Goal: Task Accomplishment & Management: Manage account settings

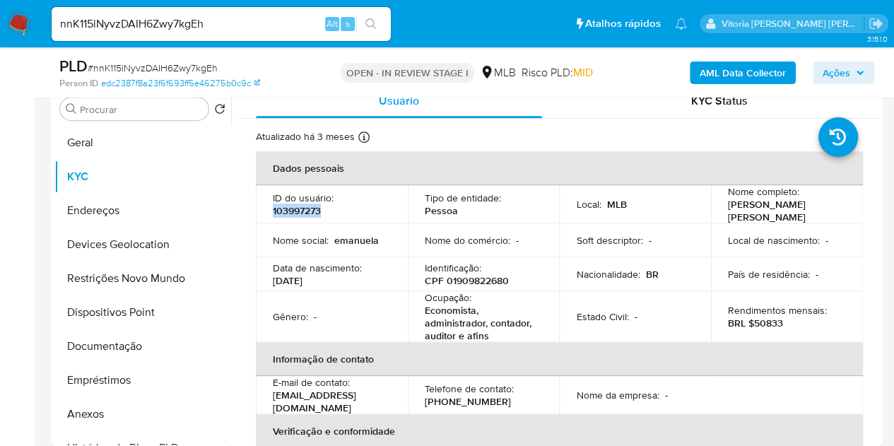
scroll to position [35, 0]
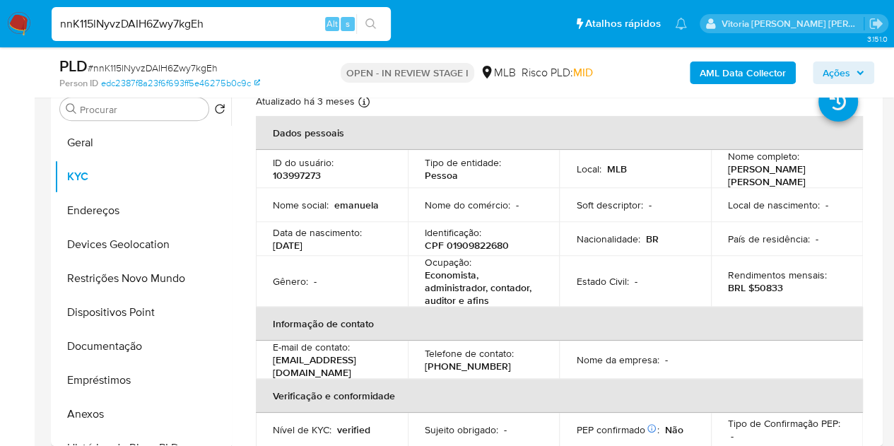
click at [156, 27] on input "nnK115lNyvzDAIH6Zwy7kgEh" at bounding box center [221, 24] width 339 height 18
click at [818, 70] on button "Ações" at bounding box center [843, 72] width 61 height 23
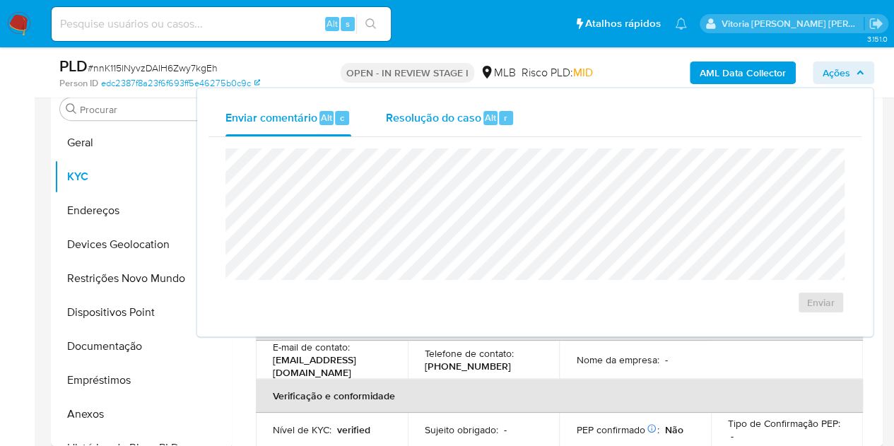
click at [435, 114] on span "Resolução do caso" at bounding box center [432, 117] width 95 height 16
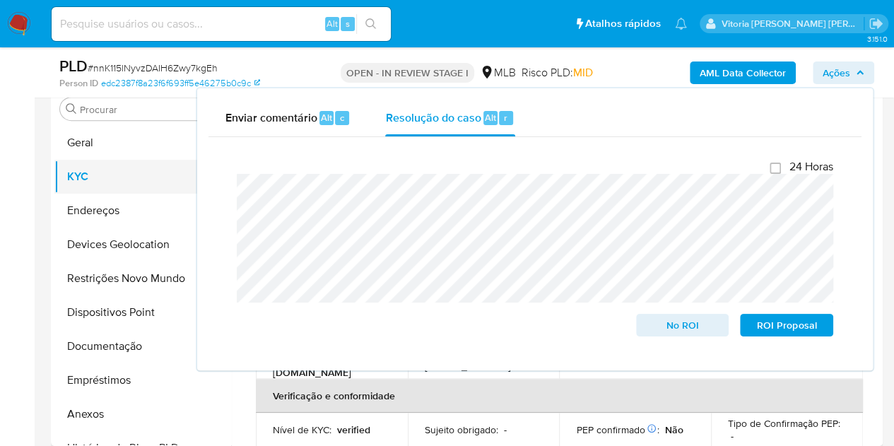
click at [103, 174] on button "KYC" at bounding box center [136, 177] width 165 height 34
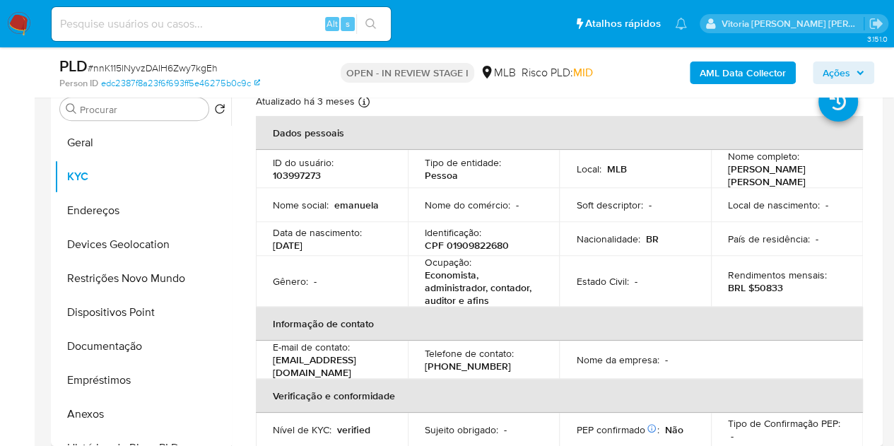
click at [307, 180] on p "103997273" at bounding box center [297, 175] width 48 height 13
copy p "103997273"
click at [86, 416] on button "Anexos" at bounding box center [136, 414] width 165 height 34
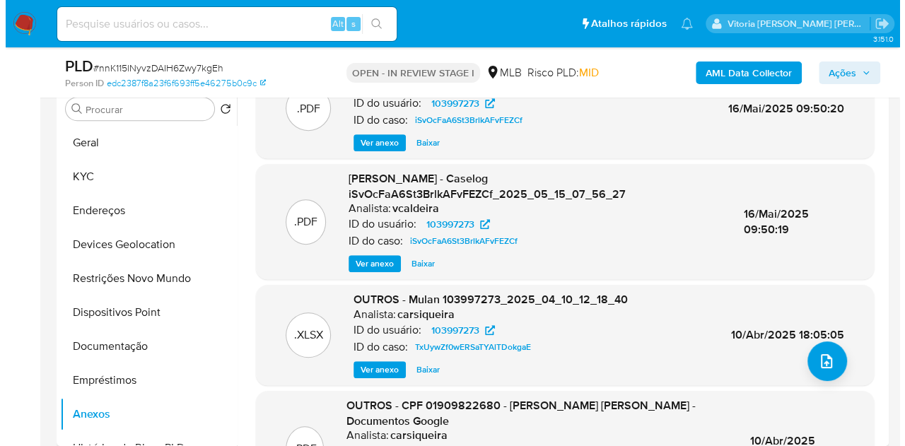
scroll to position [0, 0]
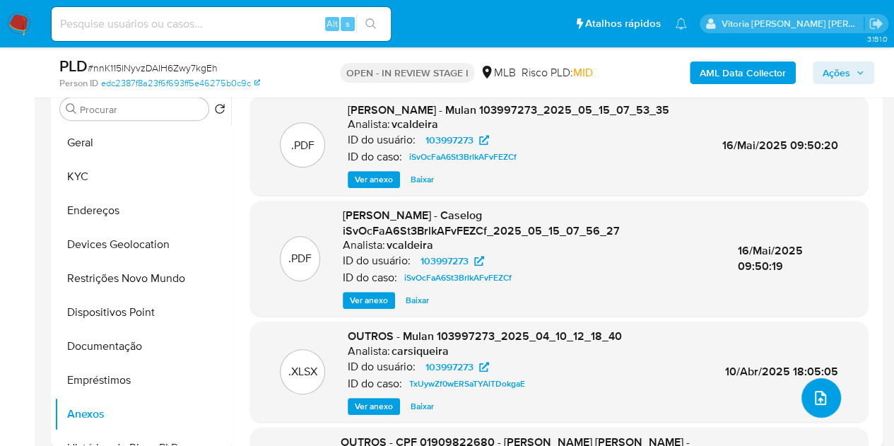
click at [818, 409] on button "upload-file" at bounding box center [821, 398] width 40 height 40
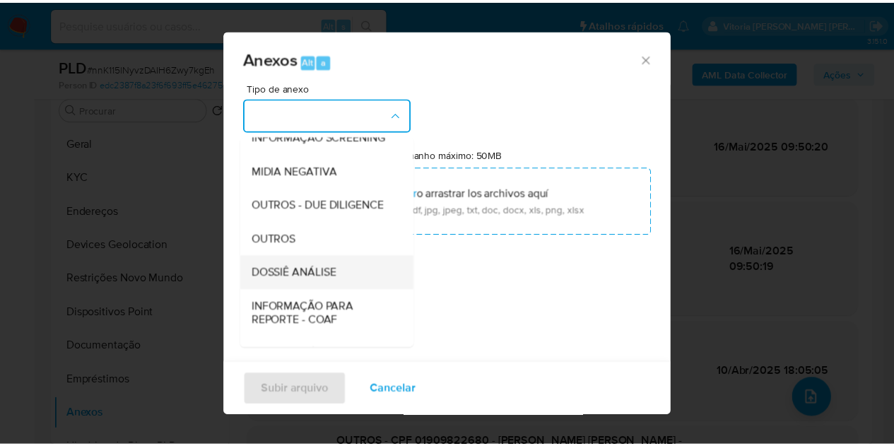
scroll to position [212, 0]
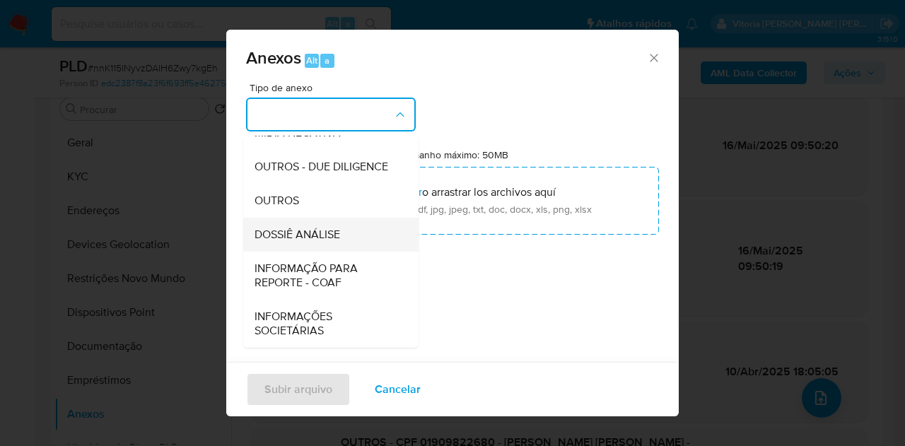
click at [314, 242] on span "DOSSIÊ ANÁLISE" at bounding box center [297, 235] width 86 height 14
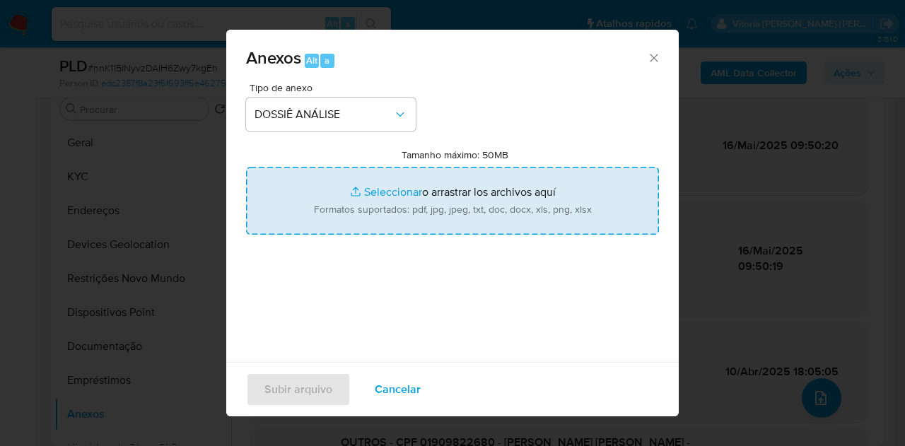
type input "C:\fakepath\Mulan 103997273_2025_08_11_07_52_05.pdf"
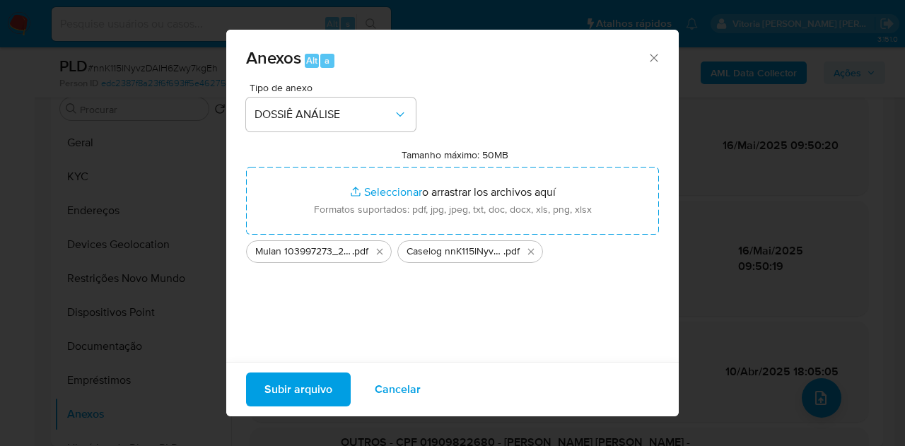
click at [300, 384] on span "Subir arquivo" at bounding box center [298, 389] width 68 height 31
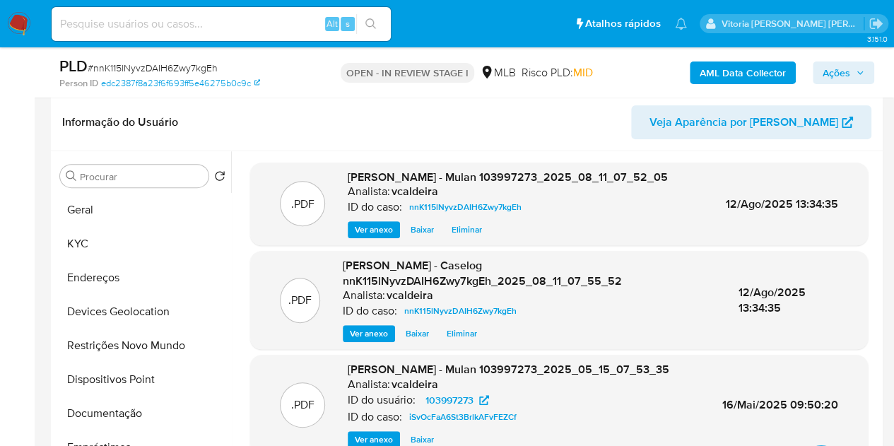
scroll to position [141, 0]
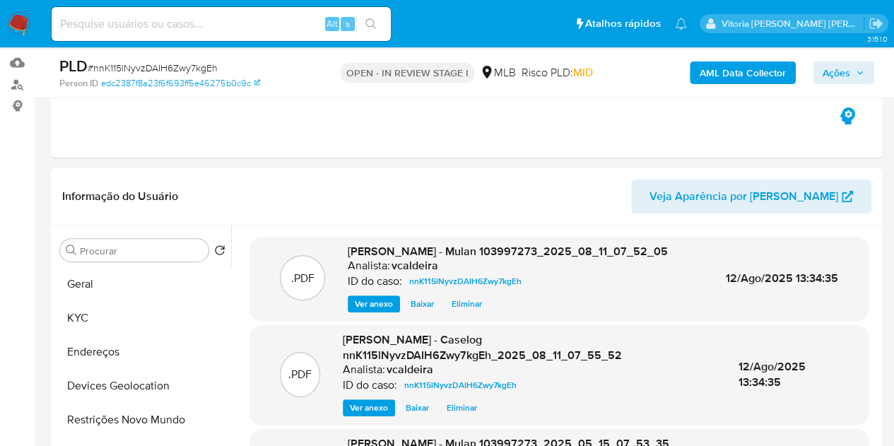
click at [832, 74] on span "Ações" at bounding box center [837, 72] width 28 height 23
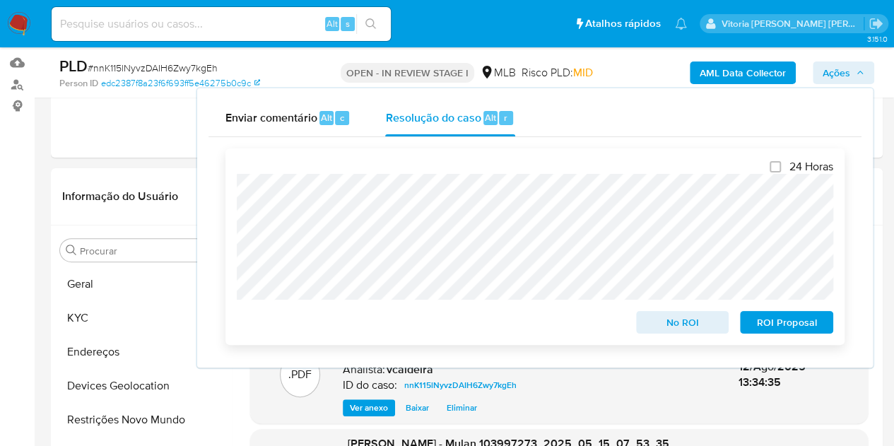
click at [663, 323] on span "No ROI" at bounding box center [682, 322] width 73 height 20
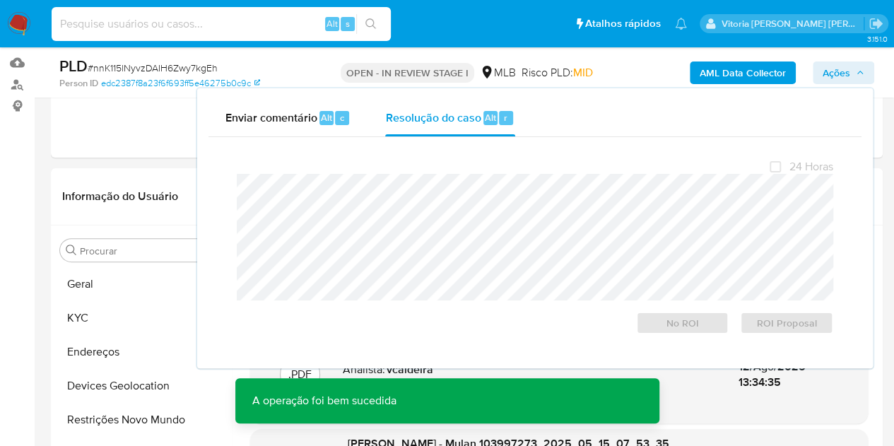
click at [211, 28] on input at bounding box center [221, 24] width 339 height 18
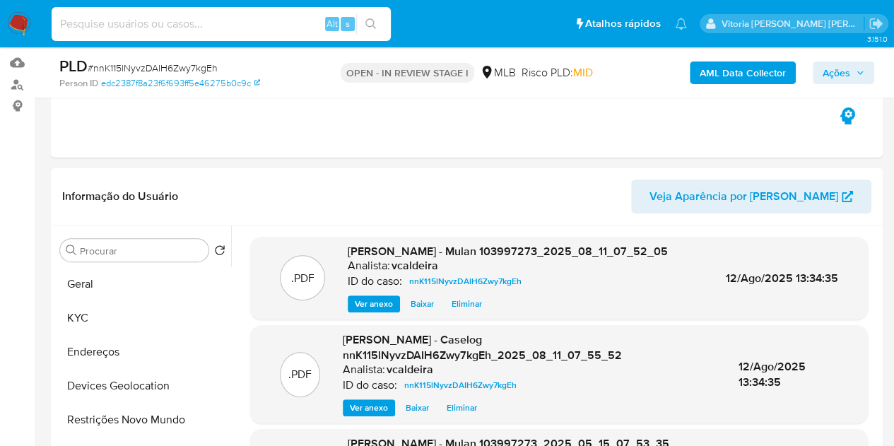
paste input "buUXugm3oJYmEkU97ptpxkWS"
type input "buUXugm3oJYmEkU97ptpxkWS"
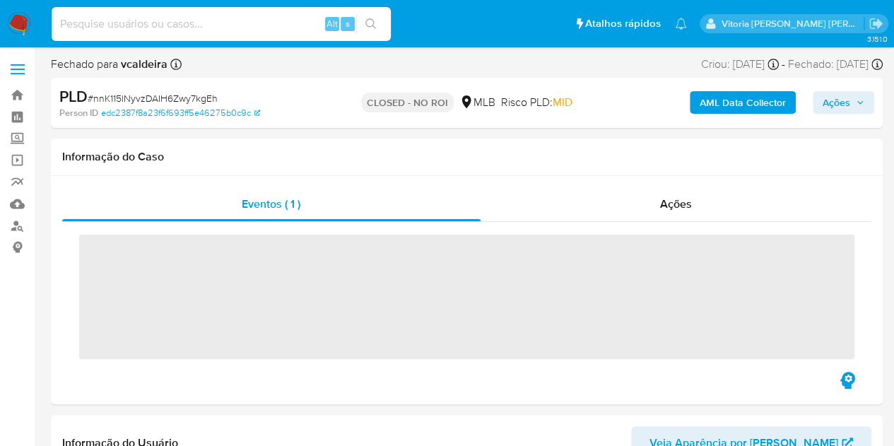
click at [182, 28] on input at bounding box center [221, 24] width 339 height 18
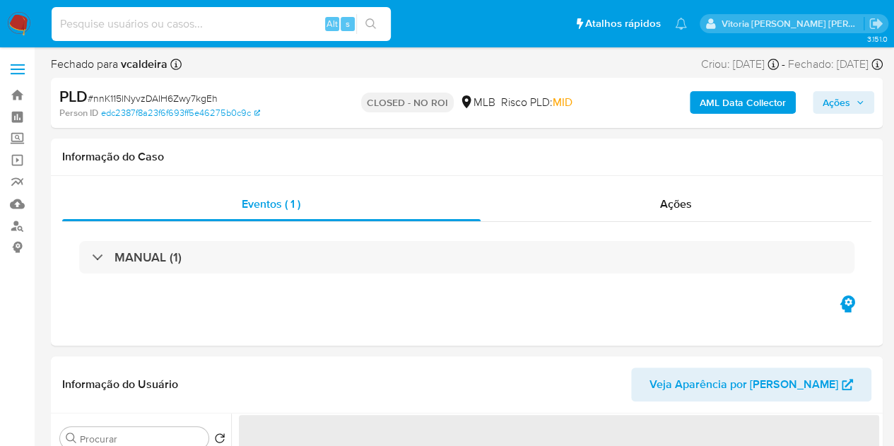
paste input "buUXugm3oJYmEkU97ptpxkWS"
type input "buUXugm3oJYmEkU97ptpxkWS"
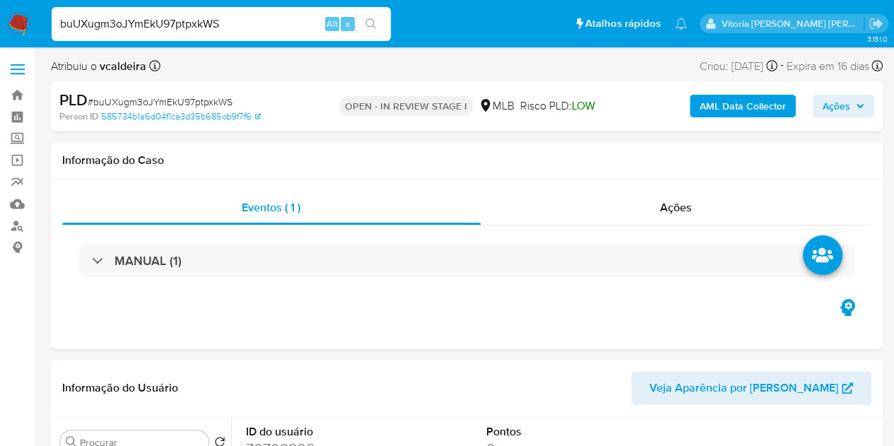
select select "10"
click at [232, 23] on input "buUXugm3oJYmEkU97ptpxkWS" at bounding box center [221, 24] width 339 height 18
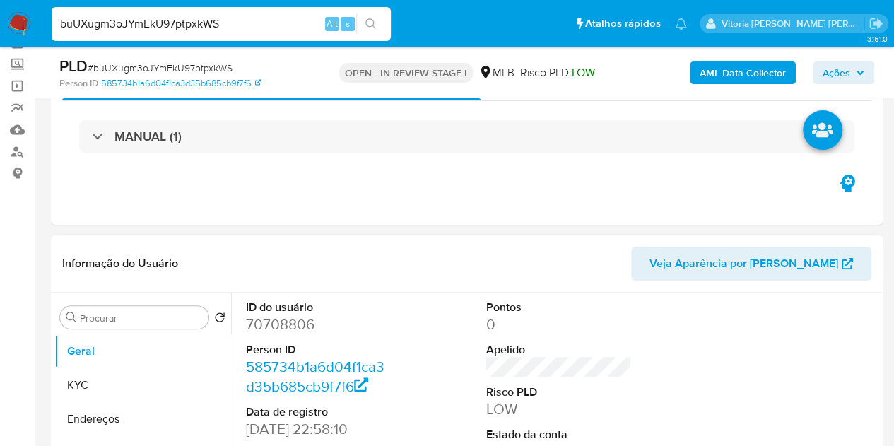
scroll to position [141, 0]
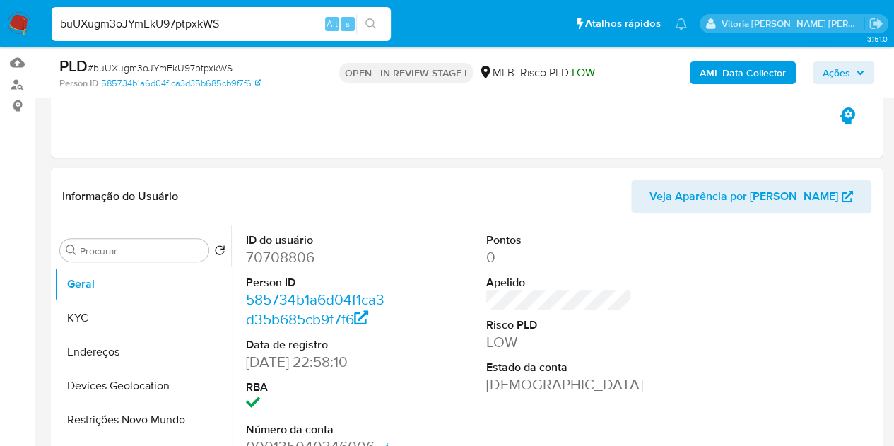
click at [280, 257] on dd "70708806" at bounding box center [319, 257] width 146 height 20
copy dd "70708806"
click at [107, 337] on button "Endereços" at bounding box center [136, 352] width 165 height 34
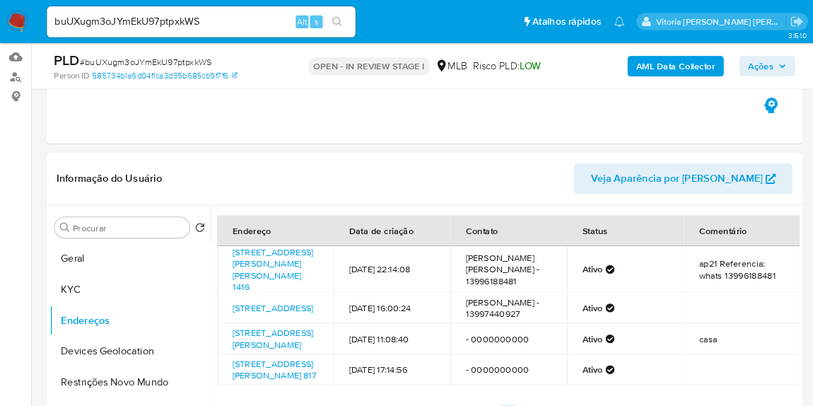
scroll to position [141, 0]
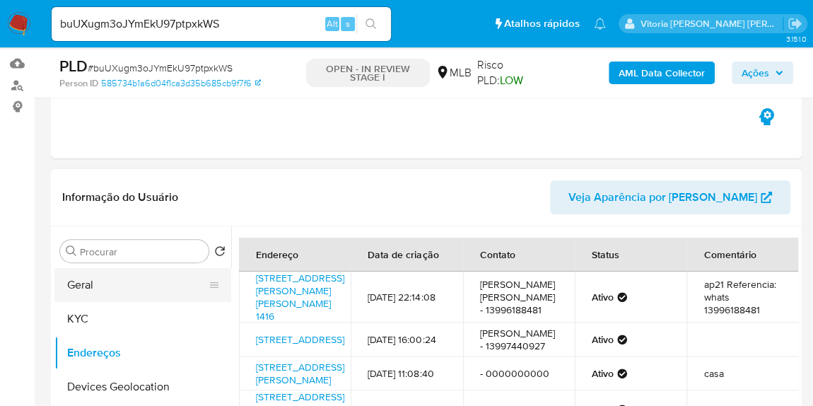
click at [80, 286] on button "Geral" at bounding box center [136, 285] width 165 height 34
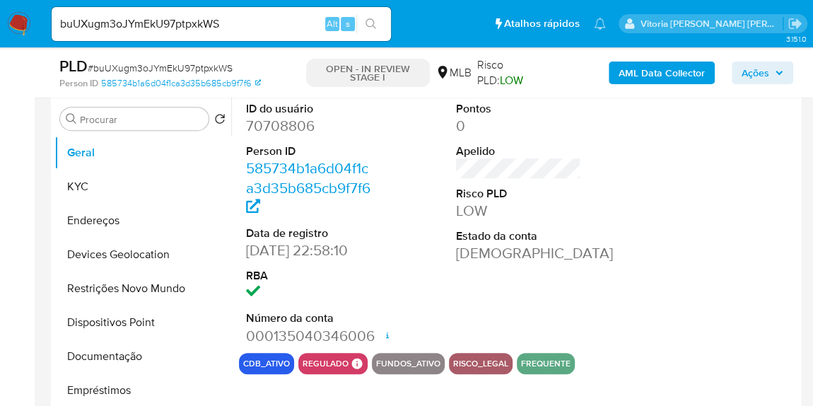
scroll to position [334, 0]
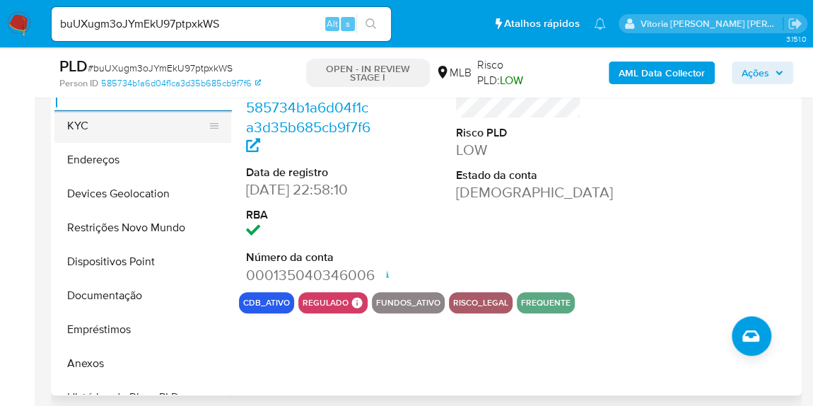
click at [96, 131] on button "KYC" at bounding box center [136, 126] width 165 height 34
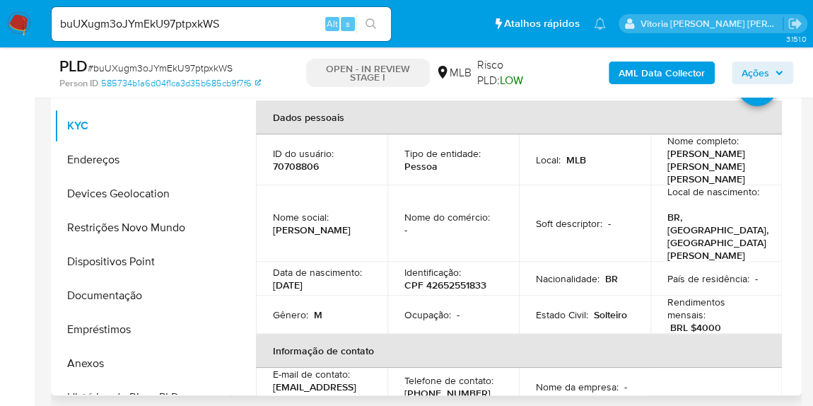
scroll to position [269, 0]
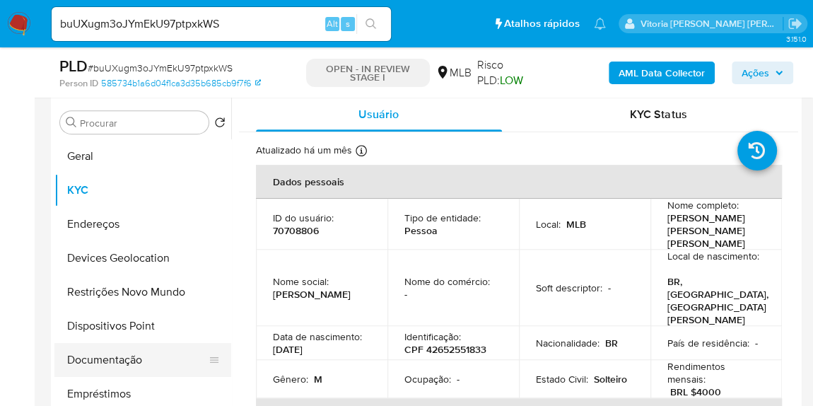
click at [76, 356] on button "Documentação" at bounding box center [136, 360] width 165 height 34
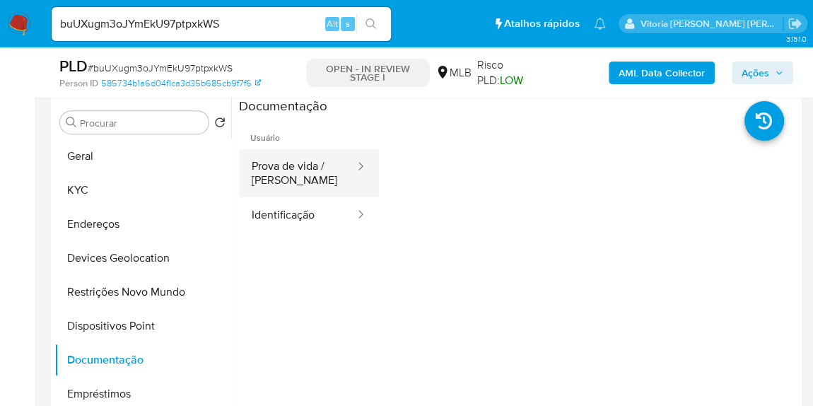
click at [285, 175] on button "Prova de vida / Selfie" at bounding box center [297, 173] width 117 height 48
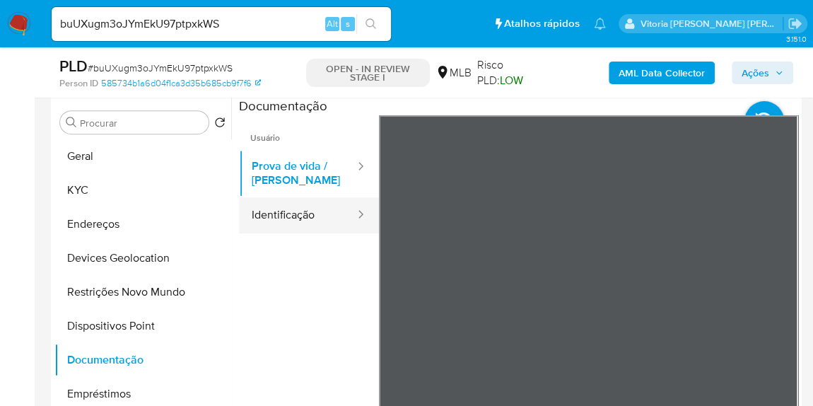
click at [285, 209] on button "Identificação" at bounding box center [297, 215] width 117 height 36
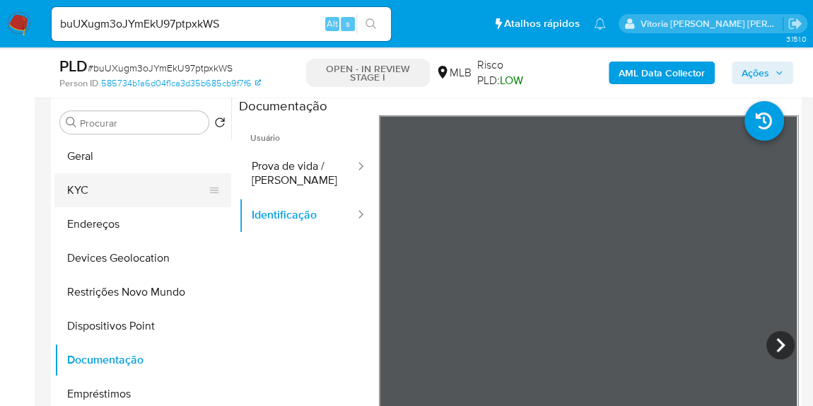
click at [139, 192] on button "KYC" at bounding box center [136, 190] width 165 height 34
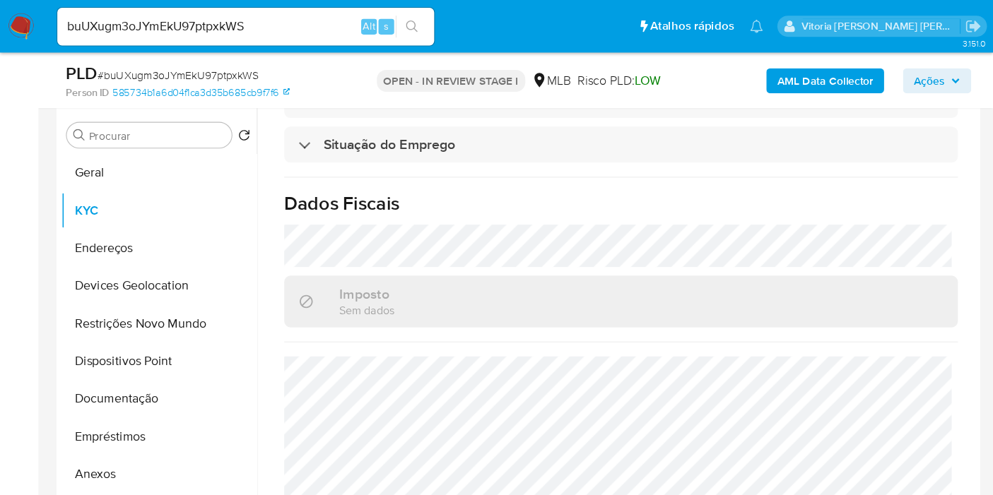
scroll to position [646, 0]
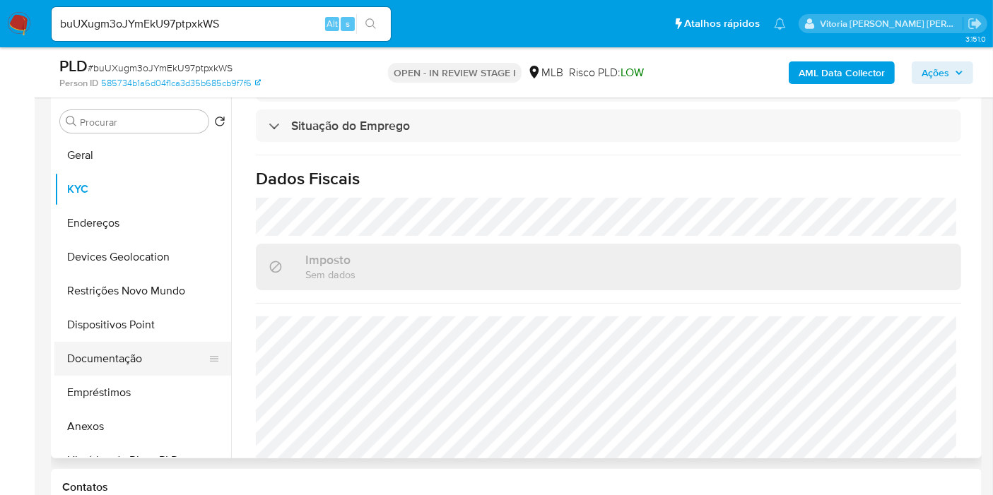
click at [142, 351] on button "Documentação" at bounding box center [136, 359] width 165 height 34
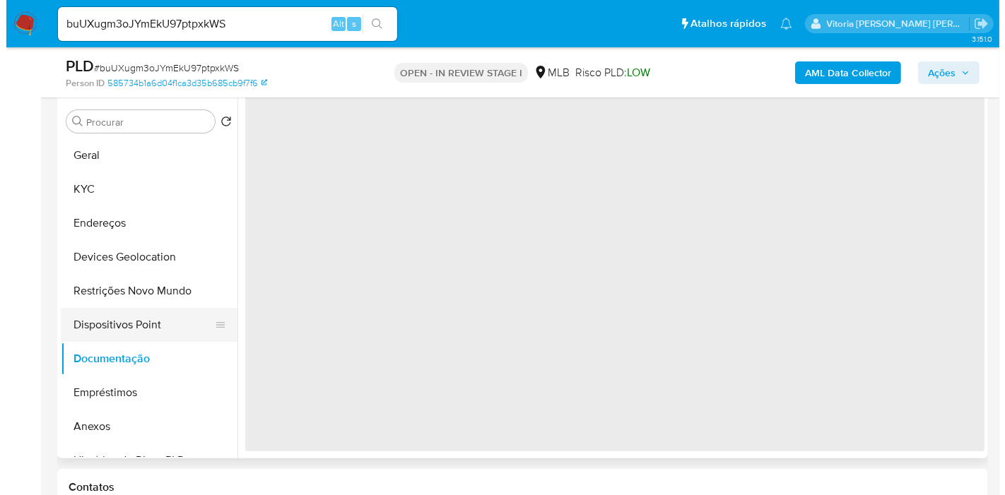
scroll to position [0, 0]
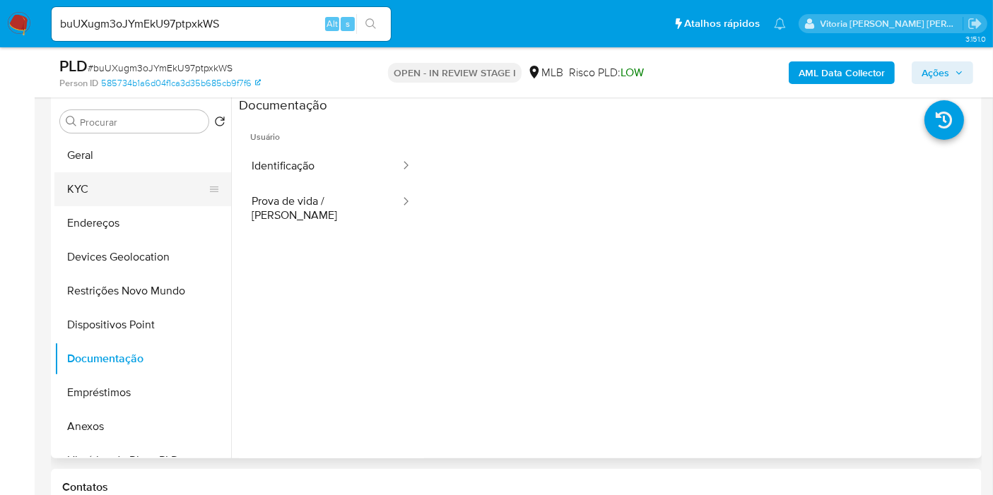
click at [122, 182] on button "KYC" at bounding box center [136, 189] width 165 height 34
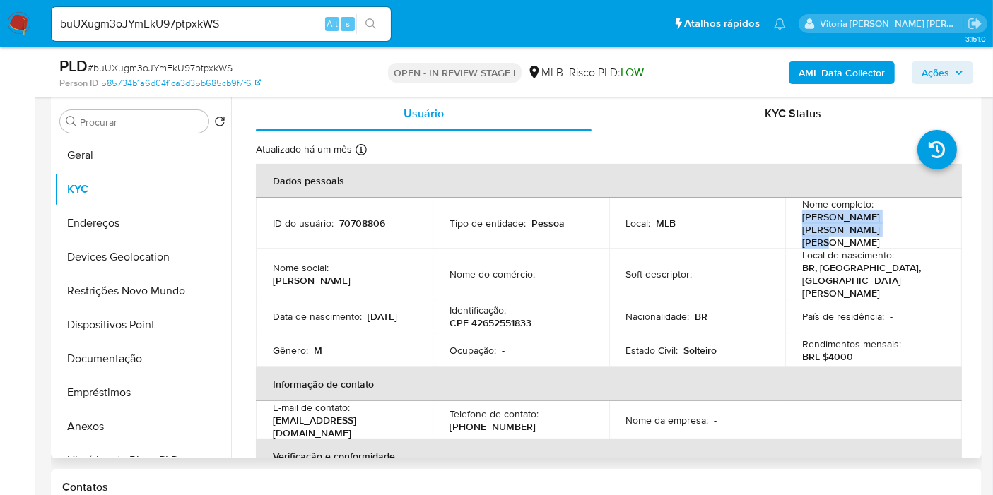
drag, startPoint x: 834, startPoint y: 231, endPoint x: 797, endPoint y: 225, distance: 37.3
click at [797, 225] on td "Nome completo : Nikolas Guilherme Barbosa Martins" at bounding box center [873, 223] width 177 height 51
copy p "Nikolas Guilherme Barbosa Martins"
click at [810, 71] on b "AML Data Collector" at bounding box center [842, 72] width 86 height 23
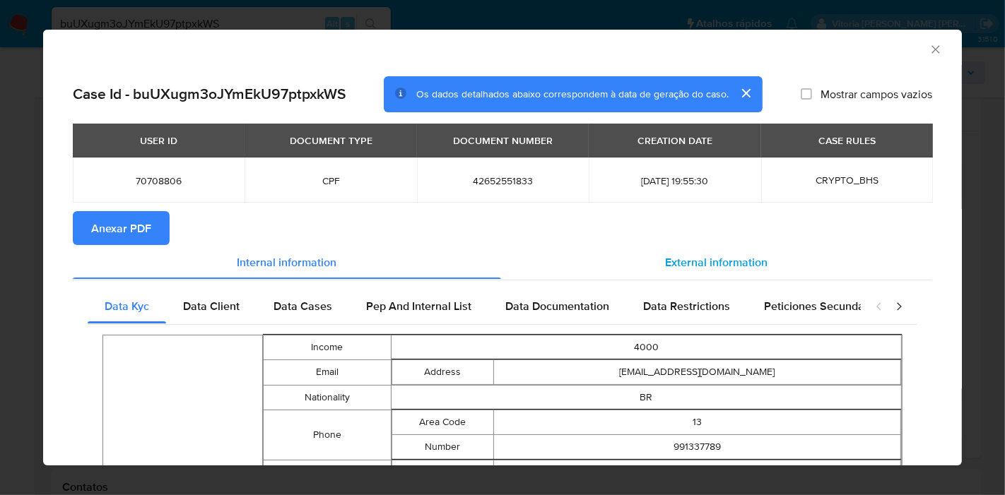
click at [690, 264] on span "External information" at bounding box center [717, 262] width 102 height 16
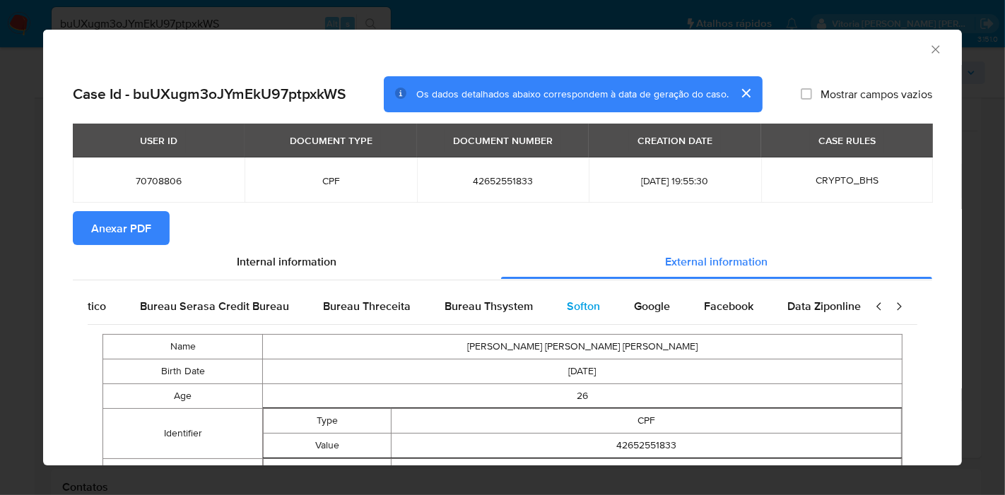
scroll to position [0, 297]
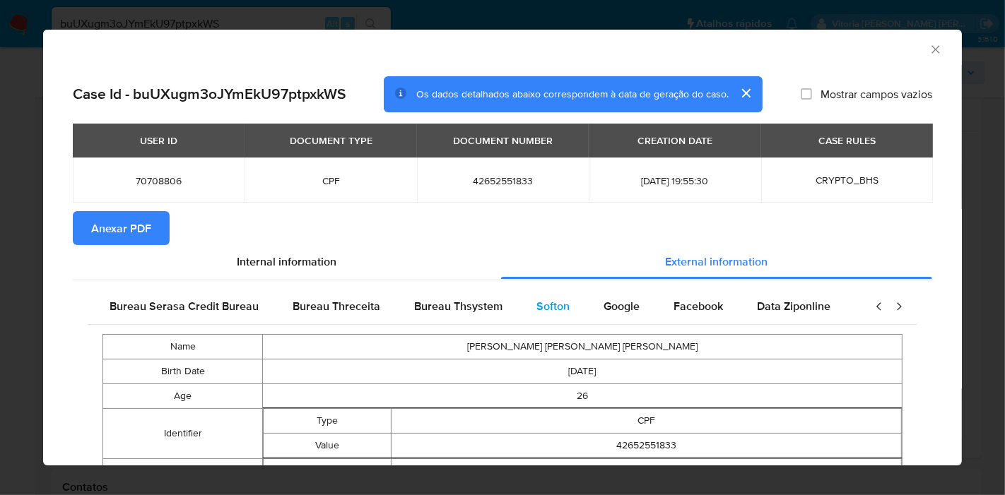
click at [561, 310] on div "Softon" at bounding box center [552, 307] width 67 height 34
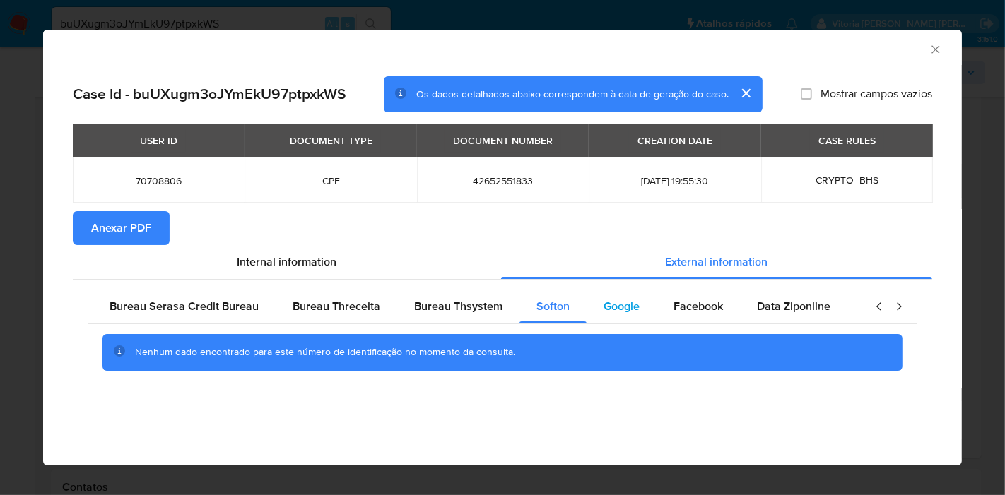
click at [619, 291] on div "Google" at bounding box center [622, 307] width 70 height 34
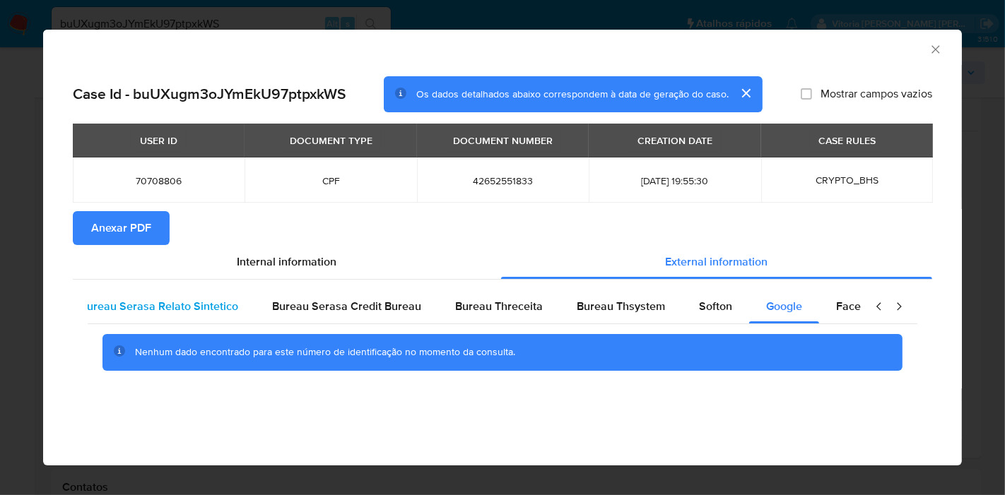
scroll to position [0, 0]
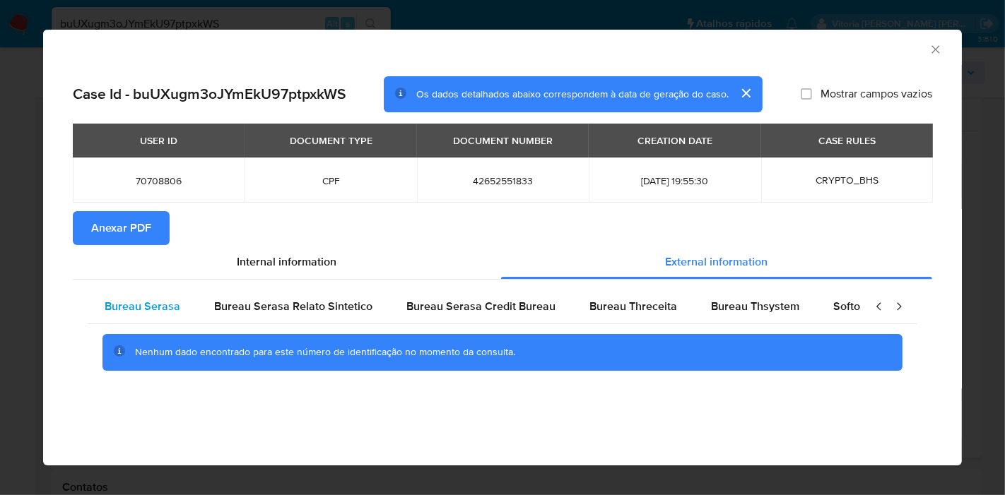
click at [136, 308] on span "Bureau Serasa" at bounding box center [143, 306] width 76 height 16
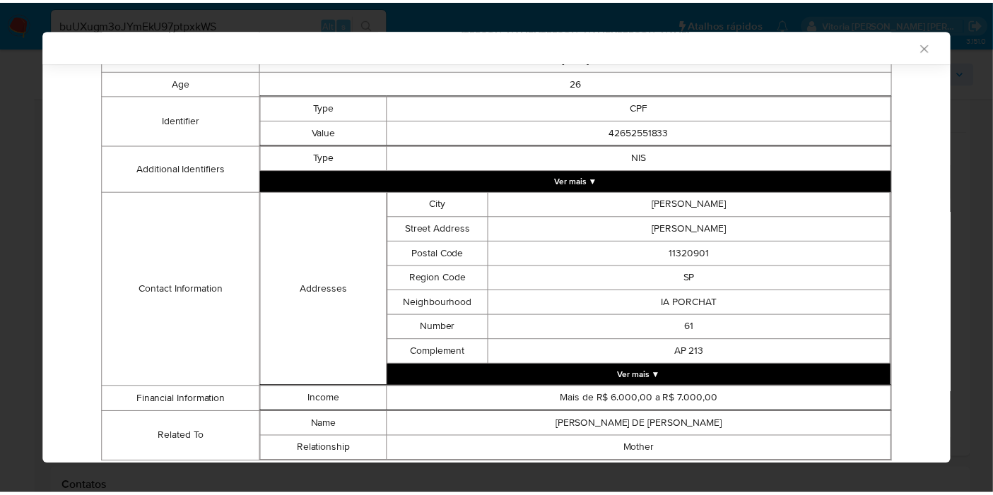
scroll to position [359, 0]
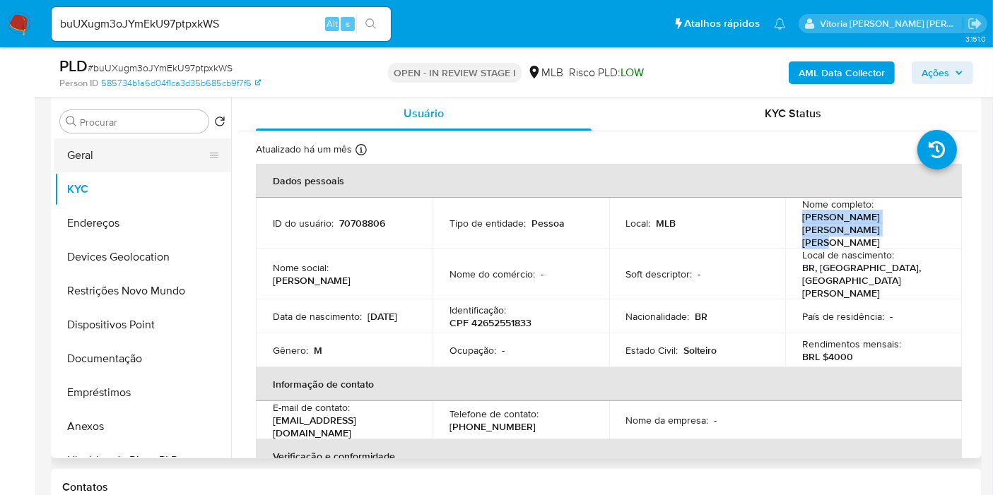
click at [91, 151] on button "Geral" at bounding box center [136, 156] width 165 height 34
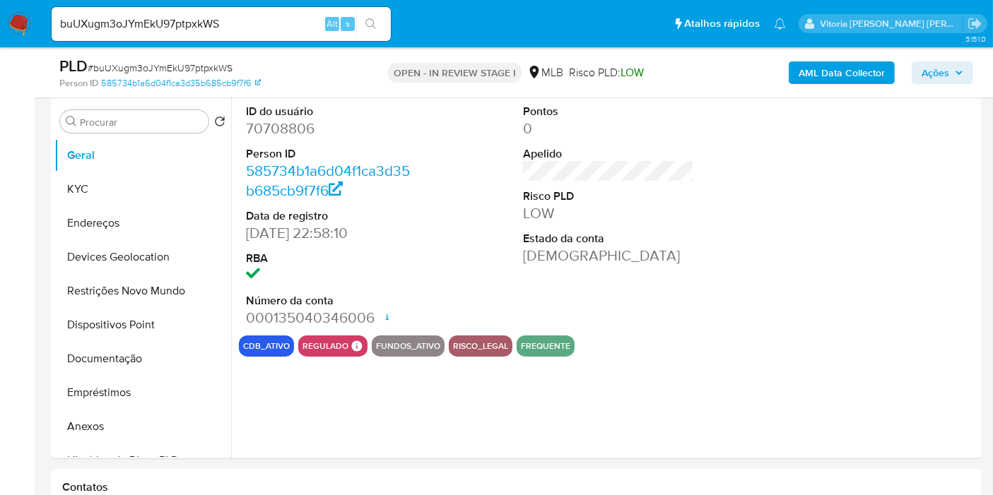
scroll to position [271, 0]
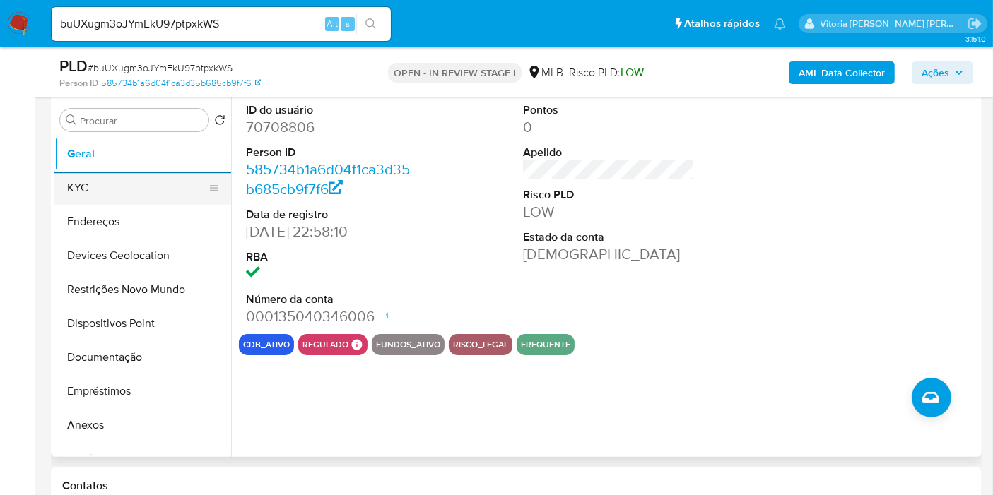
click at [139, 177] on button "KYC" at bounding box center [136, 188] width 165 height 34
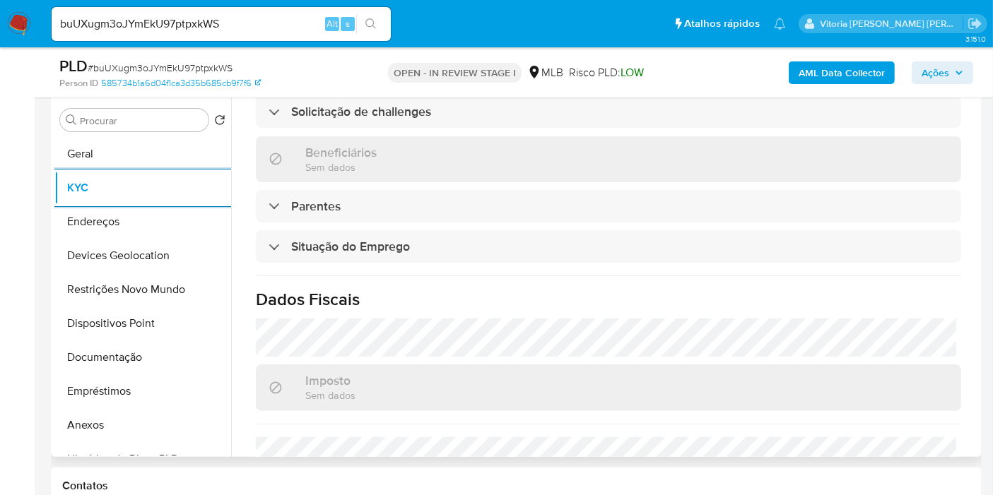
scroll to position [646, 0]
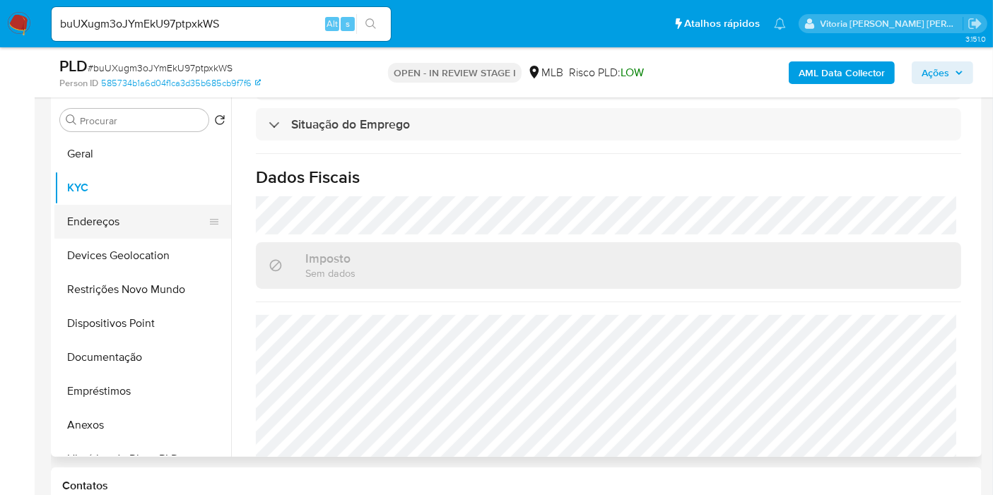
click at [107, 229] on button "Endereços" at bounding box center [136, 222] width 165 height 34
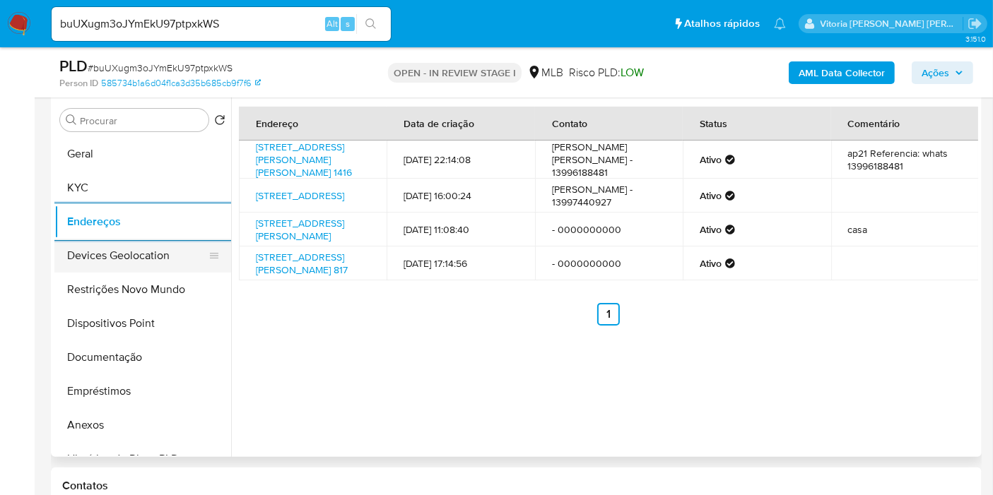
click at [113, 269] on button "Devices Geolocation" at bounding box center [136, 256] width 165 height 34
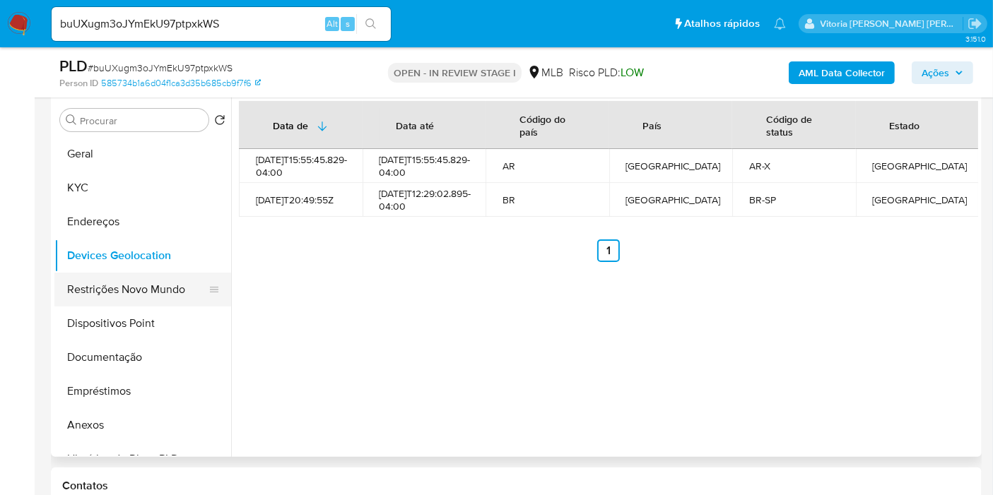
click at [127, 293] on button "Restrições Novo Mundo" at bounding box center [136, 290] width 165 height 34
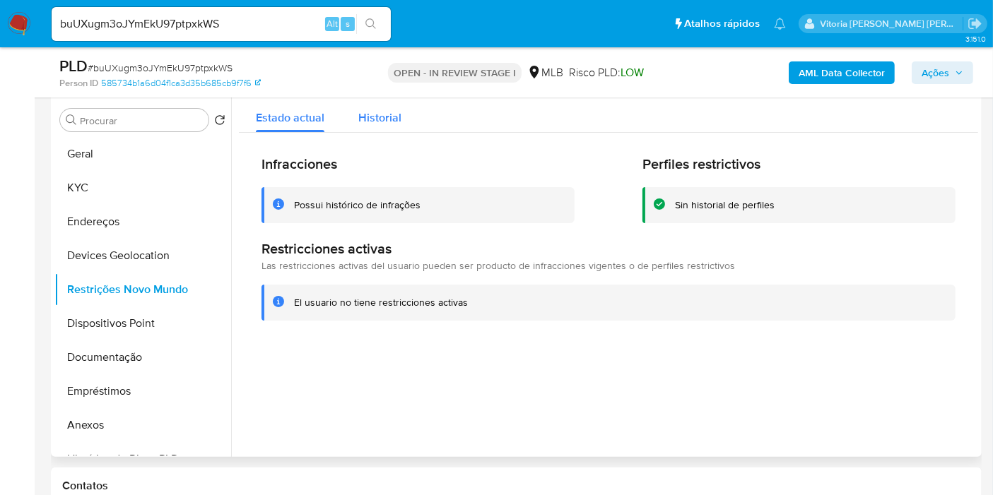
click at [416, 151] on div "Infracciones Possui histórico de infrações Perfiles restrictivos Sin historial …" at bounding box center [608, 238] width 739 height 210
click at [107, 331] on button "Dispositivos Point" at bounding box center [136, 324] width 165 height 34
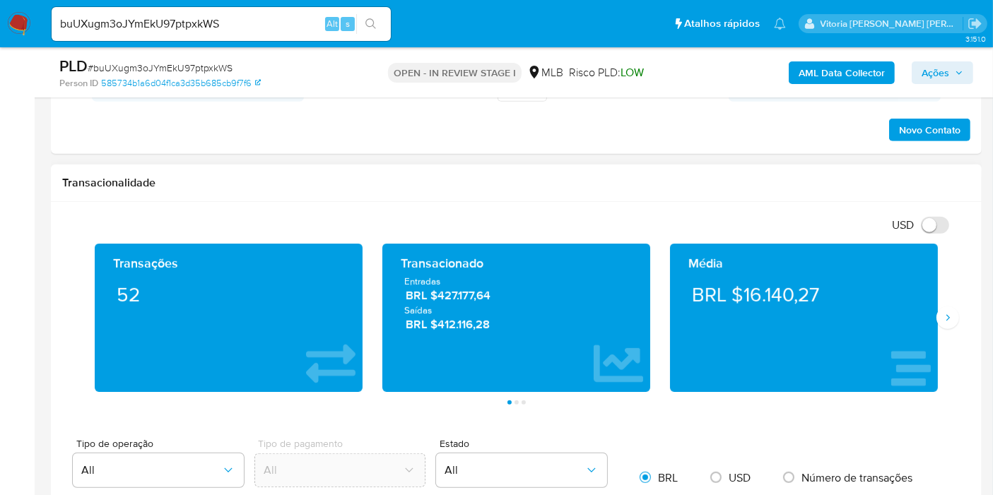
scroll to position [821, 0]
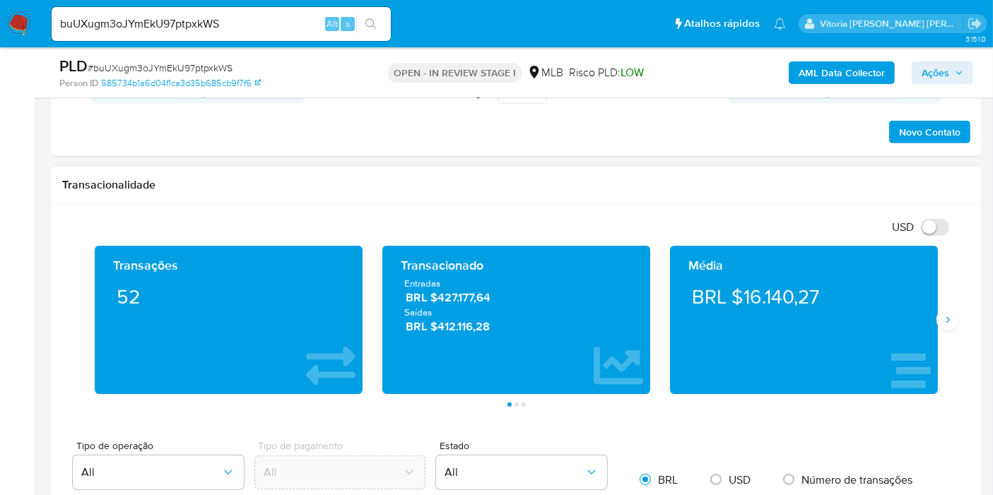
click at [893, 329] on div "Média BRL $16.140,27" at bounding box center [804, 320] width 288 height 148
click at [893, 322] on icon "Siguiente" at bounding box center [947, 319] width 11 height 11
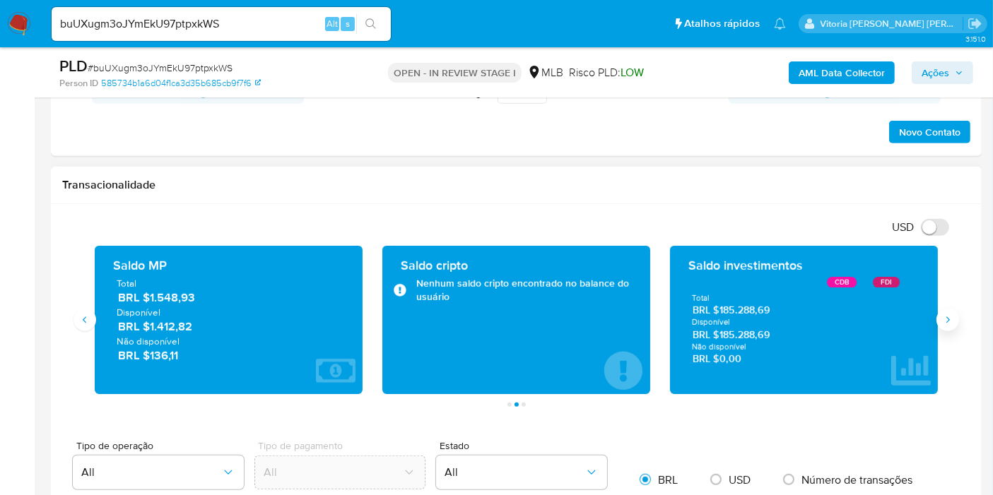
click at [893, 317] on icon "Siguiente" at bounding box center [947, 319] width 11 height 11
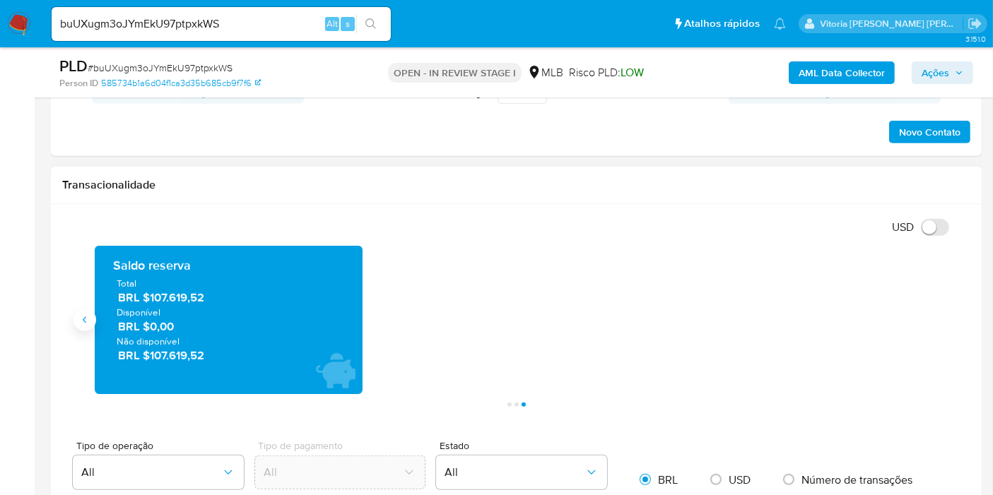
click at [92, 324] on button "Anterior" at bounding box center [84, 320] width 23 height 23
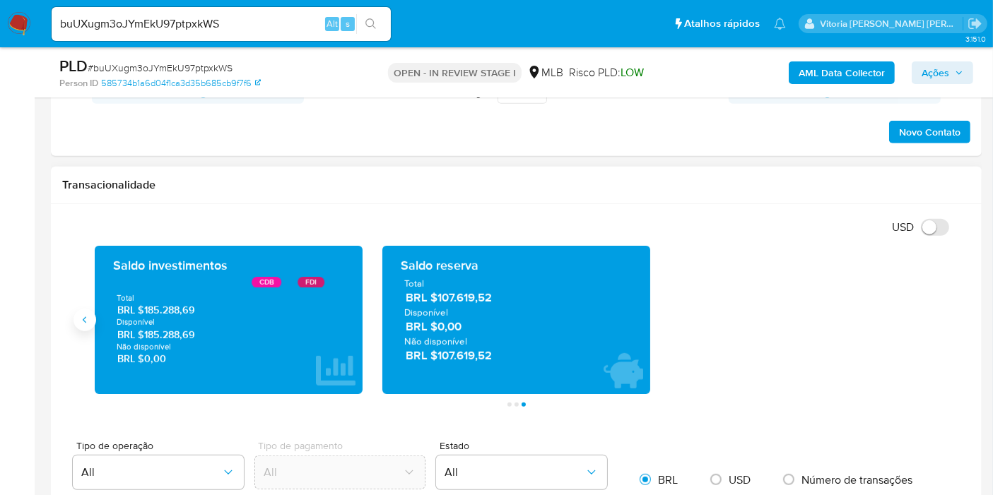
click at [86, 309] on button "Anterior" at bounding box center [84, 320] width 23 height 23
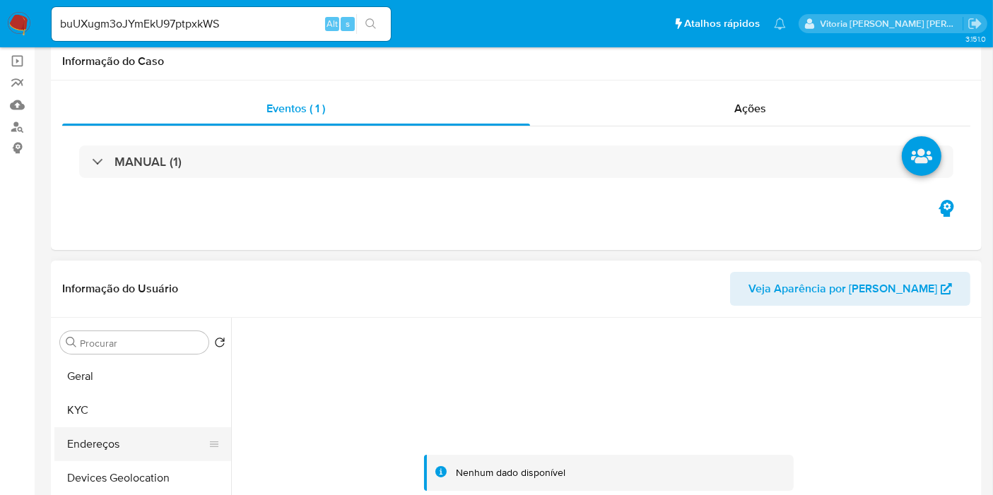
scroll to position [157, 0]
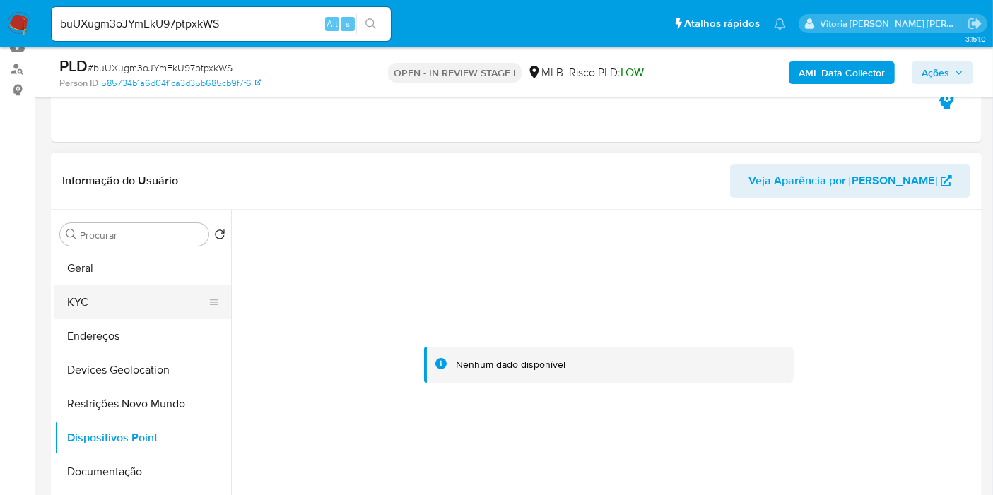
click at [104, 301] on button "KYC" at bounding box center [136, 302] width 165 height 34
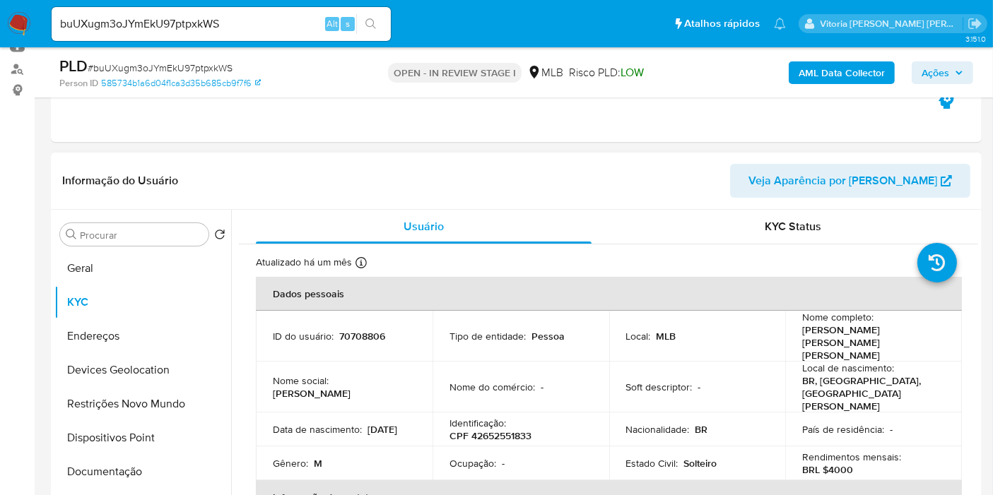
click at [817, 343] on p "Nikolas Guilherme Barbosa Martins" at bounding box center [870, 343] width 137 height 38
click at [893, 362] on td "Local de nascimento : BR, SP, São Vicente" at bounding box center [873, 387] width 177 height 51
drag, startPoint x: 844, startPoint y: 344, endPoint x: 796, endPoint y: 335, distance: 48.9
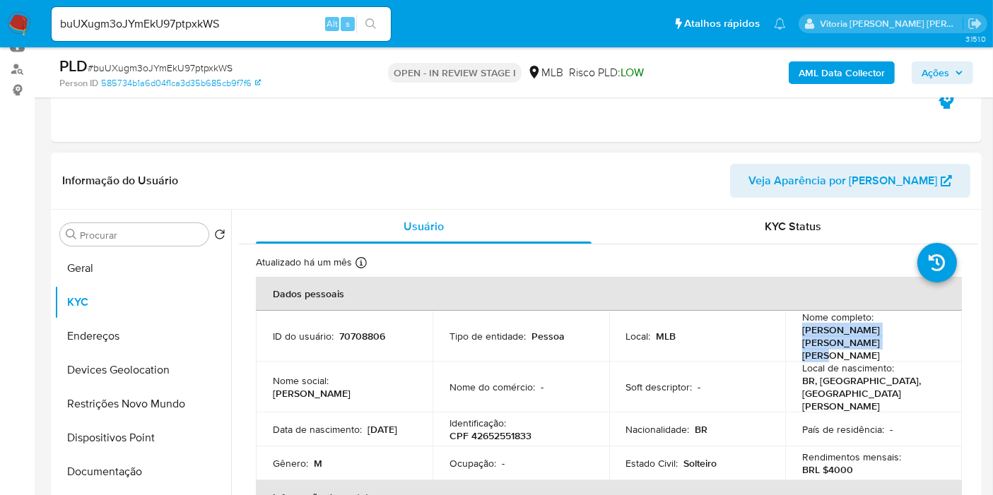
click at [796, 335] on td "Nome completo : Nikolas Guilherme Barbosa Martins" at bounding box center [873, 336] width 177 height 51
copy p "Nikolas Guilherme Barbosa Martins"
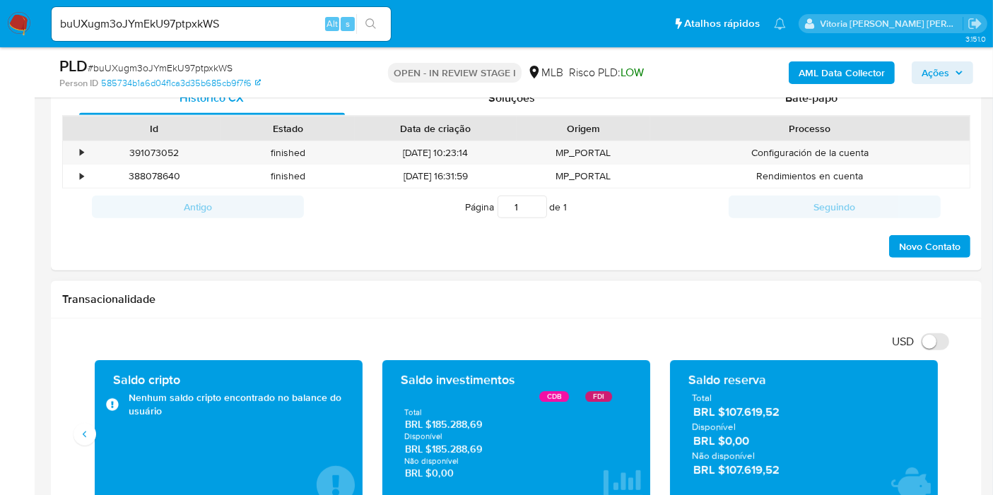
scroll to position [785, 0]
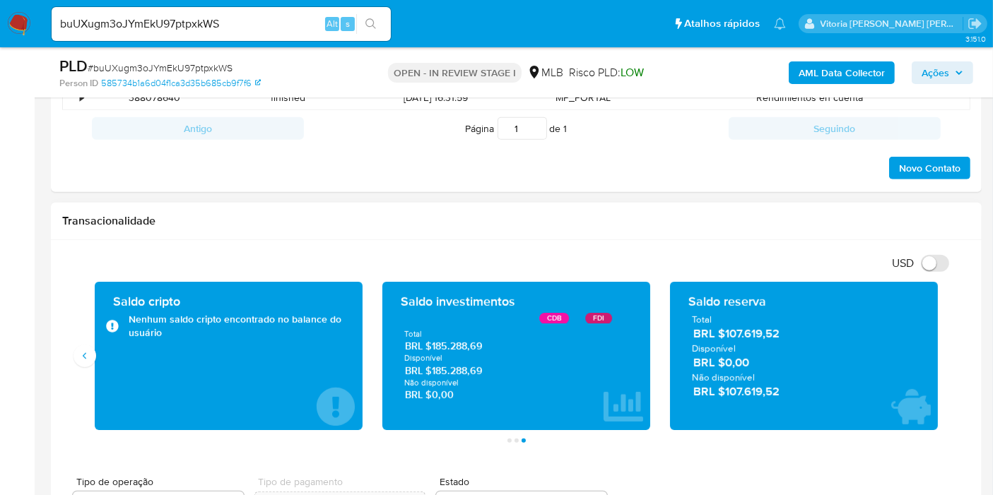
drag, startPoint x: 789, startPoint y: 387, endPoint x: 726, endPoint y: 392, distance: 63.1
click at [726, 392] on span "BRL $107.619,52" at bounding box center [804, 392] width 223 height 16
drag, startPoint x: 481, startPoint y: 371, endPoint x: 432, endPoint y: 372, distance: 48.8
click at [432, 372] on span "BRL $185.288,69" at bounding box center [516, 371] width 223 height 13
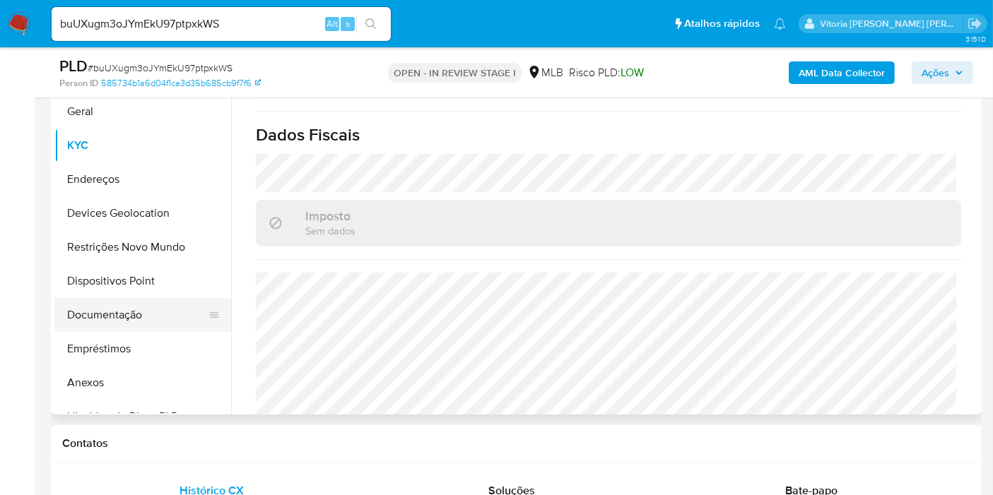
scroll to position [157, 0]
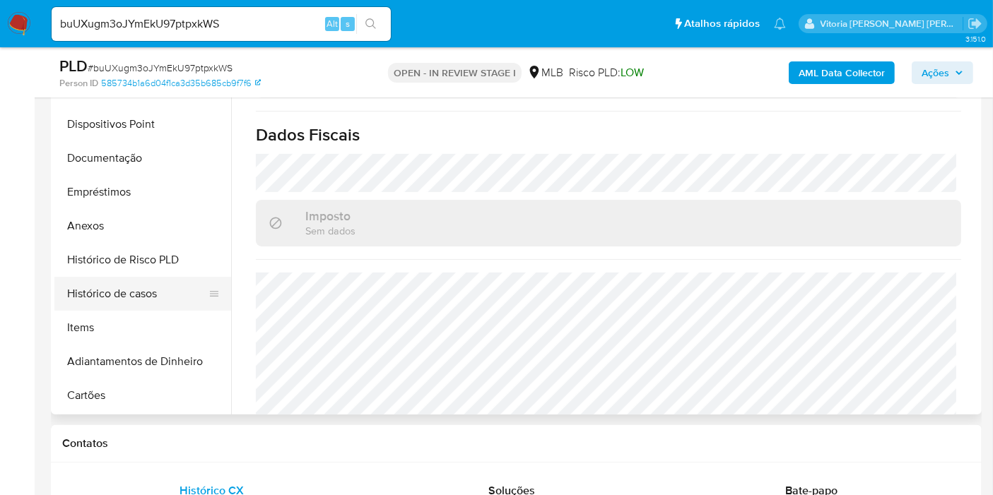
click at [134, 298] on button "Histórico de casos" at bounding box center [136, 294] width 165 height 34
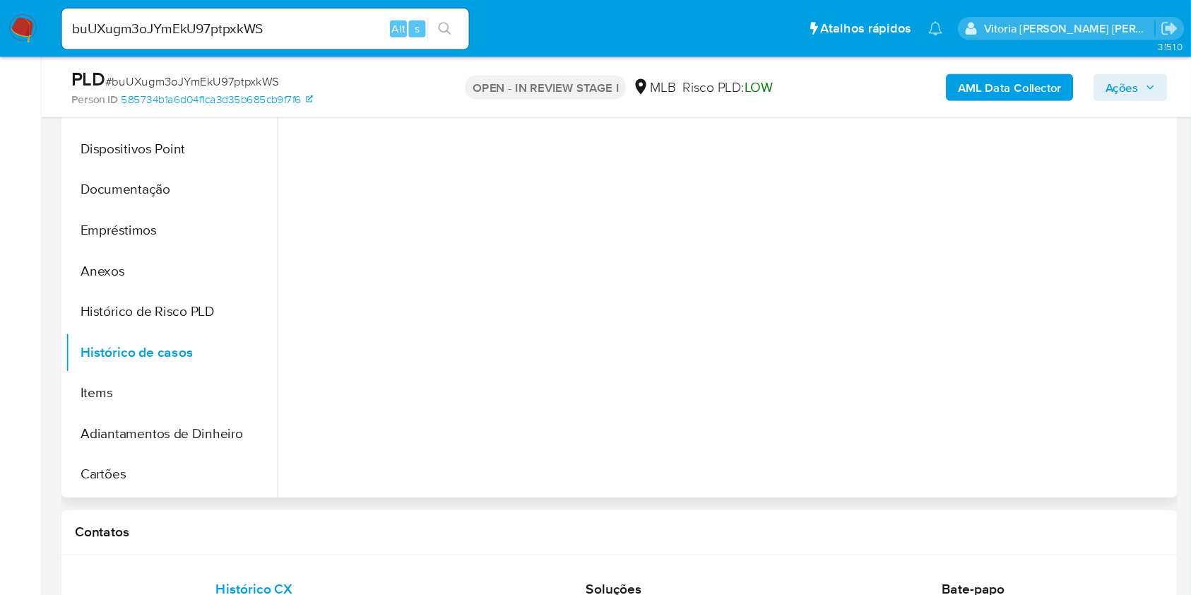
scroll to position [235, 0]
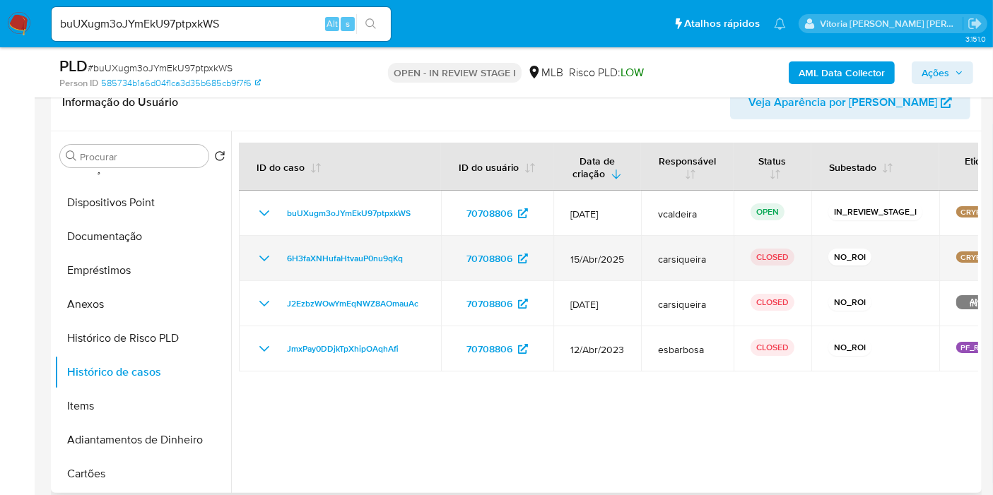
click at [258, 259] on icon "Mostrar/Ocultar" at bounding box center [264, 258] width 17 height 17
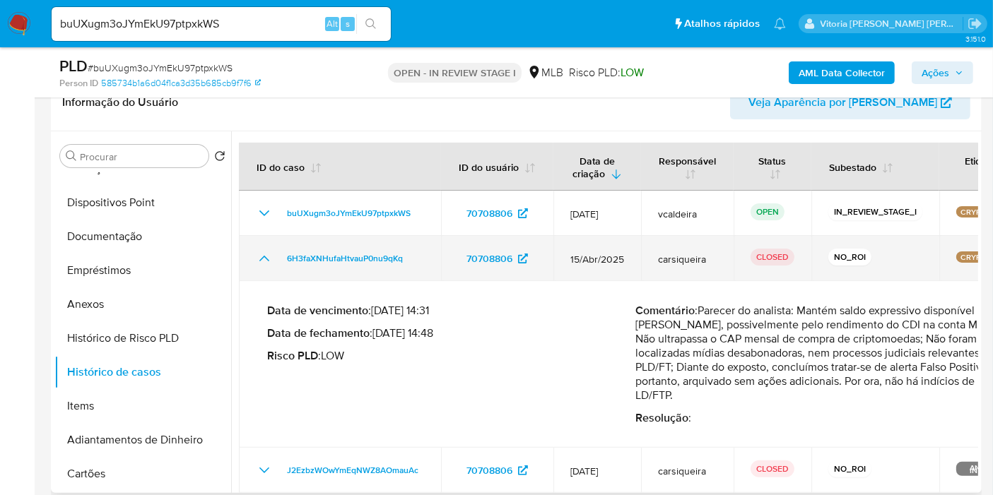
click at [268, 263] on icon "Mostrar/Ocultar" at bounding box center [264, 258] width 17 height 17
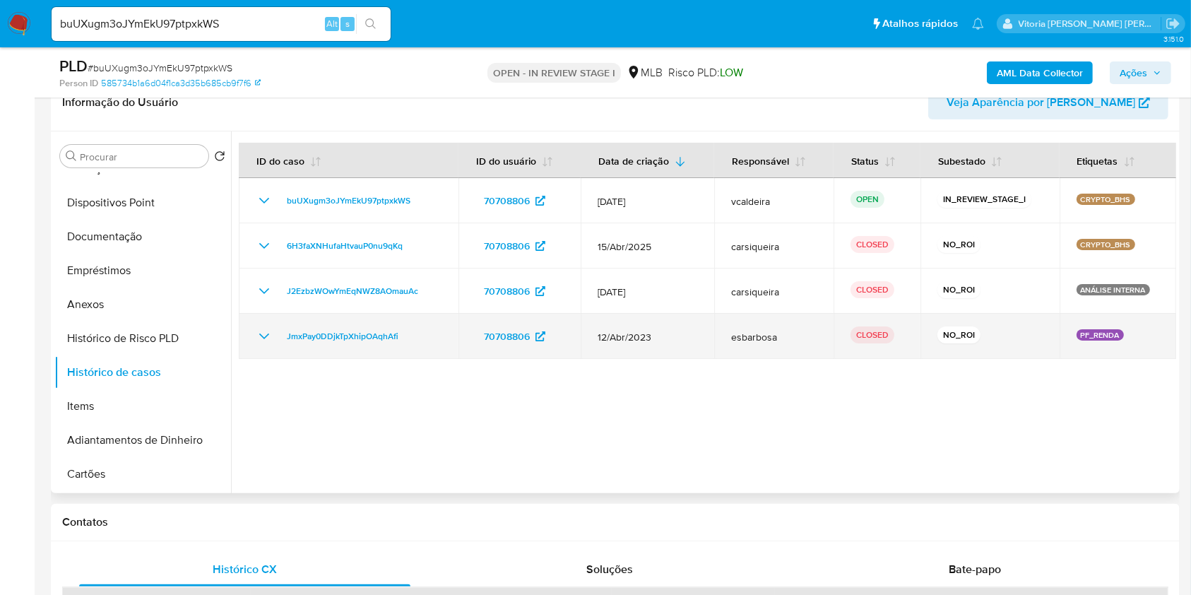
scroll to position [157, 0]
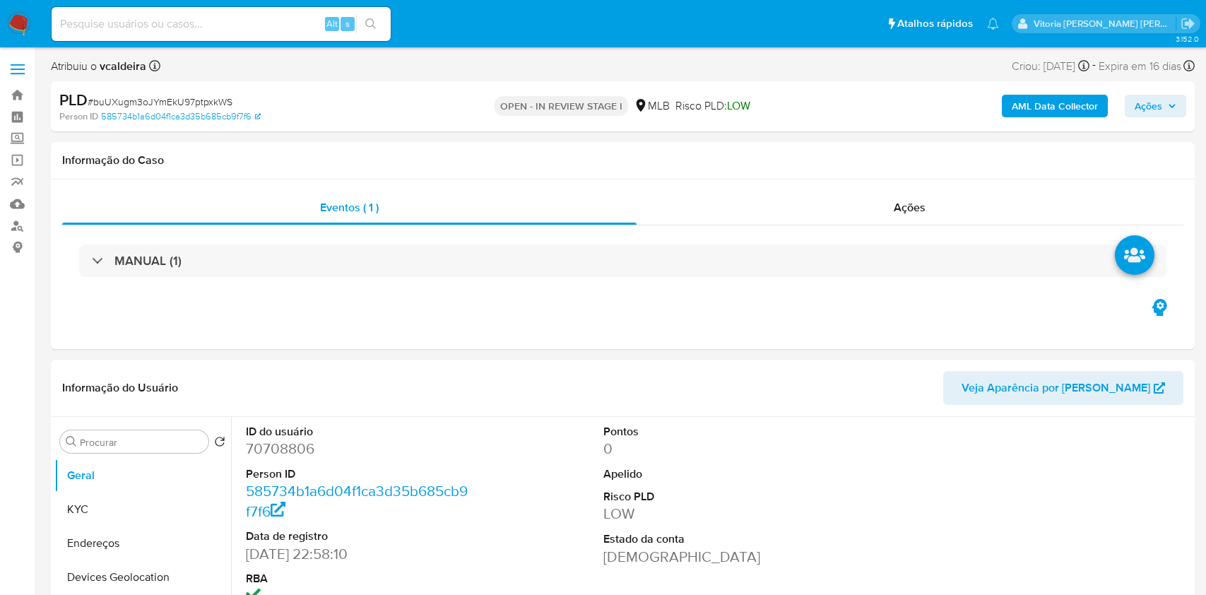
select select "10"
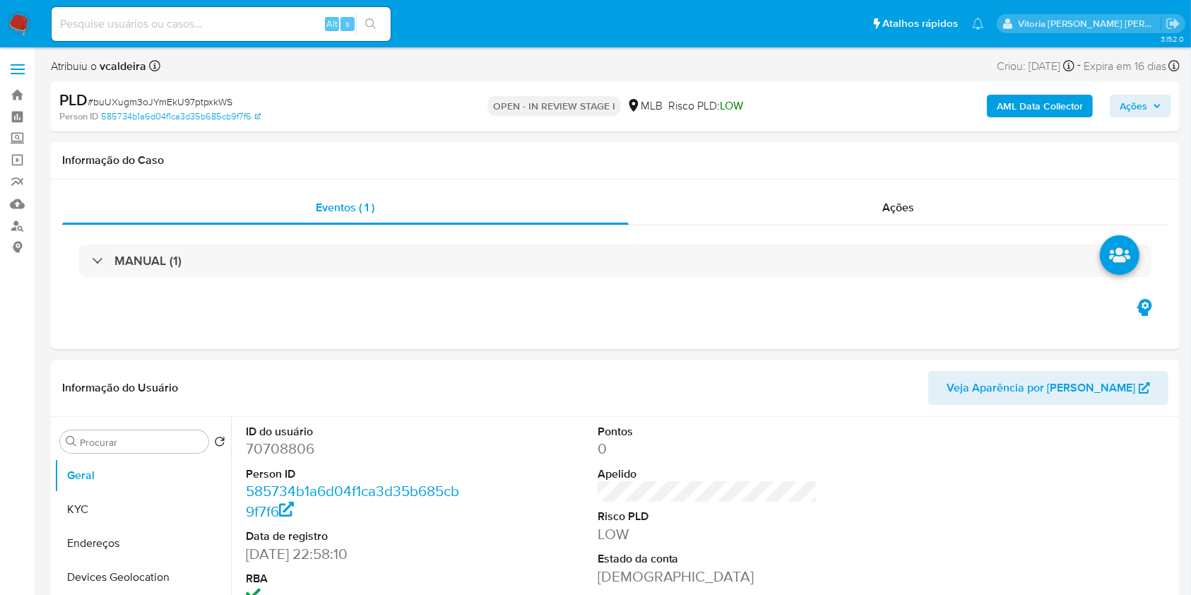
click at [254, 11] on div "Alt s" at bounding box center [221, 24] width 339 height 34
click at [250, 20] on input at bounding box center [221, 24] width 339 height 18
paste input "nnK115lNyvzDAIH6Zwy7kgEh"
type input "nnK115lNyvzDAIH6Zwy7kgEh"
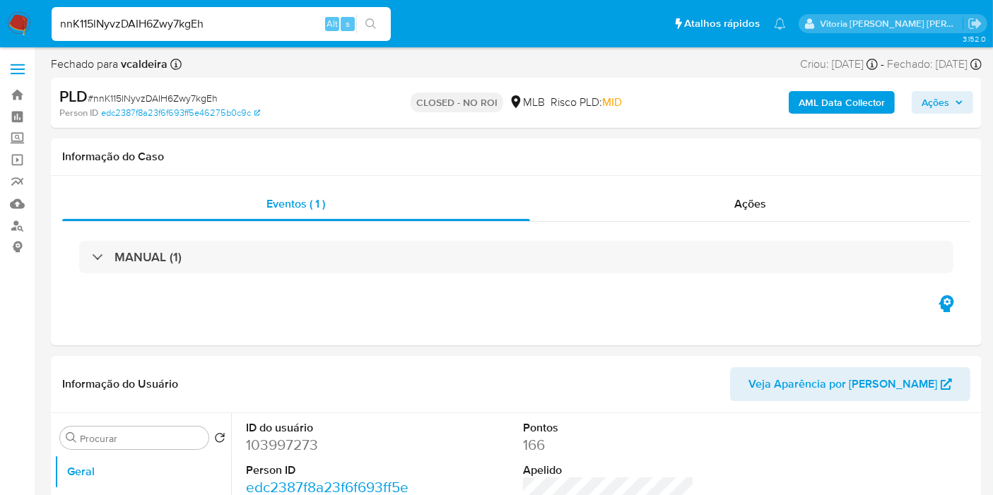
select select "10"
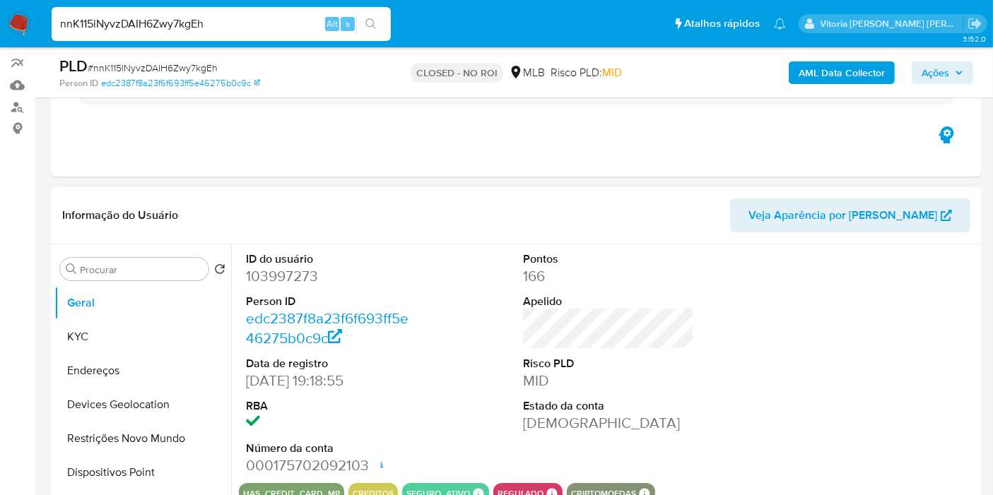
scroll to position [157, 0]
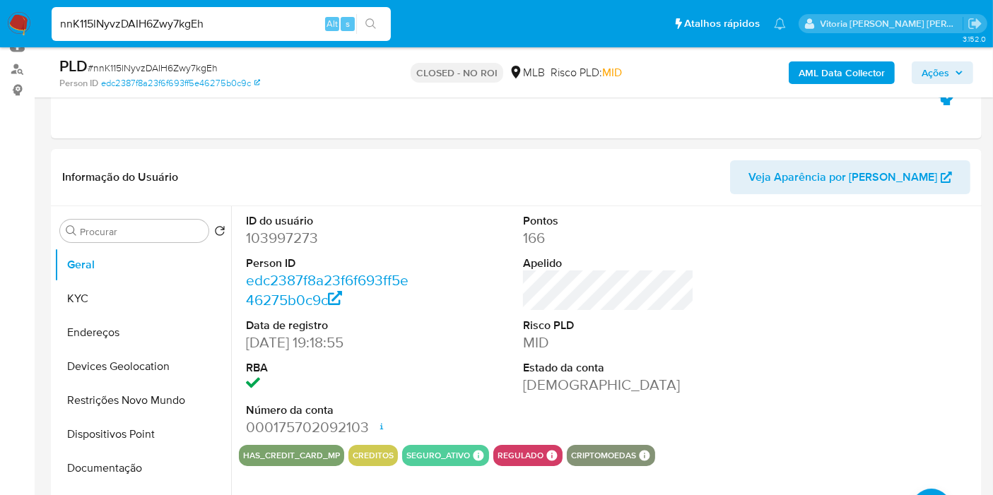
click at [172, 25] on input "nnK115lNyvzDAIH6Zwy7kgEh" at bounding box center [221, 24] width 339 height 18
paste input "kWvcNmSQSonwiko1j4ekfNtC"
type input "kWvcNmSQSonwiko1j4ekfNtC"
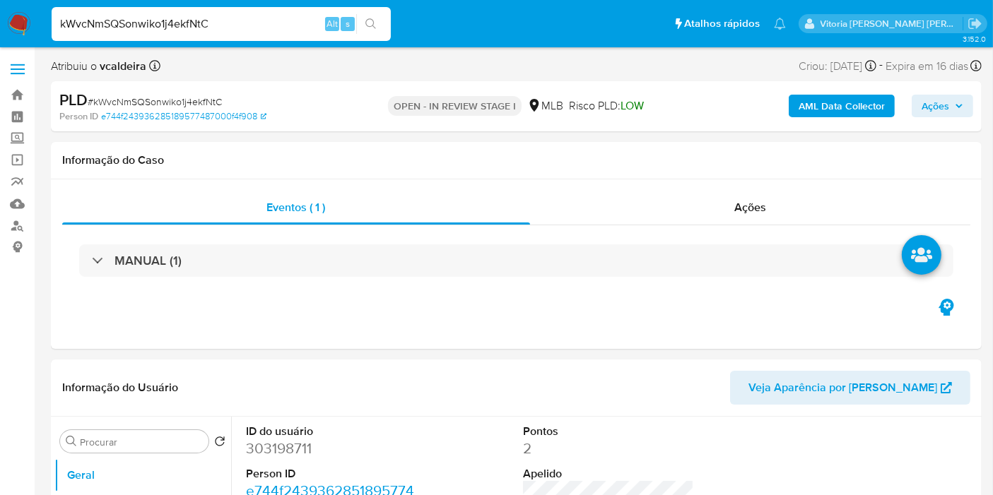
select select "10"
click at [262, 447] on dd "303198711" at bounding box center [331, 449] width 171 height 20
copy dd "303198711"
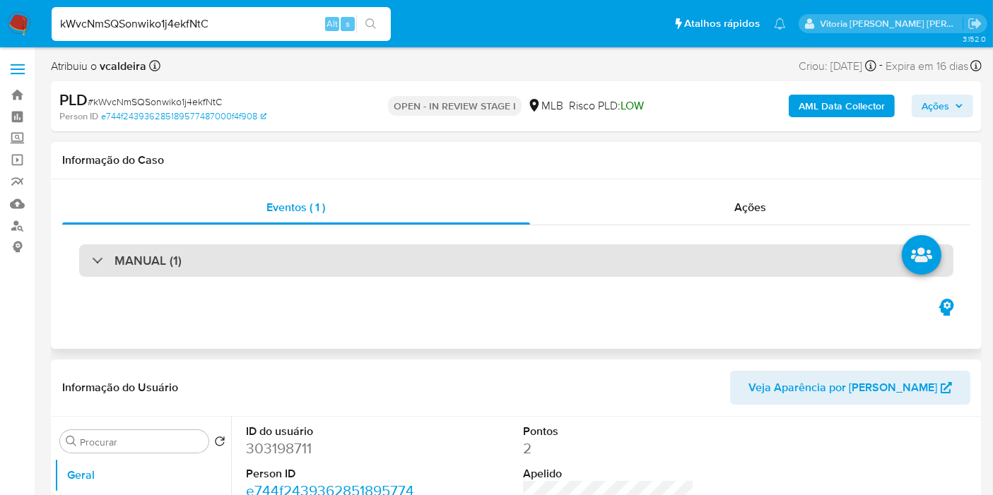
click at [138, 264] on h3 "MANUAL (1)" at bounding box center [147, 261] width 67 height 16
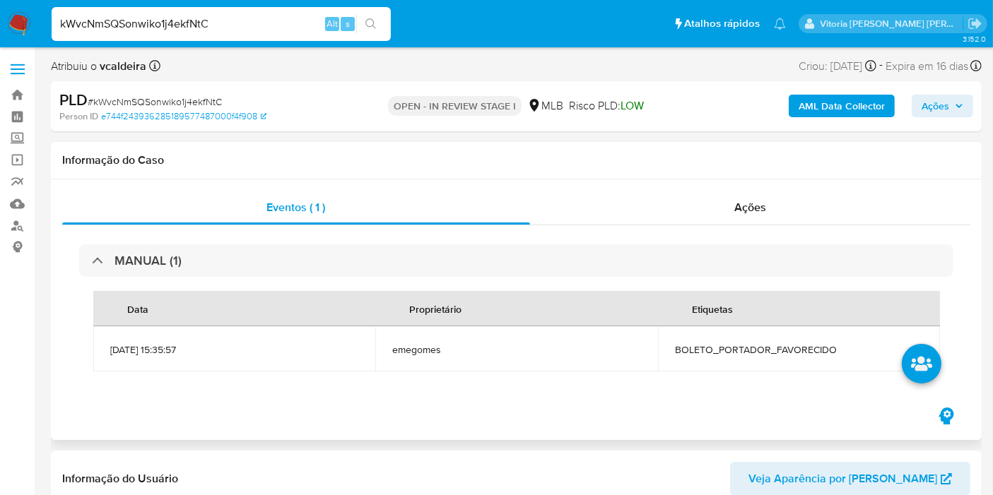
click at [714, 351] on span "BOLETO_PORTADOR_FAVORECIDO" at bounding box center [799, 349] width 248 height 13
copy span "BOLETO_PORTADOR_FAVORECIDO"
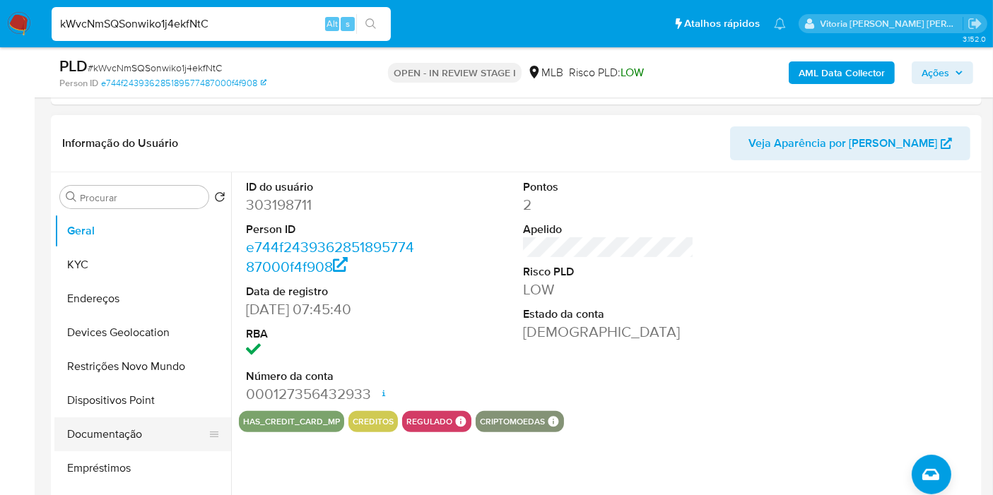
scroll to position [392, 0]
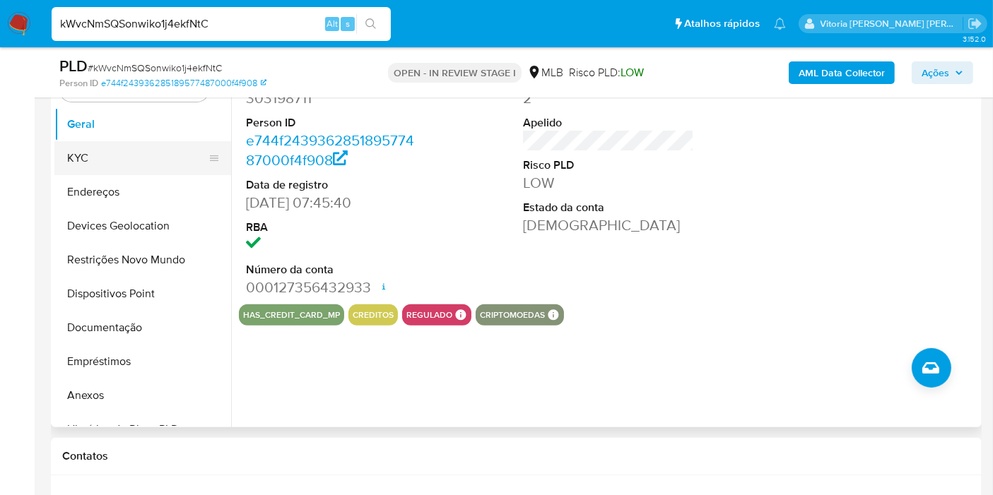
click at [99, 163] on button "KYC" at bounding box center [136, 158] width 165 height 34
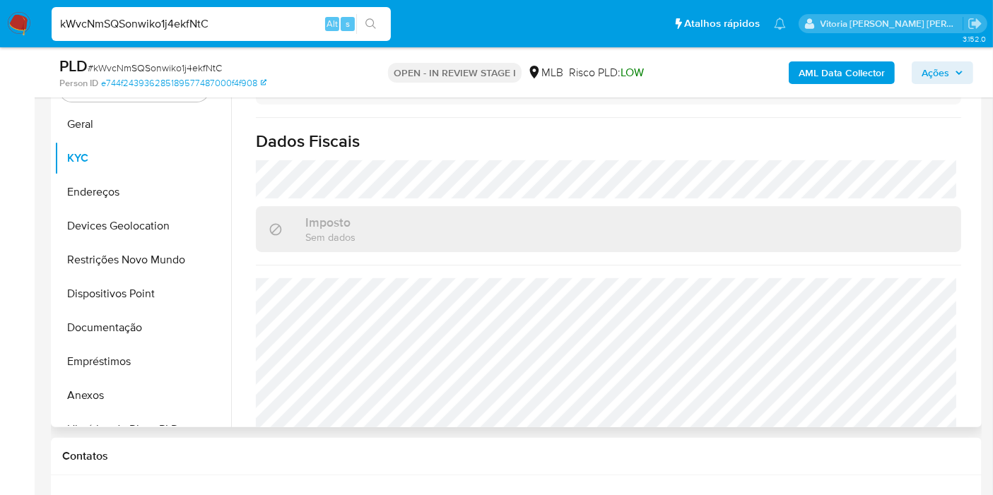
scroll to position [650, 0]
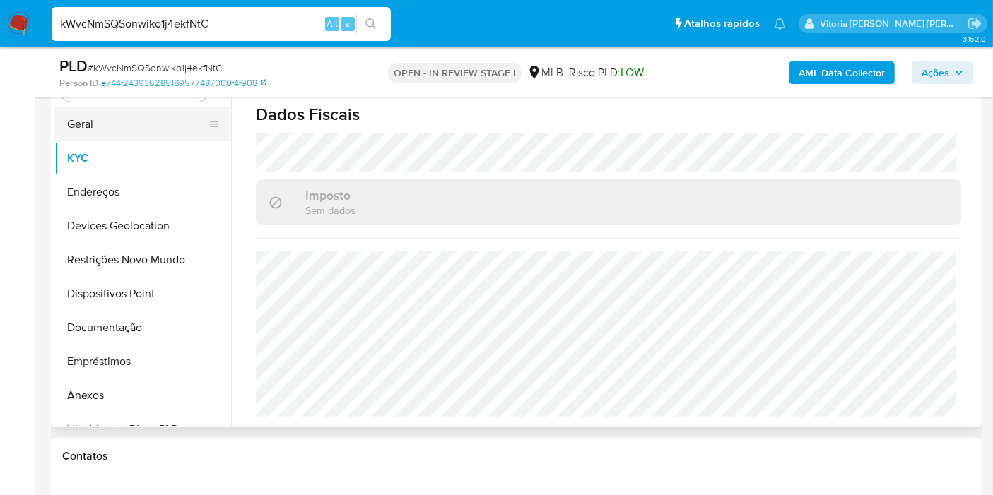
click at [125, 127] on button "Geral" at bounding box center [136, 124] width 165 height 34
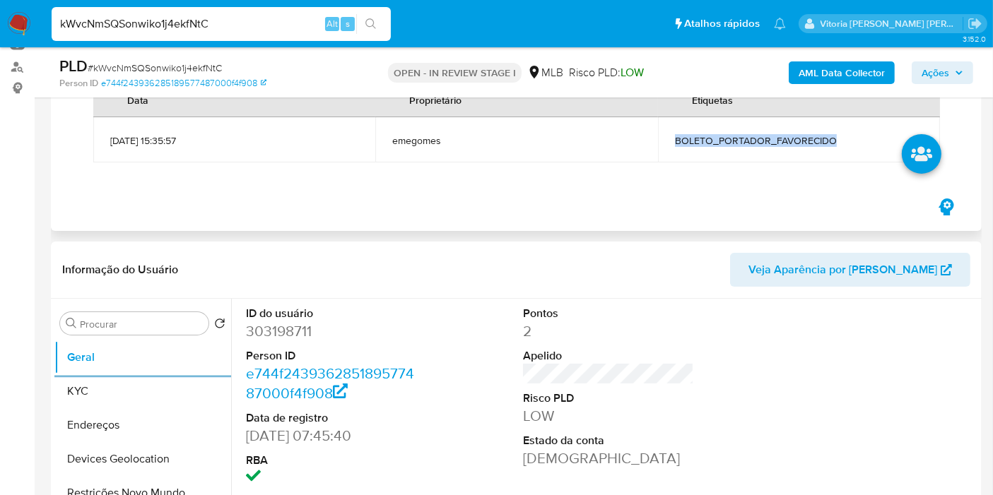
scroll to position [157, 0]
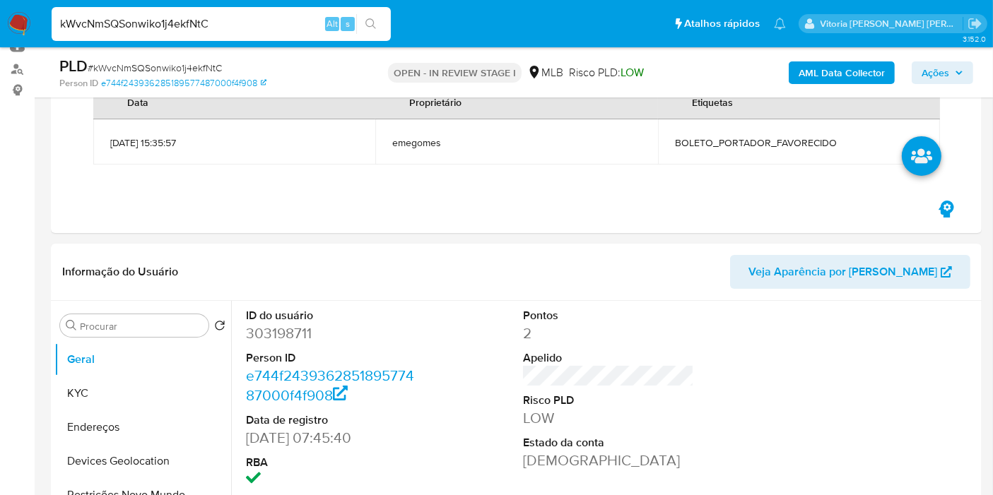
click at [206, 18] on input "kWvcNmSQSonwiko1j4ekfNtC" at bounding box center [221, 24] width 339 height 18
paste input "xuouZJ2Z5Yq0qr6jp9RXsPU7"
type input "xuouZJ2Z5Yq0qr6jp9RXsPU7"
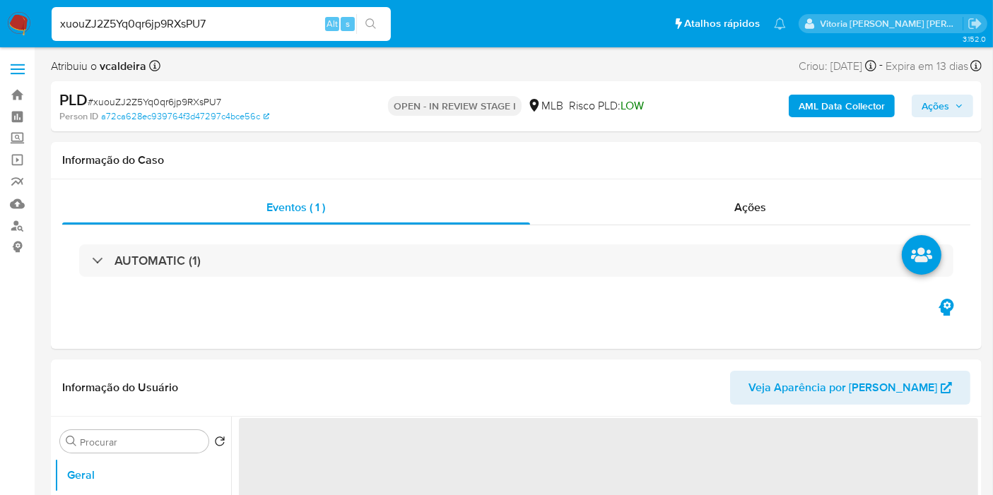
select select "10"
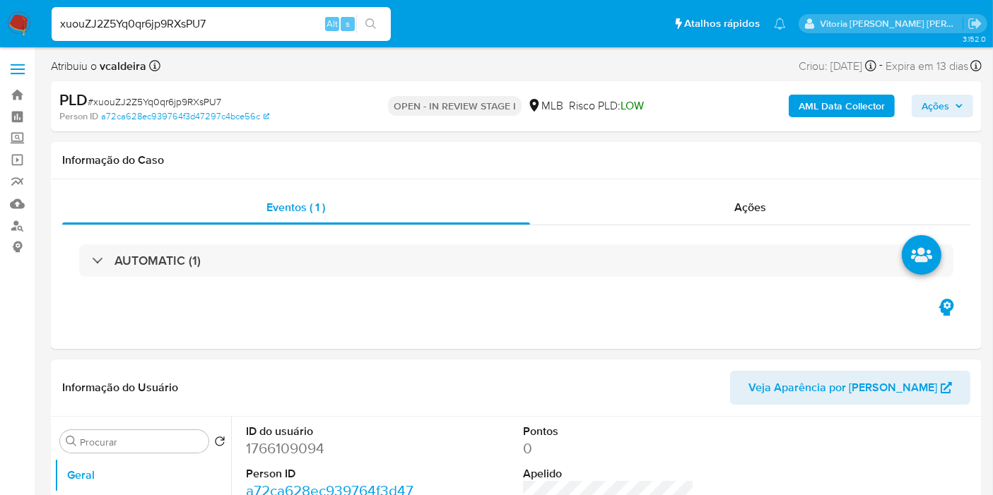
click at [254, 13] on div "xuouZJ2Z5Yq0qr6jp9RXsPU7 Alt s" at bounding box center [221, 24] width 339 height 34
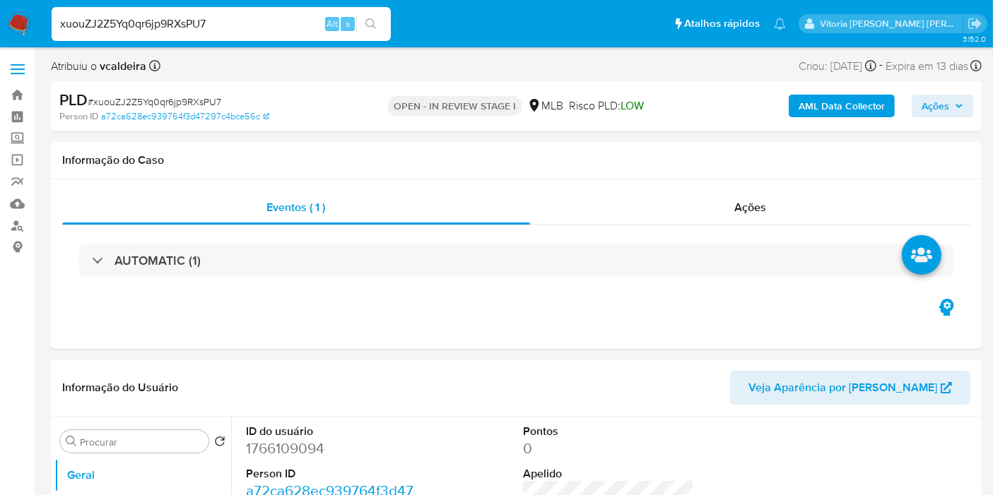
click at [251, 21] on input "xuouZJ2Z5Yq0qr6jp9RXsPU7" at bounding box center [221, 24] width 339 height 18
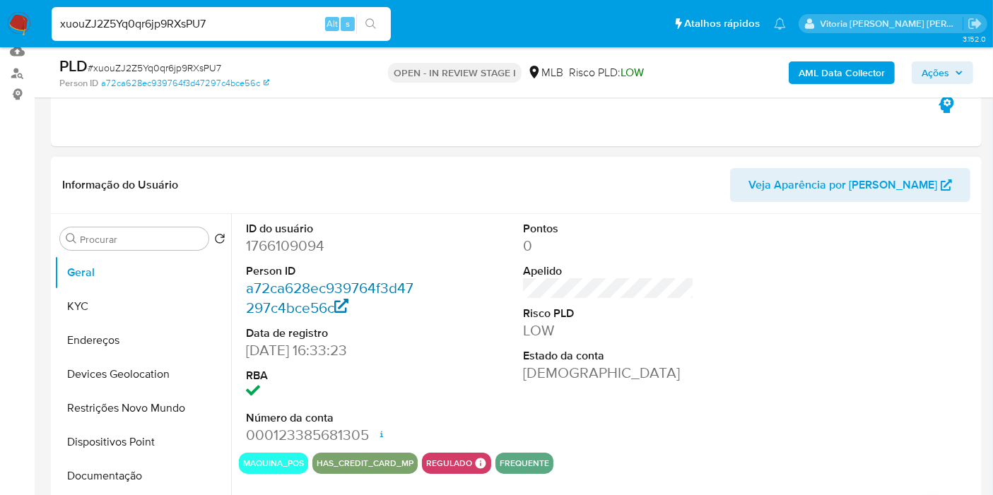
scroll to position [157, 0]
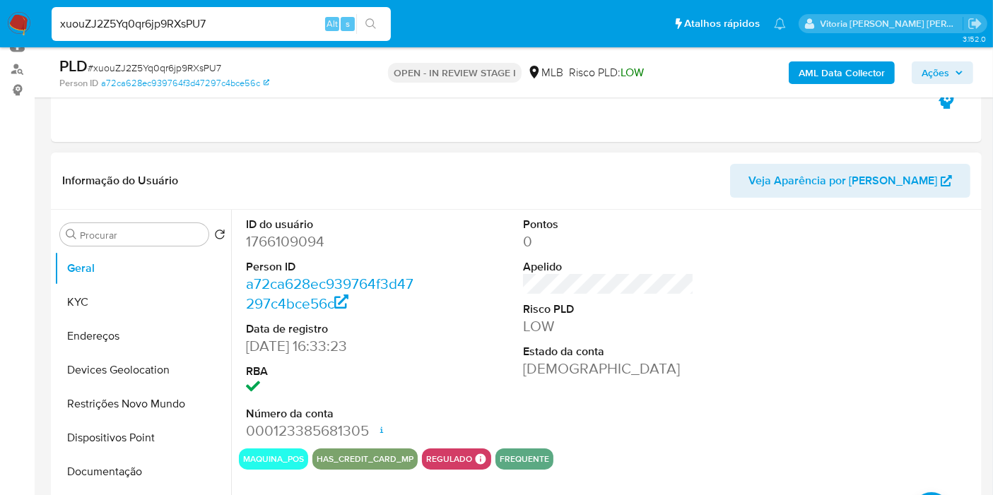
click at [262, 234] on dd "1766109094" at bounding box center [331, 242] width 171 height 20
copy dd "1766109094"
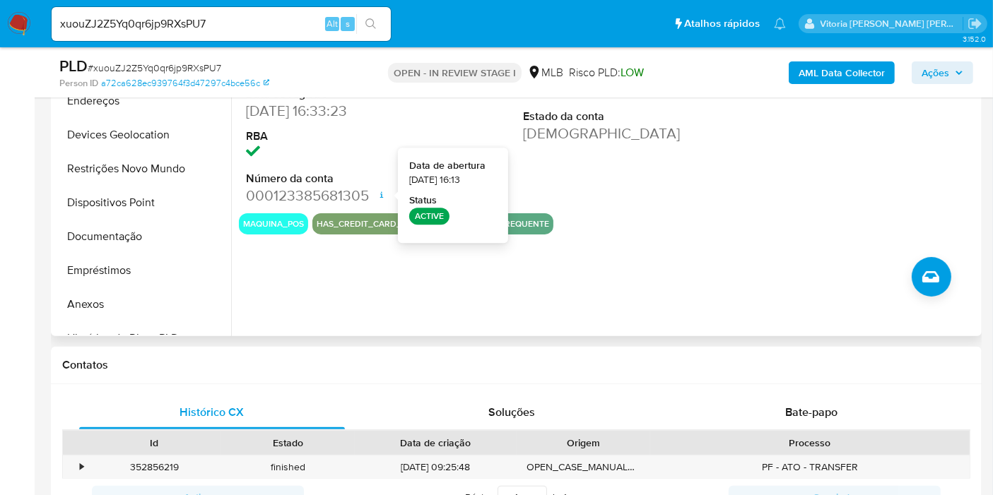
scroll to position [235, 0]
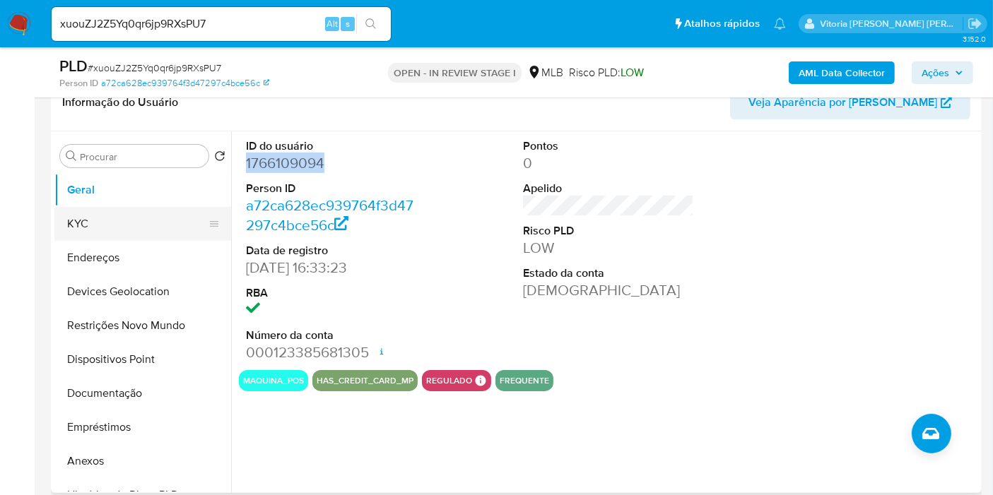
click at [139, 223] on button "KYC" at bounding box center [136, 224] width 165 height 34
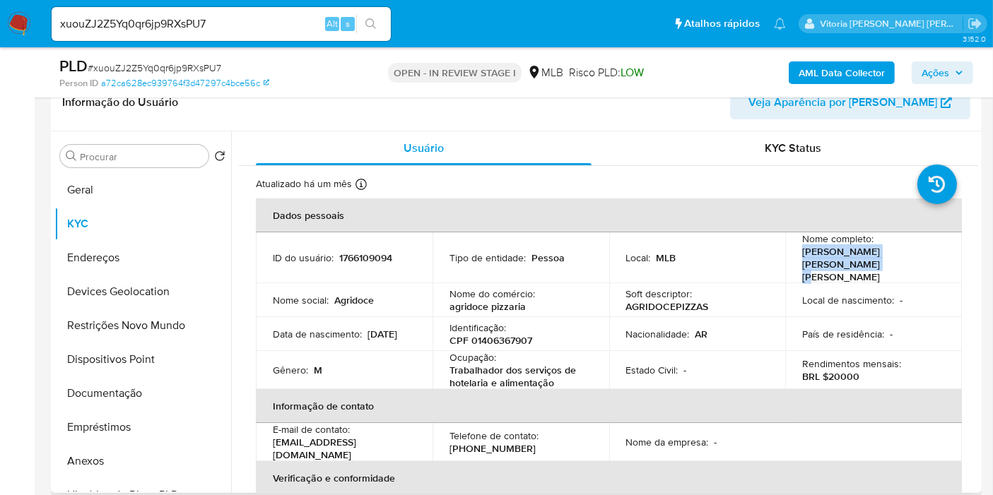
drag, startPoint x: 850, startPoint y: 263, endPoint x: 794, endPoint y: 251, distance: 57.1
click at [792, 253] on td "Nome completo : Oscar Roberto Cardozo Chamorro" at bounding box center [873, 257] width 177 height 51
copy p "Oscar Roberto Cardozo Chamorro"
click at [495, 300] on p "agridoce pizzaria" at bounding box center [487, 306] width 76 height 13
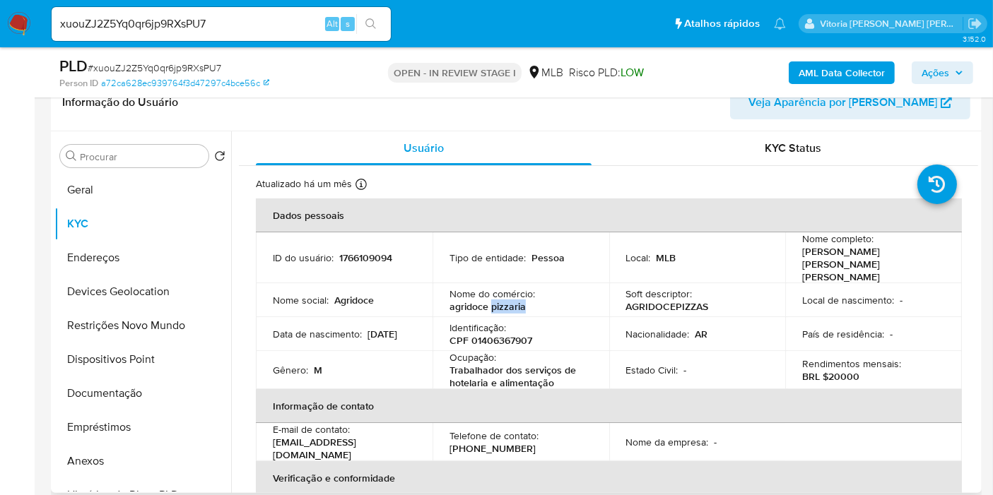
click at [495, 300] on p "agridoce pizzaria" at bounding box center [487, 306] width 76 height 13
drag, startPoint x: 529, startPoint y: 293, endPoint x: 440, endPoint y: 294, distance: 89.0
click at [440, 294] on td "Nome do comércio : agridoce pizzaria" at bounding box center [520, 300] width 177 height 34
copy p "agridoce pizzaria"
click at [131, 384] on button "Documentação" at bounding box center [136, 394] width 165 height 34
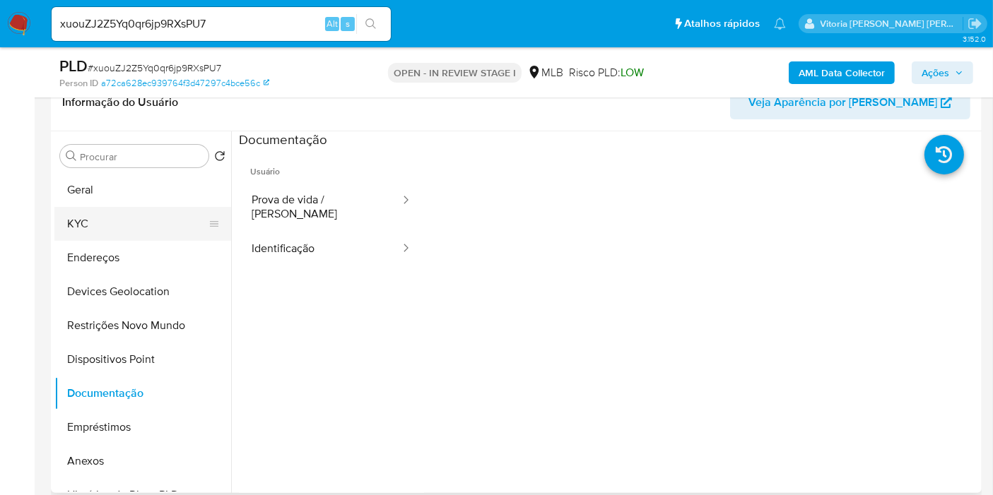
drag, startPoint x: 120, startPoint y: 229, endPoint x: 129, endPoint y: 229, distance: 9.2
click at [117, 228] on button "KYC" at bounding box center [136, 224] width 165 height 34
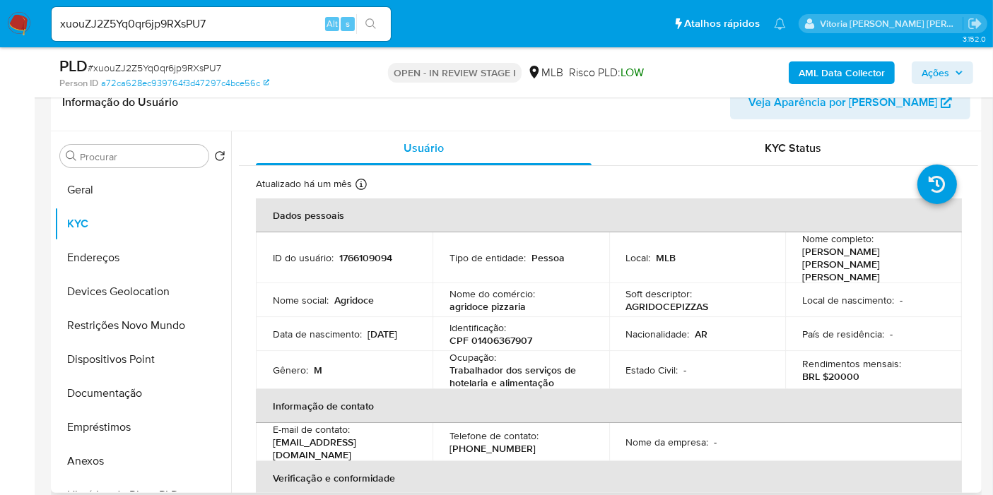
click at [504, 364] on p "Trabalhador dos serviços de hotelaria e alimentação" at bounding box center [517, 376] width 137 height 25
click at [512, 364] on p "Trabalhador dos serviços de hotelaria e alimentação" at bounding box center [517, 376] width 137 height 25
drag, startPoint x: 553, startPoint y: 369, endPoint x: 448, endPoint y: 356, distance: 105.4
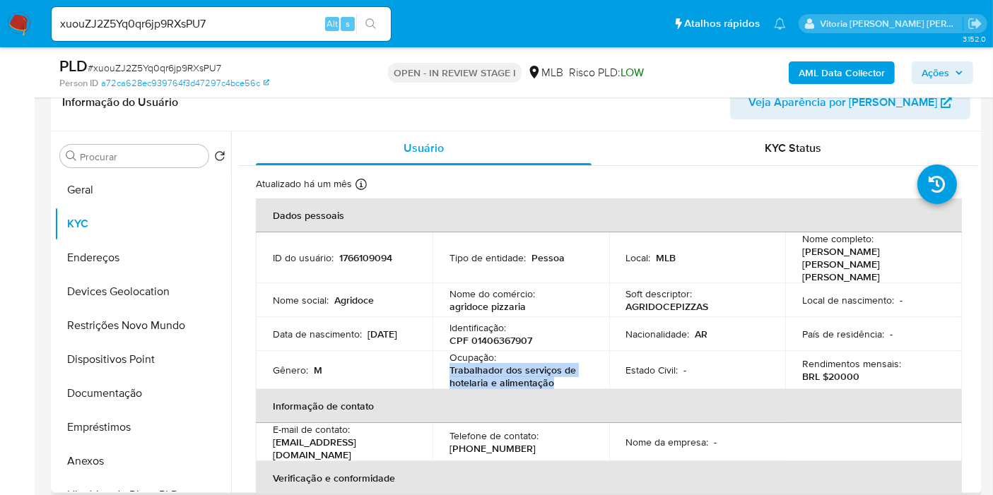
click at [449, 364] on p "Trabalhador dos serviços de hotelaria e alimentação" at bounding box center [517, 376] width 137 height 25
copy p "Trabalhador dos serviços de hotelaria e alimentação"
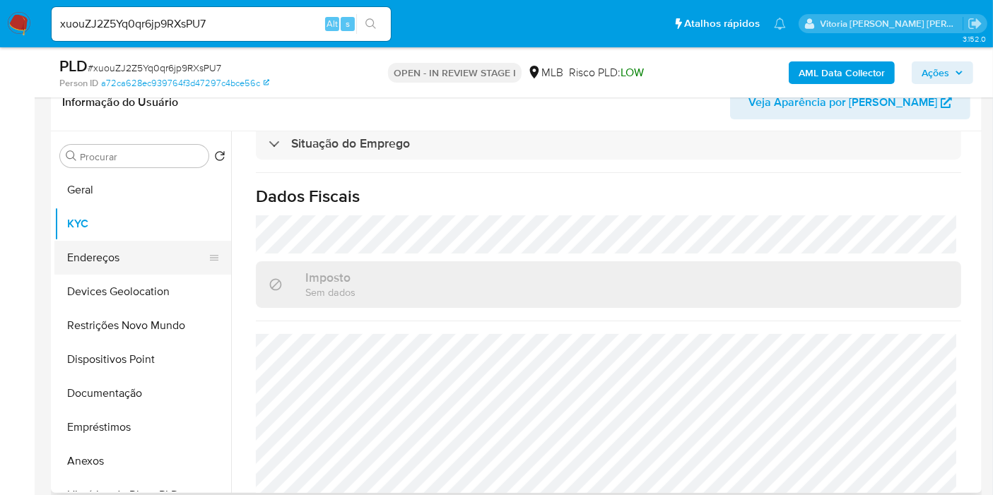
click at [100, 266] on button "Endereços" at bounding box center [136, 258] width 165 height 34
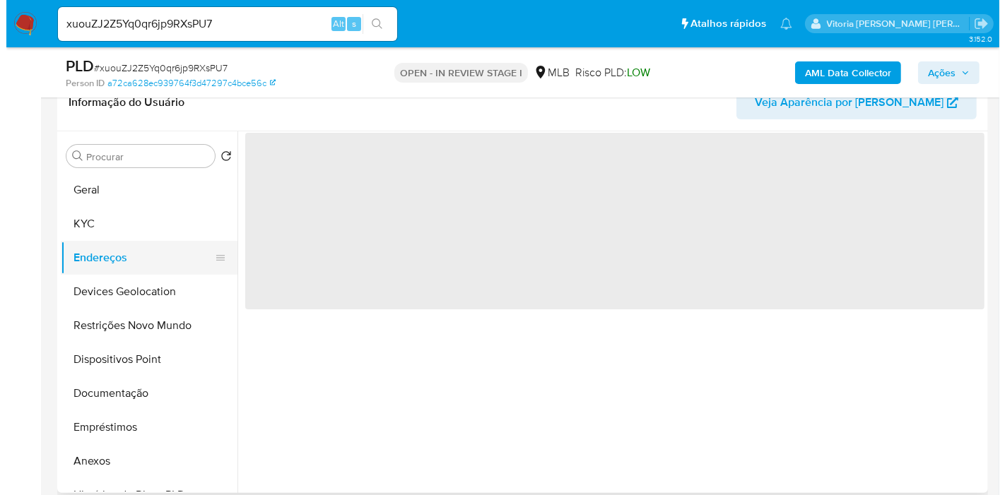
scroll to position [0, 0]
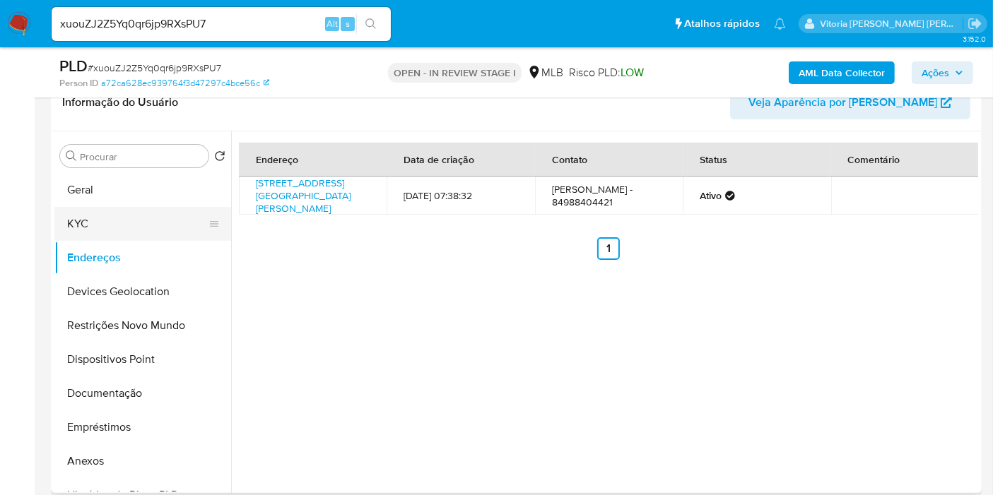
click at [80, 225] on button "KYC" at bounding box center [136, 224] width 165 height 34
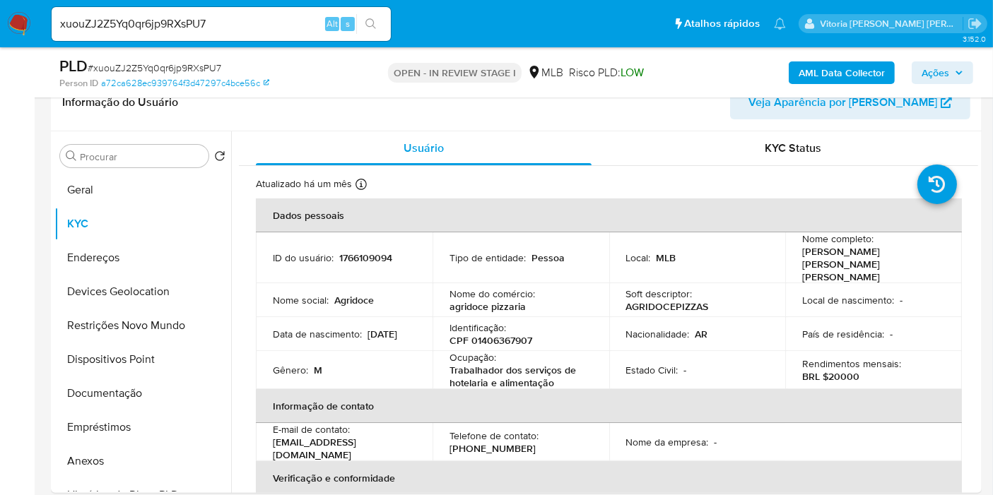
click at [825, 74] on b "AML Data Collector" at bounding box center [842, 72] width 86 height 23
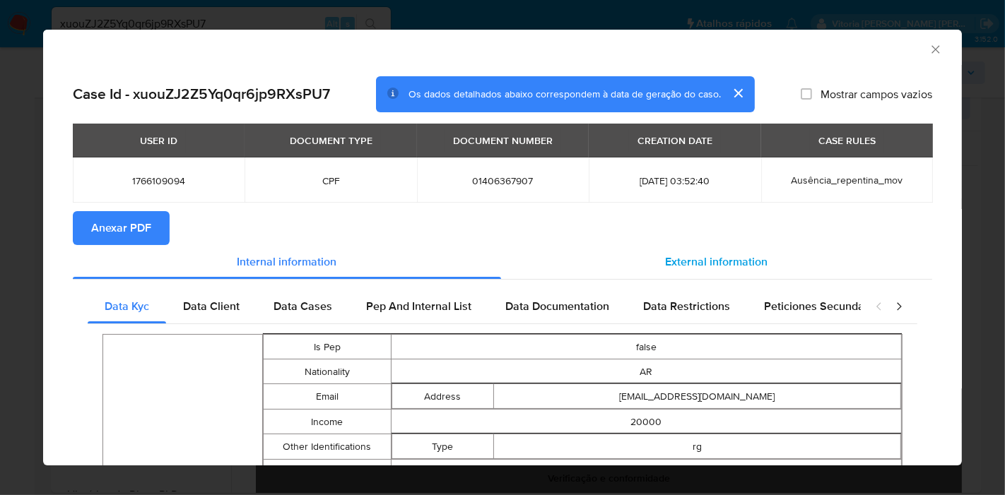
click at [702, 257] on span "External information" at bounding box center [717, 262] width 102 height 16
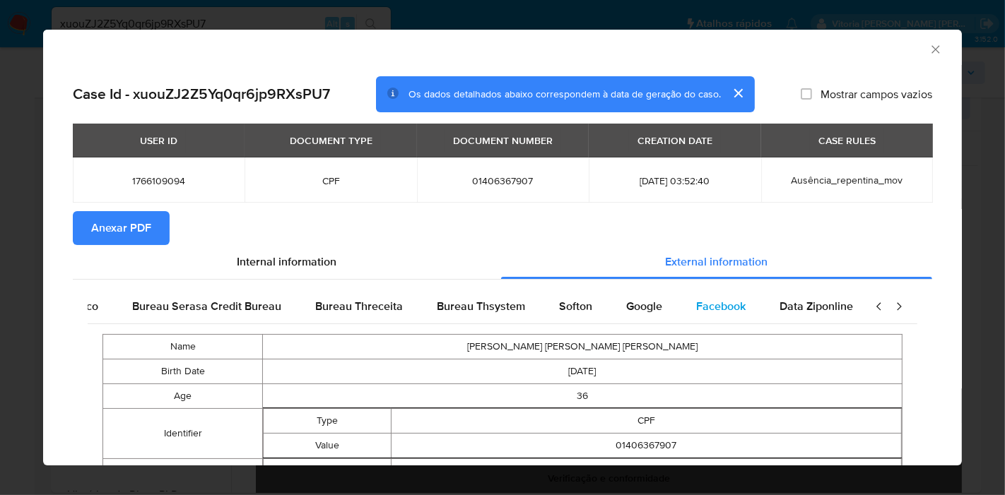
scroll to position [0, 297]
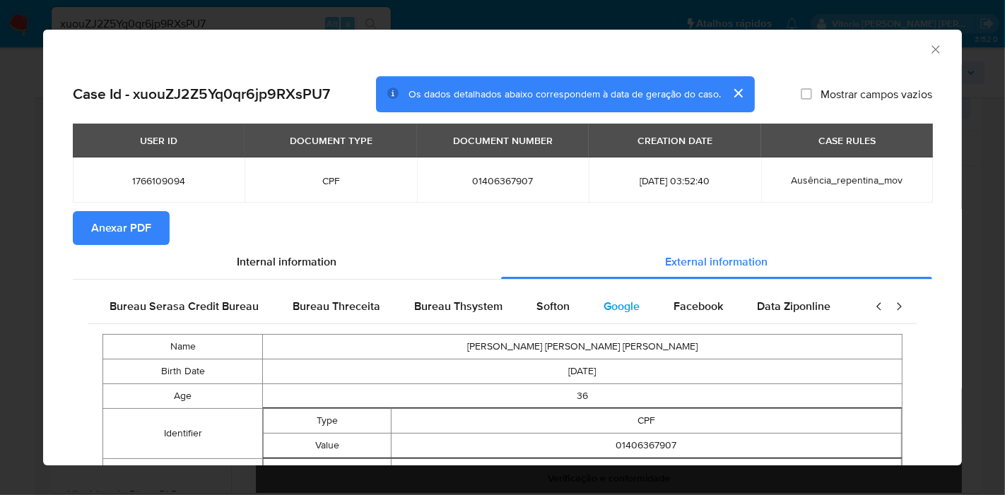
click at [630, 307] on span "Google" at bounding box center [621, 306] width 36 height 16
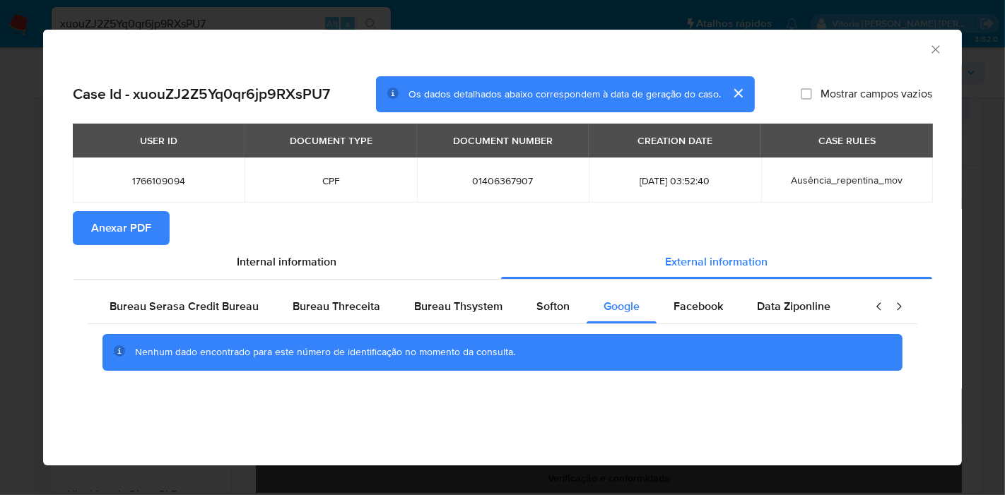
click at [510, 235] on section "Anexar PDF" at bounding box center [502, 228] width 859 height 34
click at [510, 233] on section "Anexar PDF" at bounding box center [502, 228] width 859 height 34
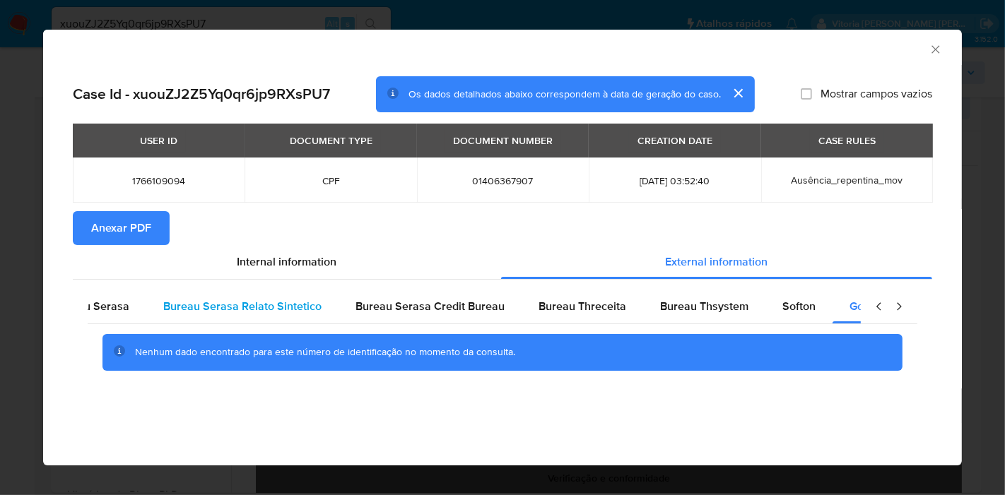
scroll to position [0, 0]
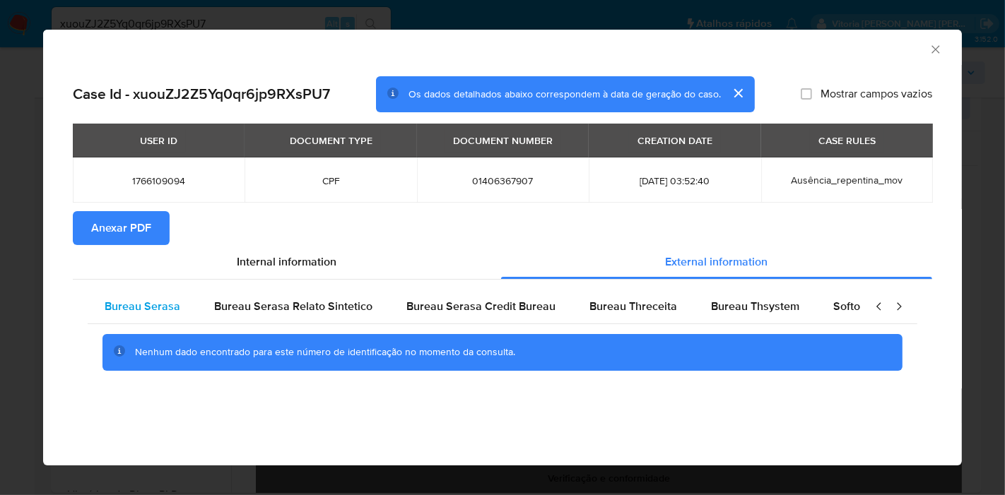
click at [171, 303] on span "Bureau Serasa" at bounding box center [143, 306] width 76 height 16
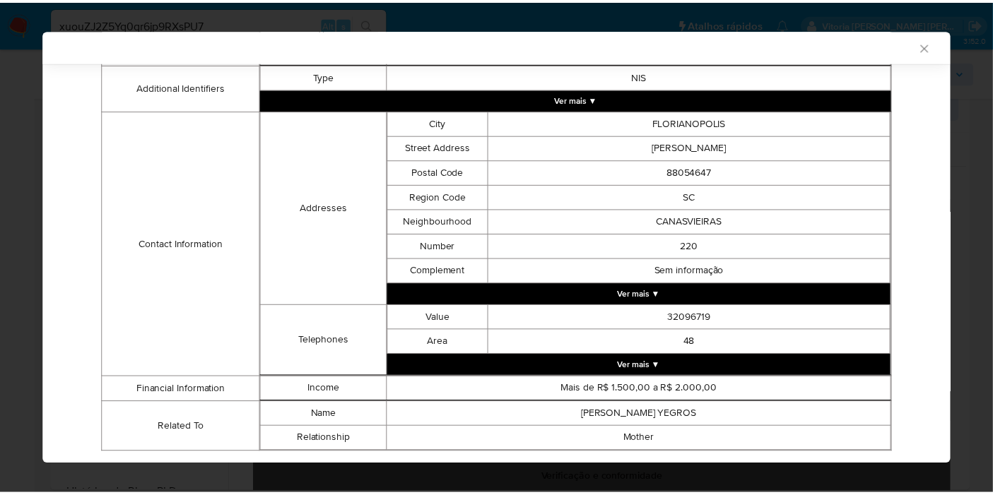
scroll to position [389, 0]
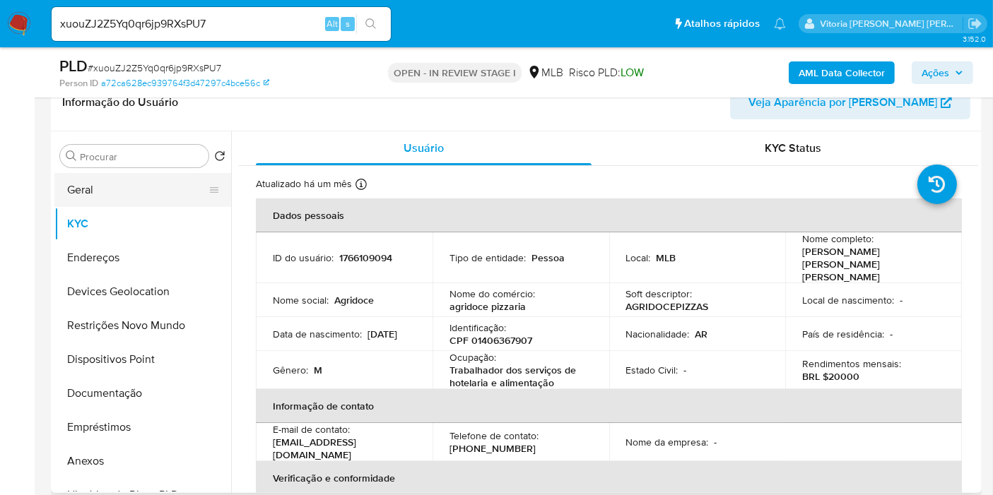
click at [122, 187] on button "Geral" at bounding box center [136, 190] width 165 height 34
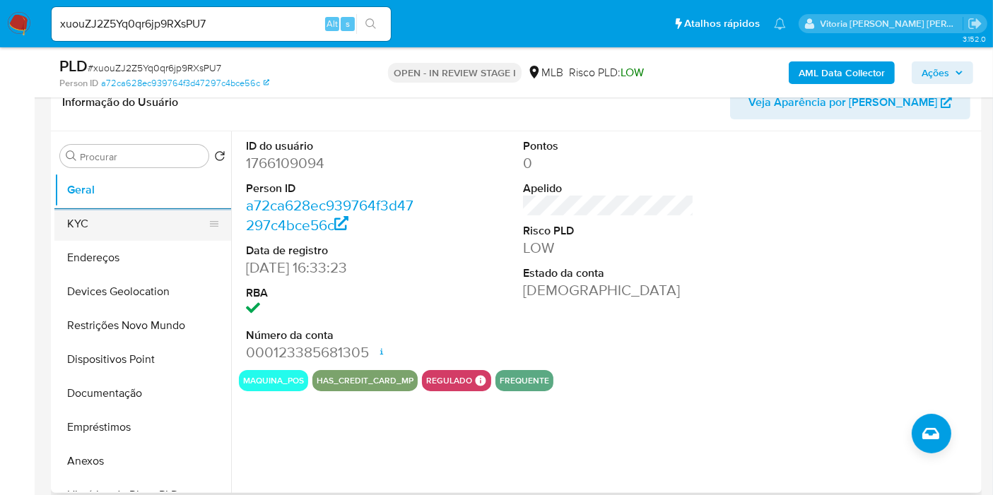
click at [126, 223] on button "KYC" at bounding box center [136, 224] width 165 height 34
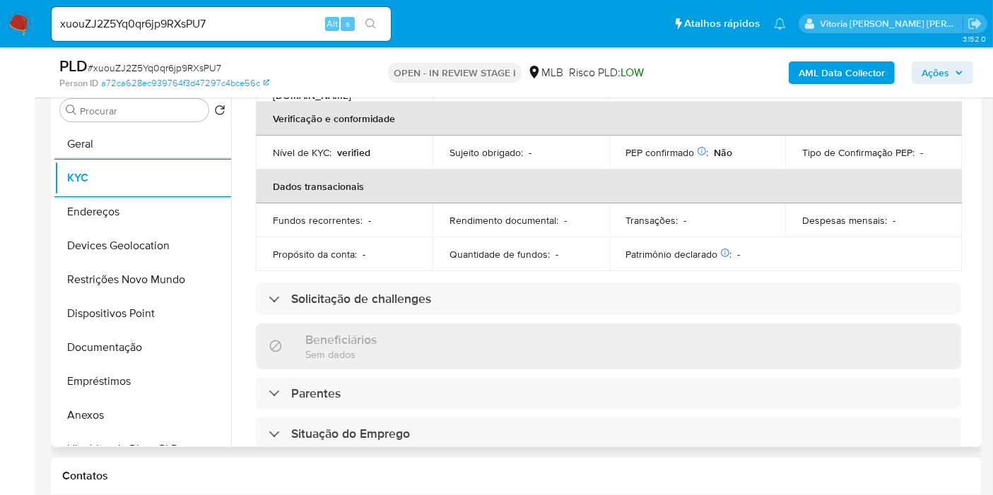
scroll to position [650, 0]
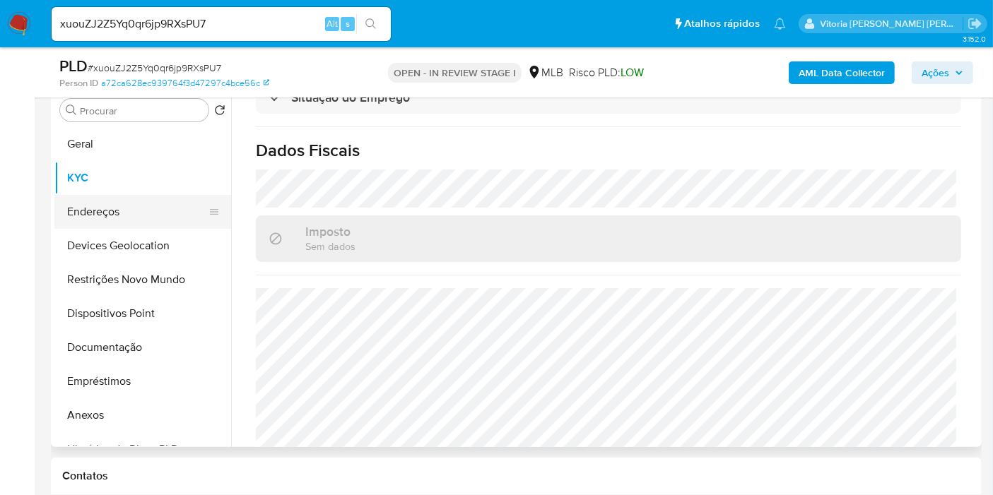
click at [120, 217] on button "Endereços" at bounding box center [136, 212] width 165 height 34
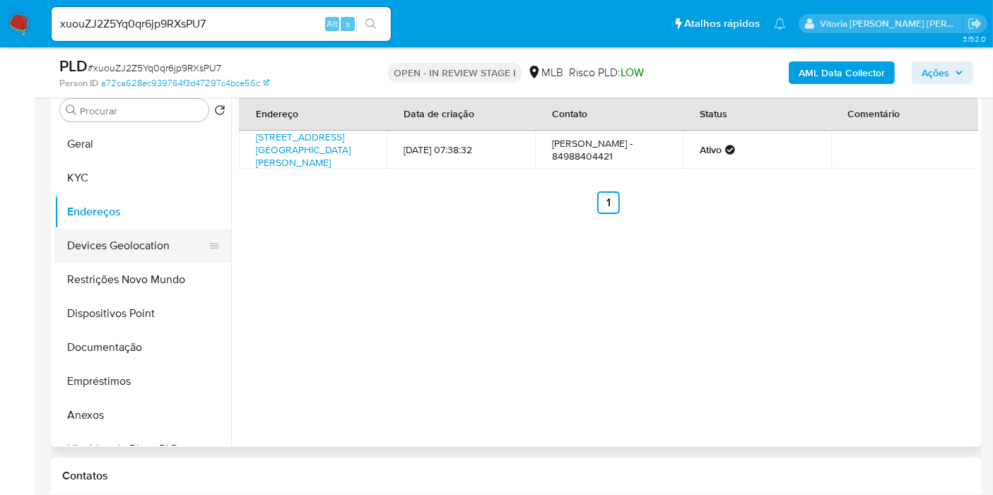
click at [110, 247] on button "Devices Geolocation" at bounding box center [136, 246] width 165 height 34
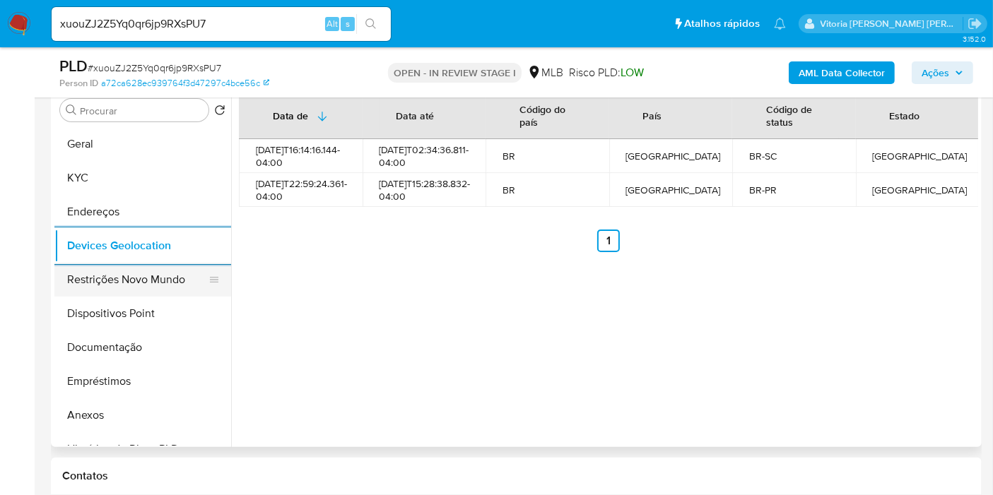
click at [109, 281] on button "Restrições Novo Mundo" at bounding box center [136, 280] width 165 height 34
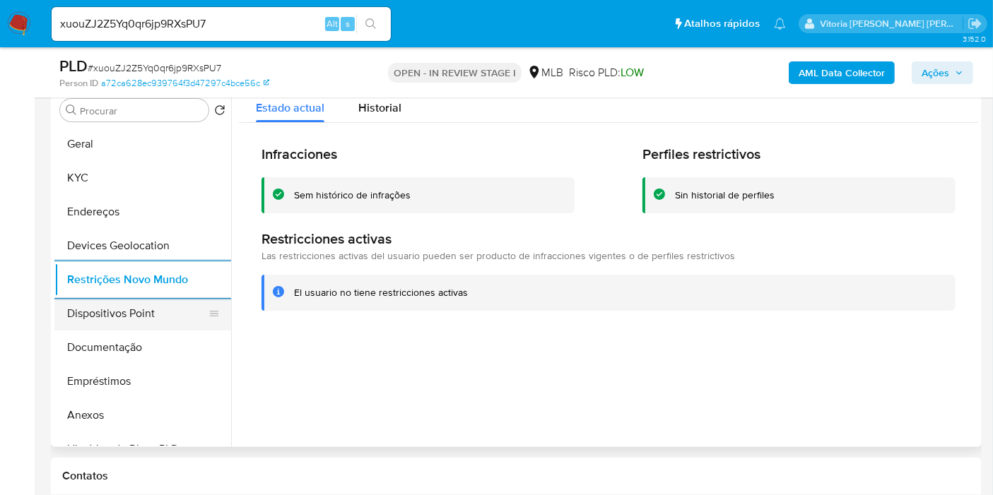
click at [160, 316] on button "Dispositivos Point" at bounding box center [136, 314] width 165 height 34
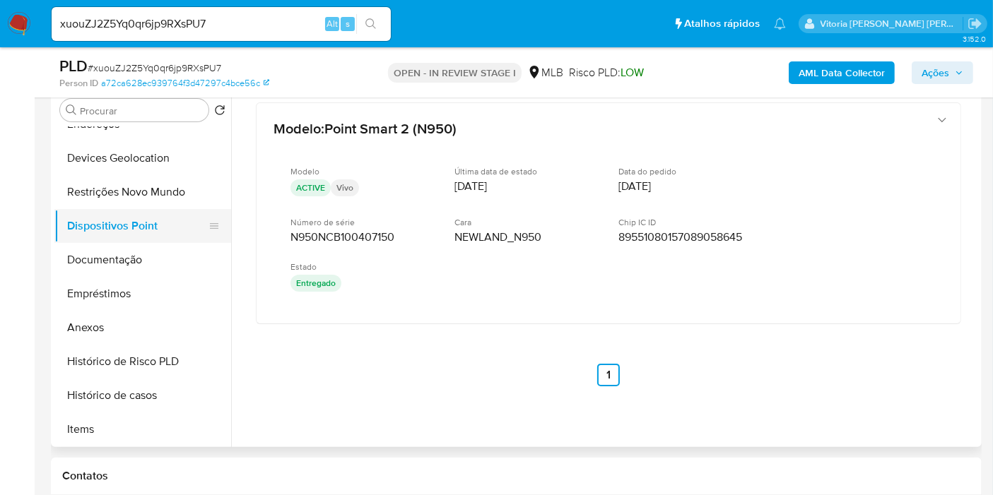
scroll to position [235, 0]
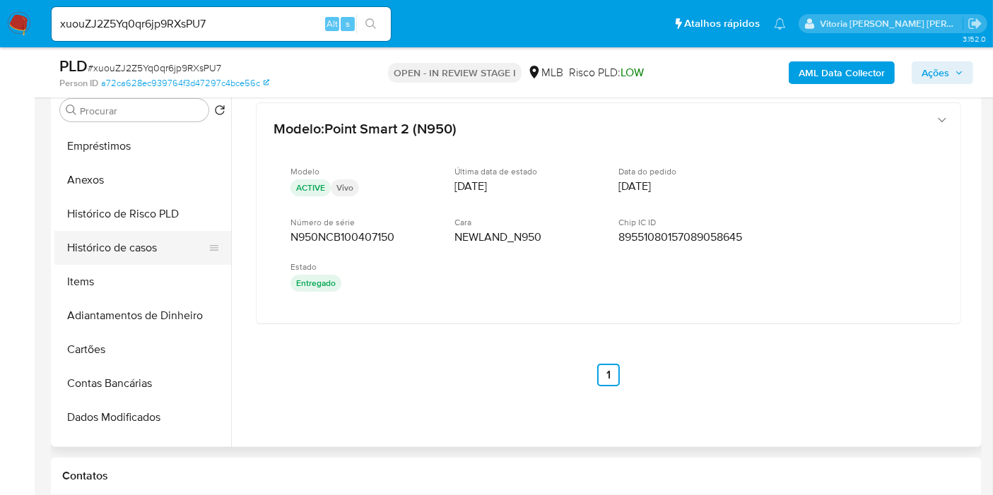
click at [129, 249] on button "Histórico de casos" at bounding box center [136, 248] width 165 height 34
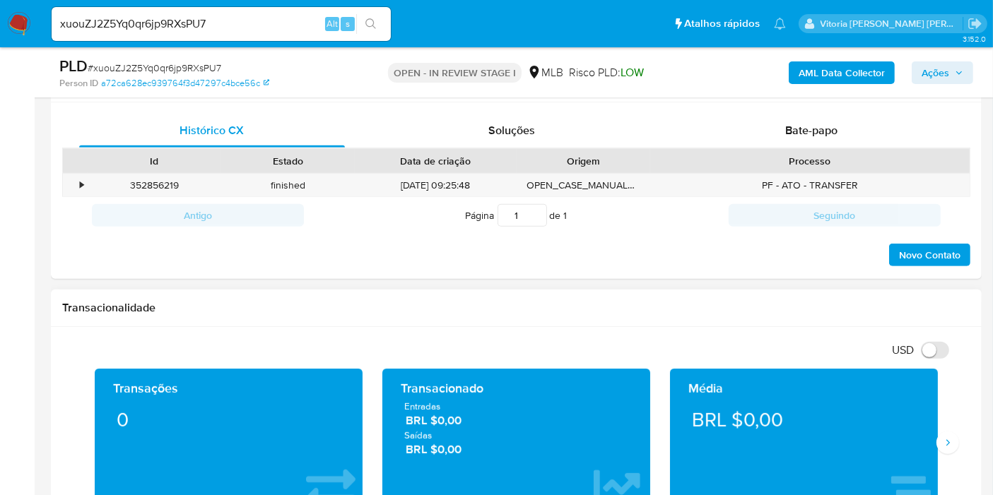
scroll to position [753, 0]
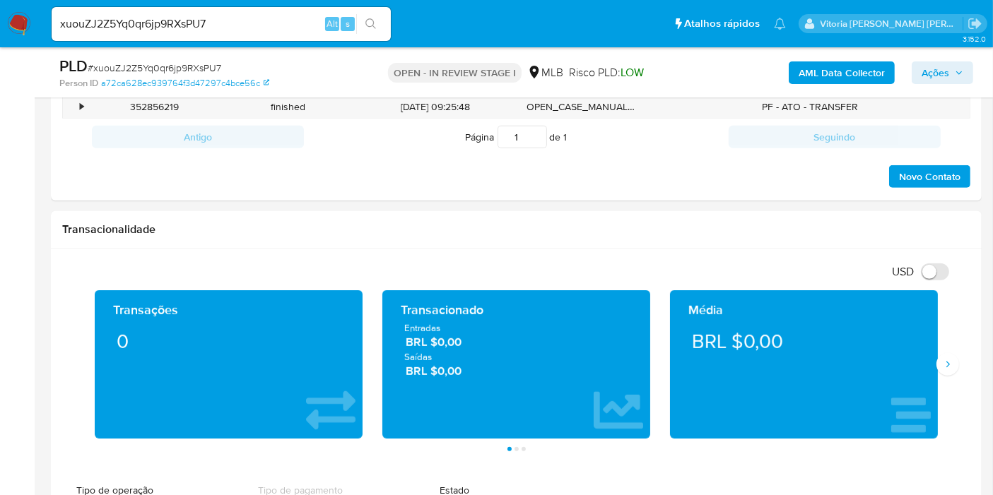
click at [926, 64] on span "Ações" at bounding box center [936, 72] width 28 height 23
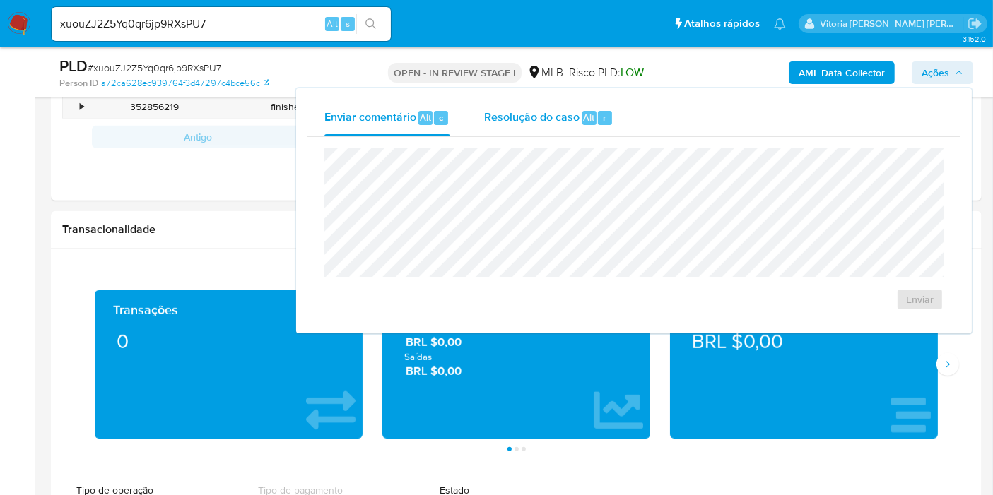
click at [584, 119] on span "Alt" at bounding box center [589, 117] width 11 height 13
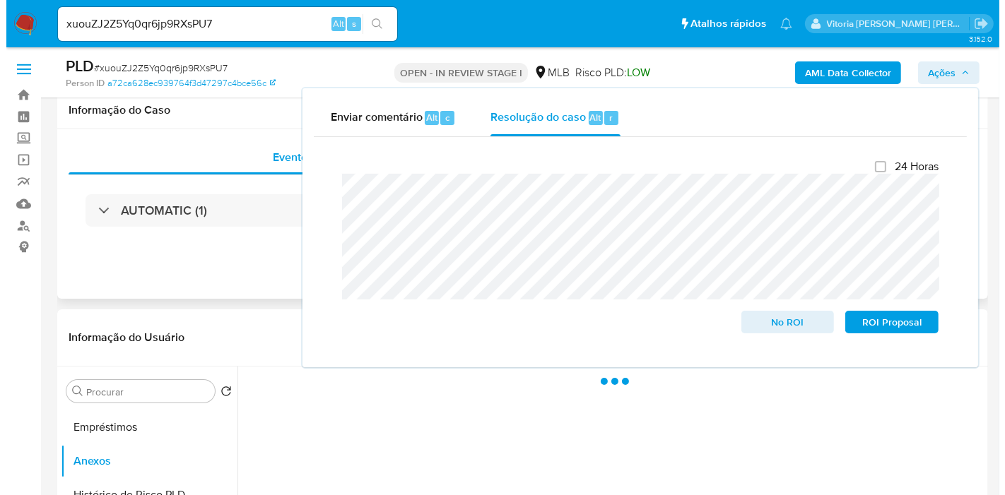
scroll to position [321, 0]
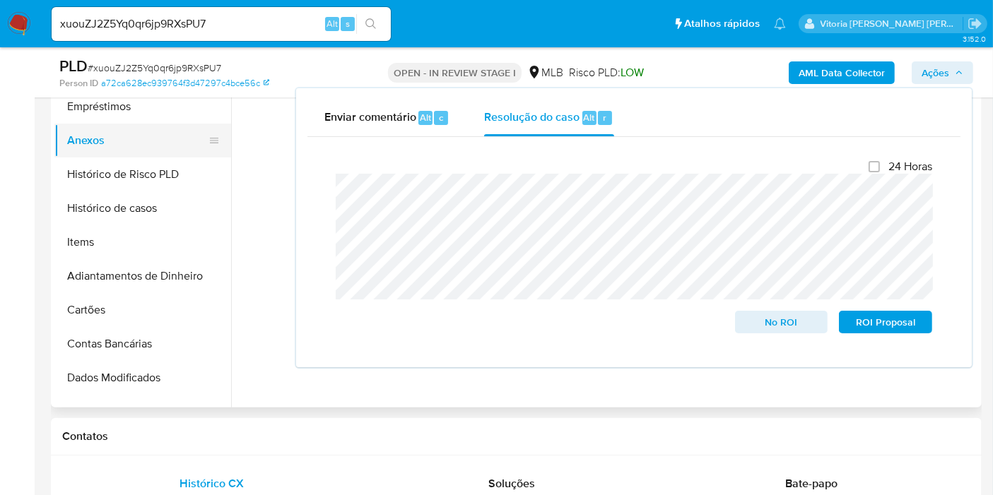
click at [118, 146] on button "Anexos" at bounding box center [136, 141] width 165 height 34
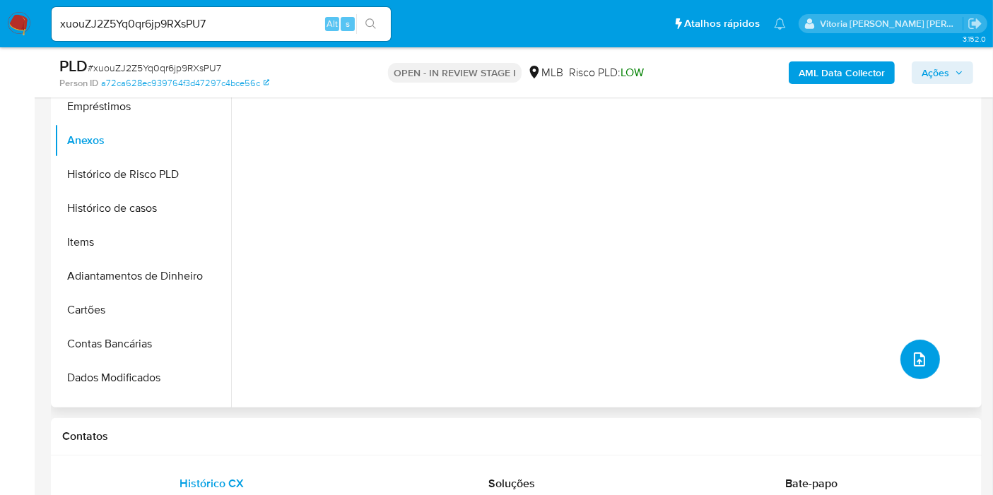
click at [919, 348] on button "upload-file" at bounding box center [920, 360] width 40 height 40
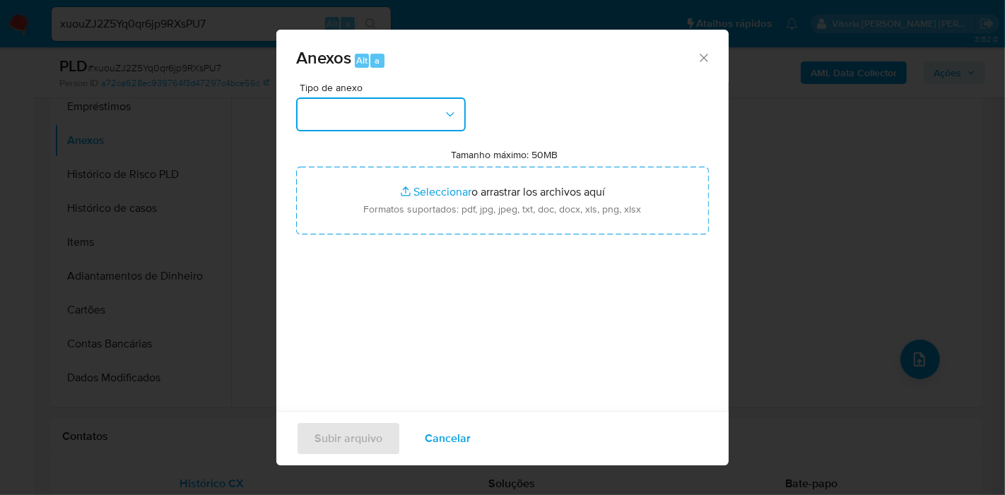
click at [399, 110] on button "button" at bounding box center [381, 115] width 170 height 34
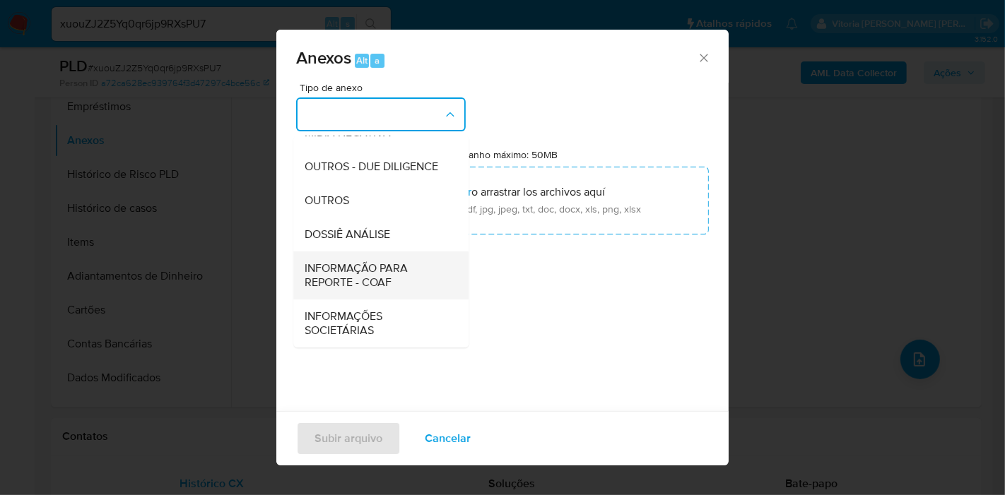
scroll to position [217, 0]
click at [376, 237] on span "DOSSIÊ ANÁLISE" at bounding box center [348, 235] width 86 height 14
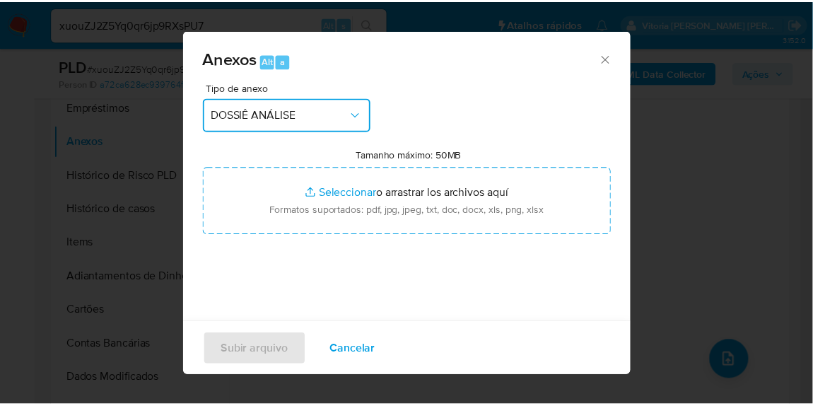
scroll to position [235, 0]
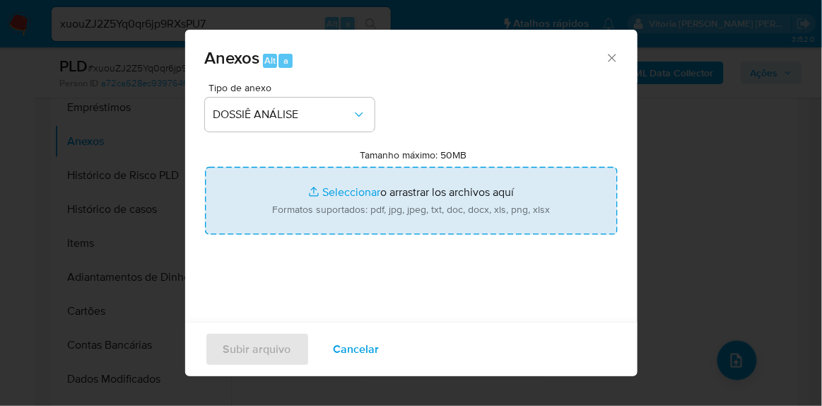
type input "C:\fakepath\SAR XXX_XX - CPF 01406367907 - OSCAR ROBERTO CARDOZO CHAMORRO.pdf"
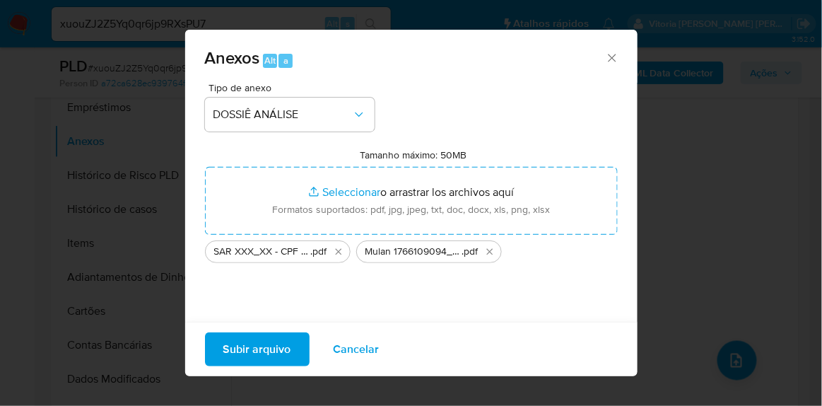
click at [265, 356] on span "Subir arquivo" at bounding box center [257, 349] width 68 height 31
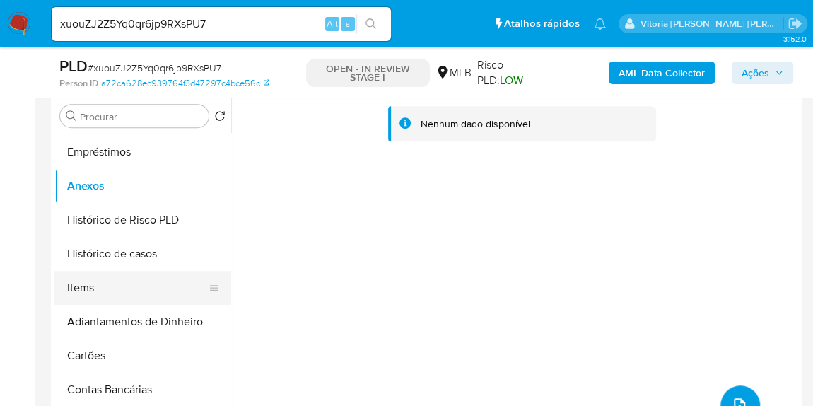
scroll to position [257, 0]
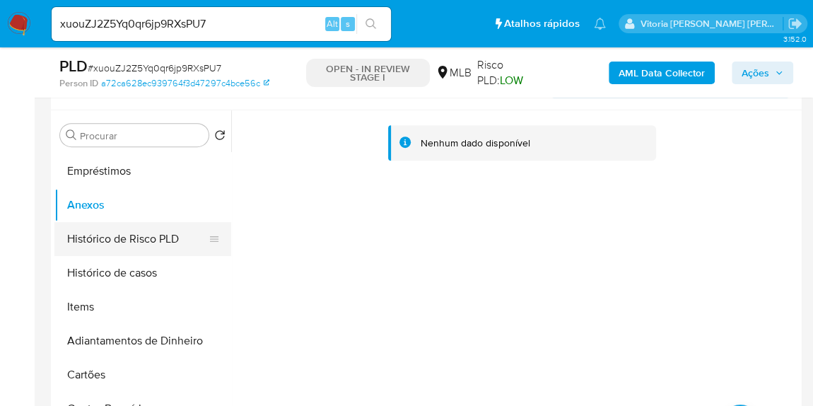
click at [97, 247] on button "Histórico de Risco PLD" at bounding box center [136, 239] width 165 height 34
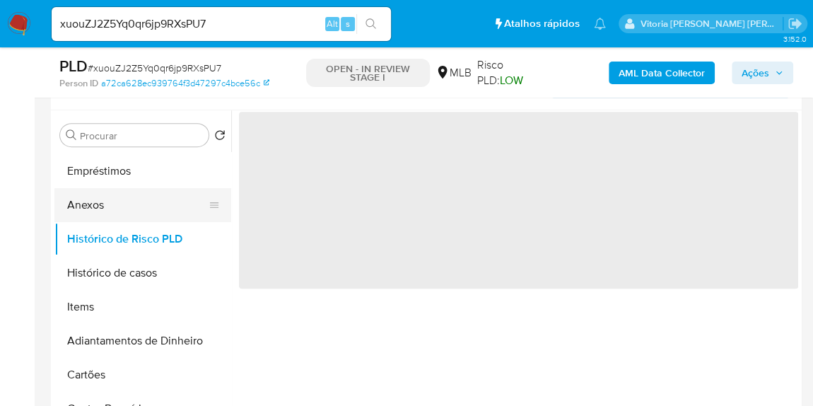
click at [88, 205] on button "Anexos" at bounding box center [136, 205] width 165 height 34
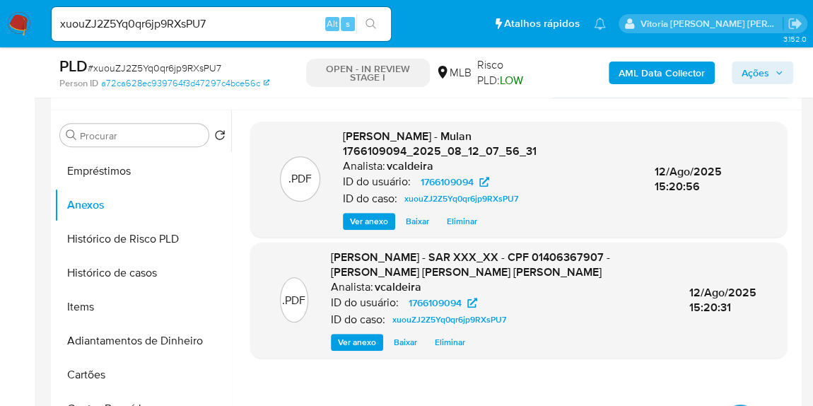
click at [758, 68] on span "Ações" at bounding box center [755, 72] width 28 height 23
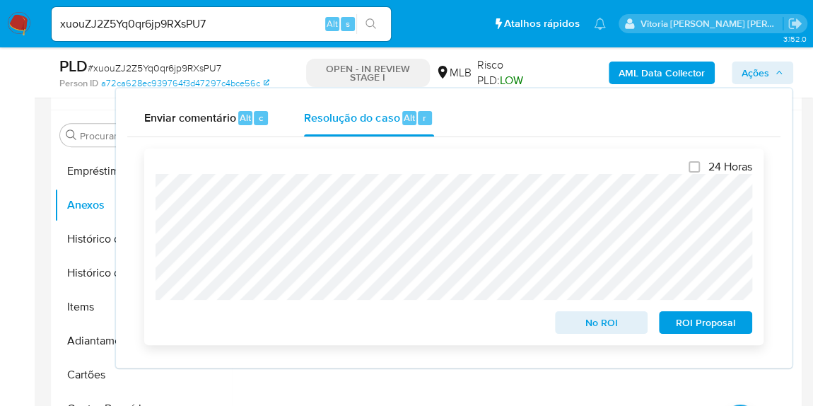
click at [676, 320] on span "ROI Proposal" at bounding box center [705, 322] width 73 height 20
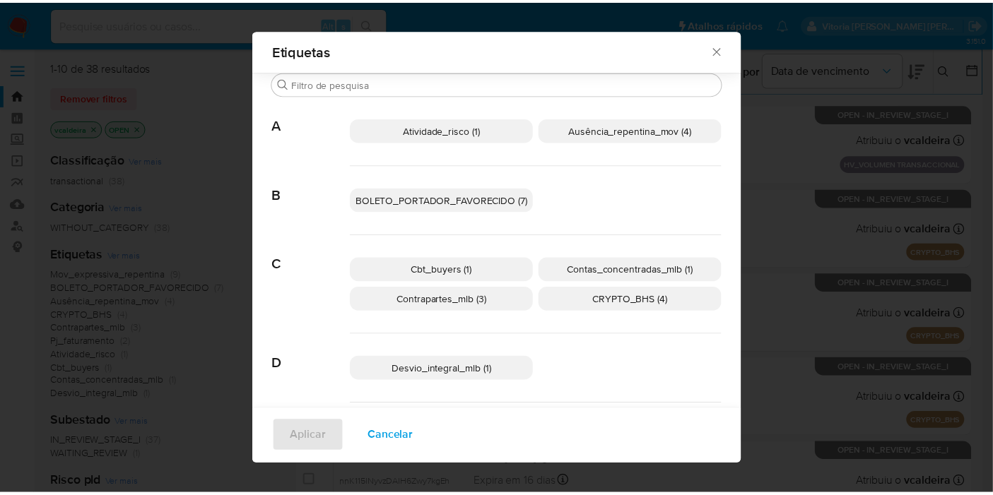
scroll to position [114, 0]
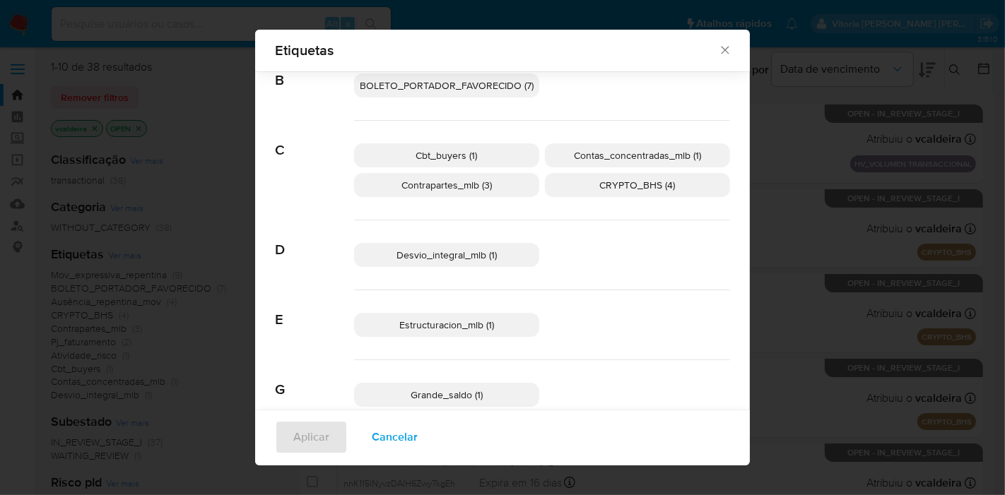
click at [721, 51] on icon "Fechar" at bounding box center [725, 50] width 14 height 14
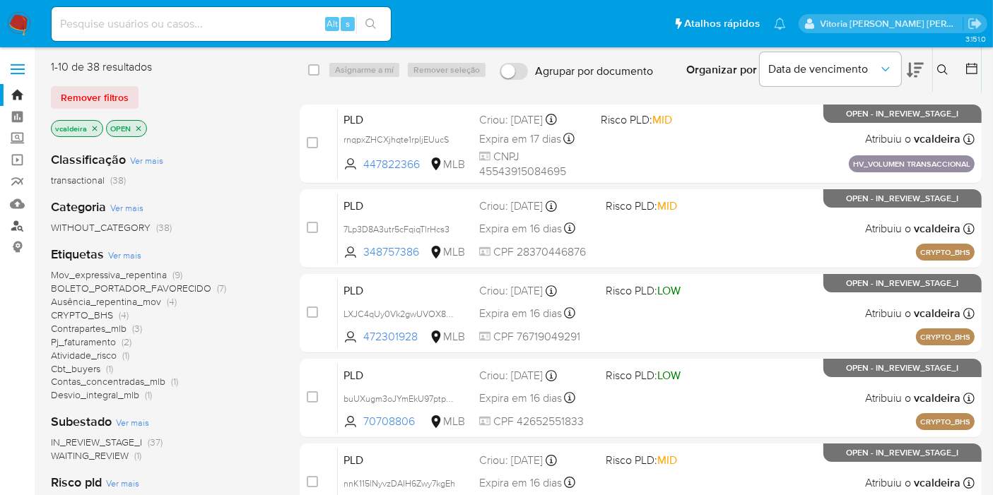
click at [21, 226] on link "Localizador de pessoas" at bounding box center [84, 226] width 168 height 22
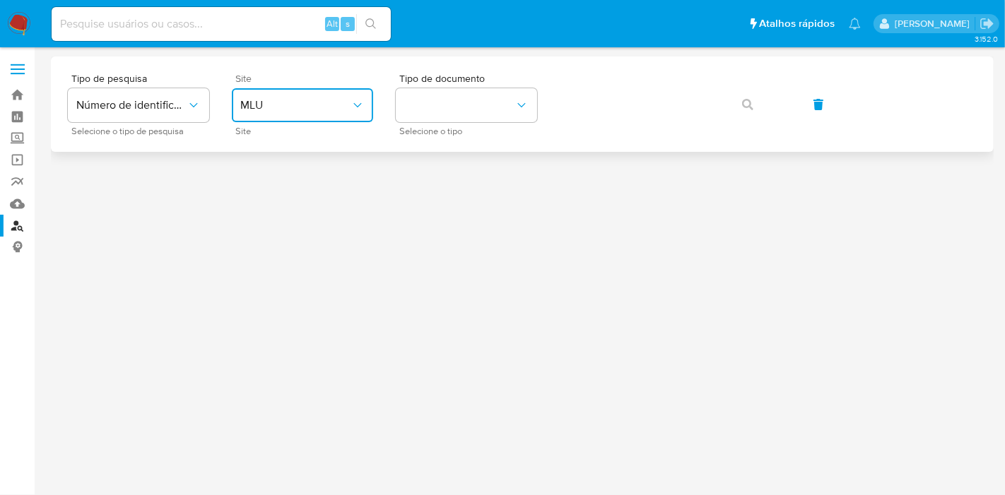
click at [310, 108] on span "MLU" at bounding box center [295, 105] width 110 height 14
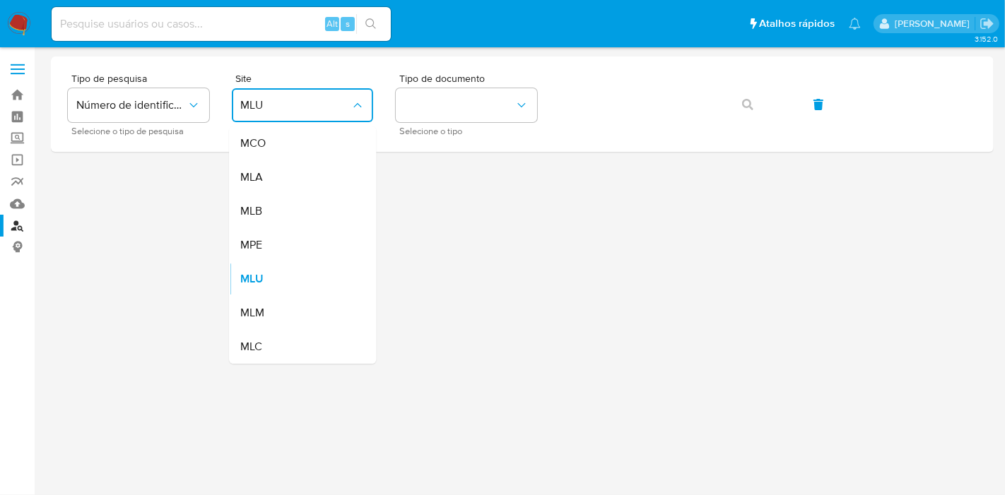
click at [264, 210] on div "MLB" at bounding box center [298, 211] width 116 height 34
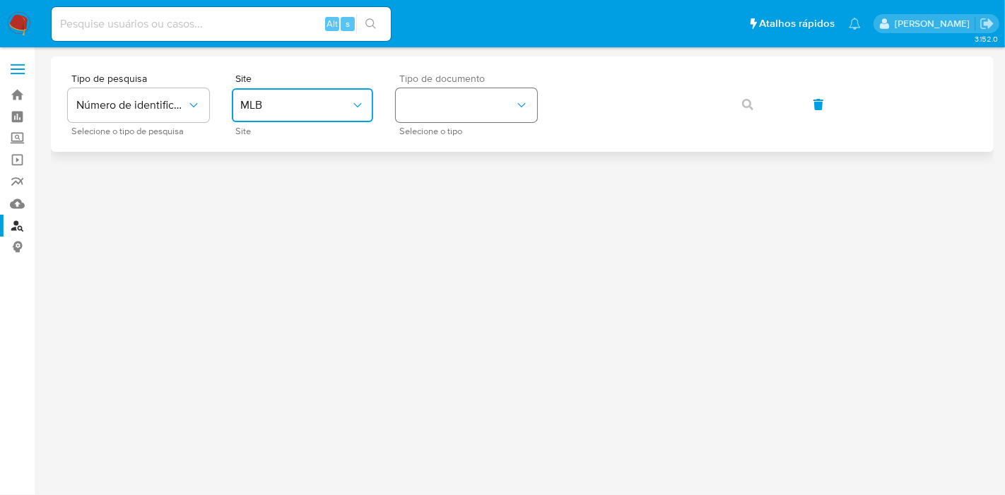
click at [456, 107] on button "identificationType" at bounding box center [466, 105] width 141 height 34
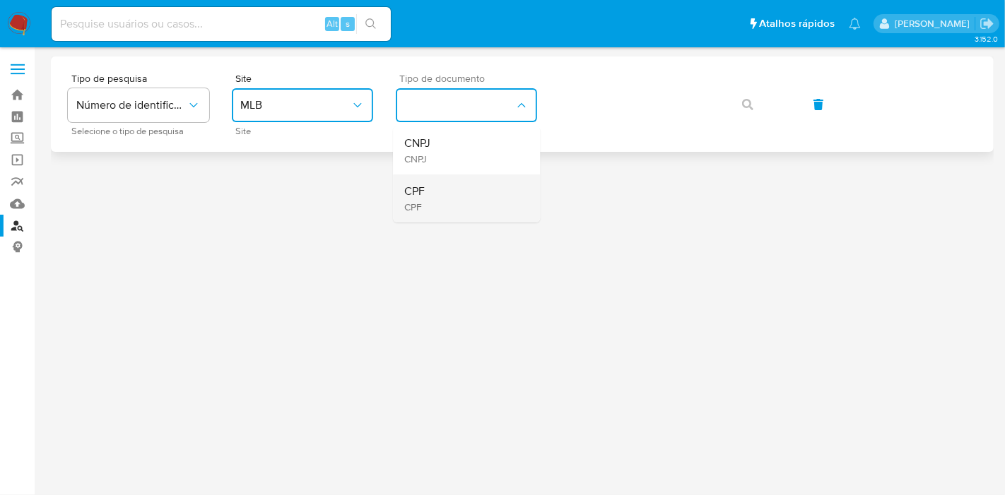
click at [455, 192] on div "CPF CPF" at bounding box center [462, 199] width 116 height 48
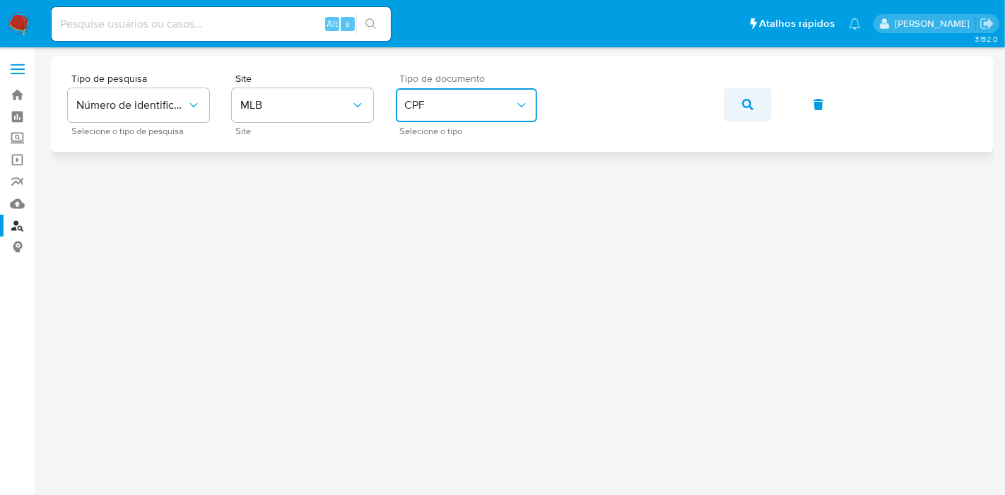
click at [743, 99] on icon "button" at bounding box center [747, 104] width 11 height 11
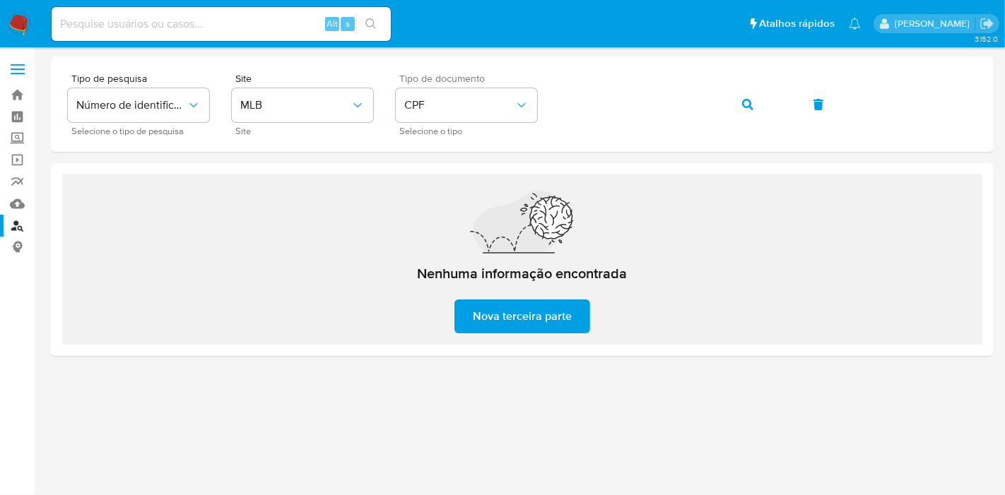
click at [538, 319] on span "Nova terceira parte" at bounding box center [522, 316] width 99 height 31
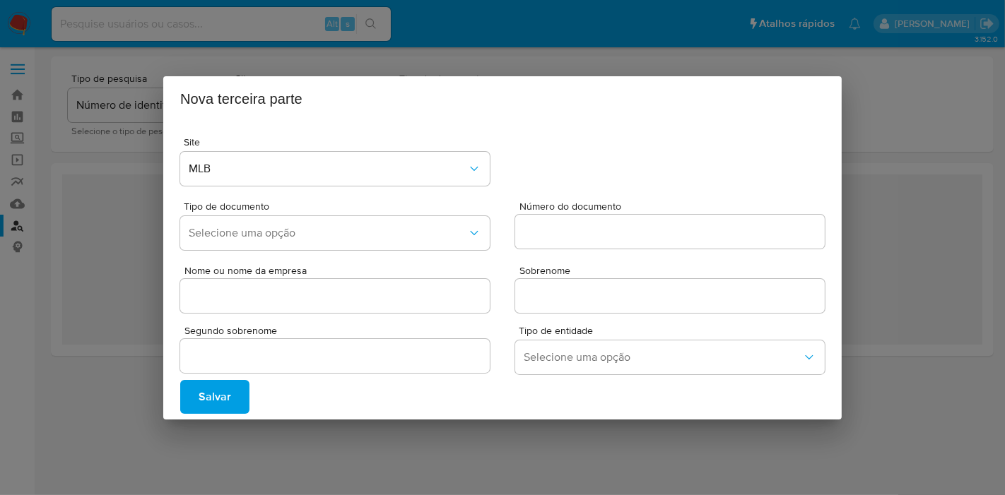
click at [923, 326] on div "Nova terceira parte Site MLB Tipo de documento Selecione uma opção Número do do…" at bounding box center [502, 247] width 1005 height 495
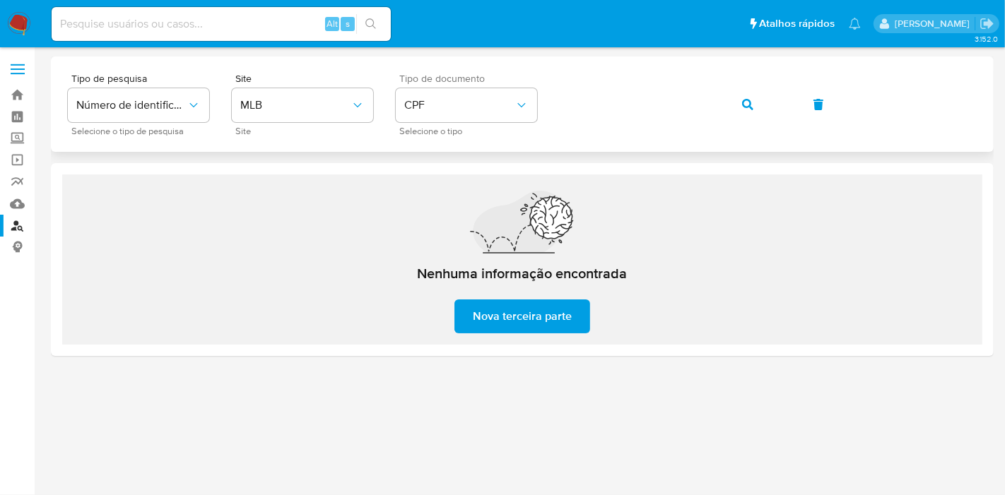
click at [755, 110] on button "button" at bounding box center [748, 105] width 48 height 34
click at [23, 23] on img at bounding box center [19, 24] width 24 height 24
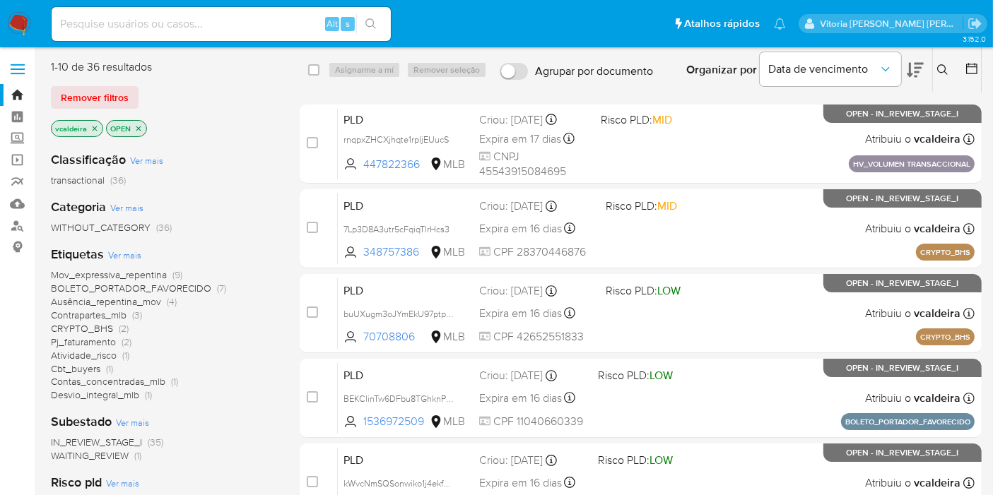
click at [206, 25] on input at bounding box center [221, 24] width 339 height 18
paste input "oVmXnjhdIgjtspBH0endmE3j uE11pKG3DNiEEpiU8F8nwlH9"
type input "oVmXnjhdIgjtspBH0endmE3j uE11pKG3DNiEEpiU8F8nwlH9"
click at [206, 24] on input "oVmXnjhdIgjtspBH0endmE3j uE11pKG3DNiEEpiU8F8nwlH9" at bounding box center [221, 24] width 339 height 18
click at [206, 25] on input "oVmXnjhdIgjtspBH0endmE3j uE11pKG3DNiEEpiU8F8nwlH9" at bounding box center [221, 24] width 339 height 18
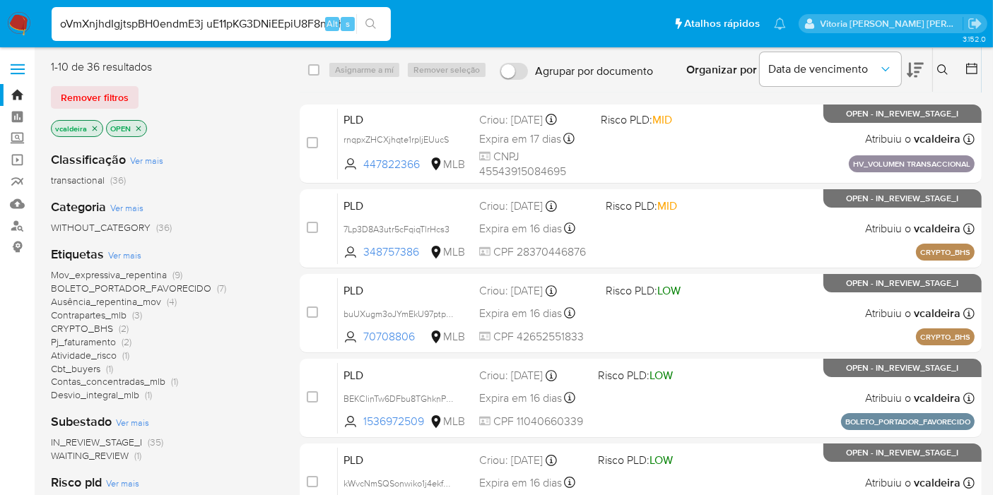
click at [206, 28] on input "oVmXnjhdIgjtspBH0endmE3j uE11pKG3DNiEEpiU8F8nwlH9" at bounding box center [221, 24] width 339 height 18
paste input "oVmXnjhdIgjtspBH0endmE3j uE11pKG3DNiEEpiU8F8nwlH9"
drag, startPoint x: 209, startPoint y: 23, endPoint x: 446, endPoint y: 45, distance: 237.7
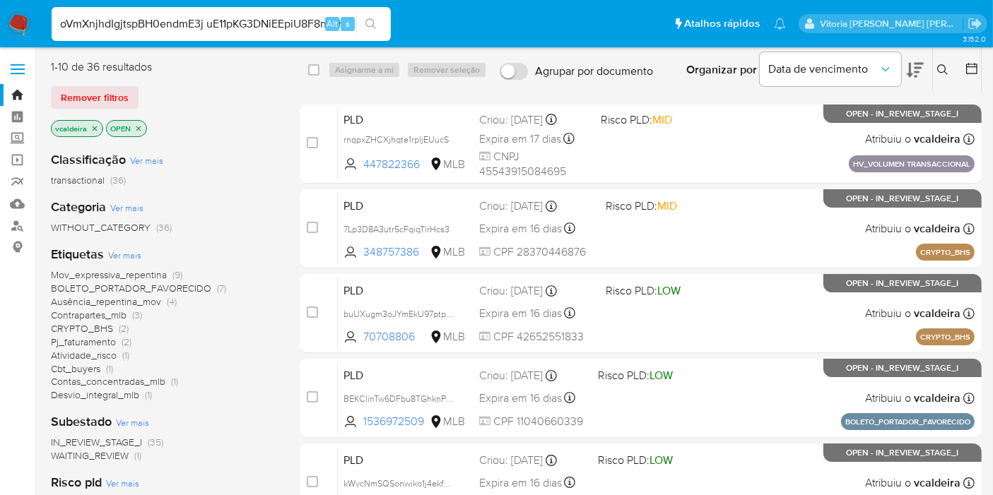
click at [446, 45] on nav "Pausado Ver notificaciones oVmXnjhdIgjtspBH0endmE3j uE11pKG3DNiEEpiU8F8nwlH9 Al…" at bounding box center [496, 23] width 993 height 47
type input "oVmXnjhdIgjtspBH0endmE3j"
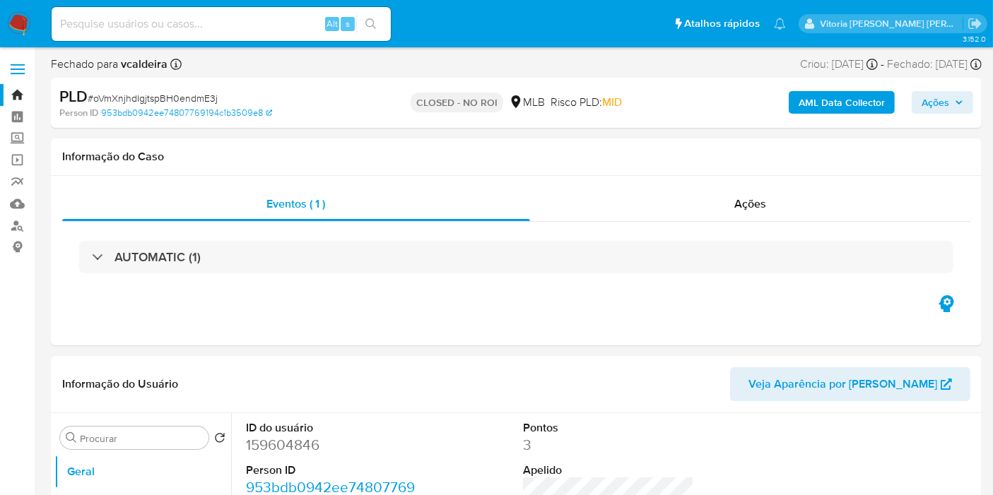
select select "10"
click at [25, 29] on img at bounding box center [19, 24] width 24 height 24
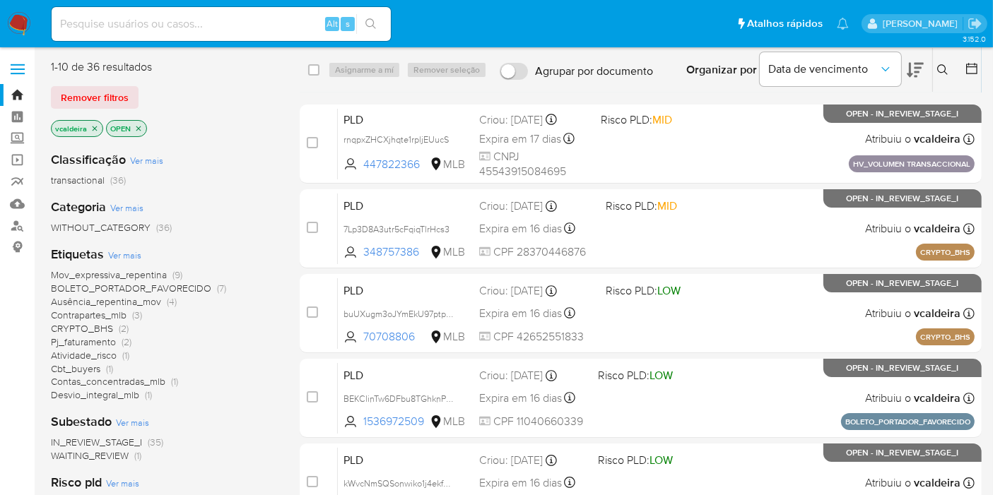
click at [13, 27] on img at bounding box center [19, 24] width 24 height 24
click at [126, 254] on span "Ver mais" at bounding box center [124, 255] width 33 height 13
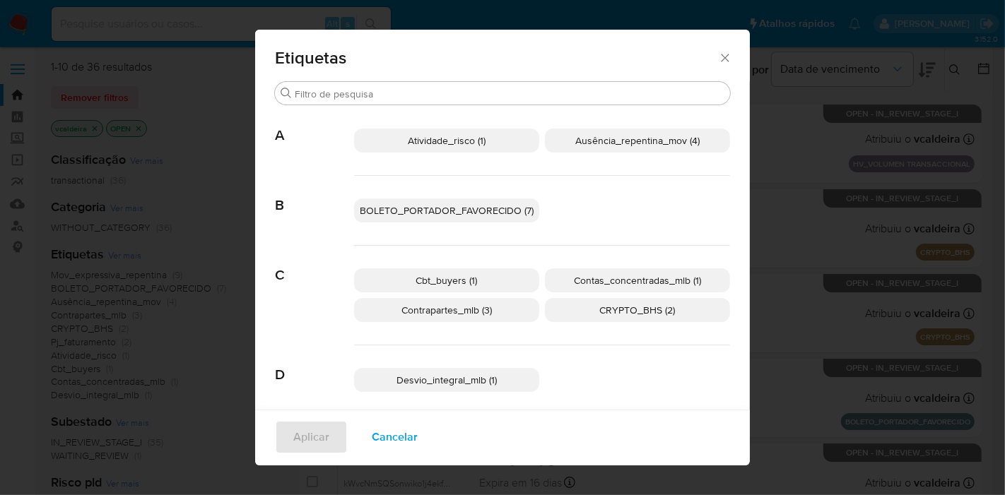
click at [485, 311] on span "Contrapartes_mlb (3)" at bounding box center [446, 310] width 90 height 14
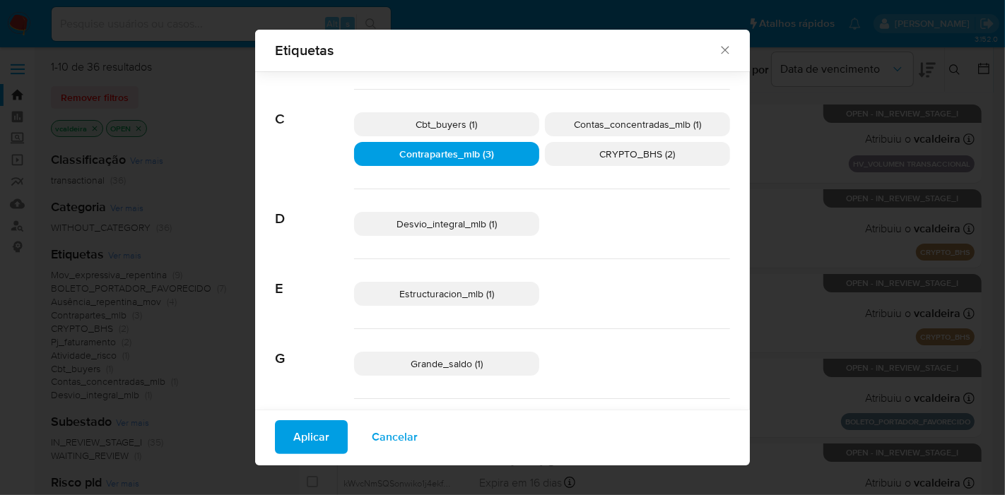
scroll to position [146, 0]
click at [425, 226] on span "Desvio_integral_mlb (1)" at bounding box center [446, 223] width 100 height 14
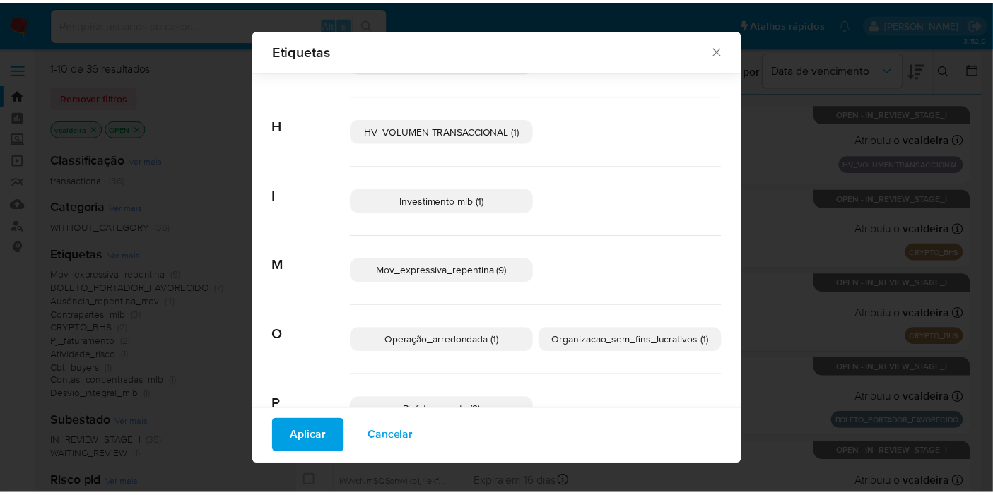
scroll to position [460, 0]
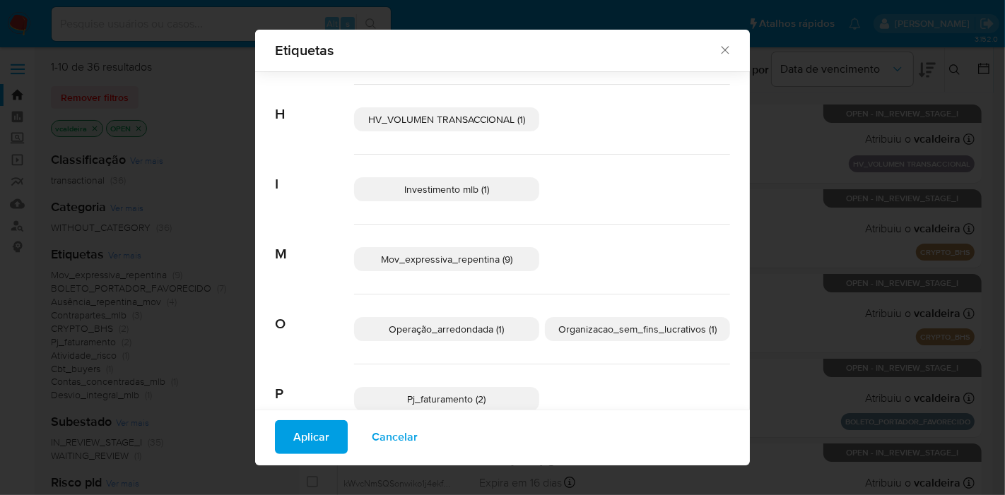
click at [718, 54] on icon "Fechar" at bounding box center [725, 50] width 14 height 14
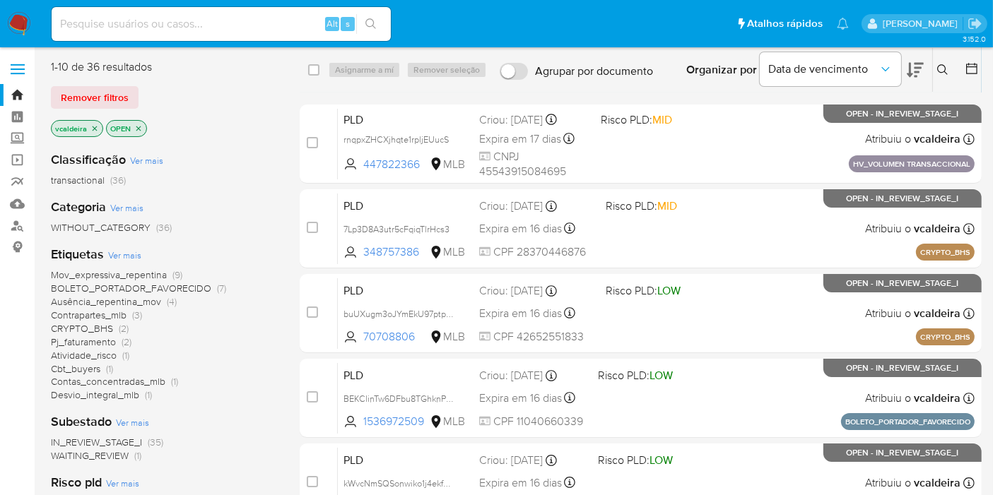
click at [105, 343] on span "Pj_faturamento" at bounding box center [83, 342] width 65 height 14
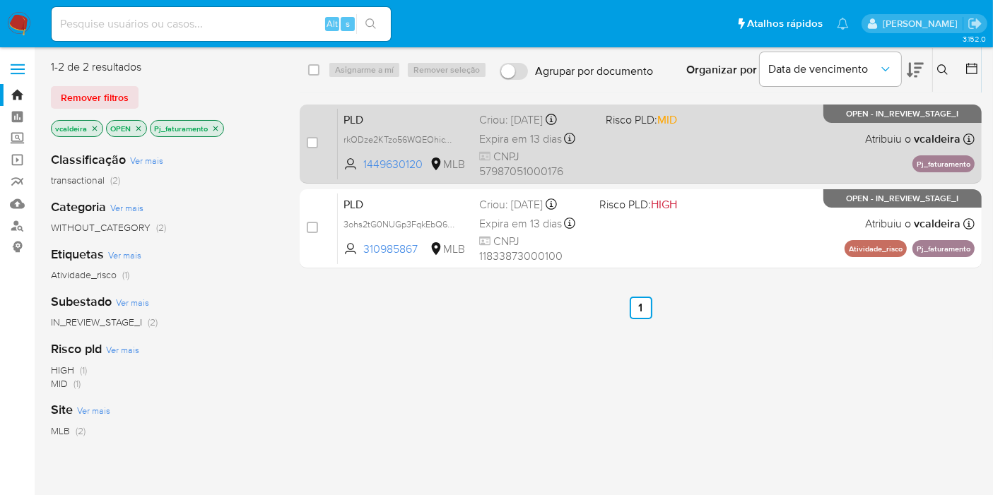
click at [924, 118] on span "OPEN - IN_REVIEW_STAGE_I" at bounding box center [903, 114] width 112 height 8
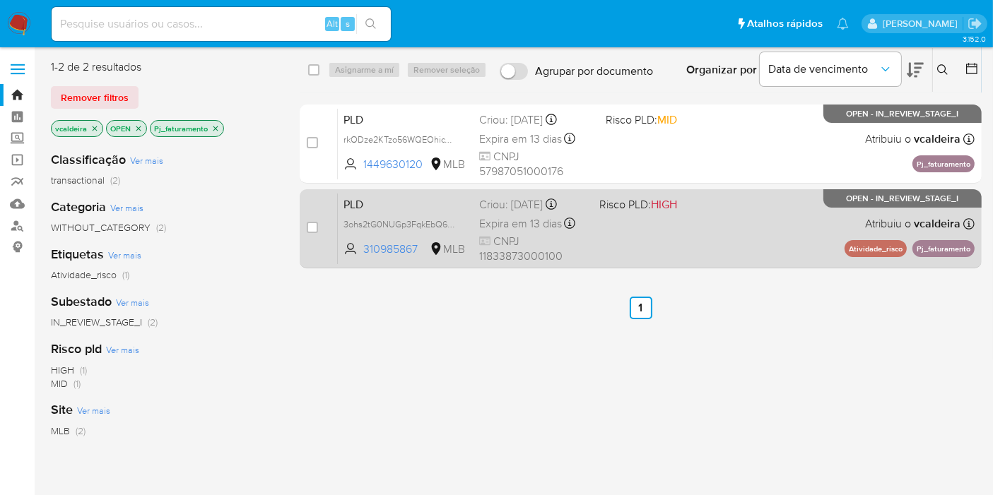
click at [873, 196] on span "OPEN - IN_REVIEW_STAGE_I" at bounding box center [903, 199] width 112 height 8
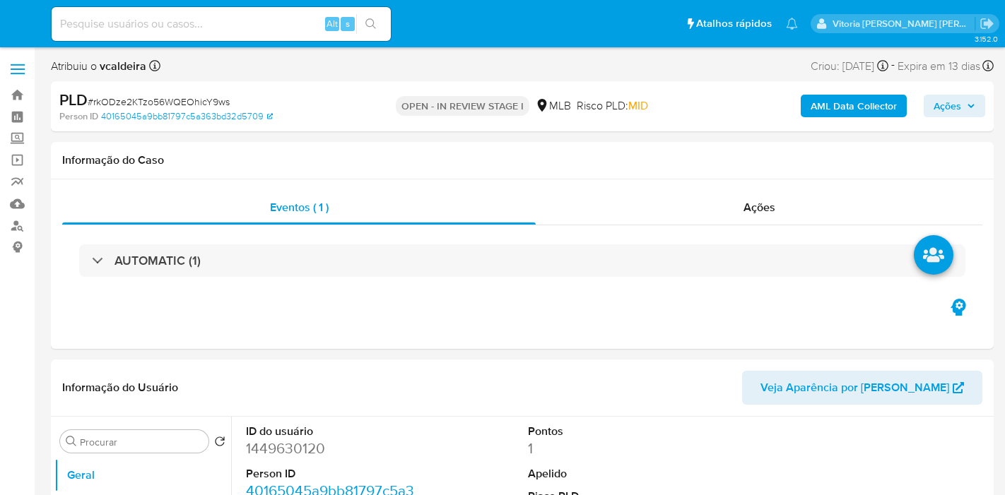
select select "10"
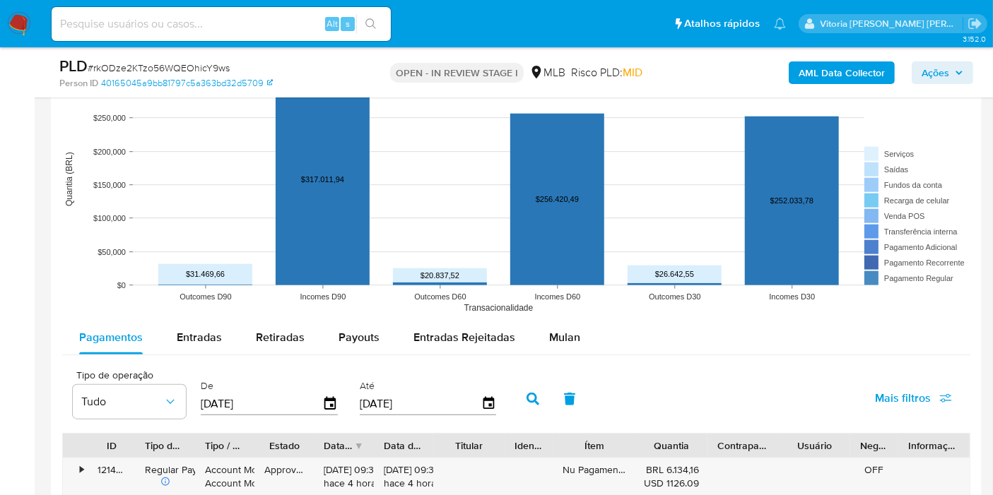
scroll to position [1334, 0]
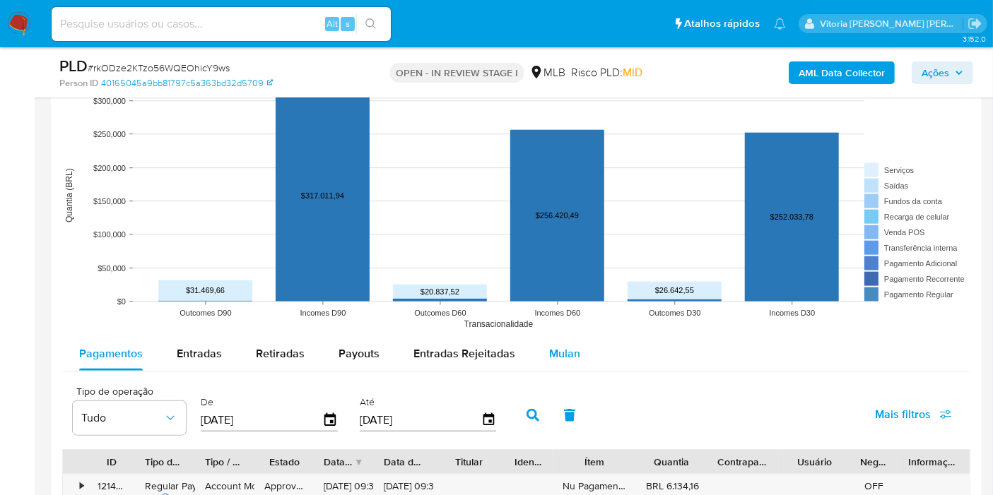
click at [570, 354] on span "Mulan" at bounding box center [564, 354] width 31 height 16
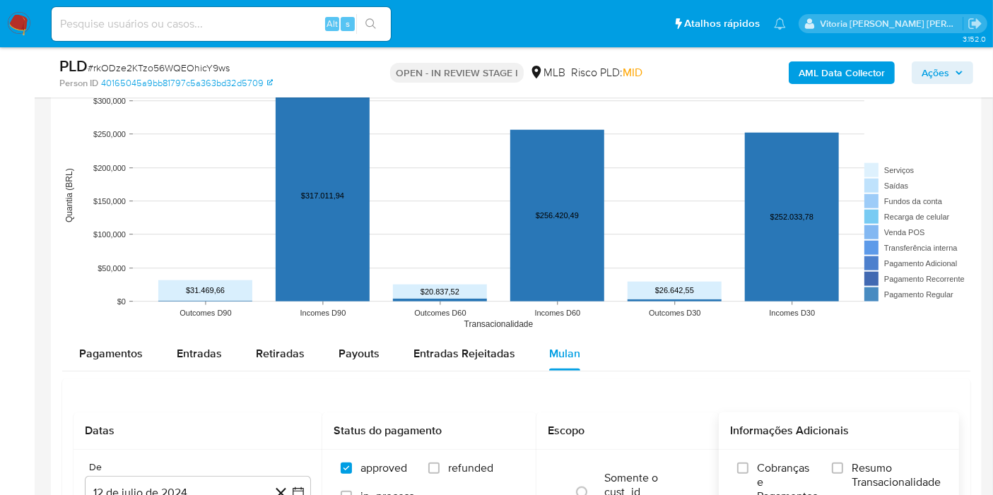
click at [833, 463] on input "Resumo Transacionalidade" at bounding box center [837, 468] width 11 height 11
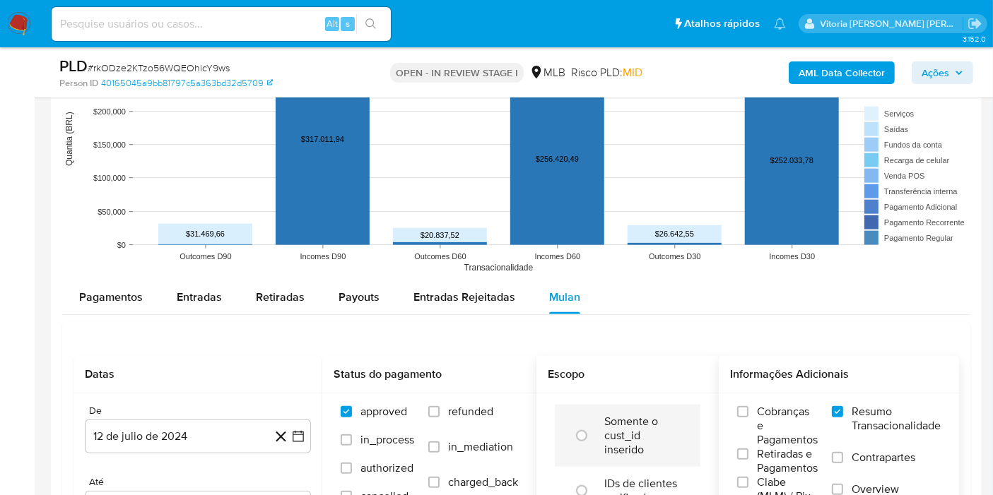
scroll to position [1492, 0]
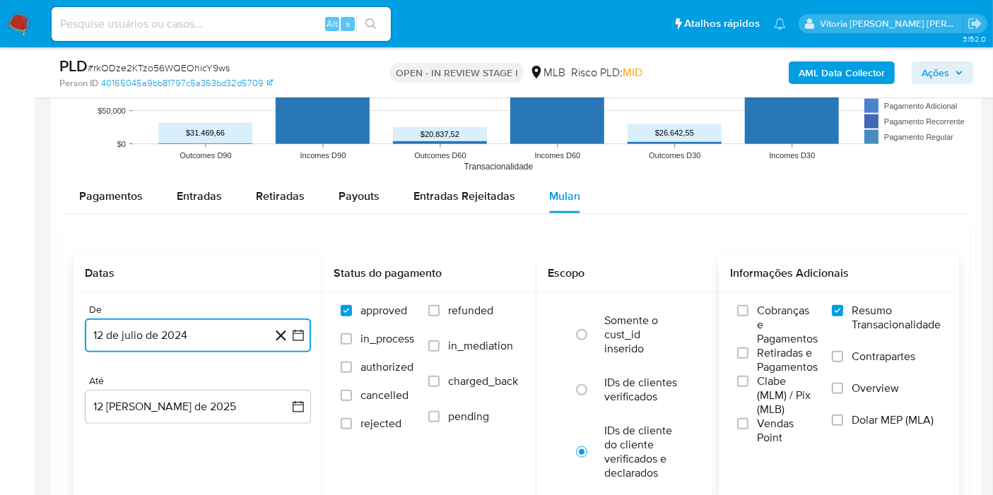
click at [202, 340] on button "12 de julio de 2024" at bounding box center [198, 336] width 226 height 34
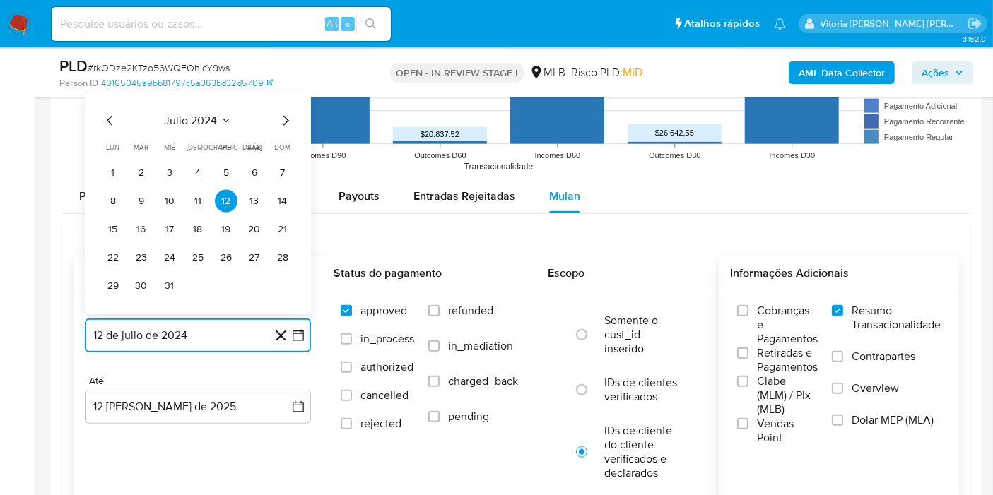
click at [218, 120] on button "julio 2024" at bounding box center [198, 121] width 67 height 14
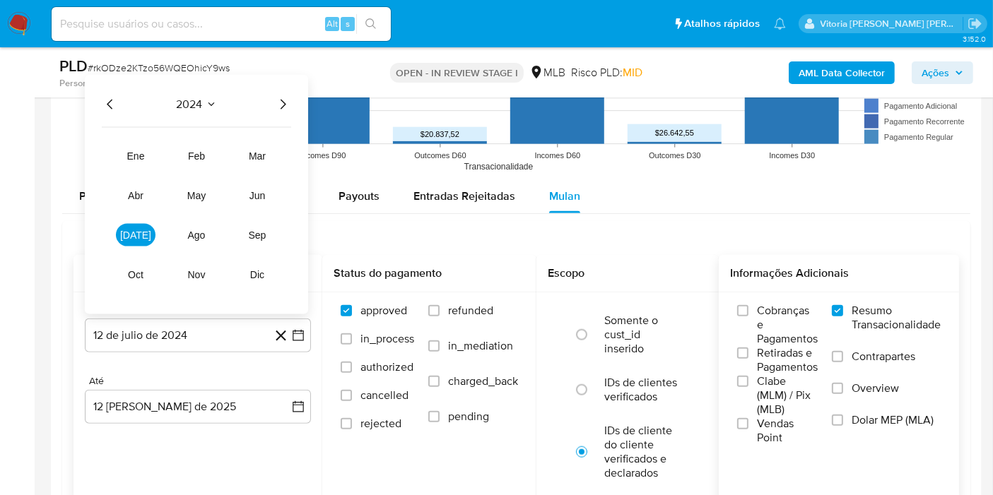
click at [276, 100] on icon "Año siguiente" at bounding box center [282, 104] width 17 height 17
click at [265, 194] on button "jun" at bounding box center [257, 195] width 40 height 23
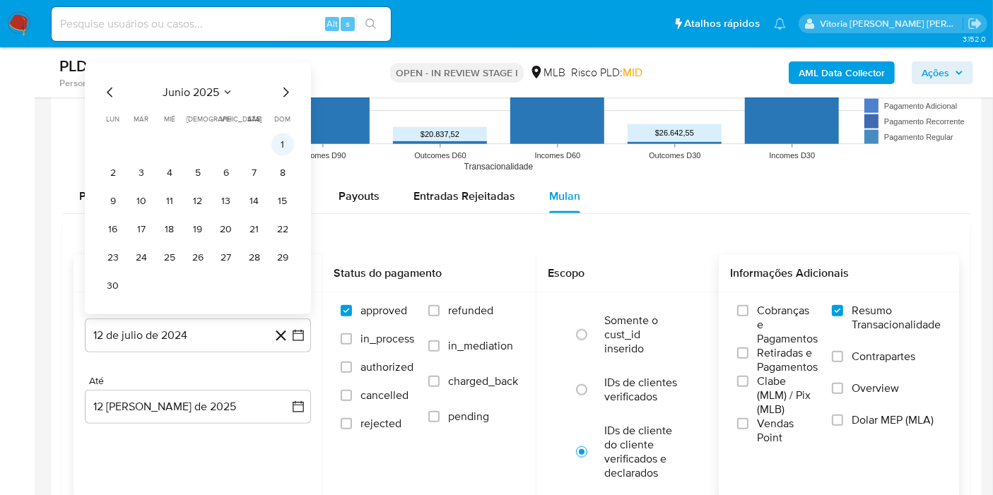
click at [283, 140] on button "1" at bounding box center [282, 145] width 23 height 23
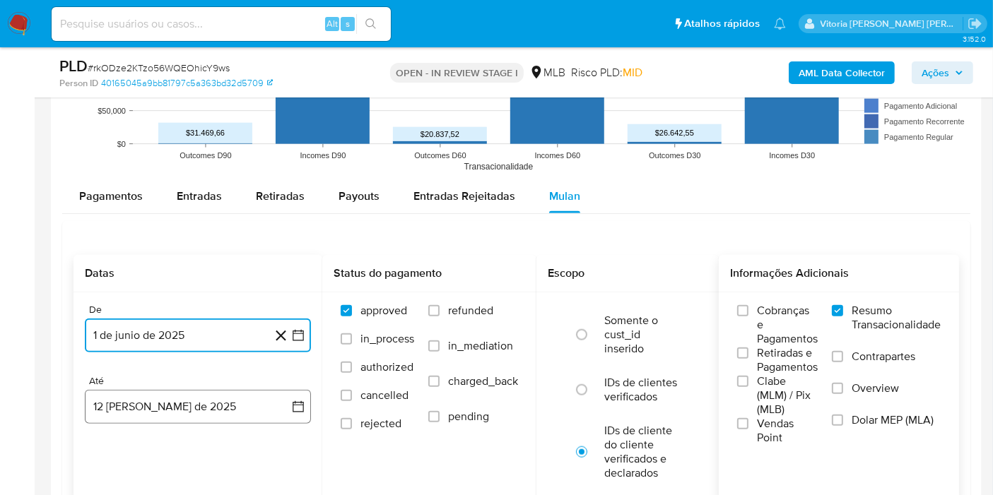
click at [182, 413] on button "12 [PERSON_NAME] de 2025" at bounding box center [198, 407] width 226 height 34
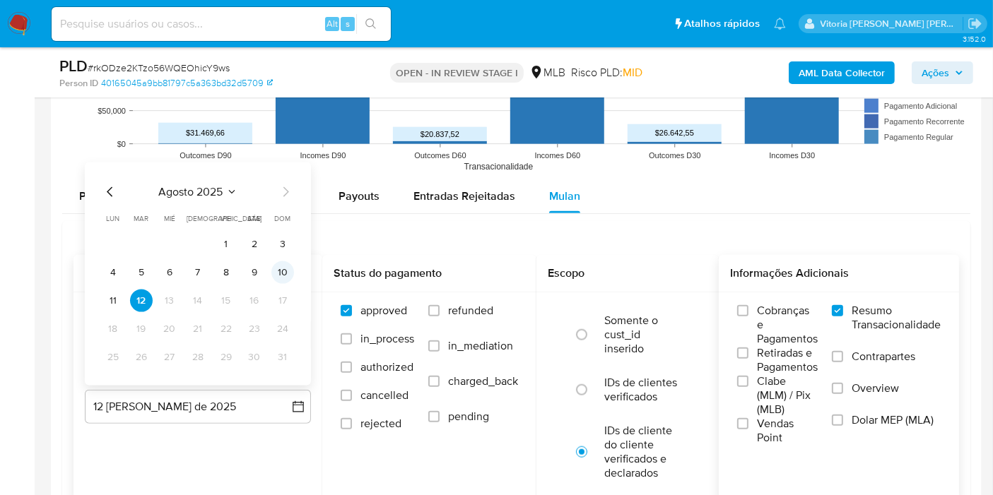
drag, startPoint x: 281, startPoint y: 283, endPoint x: 285, endPoint y: 278, distance: 7.5
click at [281, 283] on tbody "1 2 3 4 5 6 7 8 9 10 11 12 13 14 15 16 17 18 19 20 21 22 23 24 25 26 27 28 29 3…" at bounding box center [198, 301] width 192 height 136
click at [285, 276] on button "10" at bounding box center [282, 272] width 23 height 23
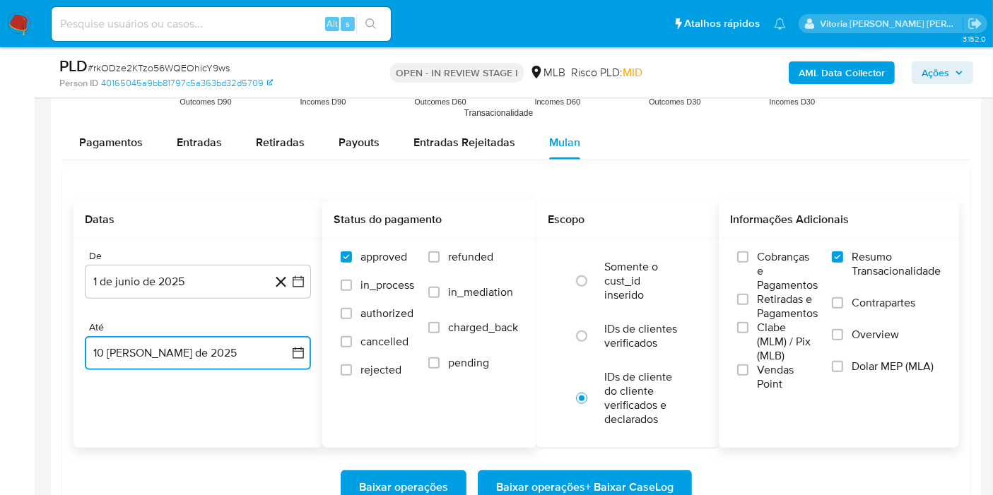
scroll to position [1570, 0]
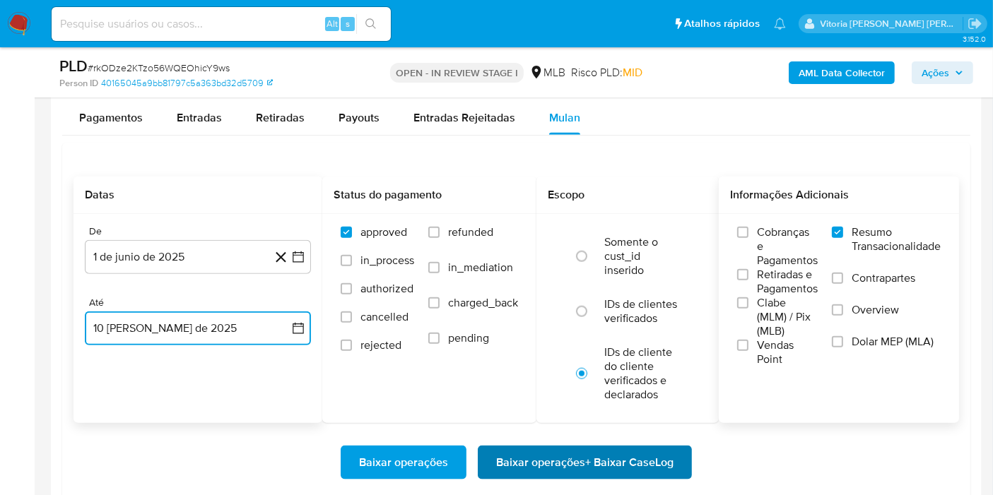
click at [597, 461] on span "Baixar operações + Baixar CaseLog" at bounding box center [584, 462] width 177 height 31
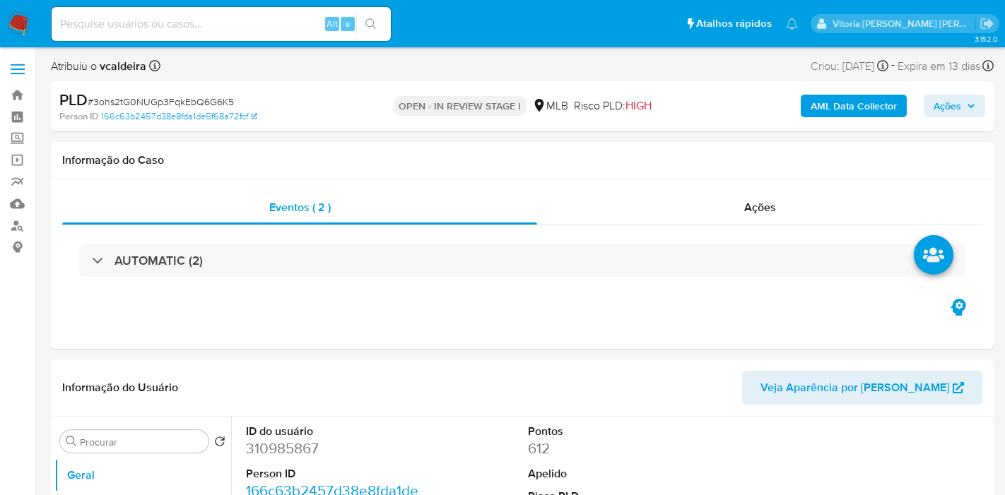
select select "10"
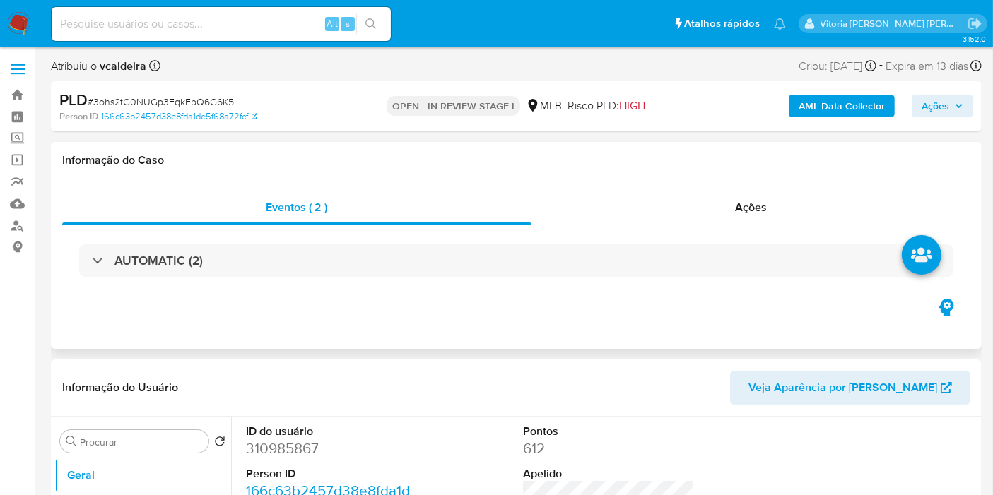
click at [218, 277] on div "AUTOMATIC (2)" at bounding box center [516, 260] width 908 height 71
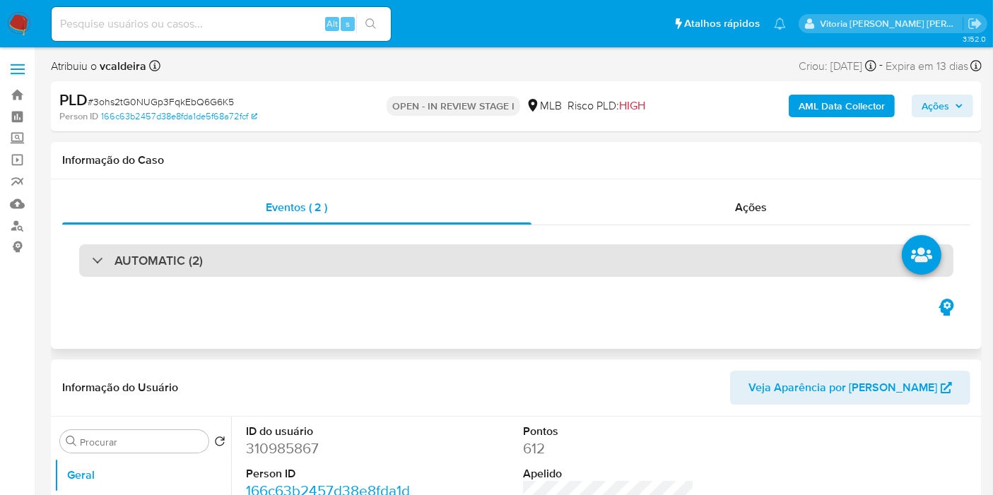
click at [194, 263] on h3 "AUTOMATIC (2)" at bounding box center [158, 261] width 88 height 16
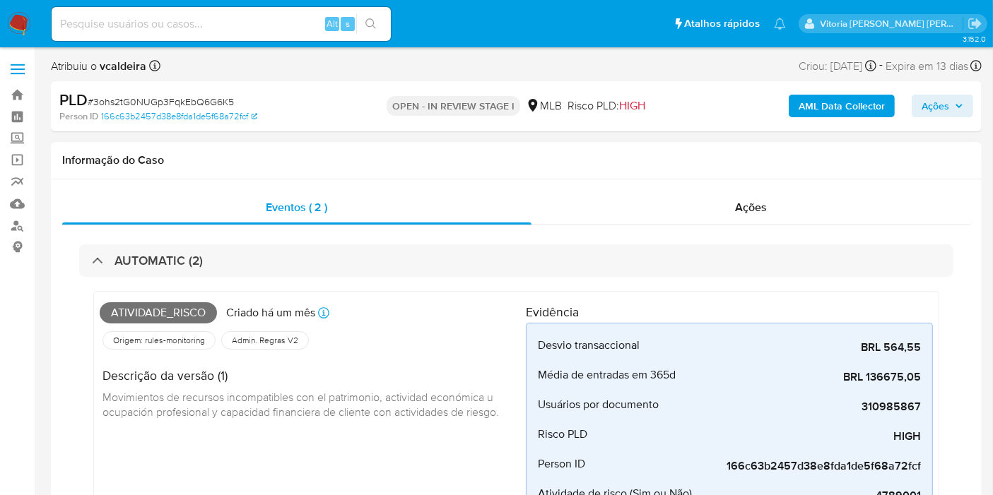
click at [163, 313] on span "Atividade_risco" at bounding box center [158, 312] width 117 height 21
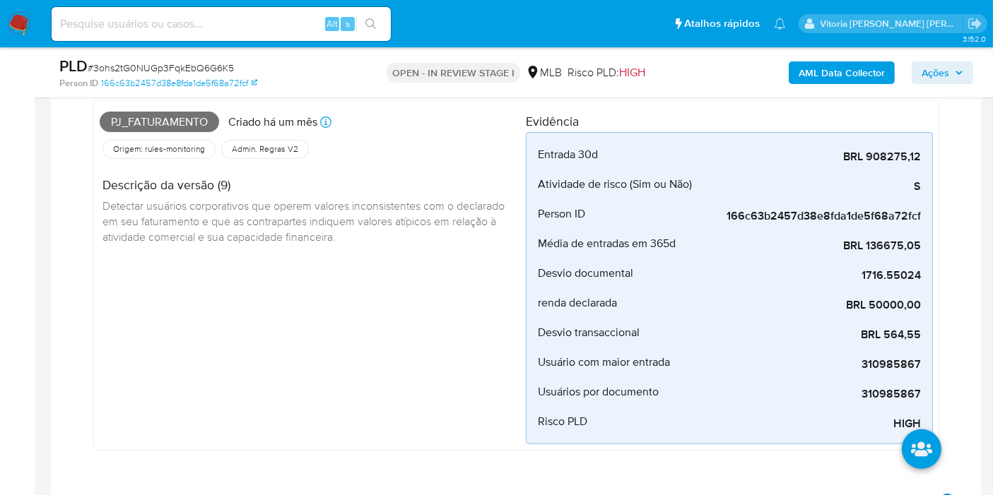
scroll to position [471, 0]
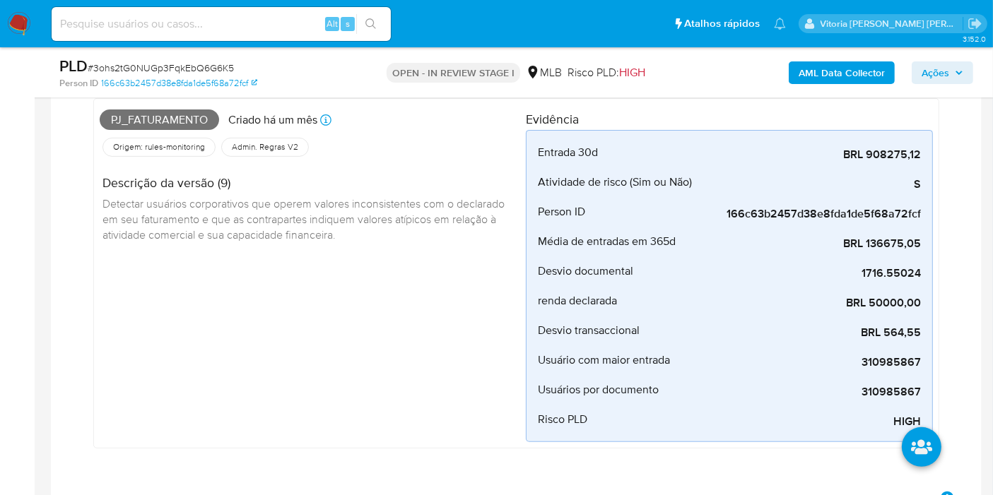
click at [167, 126] on span "Pj_faturamento" at bounding box center [159, 120] width 119 height 21
click at [167, 124] on span "Pj_faturamento" at bounding box center [159, 120] width 119 height 21
copy span "Pj_faturamento"
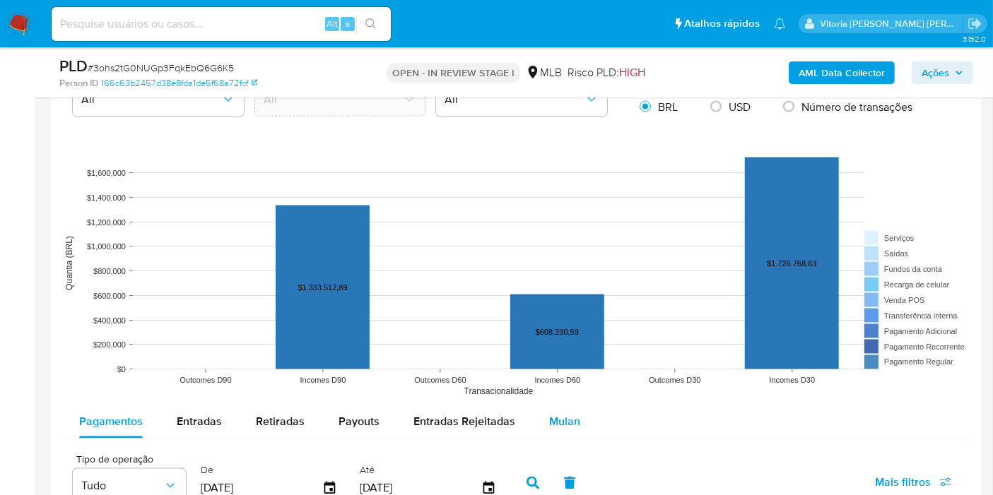
click at [573, 428] on div "Mulan" at bounding box center [564, 422] width 31 height 34
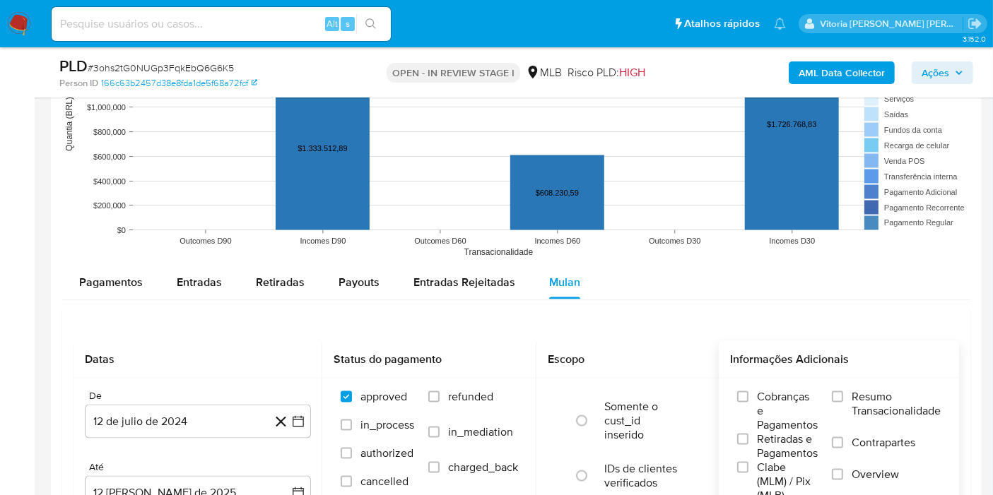
scroll to position [2277, 0]
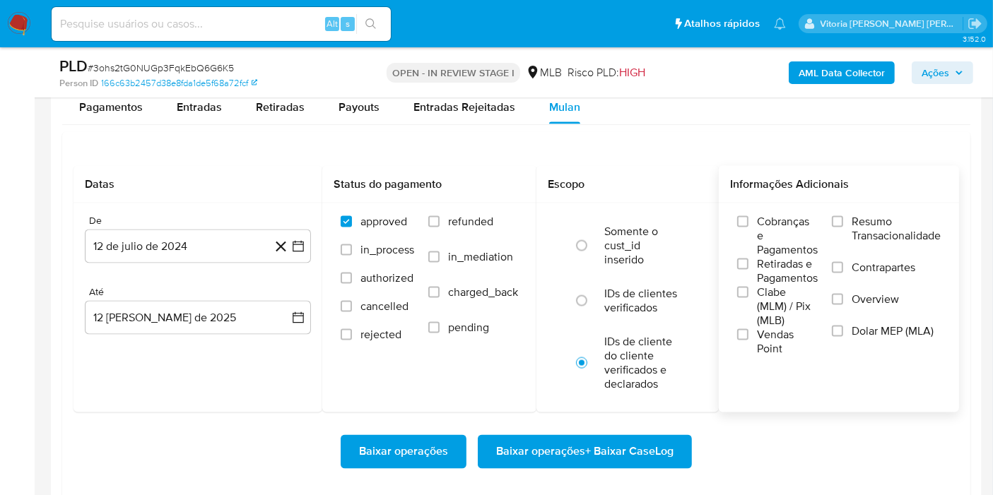
click at [874, 227] on span "Resumo Transacionalidade" at bounding box center [896, 229] width 89 height 28
click at [843, 227] on input "Resumo Transacionalidade" at bounding box center [837, 221] width 11 height 11
click at [214, 247] on button "12 de julio de 2024" at bounding box center [198, 247] width 226 height 34
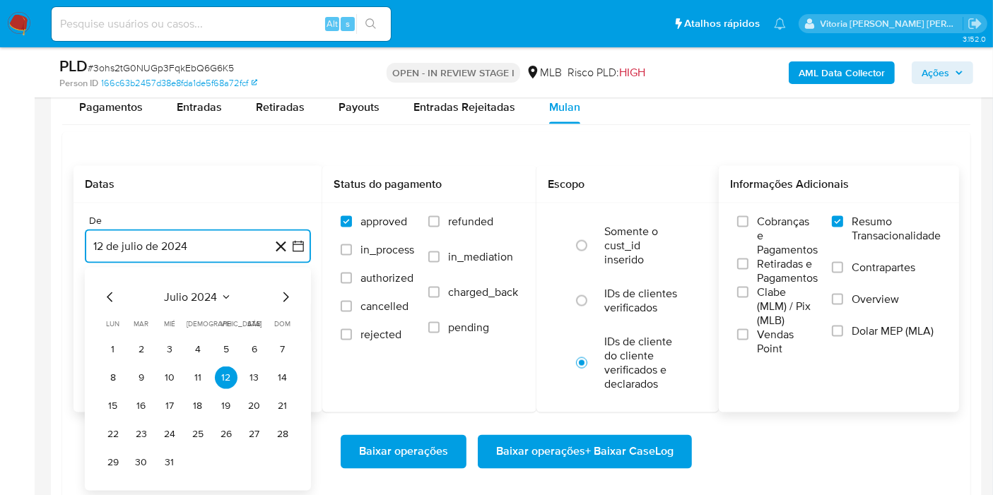
click at [196, 293] on span "julio 2024" at bounding box center [191, 297] width 53 height 14
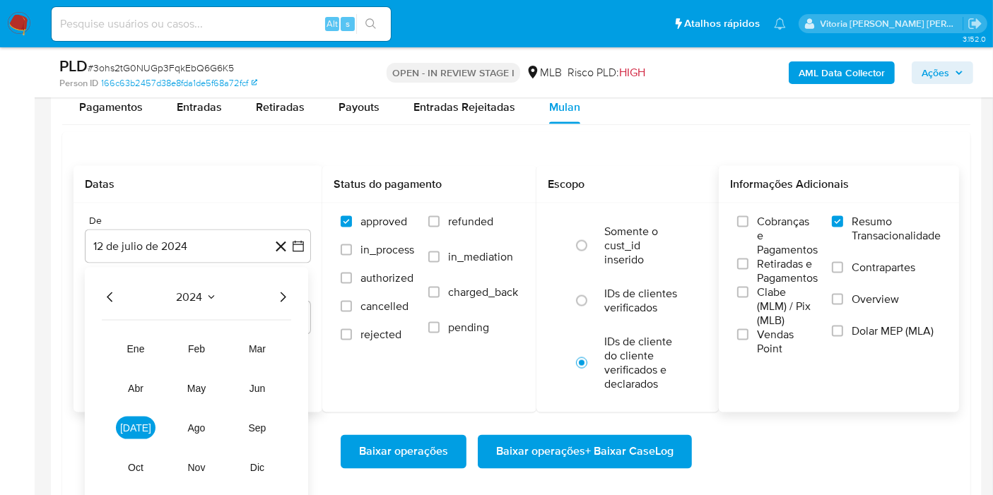
click at [274, 298] on icon "Año siguiente" at bounding box center [282, 297] width 17 height 17
click at [254, 387] on span "jun" at bounding box center [257, 388] width 16 height 11
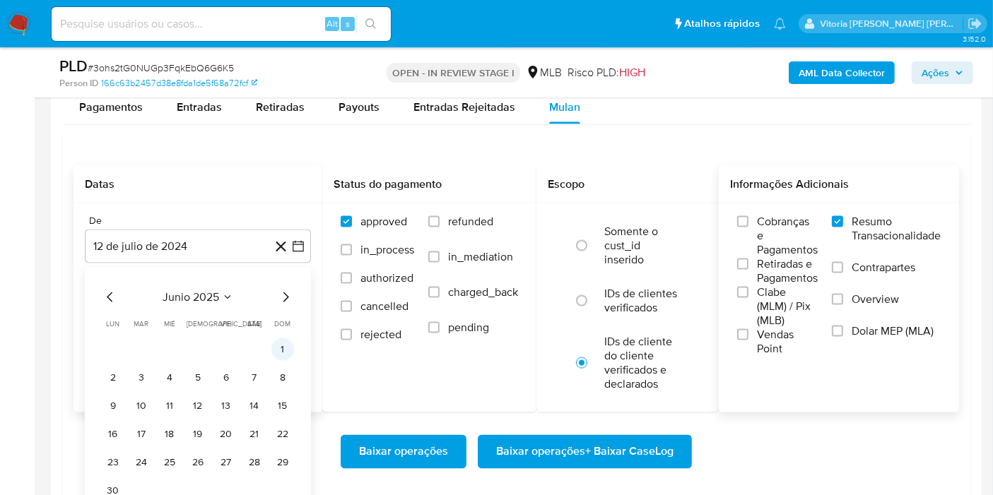
click at [286, 338] on button "1" at bounding box center [282, 349] width 23 height 23
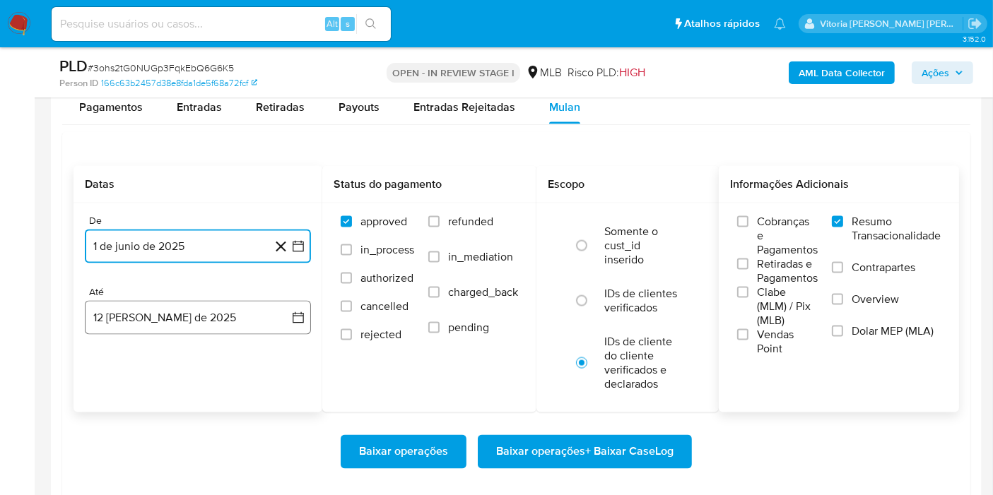
click at [198, 317] on button "12 de agosto de 2025" at bounding box center [198, 318] width 226 height 34
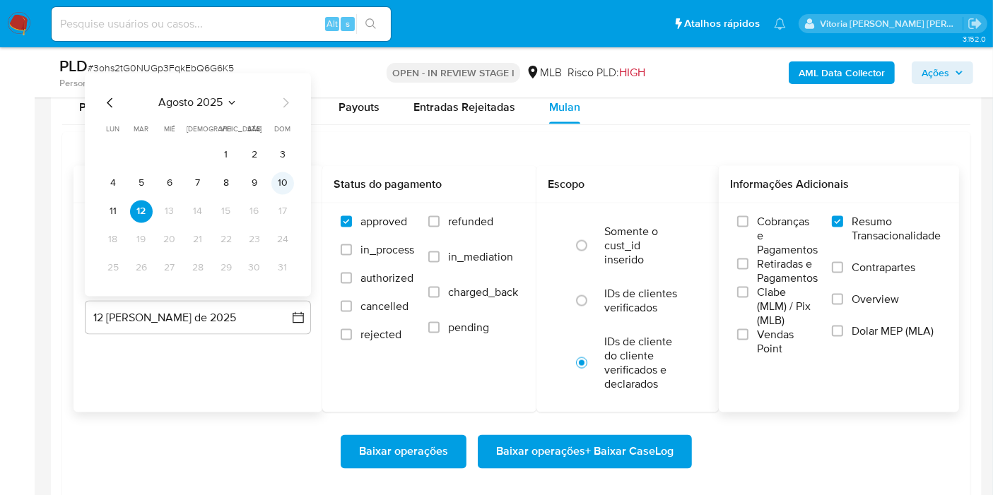
click at [293, 184] on td "10" at bounding box center [282, 183] width 23 height 23
click at [284, 185] on button "10" at bounding box center [282, 183] width 23 height 23
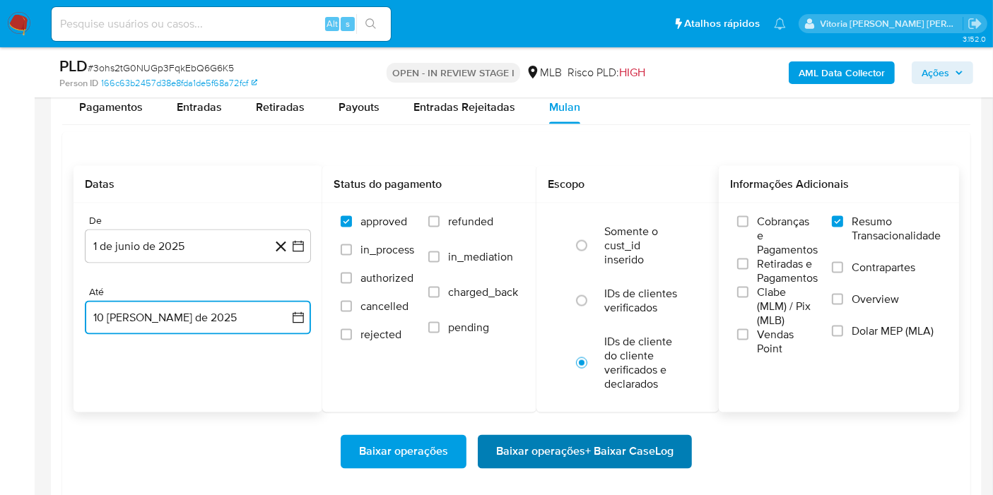
click at [501, 447] on span "Baixar operações + Baixar CaseLog" at bounding box center [584, 452] width 177 height 31
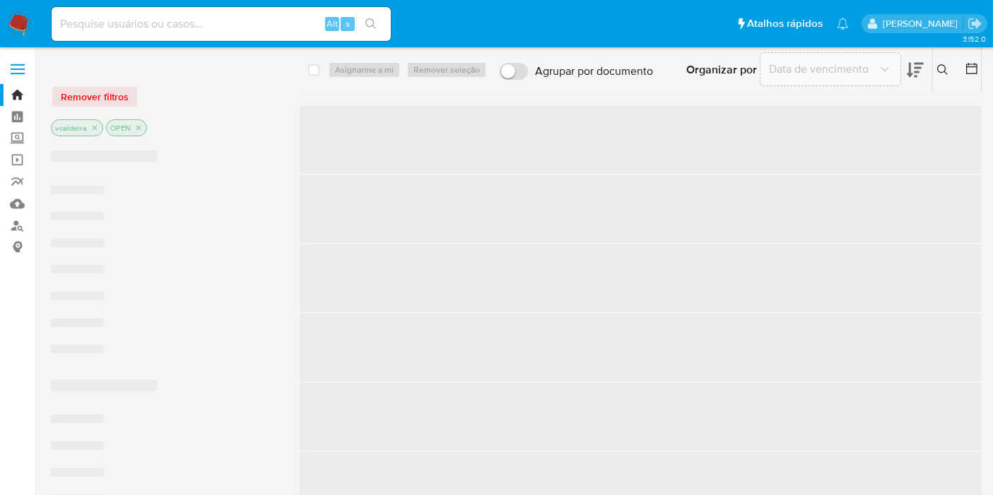
click at [249, 19] on input at bounding box center [221, 24] width 339 height 18
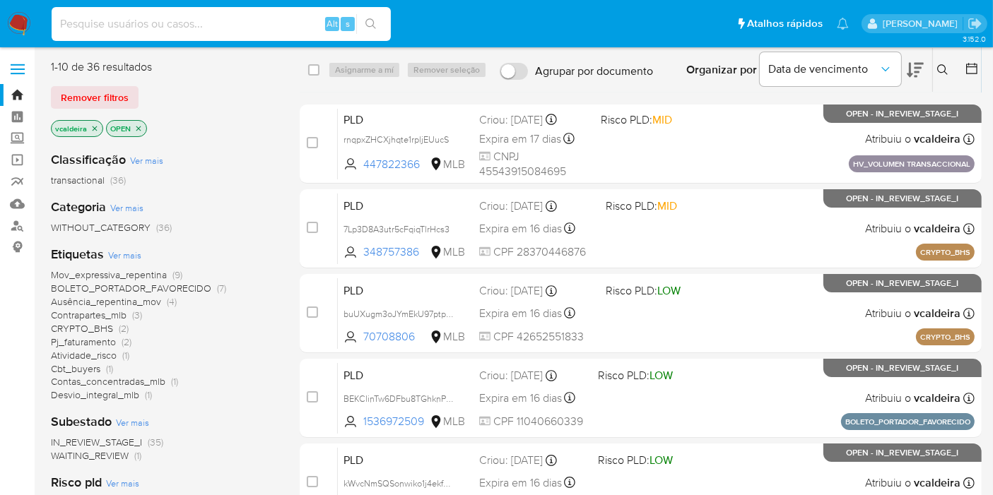
paste input "CqSwH88ysd6LUzDroIEnwwMk"
type input "CqSwH88ysd6LUzDroIEnwwMk"
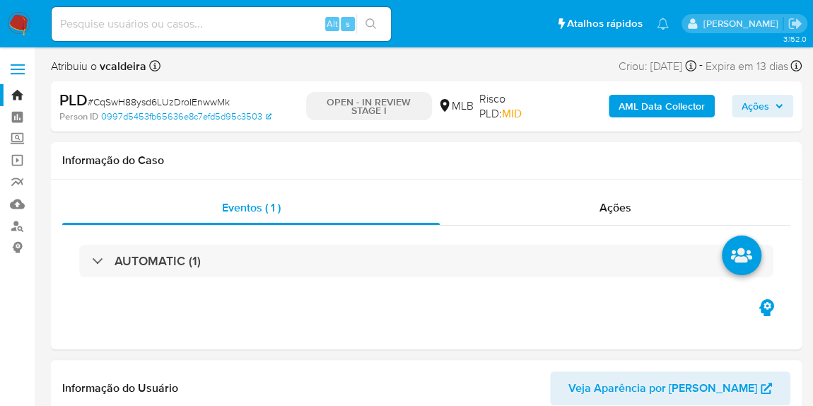
select select "10"
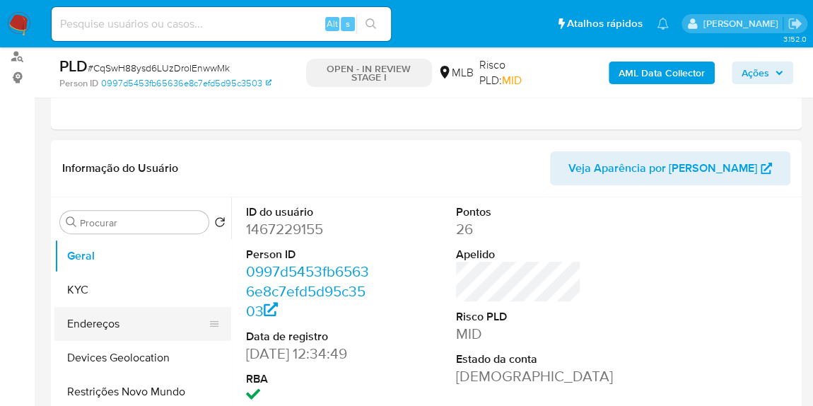
scroll to position [192, 0]
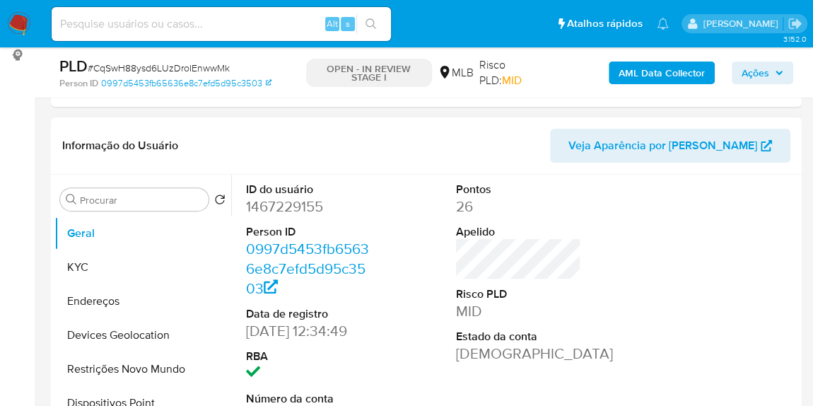
click at [269, 204] on dd "1467229155" at bounding box center [309, 206] width 126 height 20
copy dd "1467229155"
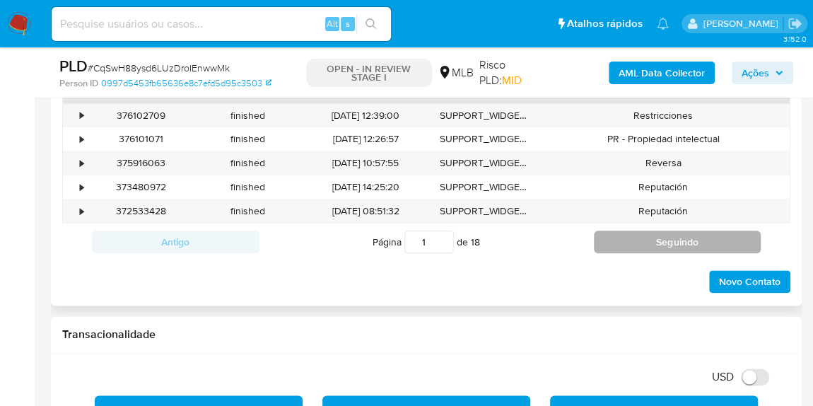
scroll to position [1028, 0]
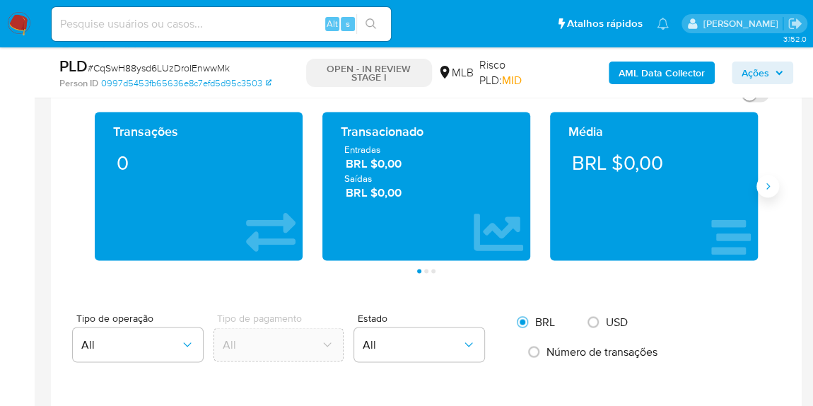
click at [767, 175] on button "Siguiente" at bounding box center [767, 186] width 23 height 23
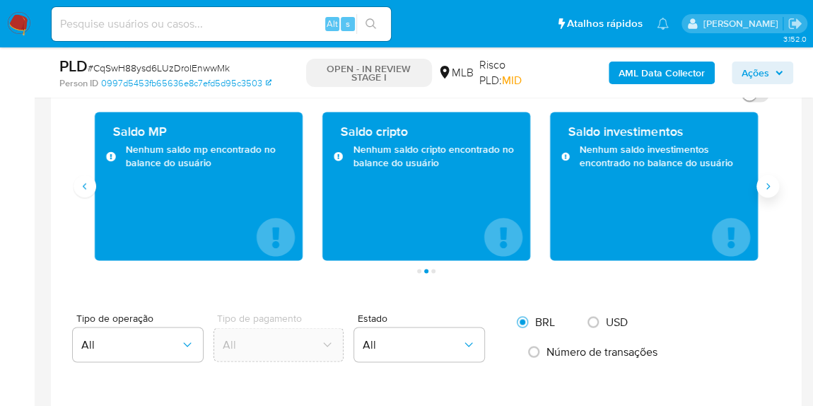
click at [758, 183] on button "Siguiente" at bounding box center [767, 186] width 23 height 23
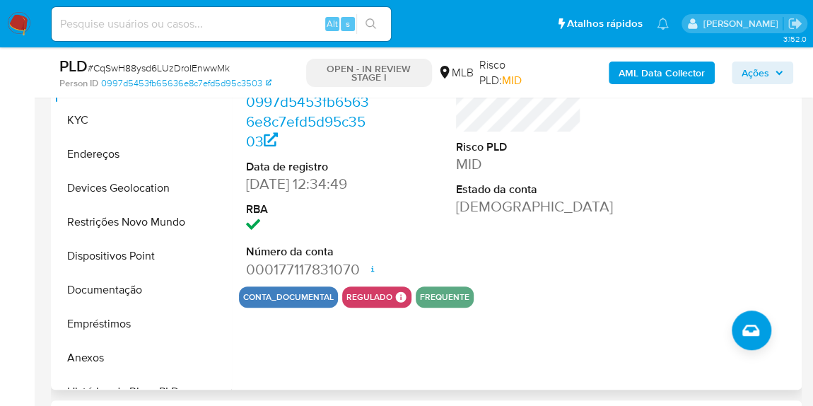
scroll to position [385, 0]
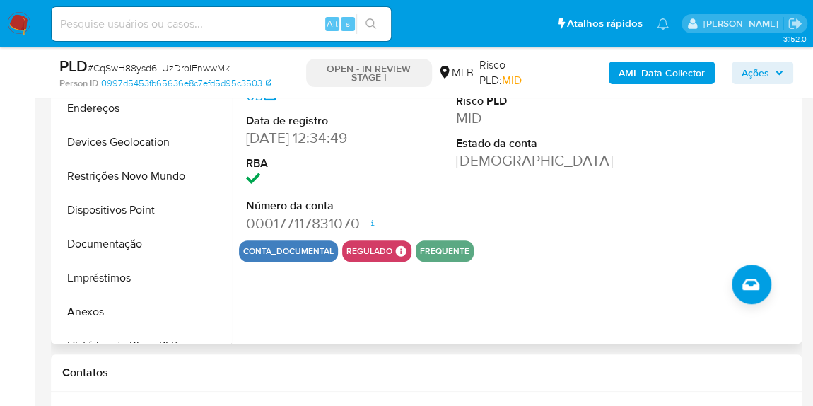
click at [596, 319] on div "ID do usuário 1467229155 Person ID 0997d5453fb65636e8c7efd5d95c3503 Data de reg…" at bounding box center [514, 163] width 567 height 362
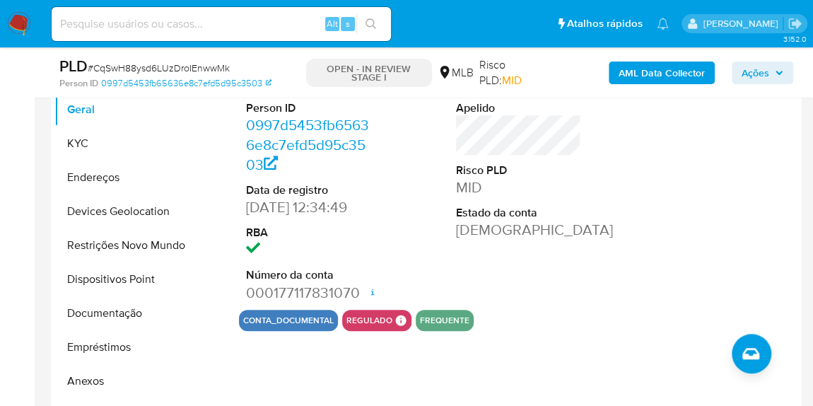
scroll to position [192, 0]
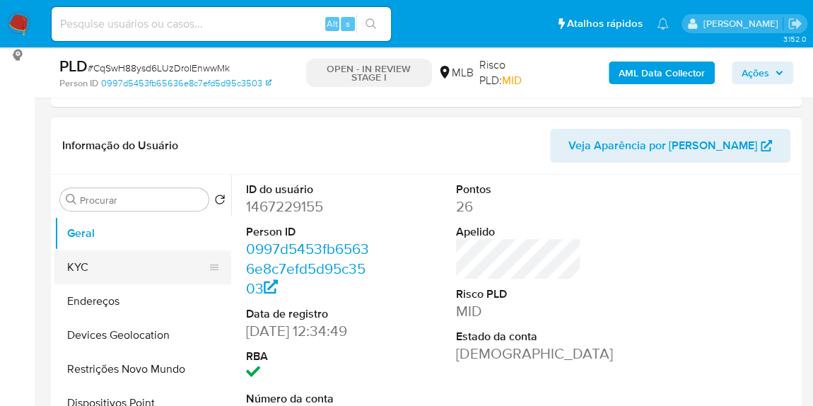
click at [81, 266] on button "KYC" at bounding box center [136, 267] width 165 height 34
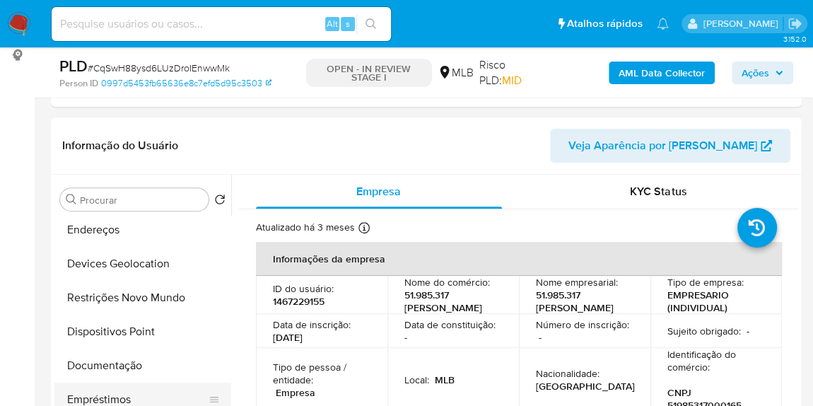
scroll to position [128, 0]
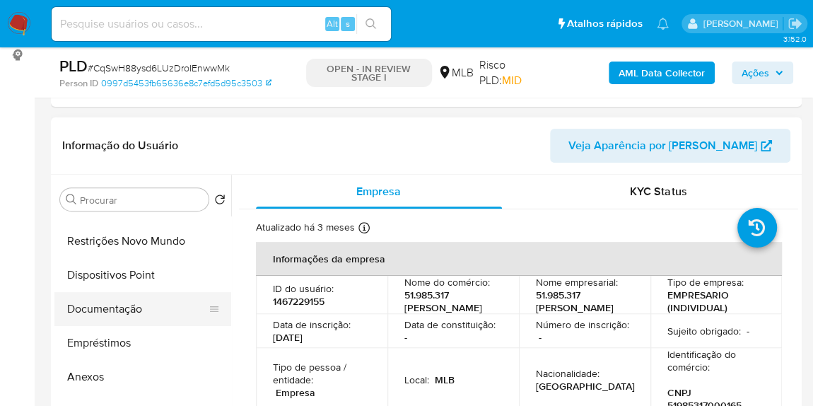
click at [106, 309] on button "Documentação" at bounding box center [136, 309] width 165 height 34
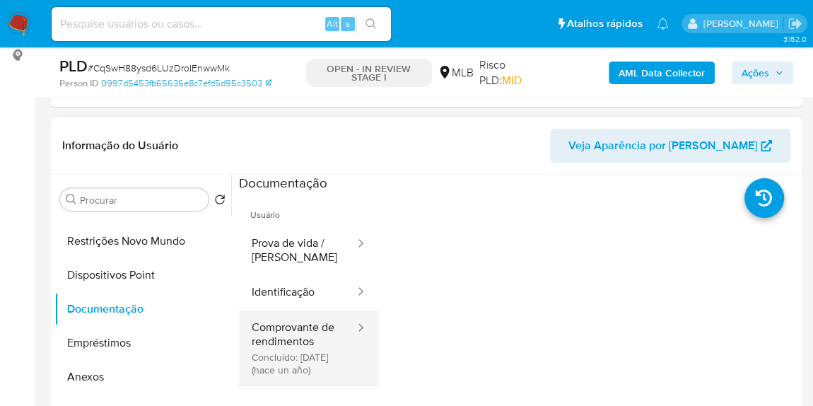
click at [298, 364] on button "Comprovante de rendimentos Concluído: [DATE] (hace un año)" at bounding box center [297, 347] width 117 height 75
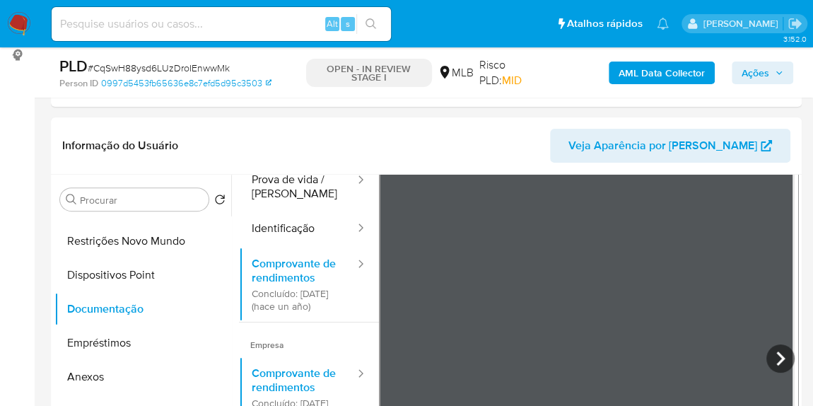
scroll to position [257, 0]
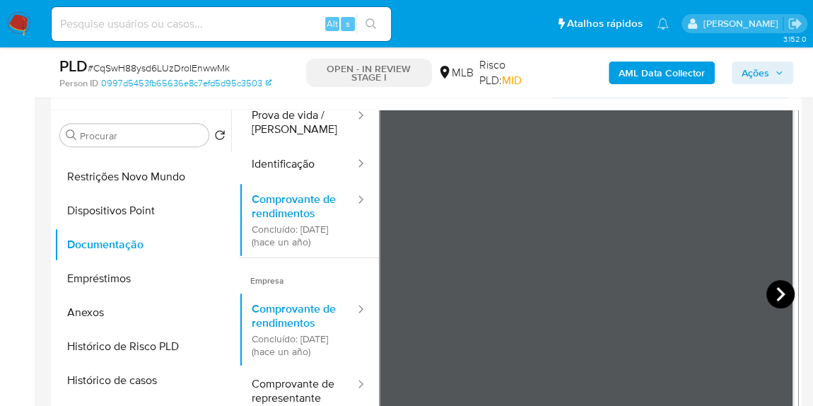
click at [787, 290] on icon at bounding box center [780, 294] width 28 height 28
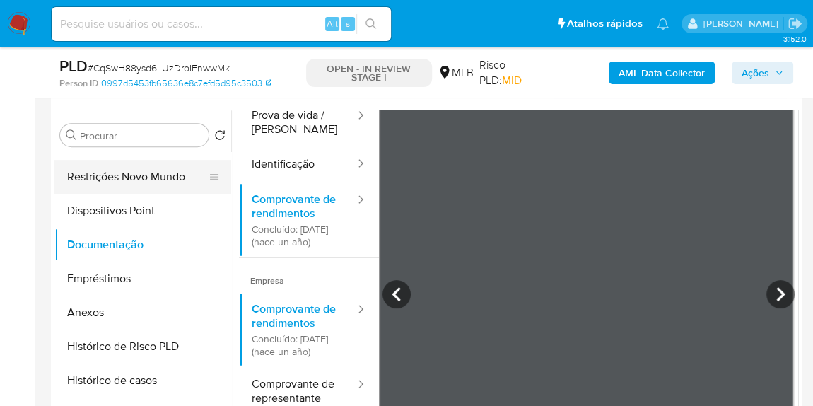
click at [133, 172] on button "Restrições Novo Mundo" at bounding box center [136, 177] width 165 height 34
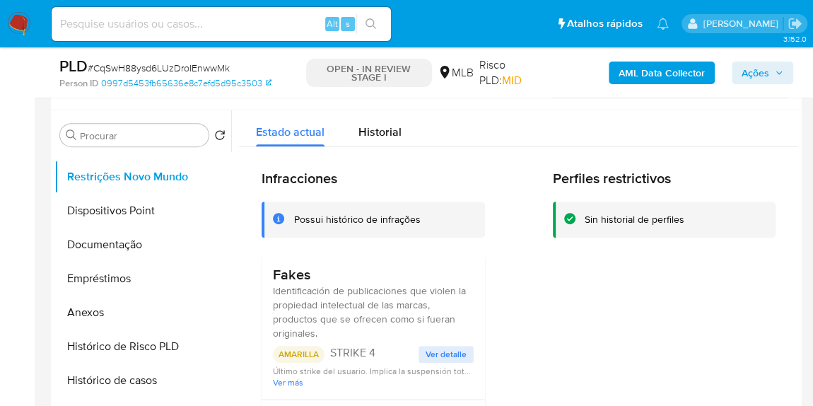
scroll to position [0, 0]
click at [281, 273] on h3 "Fakes" at bounding box center [373, 275] width 201 height 18
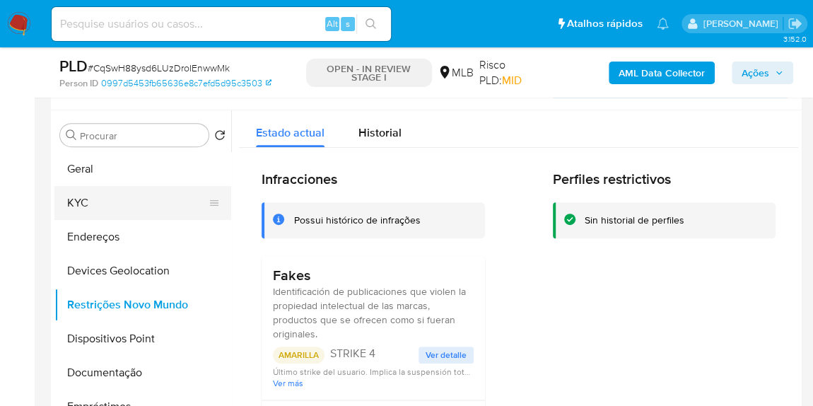
click at [112, 187] on button "KYC" at bounding box center [136, 203] width 165 height 34
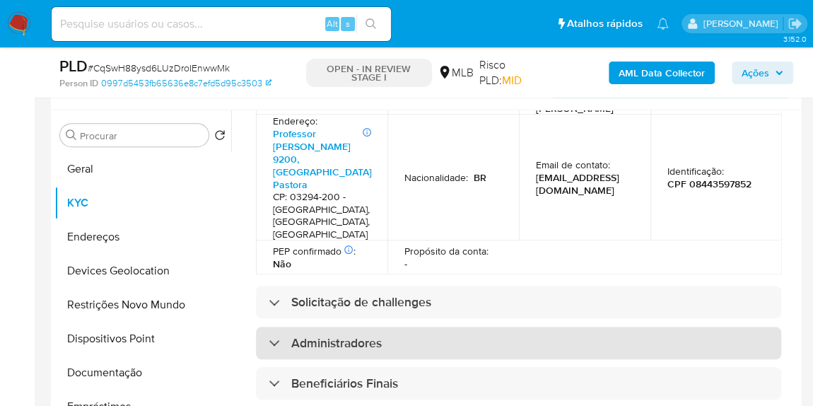
scroll to position [770, 0]
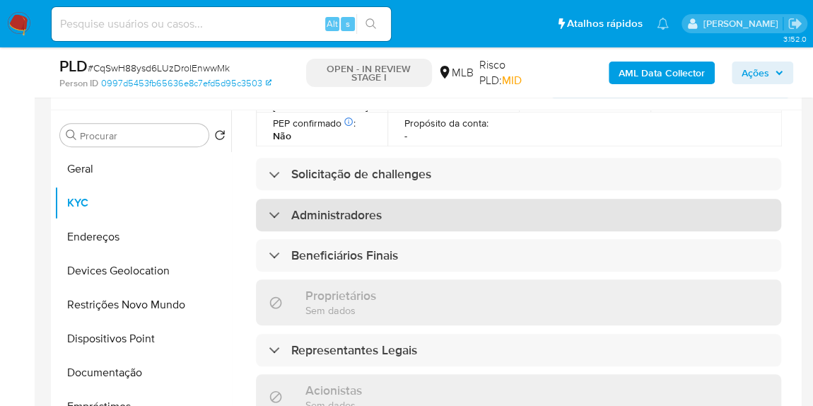
click at [335, 207] on div "Administradores" at bounding box center [518, 215] width 525 height 33
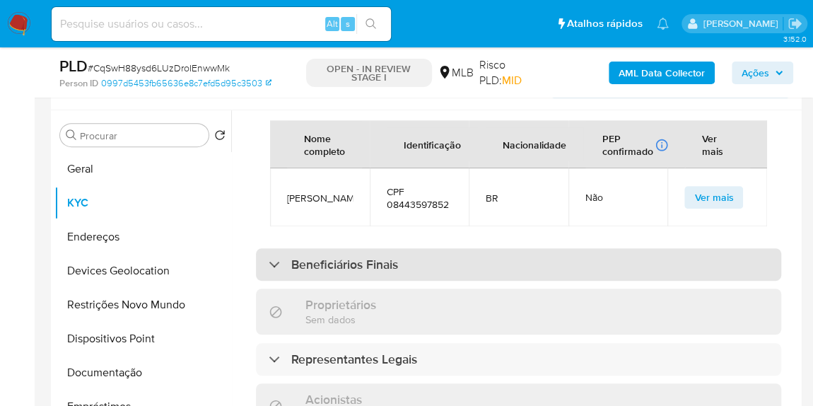
scroll to position [899, 0]
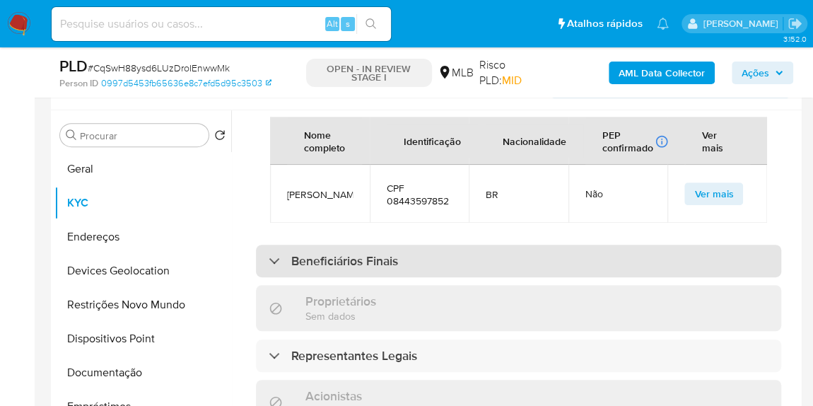
click at [332, 261] on h3 "Beneficiários Finais" at bounding box center [344, 261] width 107 height 16
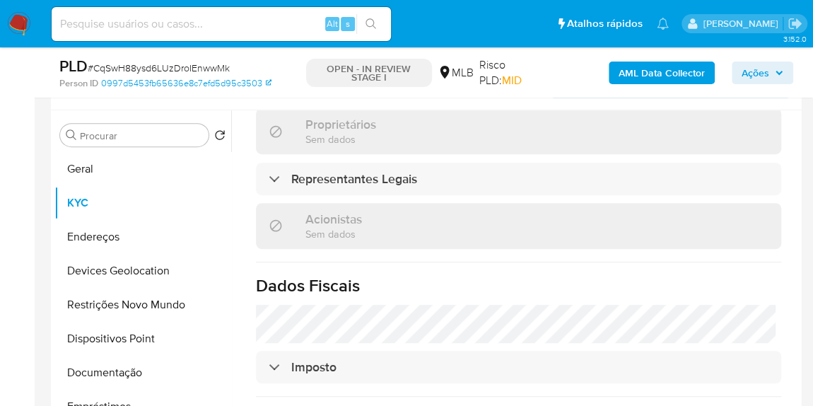
scroll to position [1220, 0]
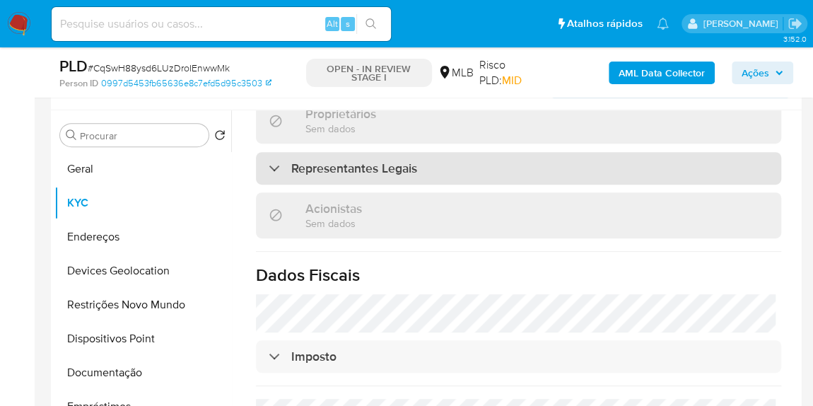
click at [331, 184] on div "Representantes Legais" at bounding box center [518, 168] width 525 height 33
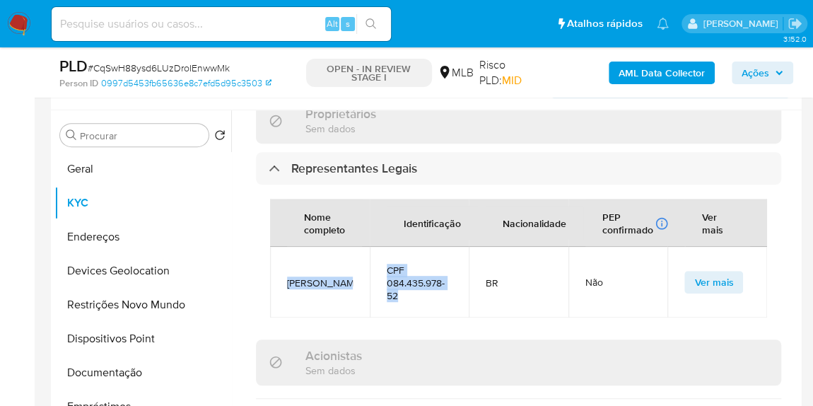
drag, startPoint x: 406, startPoint y: 303, endPoint x: 283, endPoint y: 281, distance: 124.9
click at [283, 281] on tr "Vanderleia Cristina Moreira CPF 084.435.978-52 BR Não Ver mais" at bounding box center [518, 282] width 497 height 71
copy tr "Vanderleia Cristina Moreira CPF 084.435.978-52"
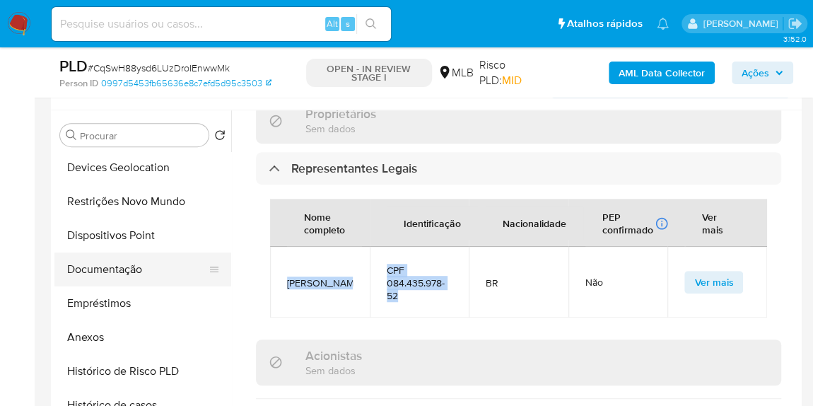
scroll to position [192, 0]
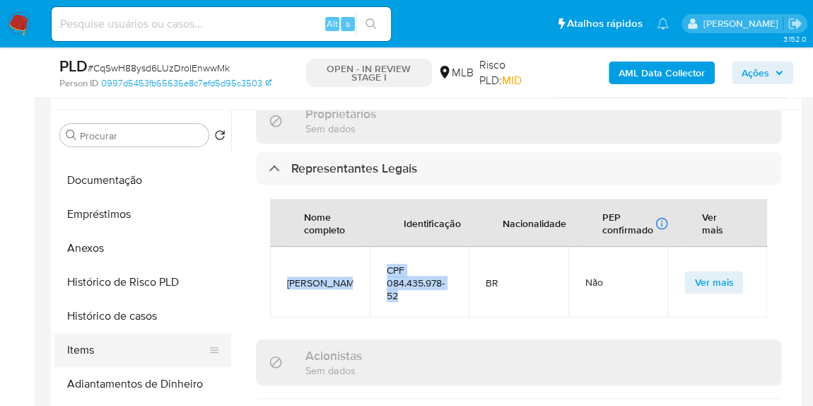
click at [104, 341] on button "Items" at bounding box center [136, 350] width 165 height 34
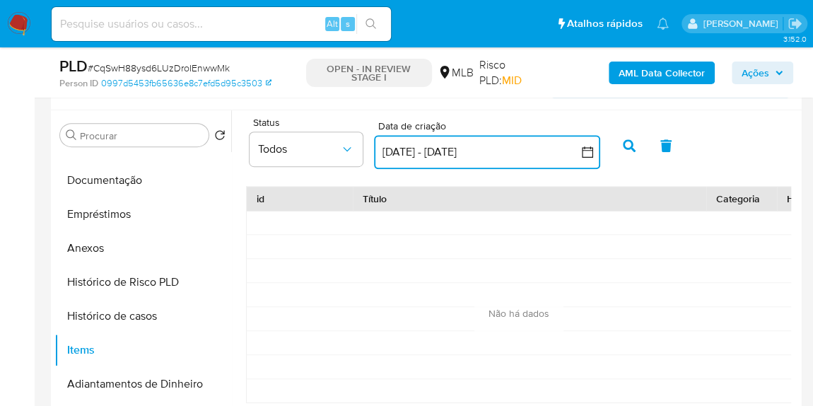
click at [516, 153] on button "13 jul 2025 - 12 ago 2025" at bounding box center [487, 152] width 226 height 34
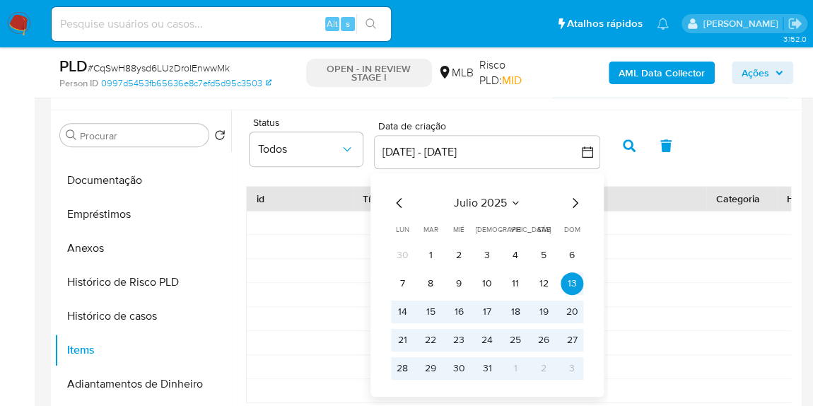
click at [502, 203] on span "julio 2025" at bounding box center [480, 203] width 53 height 14
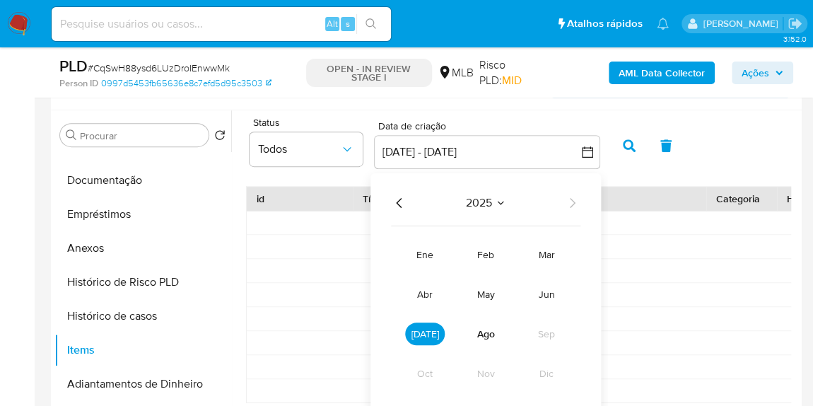
drag, startPoint x: 398, startPoint y: 204, endPoint x: 427, endPoint y: 228, distance: 38.1
click at [397, 204] on icon "Año anterior" at bounding box center [399, 202] width 17 height 17
click at [430, 250] on span "ene" at bounding box center [424, 254] width 17 height 14
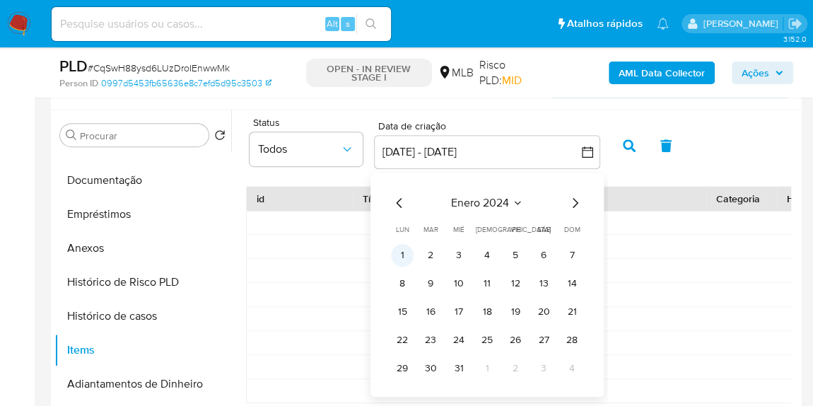
click at [405, 256] on button "1" at bounding box center [402, 255] width 23 height 23
click at [505, 198] on span "enero 2024" at bounding box center [480, 203] width 58 height 14
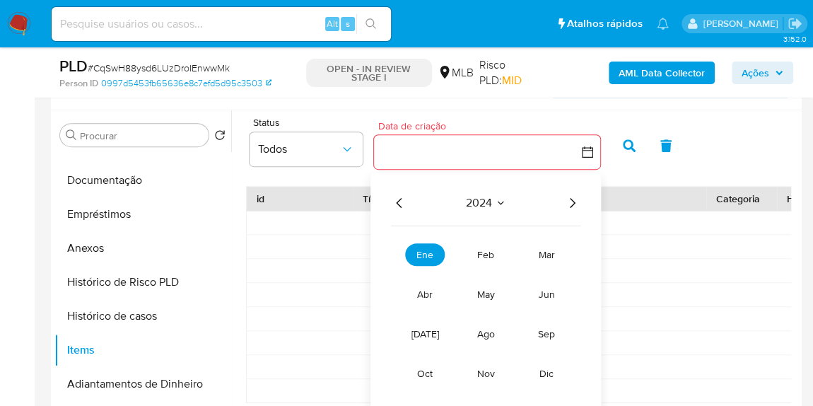
click at [578, 197] on icon "Año siguiente" at bounding box center [571, 202] width 17 height 17
click at [485, 331] on span "ago" at bounding box center [486, 333] width 18 height 14
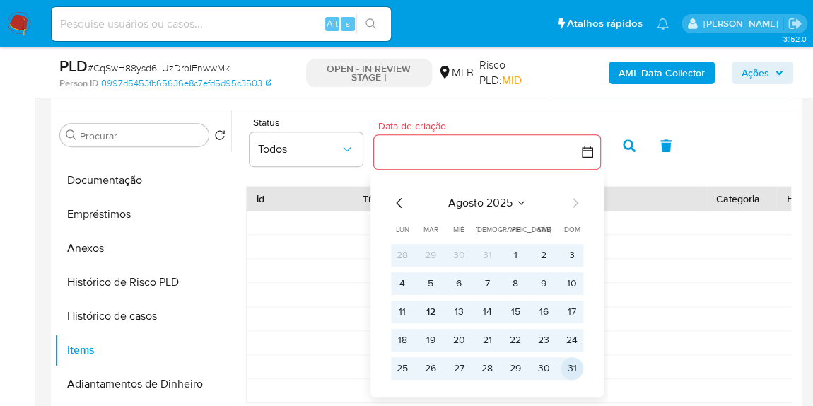
click at [570, 362] on button "31" at bounding box center [571, 368] width 23 height 23
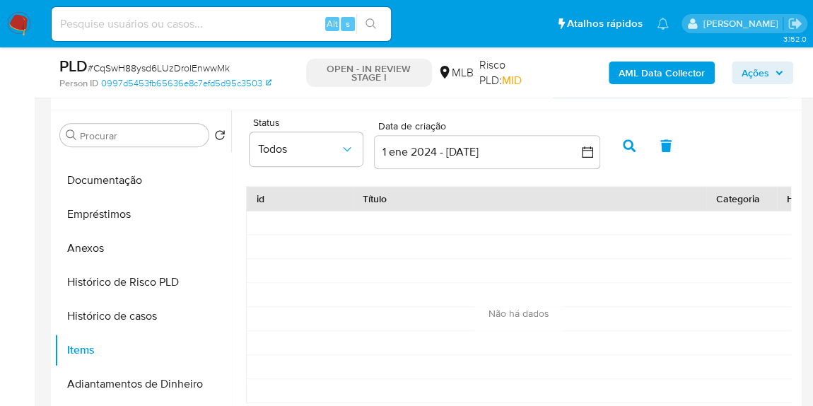
click at [629, 148] on icon "button" at bounding box center [629, 145] width 13 height 13
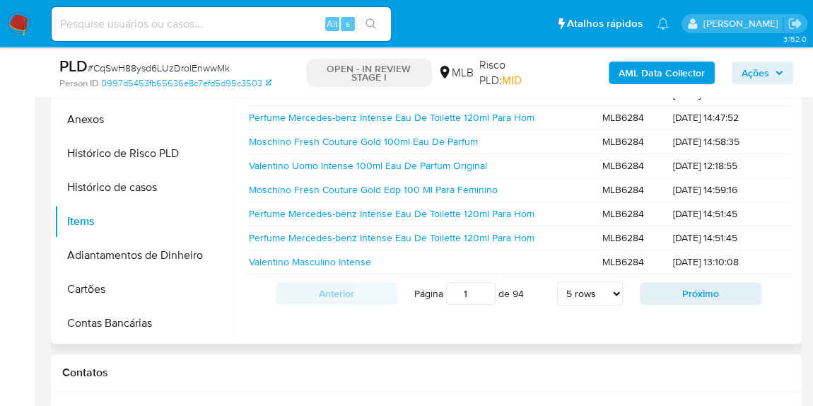
scroll to position [0, 64]
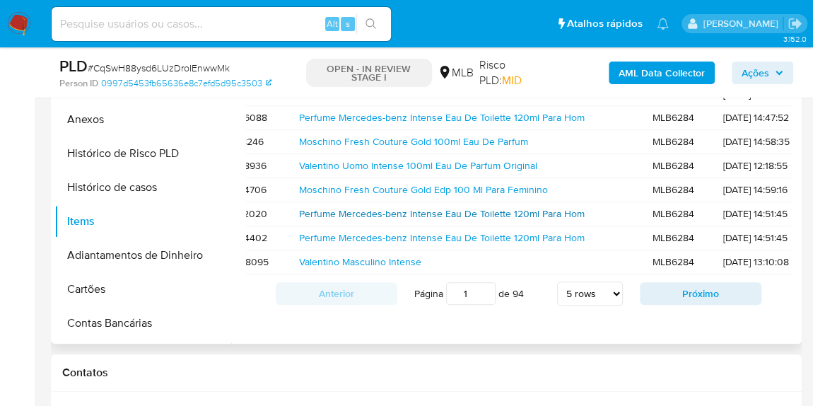
click at [370, 210] on link "Perfume Mercedes-benz Intense Eau De Toilette 120ml Para Hom" at bounding box center [441, 213] width 285 height 14
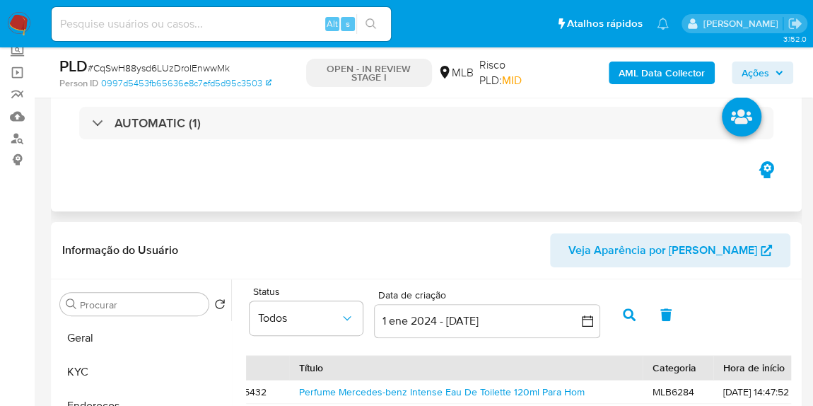
scroll to position [64, 0]
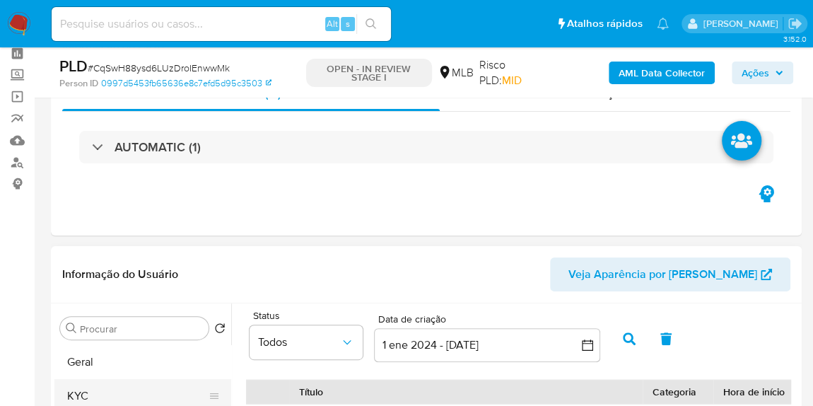
click at [105, 395] on button "KYC" at bounding box center [136, 396] width 165 height 34
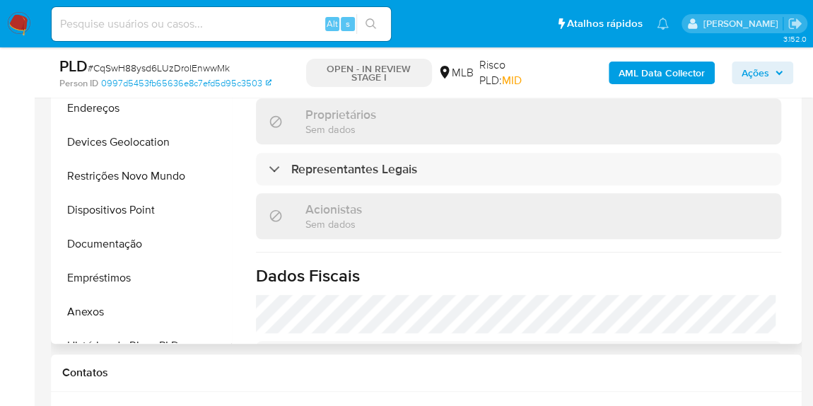
scroll to position [835, 0]
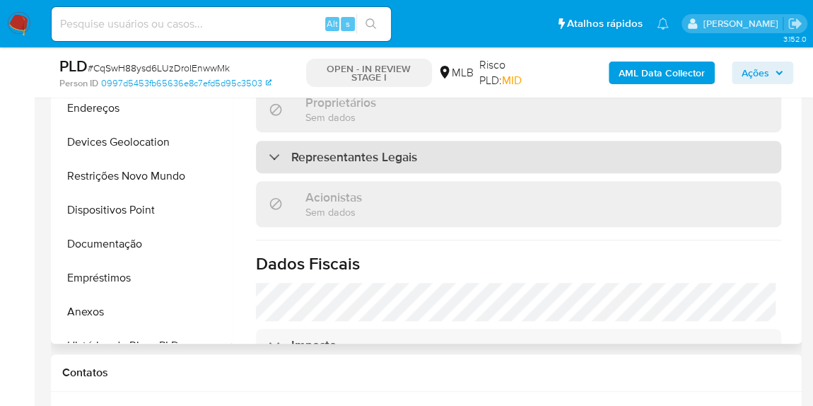
click at [348, 149] on h3 "Representantes Legais" at bounding box center [354, 157] width 126 height 16
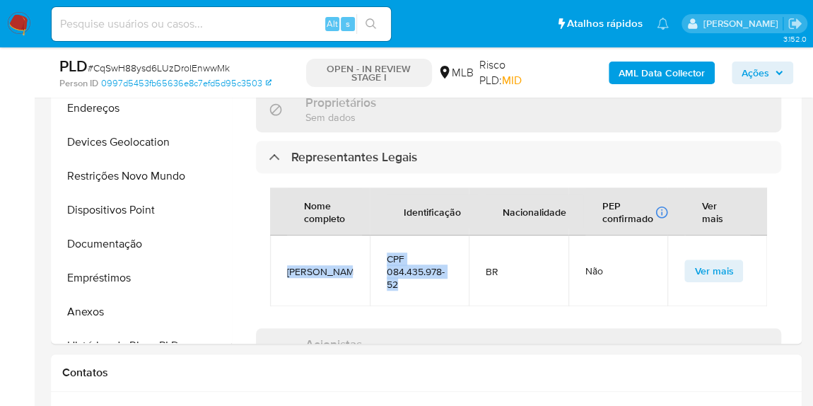
drag, startPoint x: 414, startPoint y: 268, endPoint x: 289, endPoint y: 9, distance: 287.3
click at [286, 242] on tr "Vanderleia Cristina Moreira CPF 084.435.978-52 BR Não Ver mais" at bounding box center [518, 270] width 497 height 71
copy tr "Vanderleia Cristina Moreira CPF 084.435.978-52"
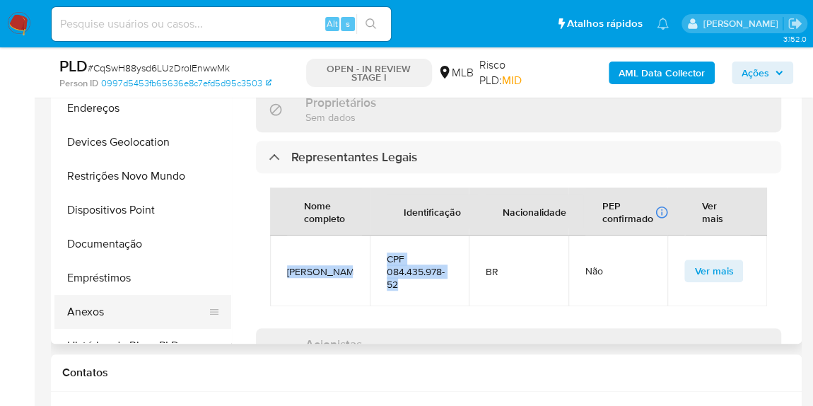
scroll to position [64, 0]
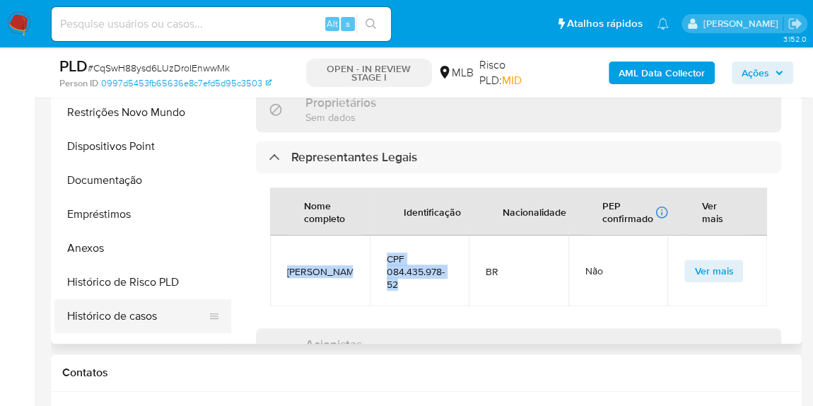
click at [112, 301] on button "Histórico de casos" at bounding box center [136, 316] width 165 height 34
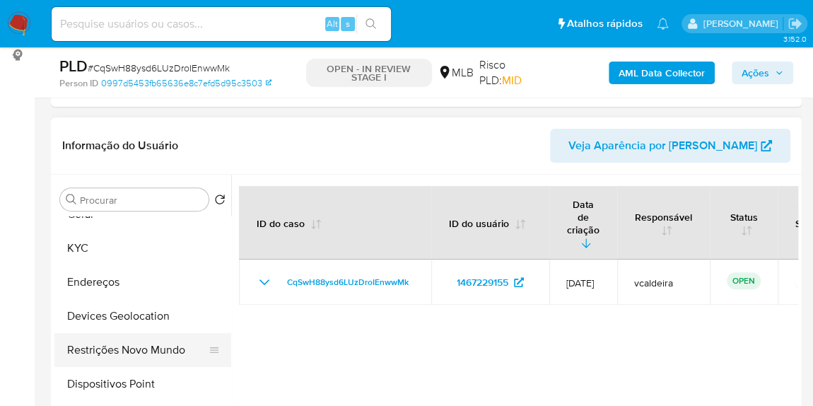
scroll to position [0, 0]
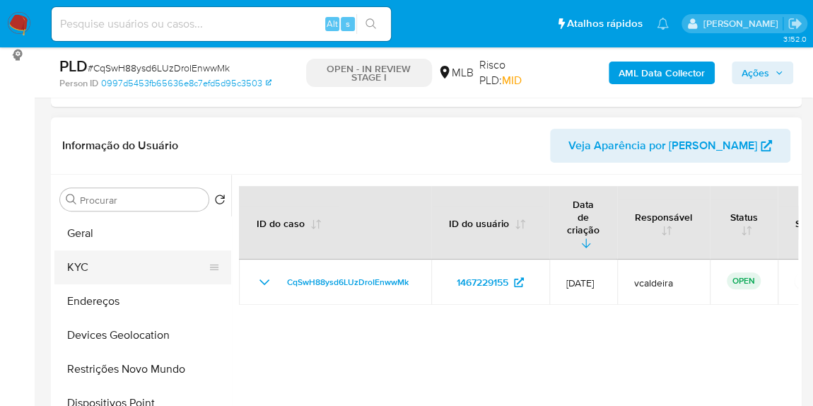
click at [98, 278] on button "KYC" at bounding box center [136, 267] width 165 height 34
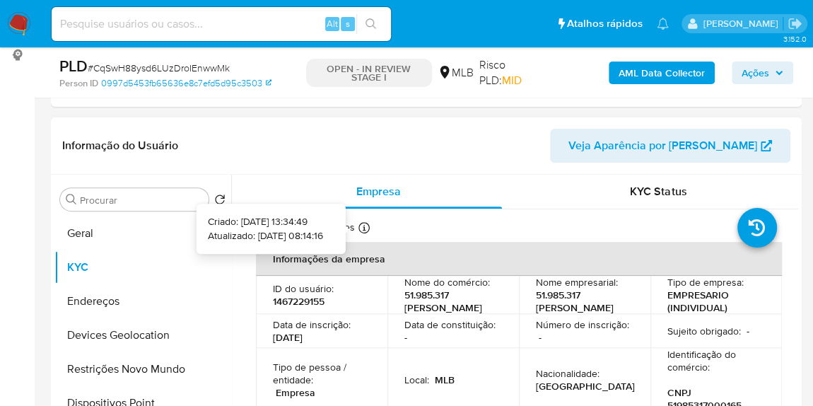
click at [360, 228] on icon at bounding box center [363, 227] width 11 height 11
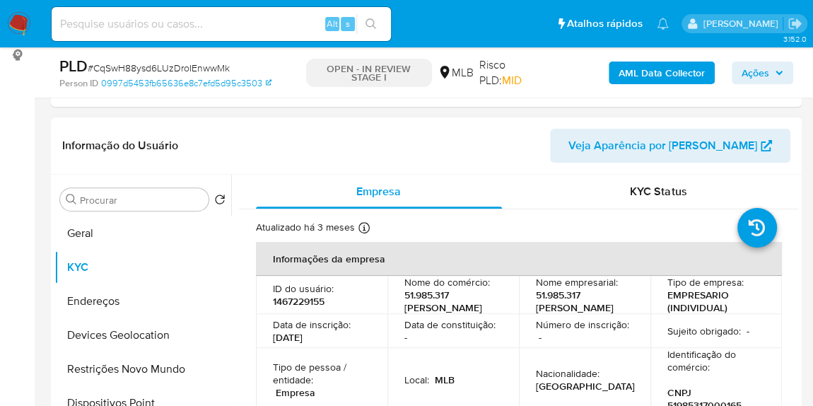
click at [301, 302] on p "1467229155" at bounding box center [299, 301] width 52 height 13
copy p "1467229155"
click at [169, 18] on input at bounding box center [221, 24] width 339 height 18
paste input "1412492220"
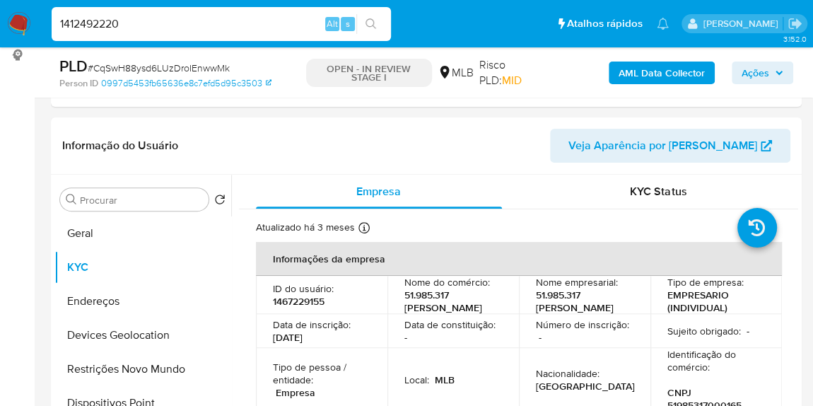
type input "1412492220"
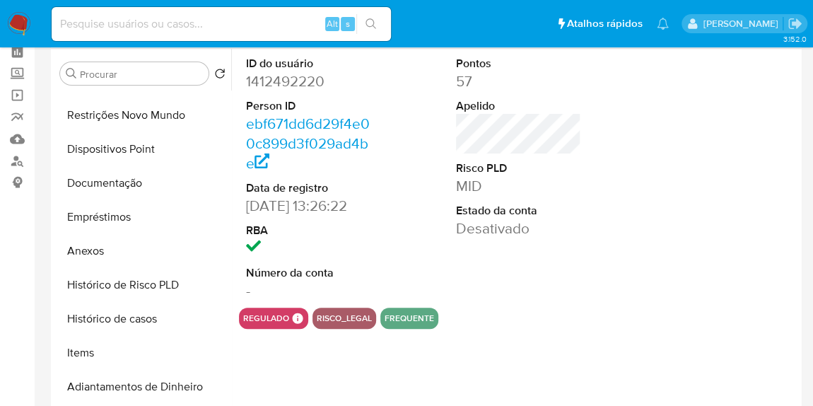
scroll to position [128, 0]
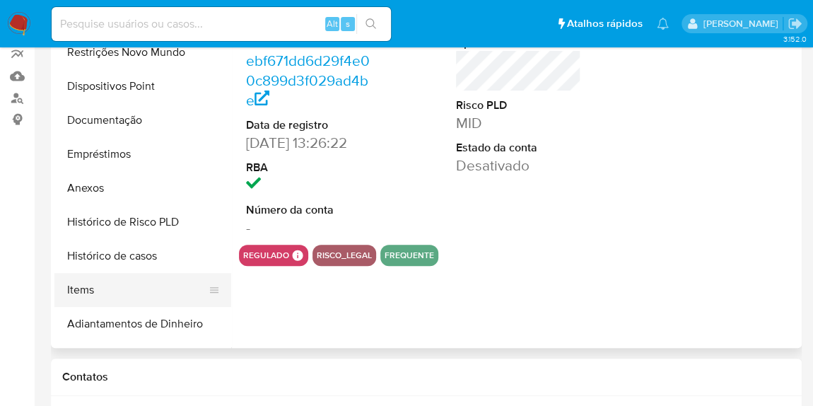
select select "10"
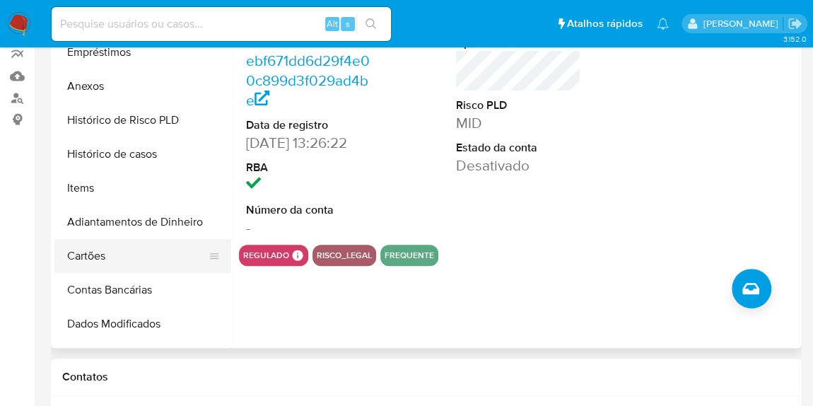
scroll to position [257, 0]
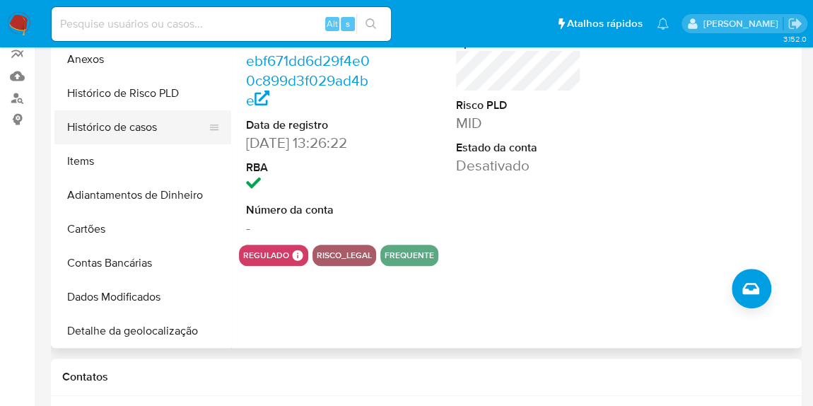
click at [122, 124] on button "Histórico de casos" at bounding box center [136, 127] width 165 height 34
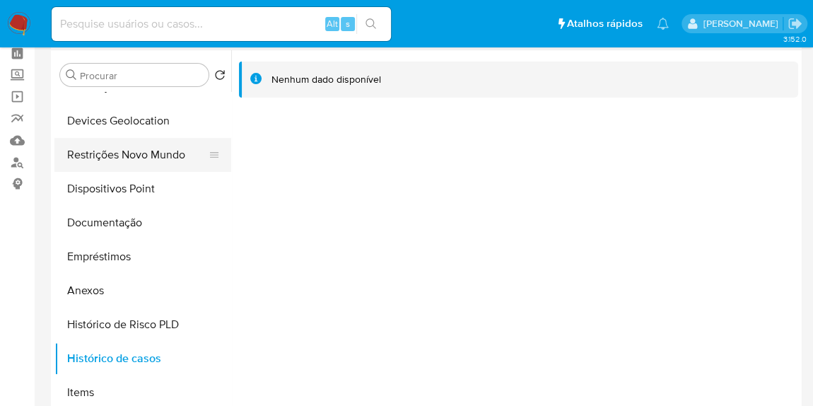
scroll to position [0, 0]
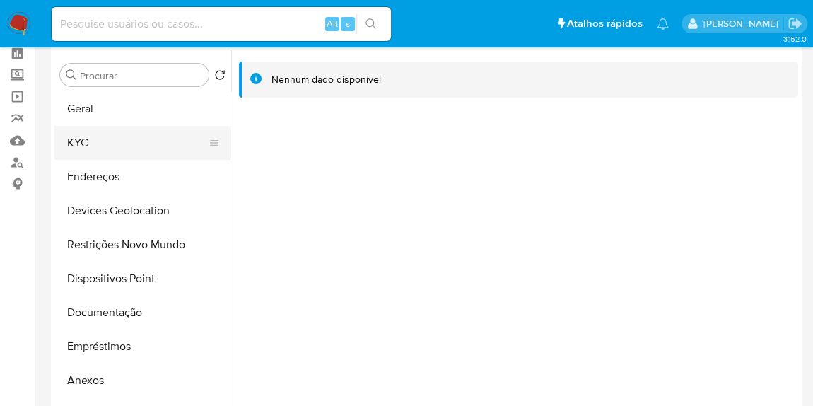
click at [76, 132] on button "KYC" at bounding box center [136, 143] width 165 height 34
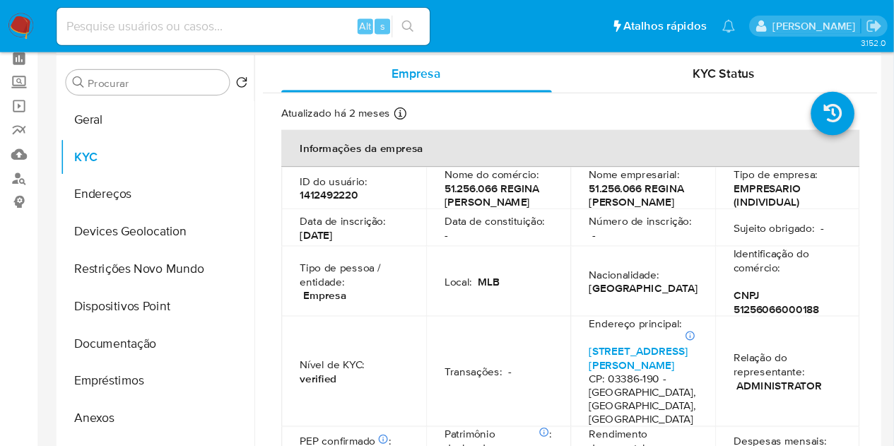
scroll to position [64, 0]
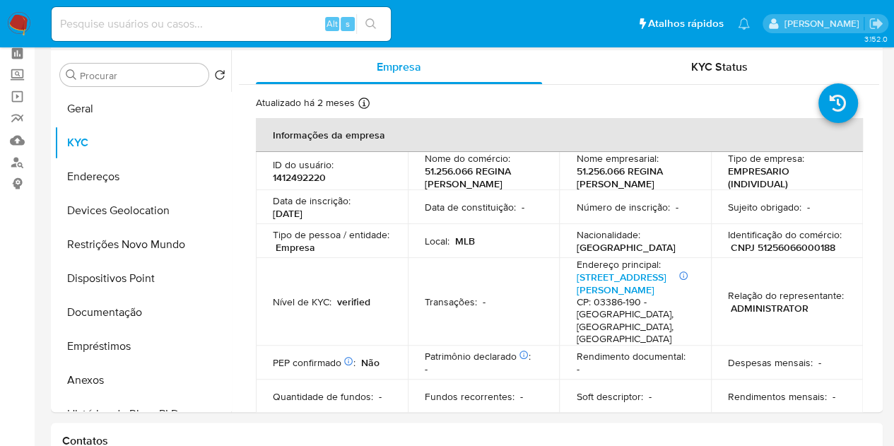
click at [201, 30] on input at bounding box center [221, 24] width 339 height 18
paste input "QOlceV9dxuQwr6GXHLATdkqW"
type input "QOlceV9dxuQwr6GXHLATdkqW"
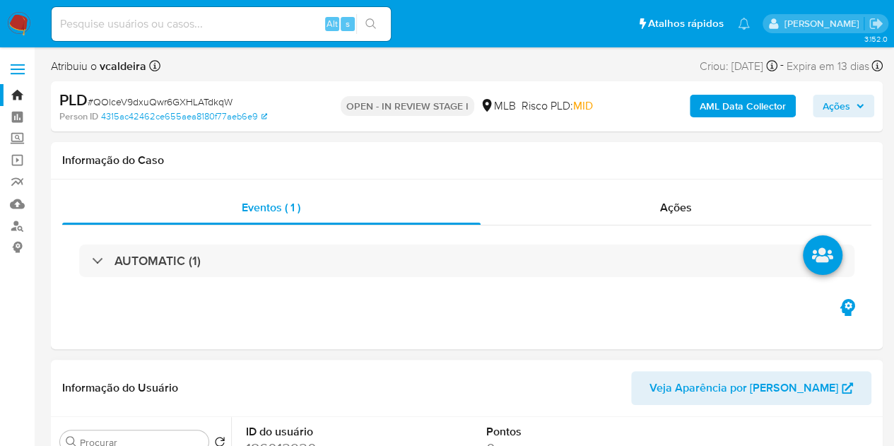
select select "10"
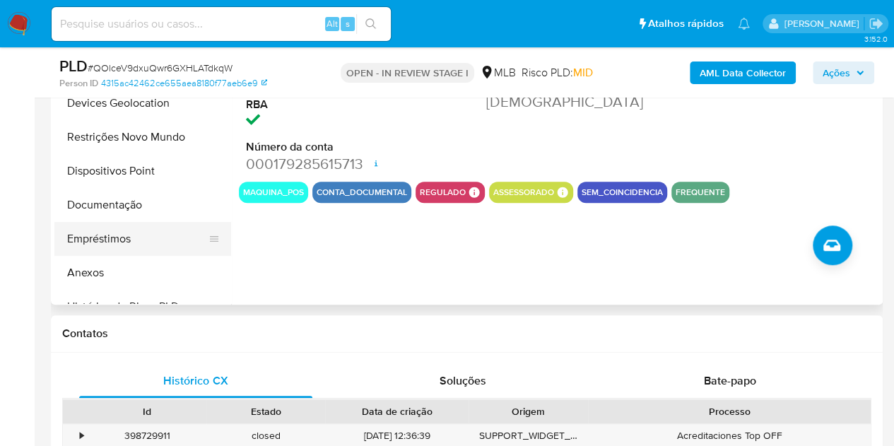
scroll to position [283, 0]
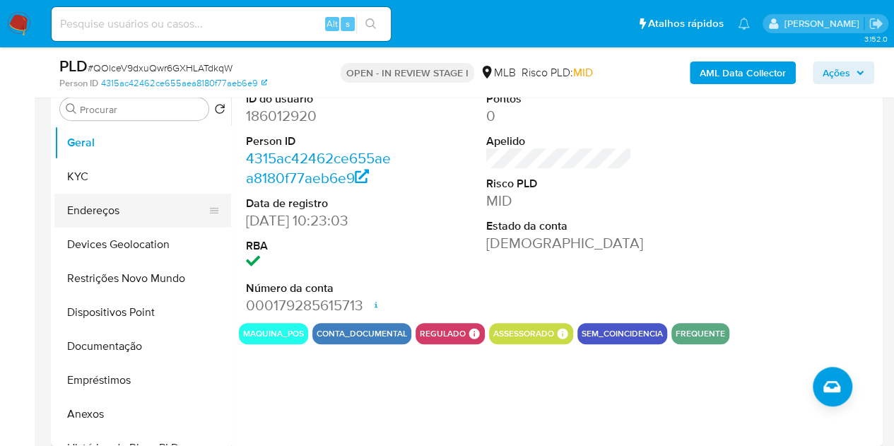
click at [79, 197] on button "Endereços" at bounding box center [136, 211] width 165 height 34
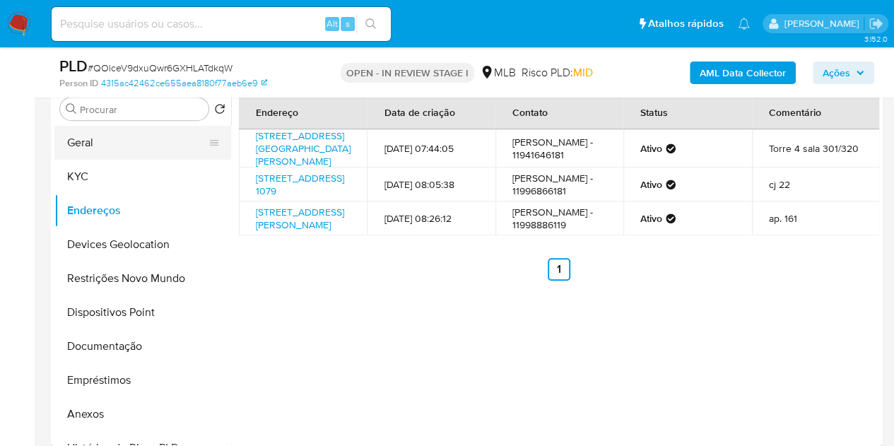
click at [109, 146] on button "Geral" at bounding box center [136, 143] width 165 height 34
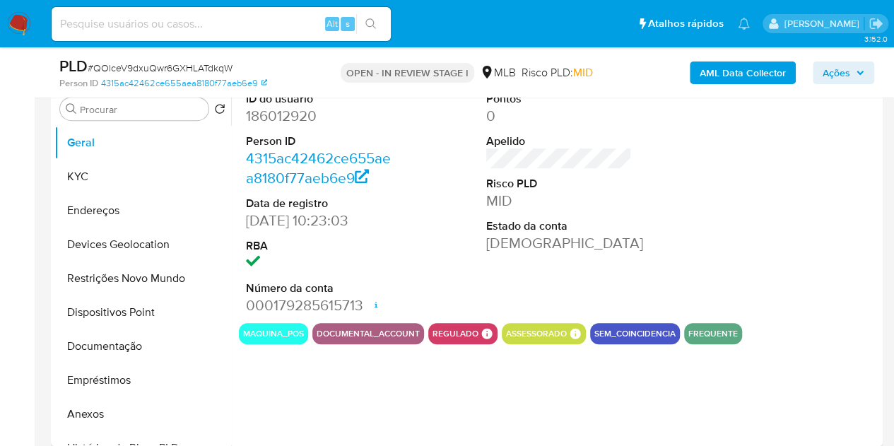
click at [293, 117] on dd "186012920" at bounding box center [319, 116] width 146 height 20
copy dd "186012920"
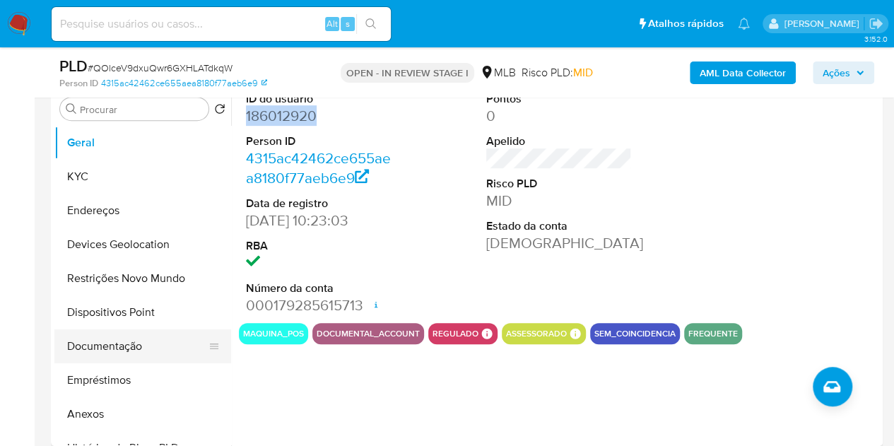
click at [95, 343] on button "Documentação" at bounding box center [136, 346] width 165 height 34
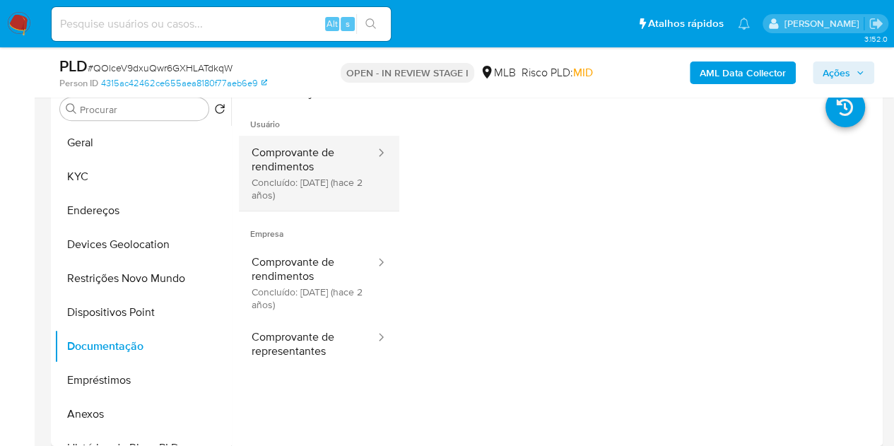
click at [297, 176] on button "Comprovante de rendimentos Concluído: [DATE] (hace 2 años)" at bounding box center [308, 173] width 138 height 75
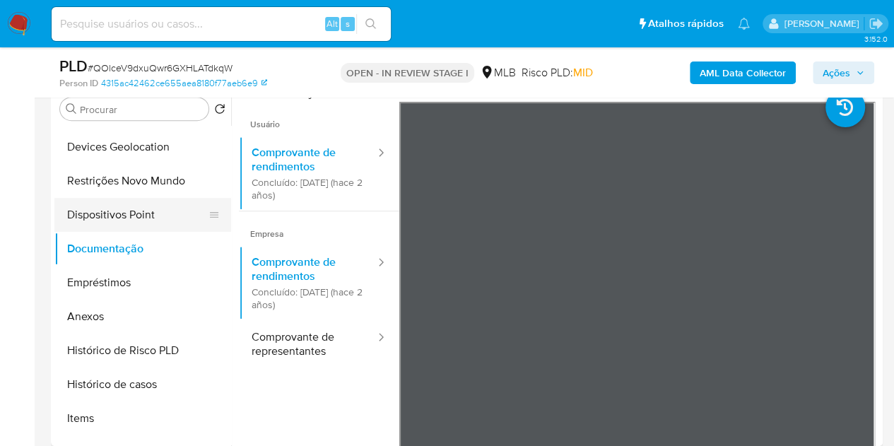
scroll to position [141, 0]
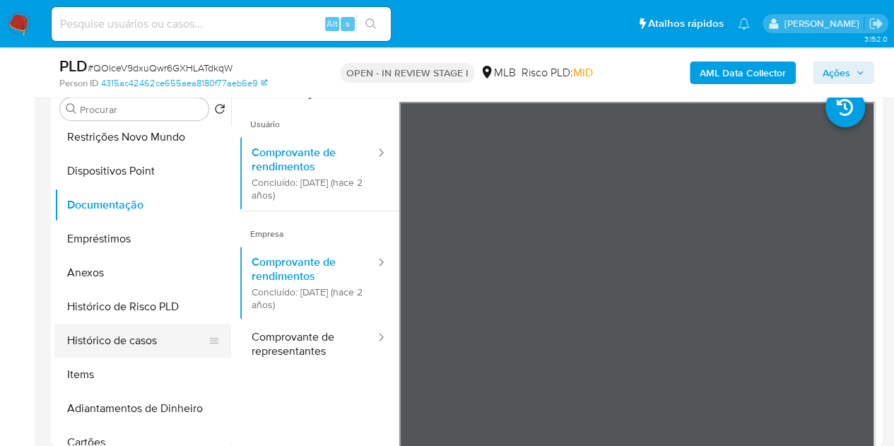
click at [117, 353] on button "Histórico de casos" at bounding box center [136, 341] width 165 height 34
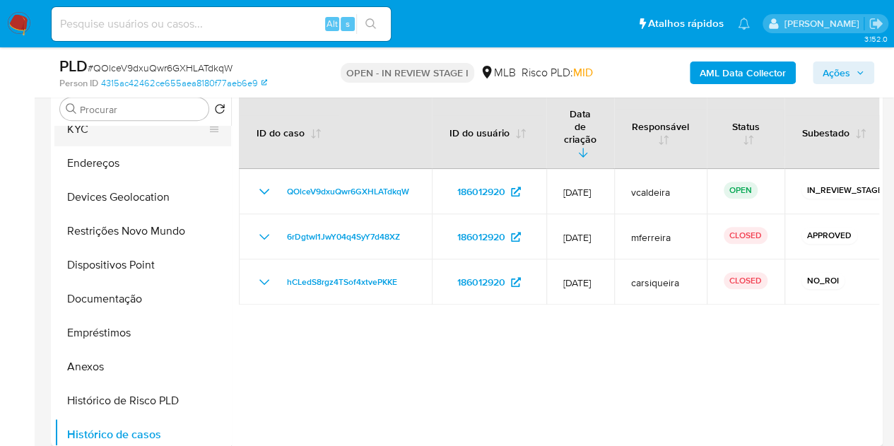
scroll to position [0, 0]
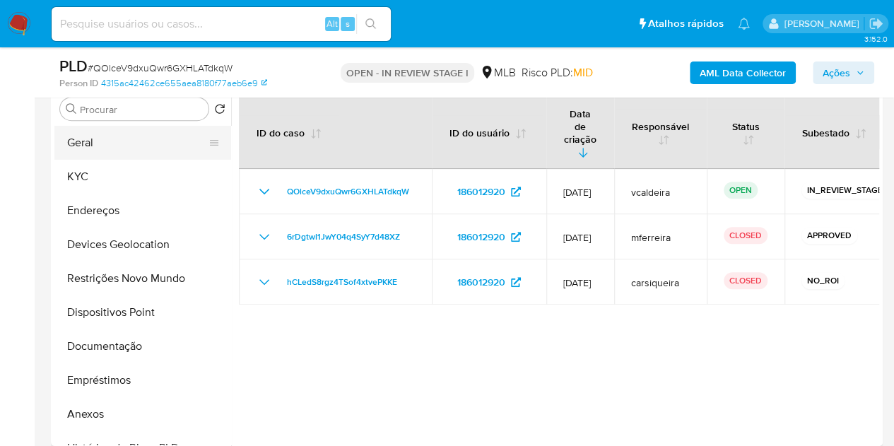
click at [126, 147] on button "Geral" at bounding box center [136, 143] width 165 height 34
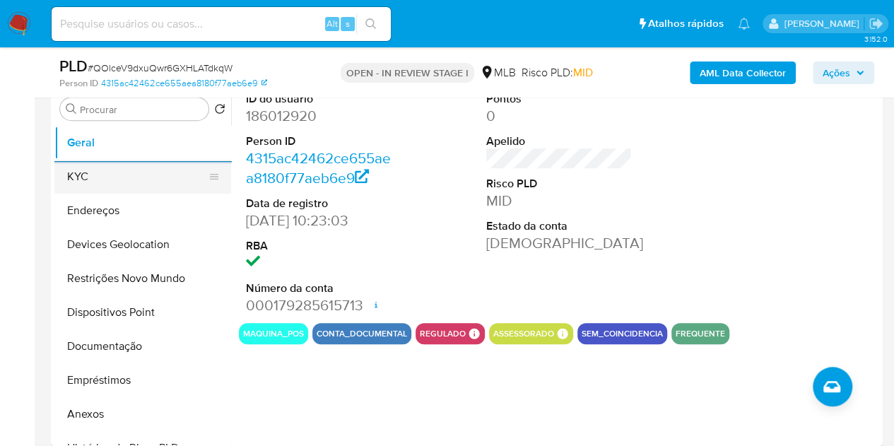
click at [118, 179] on button "KYC" at bounding box center [136, 177] width 165 height 34
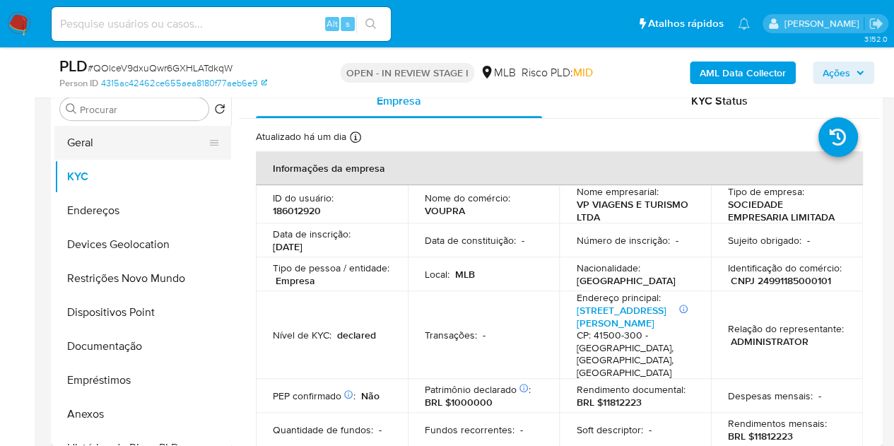
click at [89, 141] on button "Geral" at bounding box center [136, 143] width 165 height 34
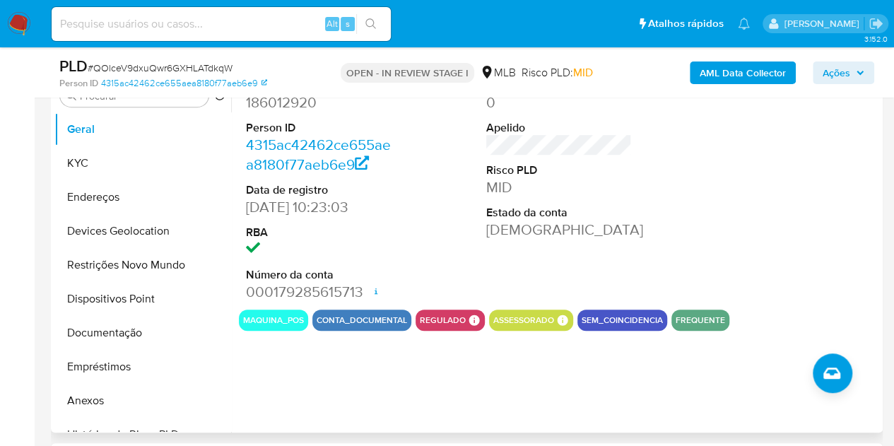
scroll to position [212, 0]
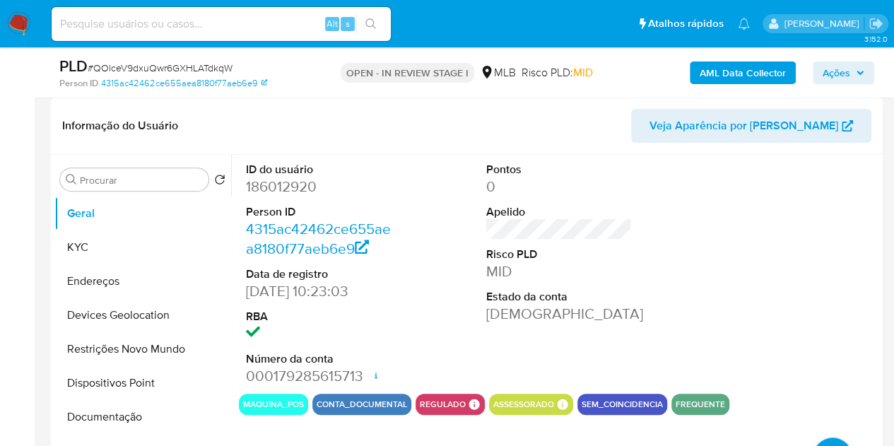
click at [296, 189] on dd "186012920" at bounding box center [319, 187] width 146 height 20
copy dd "186012920"
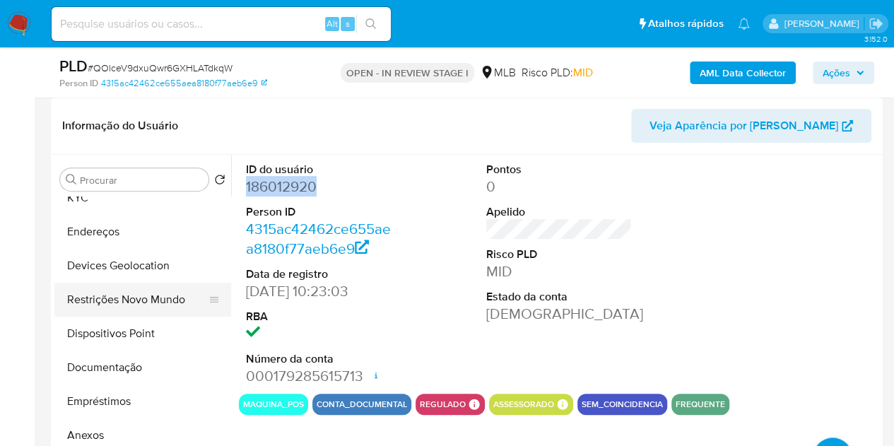
scroll to position [71, 0]
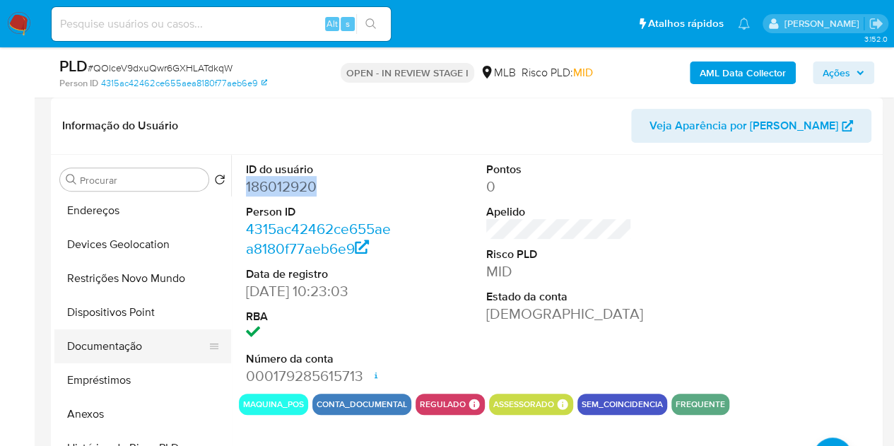
click at [100, 344] on button "Documentação" at bounding box center [136, 346] width 165 height 34
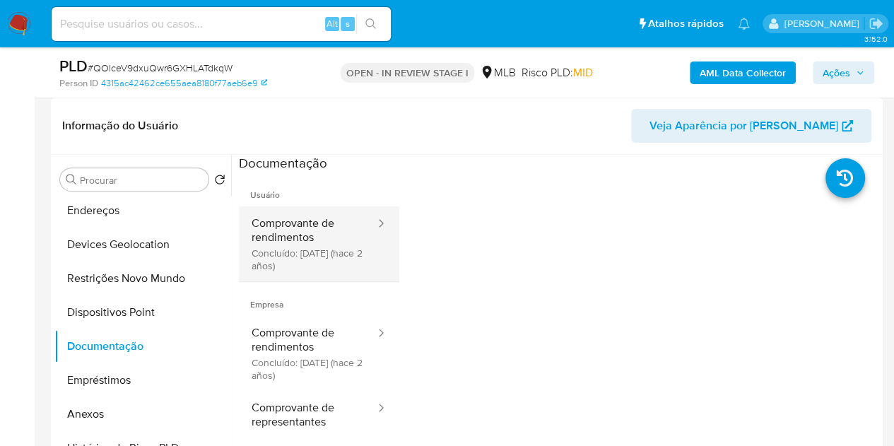
click at [351, 240] on button "Comprovante de rendimentos Concluído: 16/06/2023 (hace 2 años)" at bounding box center [308, 243] width 138 height 75
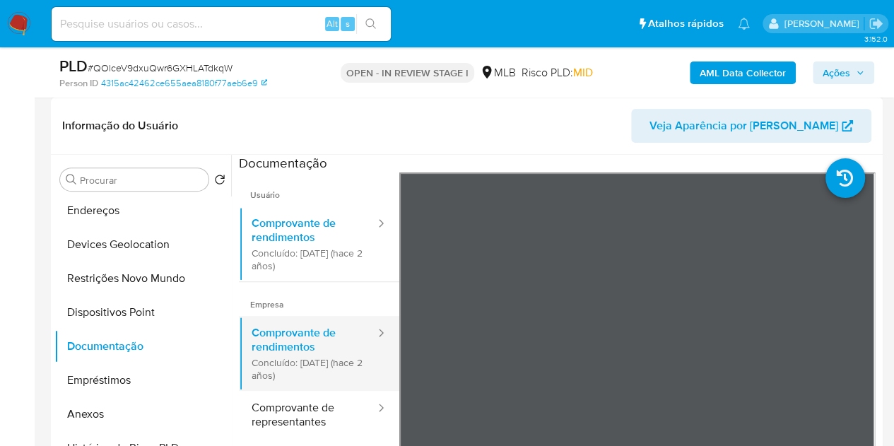
click at [326, 348] on button "Comprovante de rendimentos Concluído: 16/06/2023 (hace 2 años)" at bounding box center [308, 353] width 138 height 75
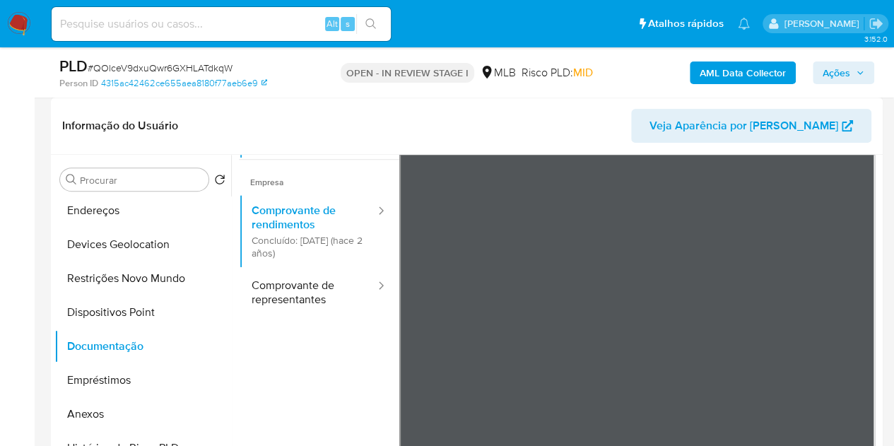
scroll to position [123, 0]
click at [319, 291] on button "Comprovante de representantes" at bounding box center [308, 292] width 138 height 48
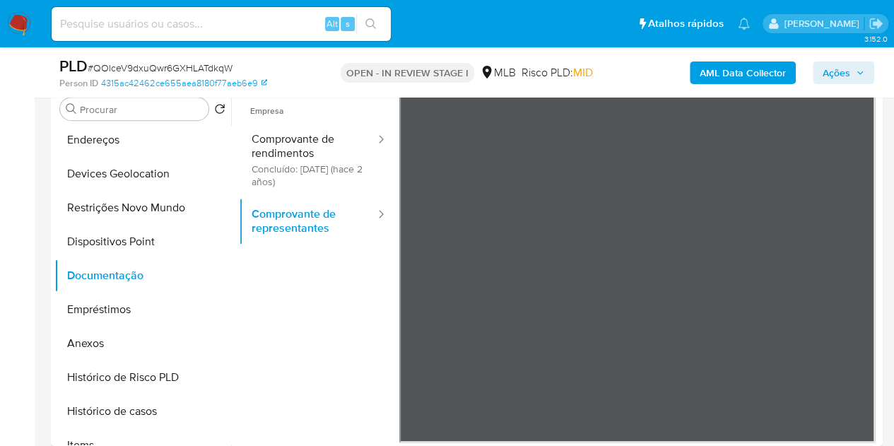
click at [322, 322] on ul "Usuário Comprovante de rendimentos Concluído: 16/06/2023 (hace 2 años) Empresa …" at bounding box center [319, 182] width 160 height 407
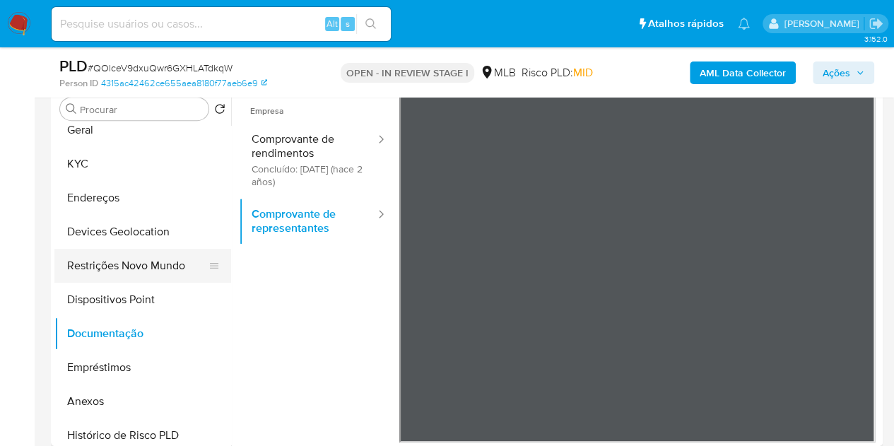
scroll to position [0, 0]
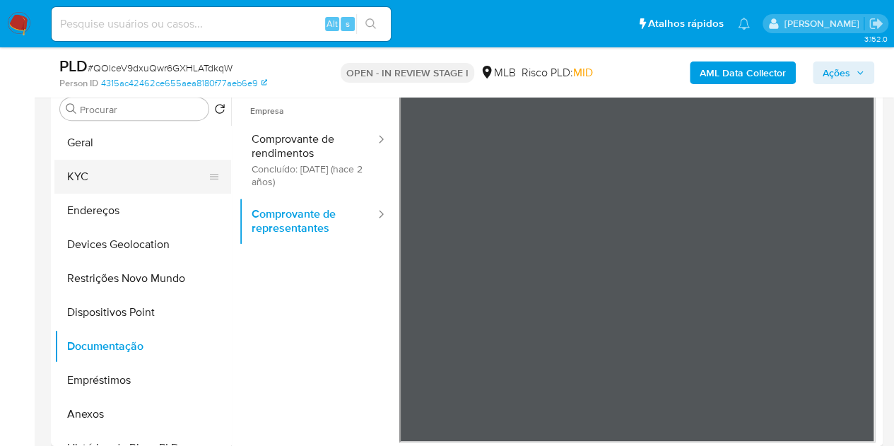
click at [86, 183] on button "KYC" at bounding box center [136, 177] width 165 height 34
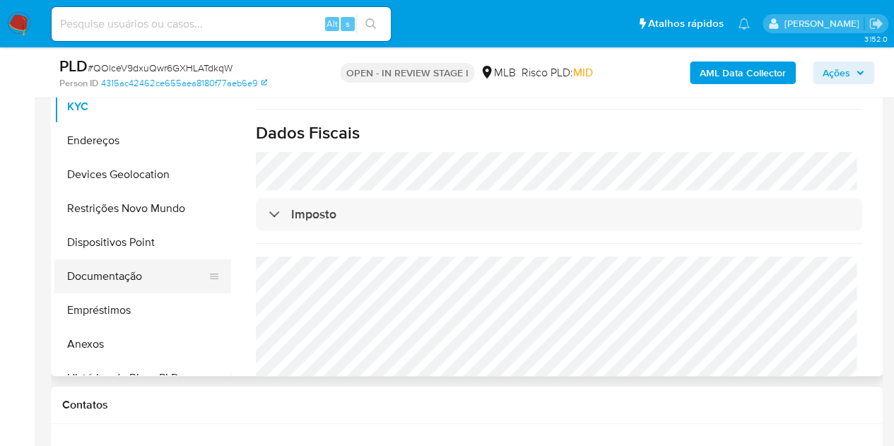
scroll to position [141, 0]
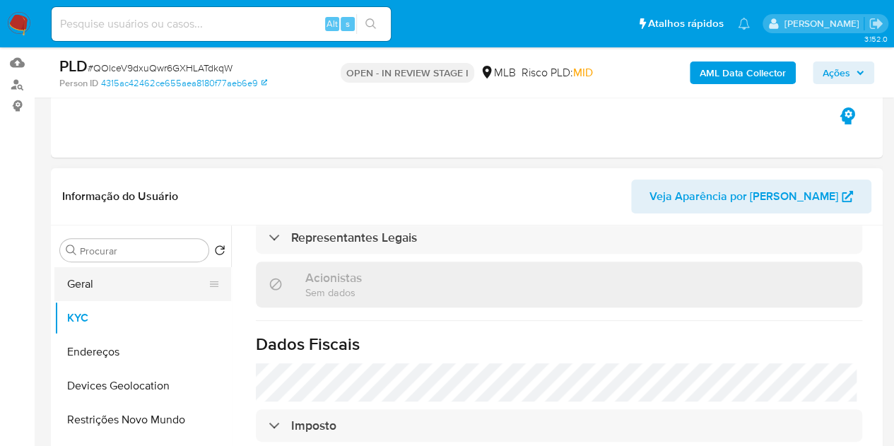
click at [82, 289] on button "Geral" at bounding box center [136, 284] width 165 height 34
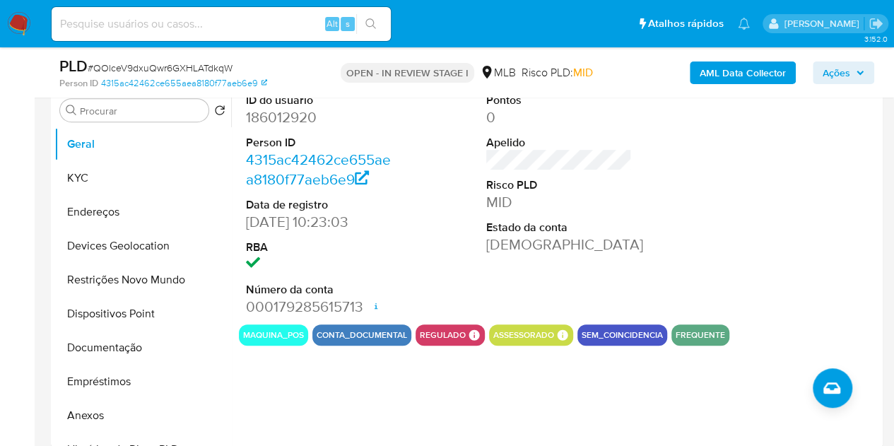
scroll to position [212, 0]
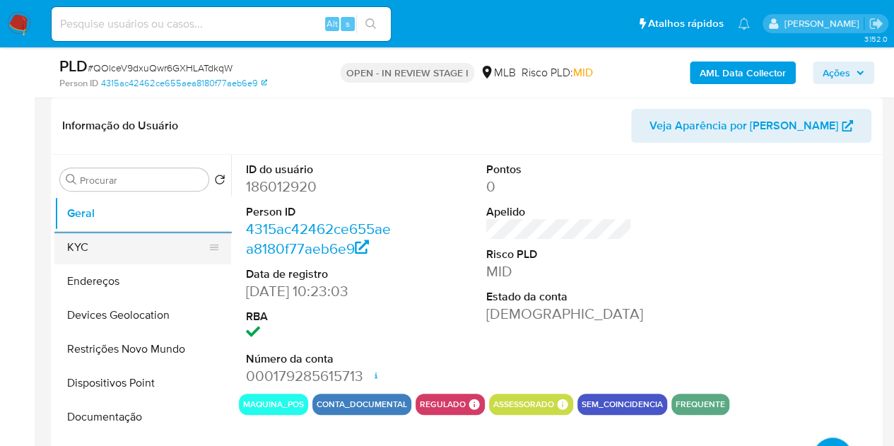
click at [107, 246] on button "KYC" at bounding box center [136, 247] width 165 height 34
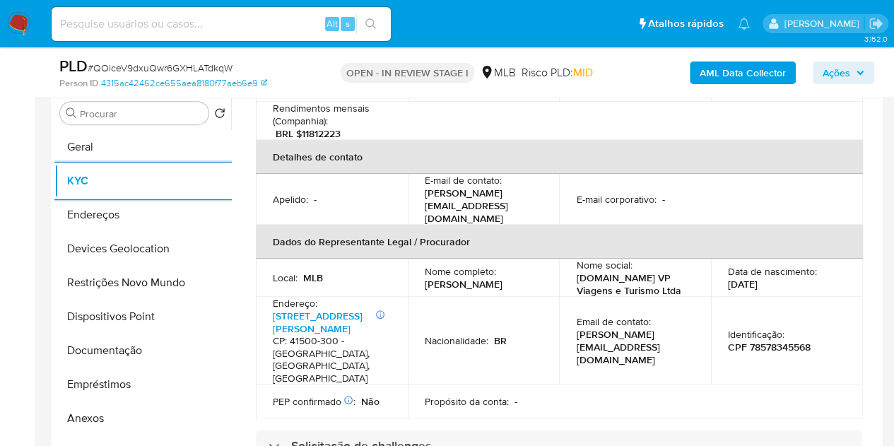
scroll to position [353, 0]
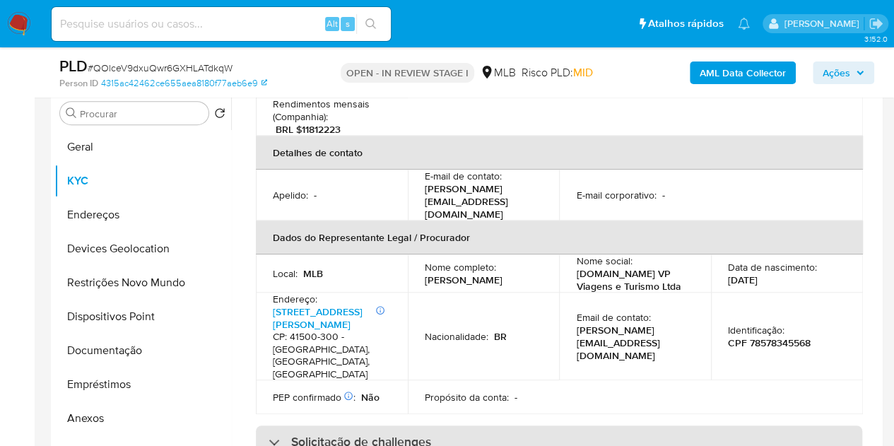
click at [336, 434] on h3 "Solicitação de challenges" at bounding box center [361, 442] width 140 height 16
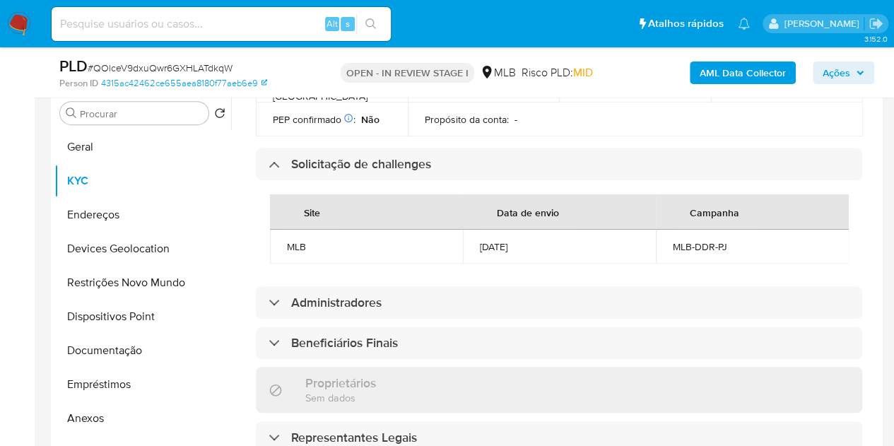
scroll to position [707, 0]
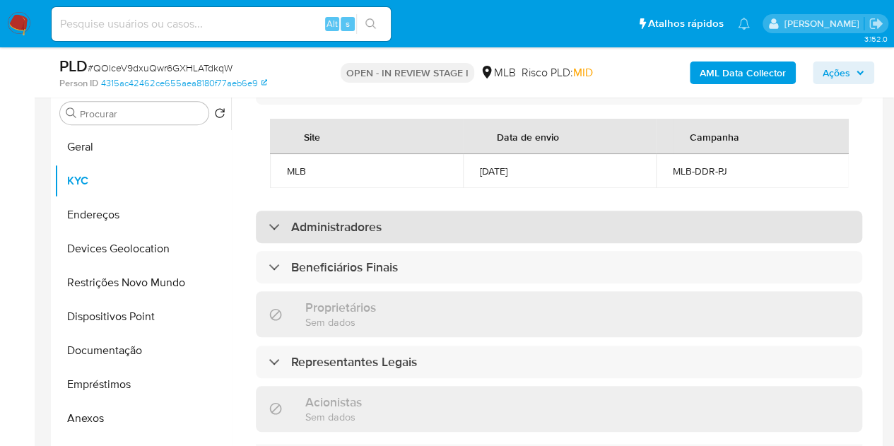
click at [358, 219] on h3 "Administradores" at bounding box center [336, 227] width 90 height 16
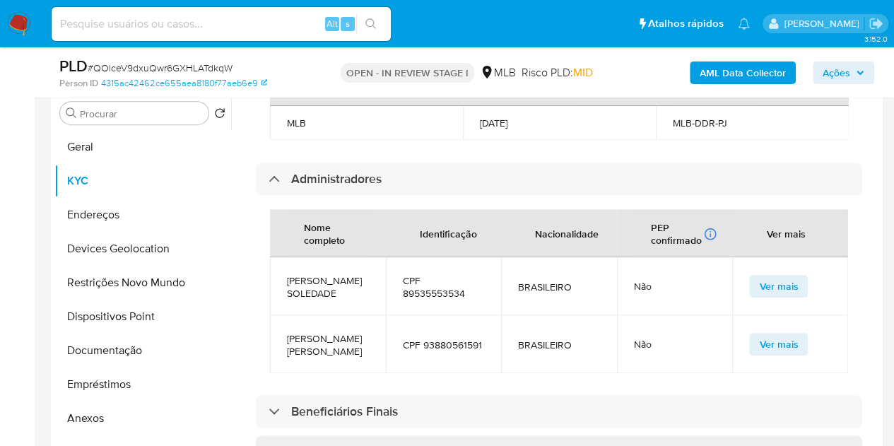
scroll to position [777, 0]
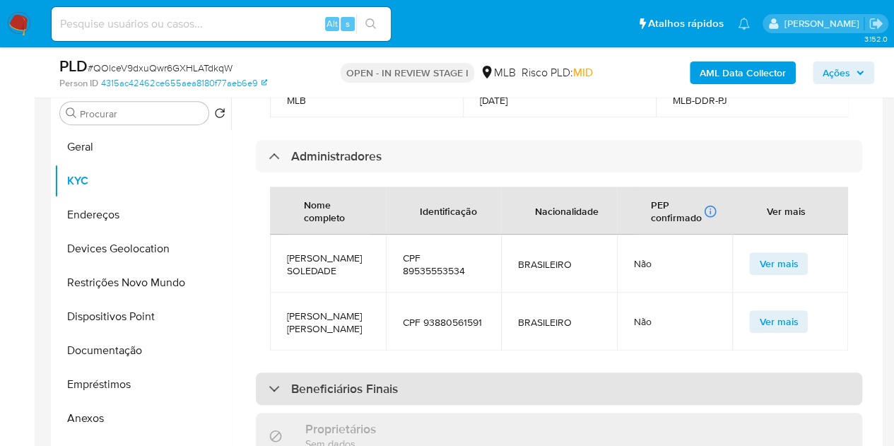
click at [294, 372] on div "Beneficiários Finais" at bounding box center [559, 388] width 606 height 33
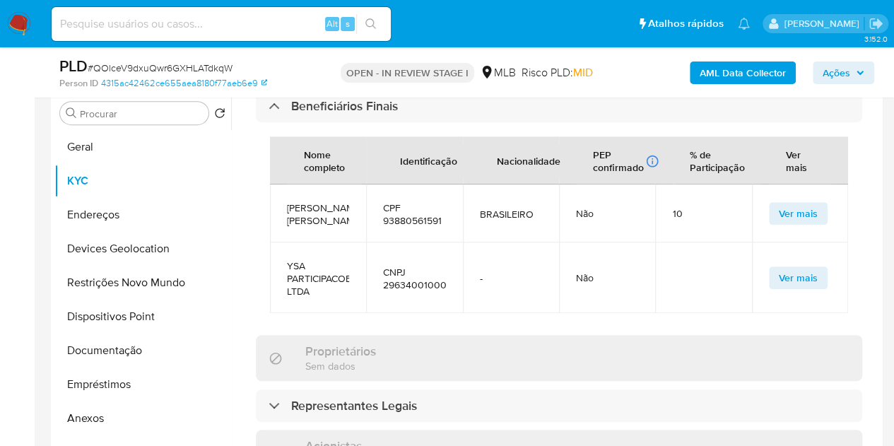
scroll to position [1131, 0]
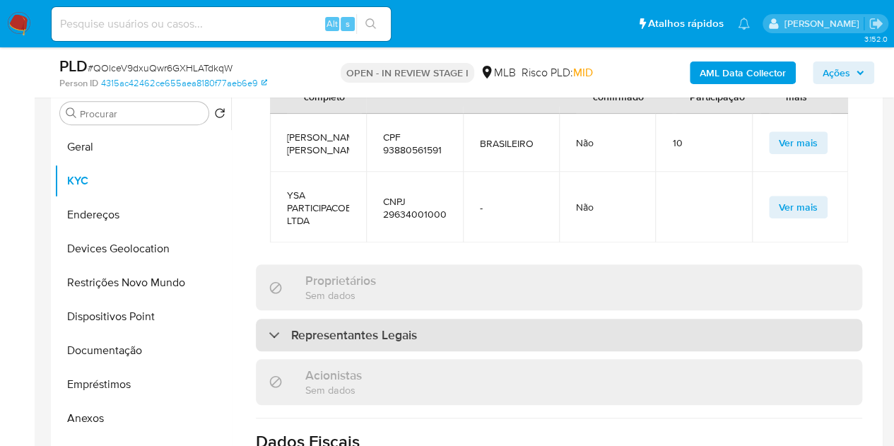
click at [324, 327] on h3 "Representantes Legais" at bounding box center [354, 335] width 126 height 16
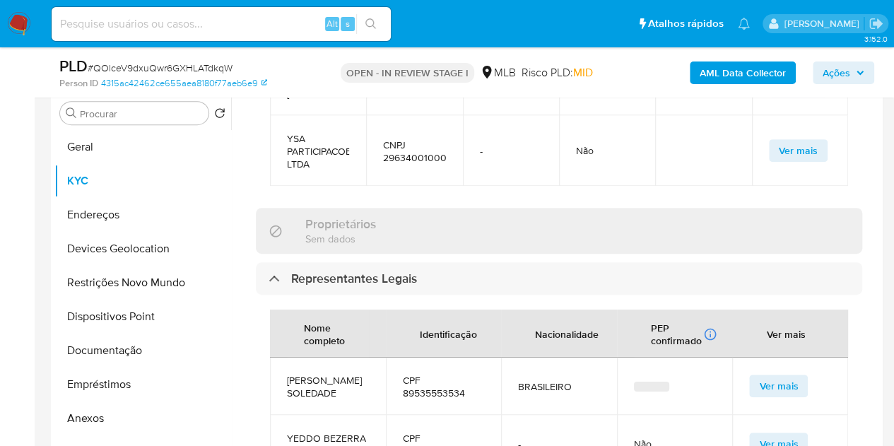
scroll to position [1272, 0]
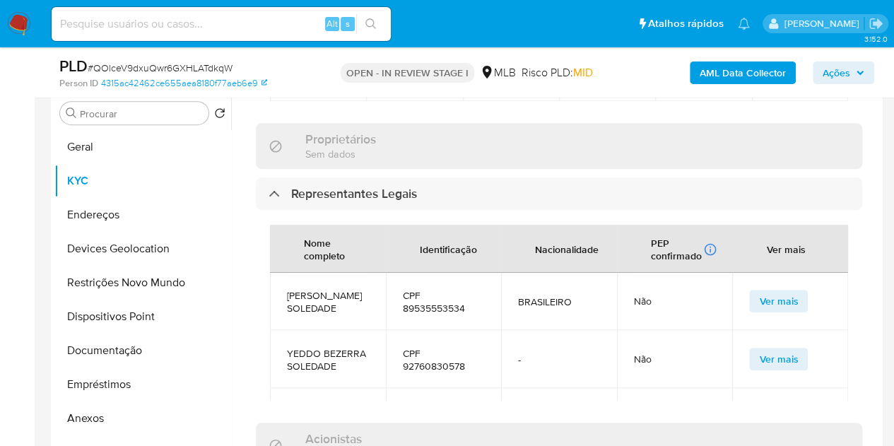
click at [453, 123] on div "Proprietários Sem dados" at bounding box center [559, 146] width 606 height 46
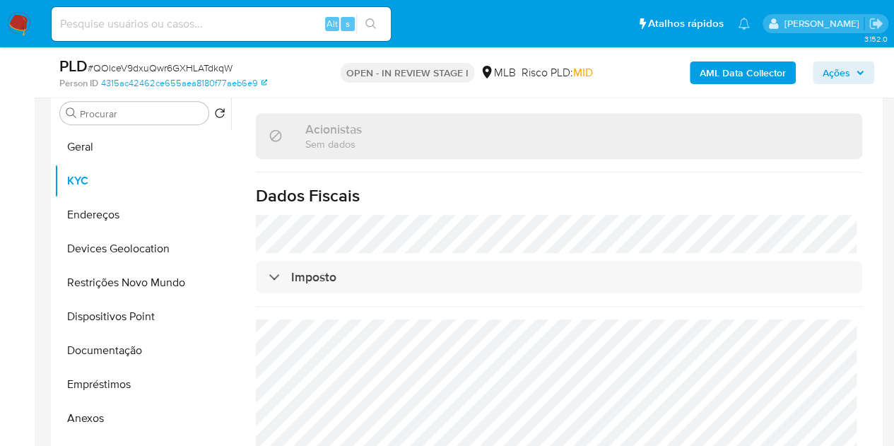
scroll to position [1594, 0]
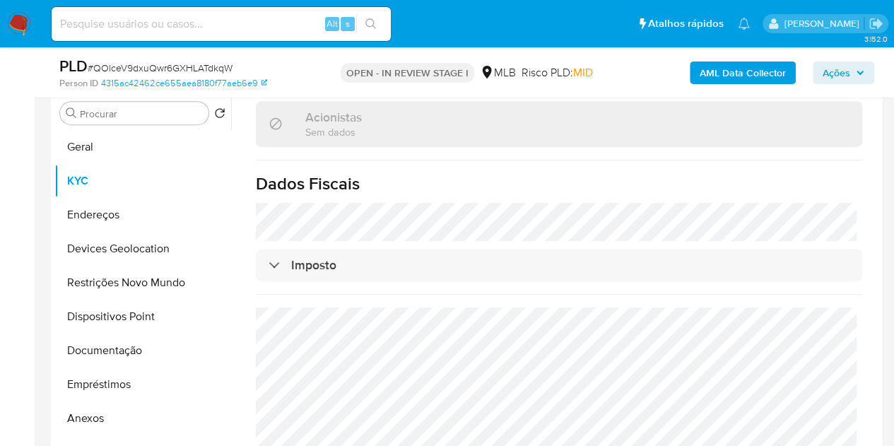
click at [420, 173] on h1 "Dados Fiscais" at bounding box center [559, 183] width 606 height 21
click at [100, 213] on button "Endereços" at bounding box center [136, 215] width 165 height 34
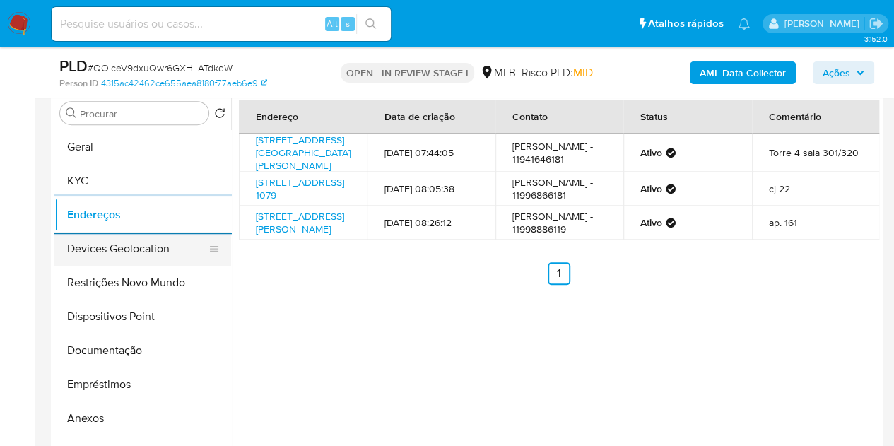
click at [99, 255] on button "Devices Geolocation" at bounding box center [136, 249] width 165 height 34
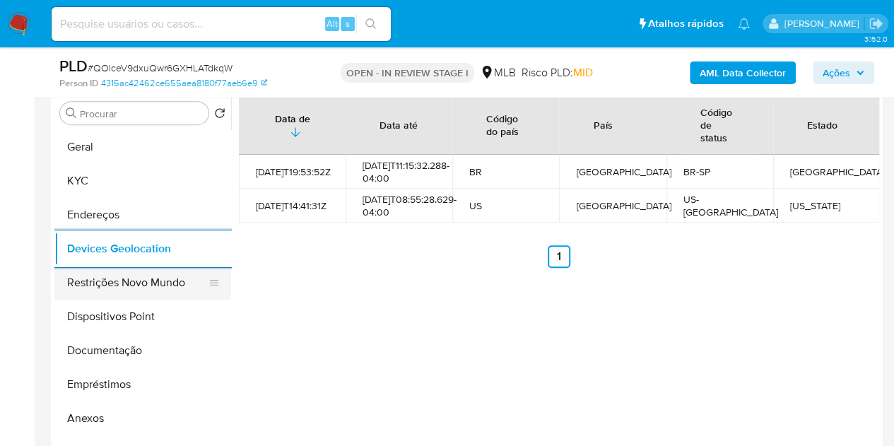
click at [160, 294] on button "Restrições Novo Mundo" at bounding box center [136, 283] width 165 height 34
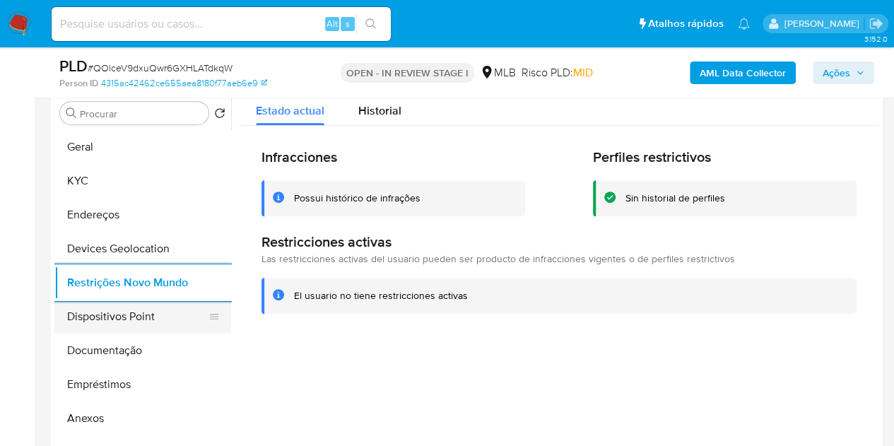
click at [139, 320] on button "Dispositivos Point" at bounding box center [136, 317] width 165 height 34
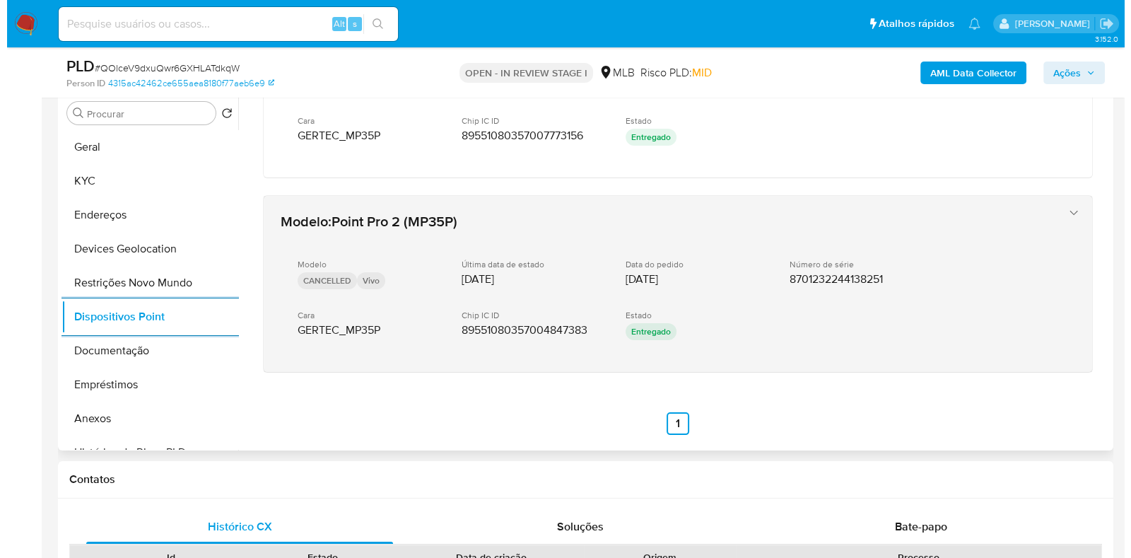
scroll to position [110, 0]
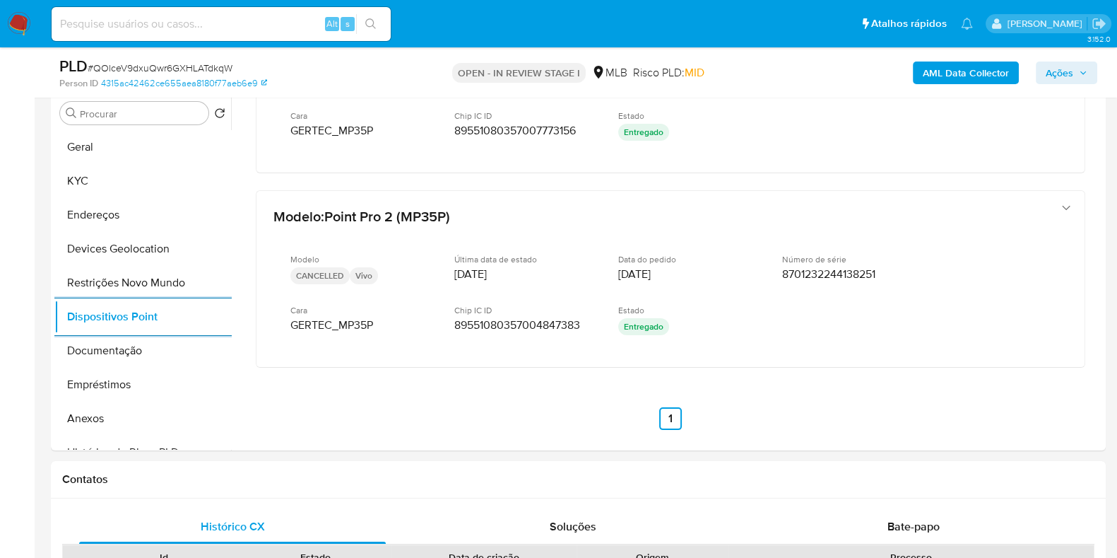
click at [940, 72] on b "AML Data Collector" at bounding box center [966, 72] width 86 height 23
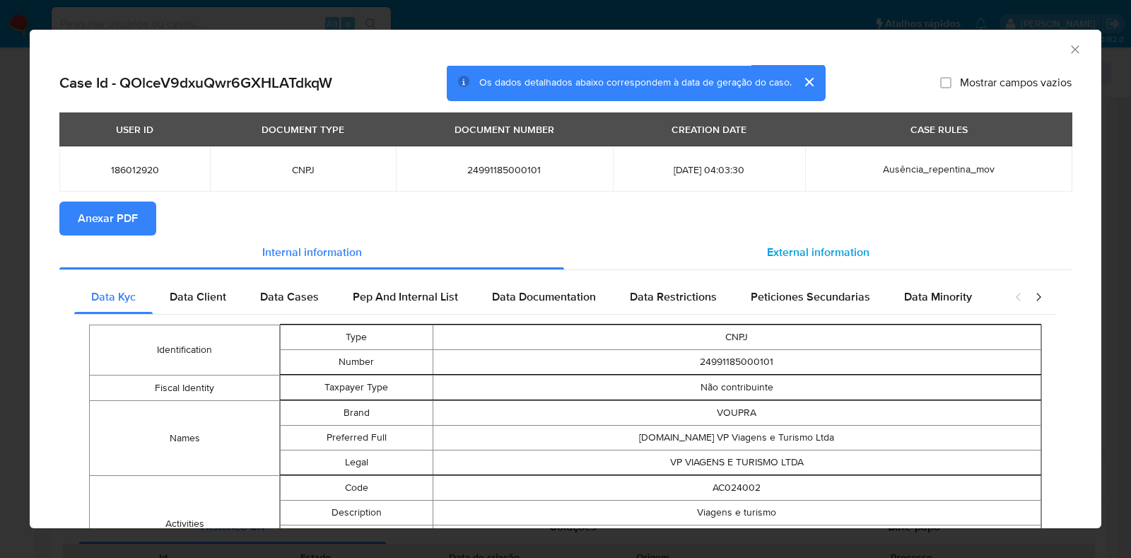
click at [820, 255] on span "External information" at bounding box center [818, 252] width 102 height 16
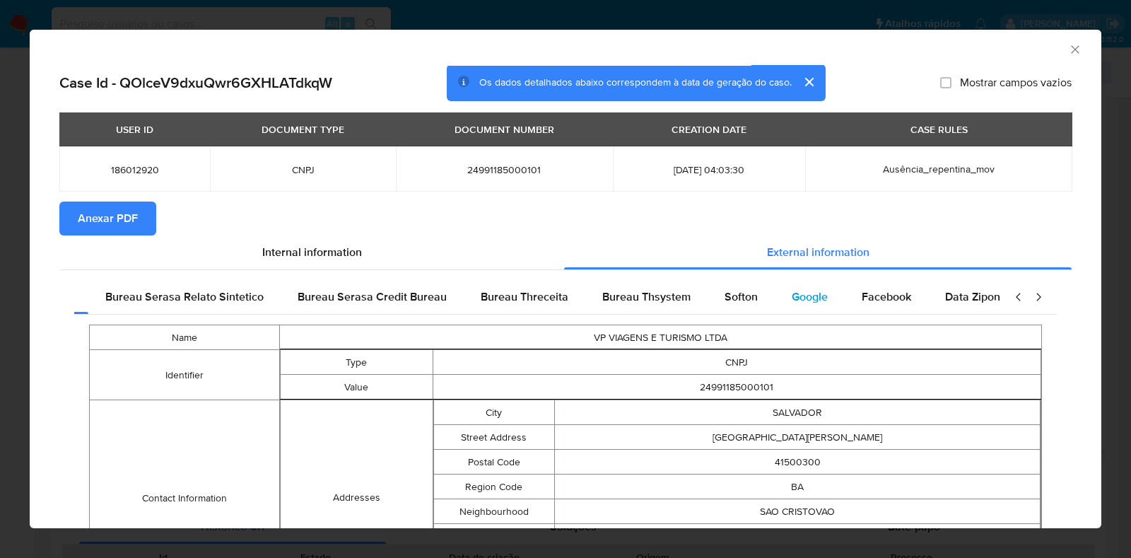
scroll to position [0, 107]
click at [779, 301] on span "Google" at bounding box center [797, 296] width 36 height 16
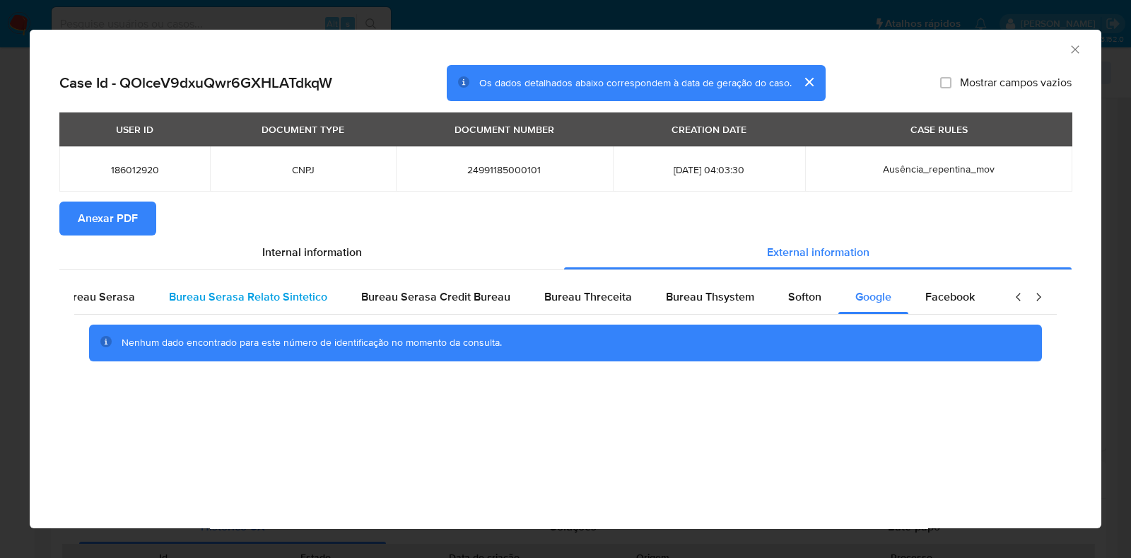
scroll to position [0, 0]
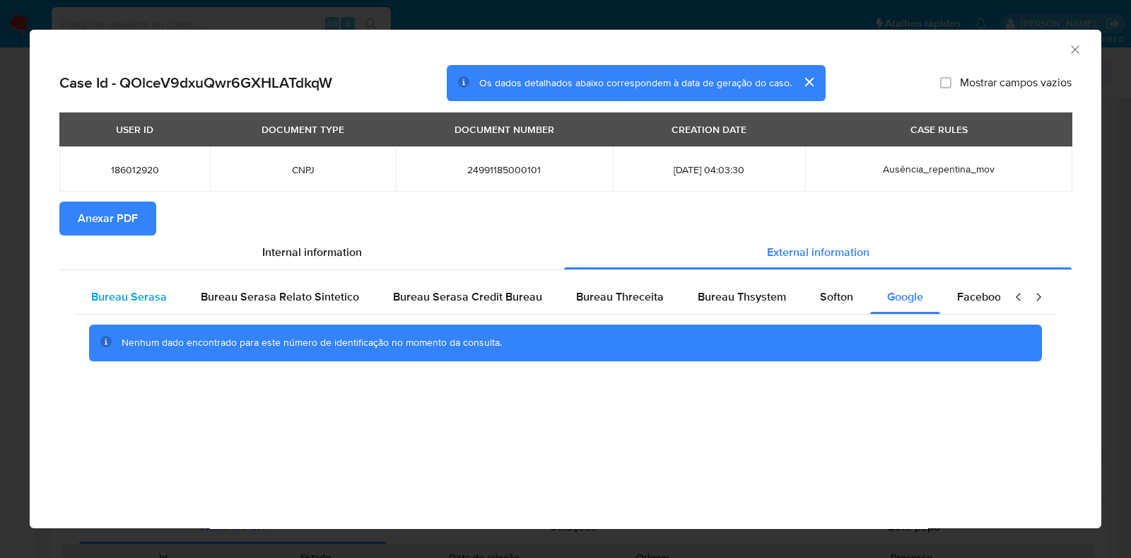
click at [145, 298] on span "Bureau Serasa" at bounding box center [129, 296] width 76 height 16
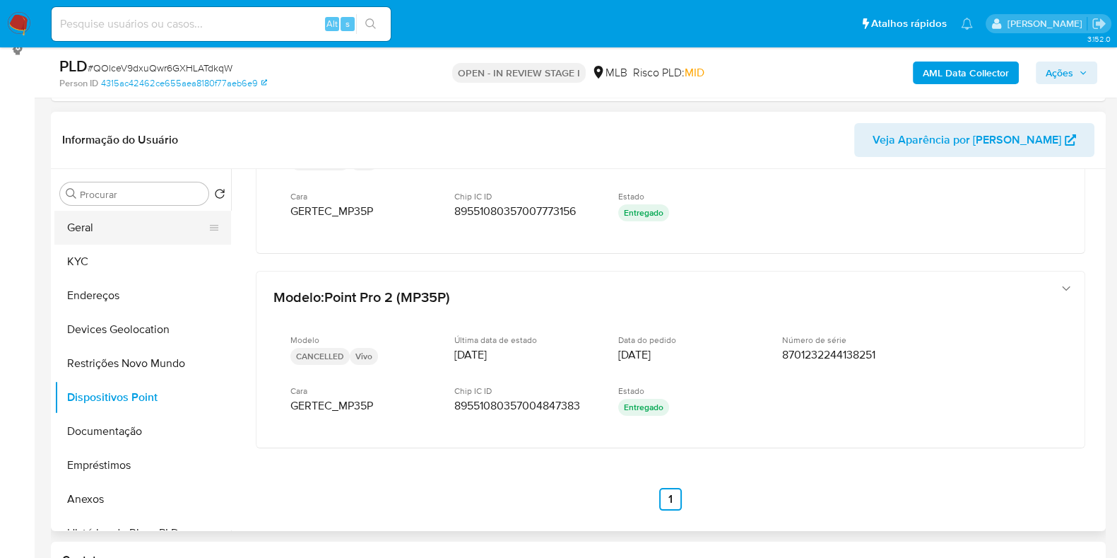
scroll to position [191, 0]
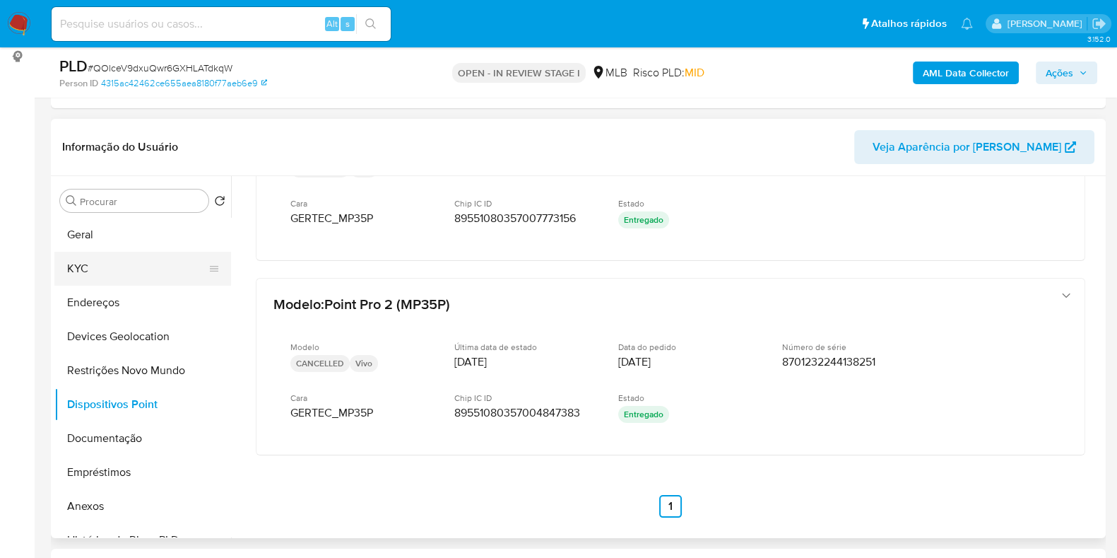
click at [72, 266] on button "KYC" at bounding box center [136, 269] width 165 height 34
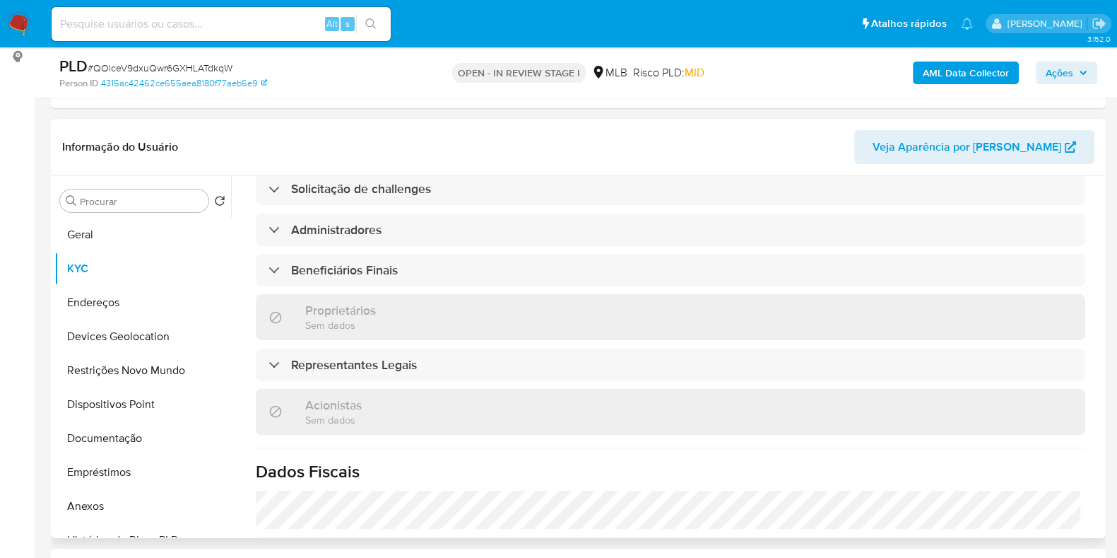
scroll to position [862, 0]
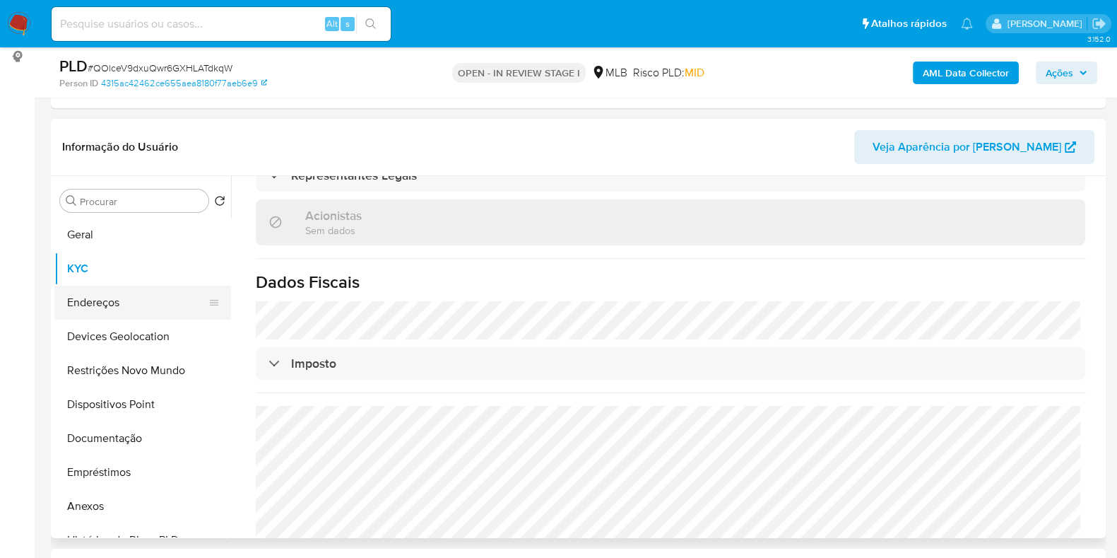
click at [124, 316] on button "Endereços" at bounding box center [136, 302] width 165 height 34
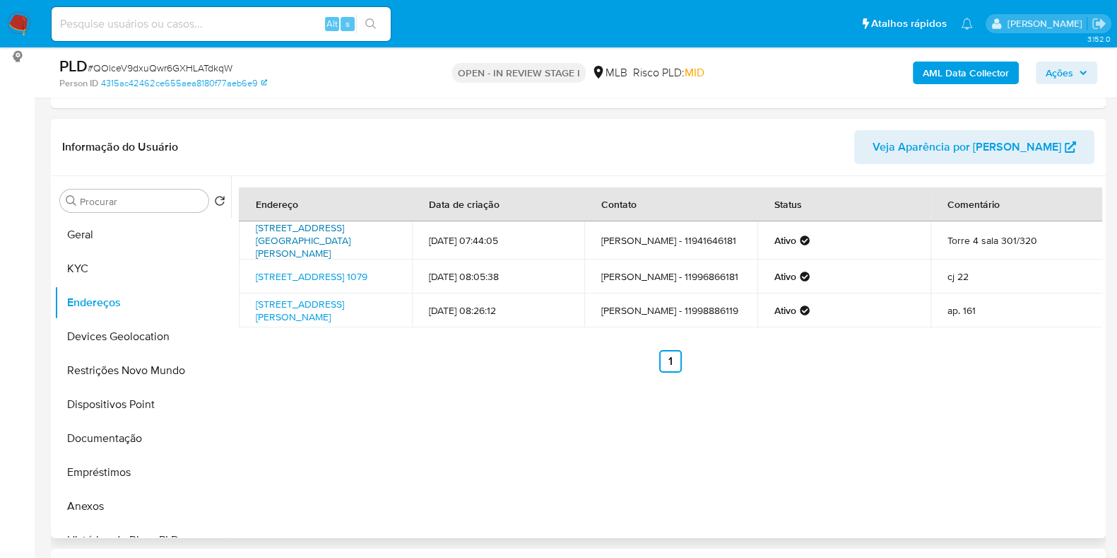
click at [316, 233] on link "Avenida Luís Viana Filho 13223, Salvador, Bahia, 41500300, Brasil 13223" at bounding box center [303, 240] width 95 height 40
click at [84, 264] on button "KYC" at bounding box center [136, 269] width 165 height 34
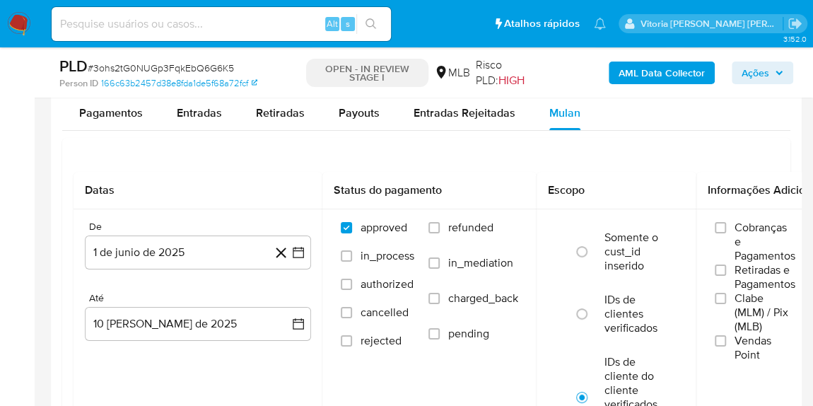
scroll to position [2277, 0]
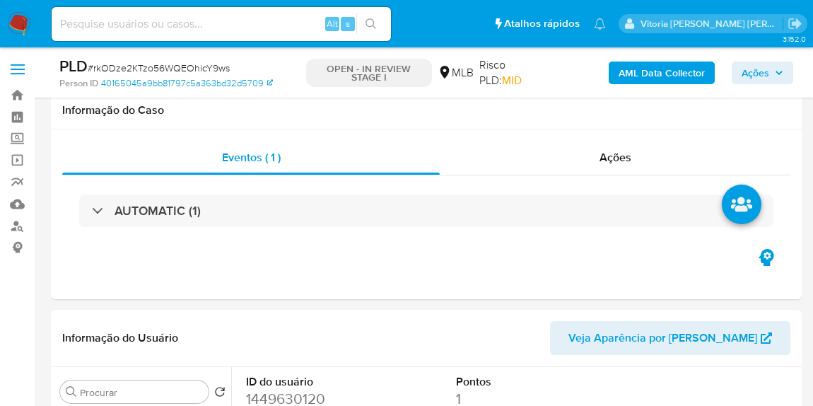
scroll to position [1570, 0]
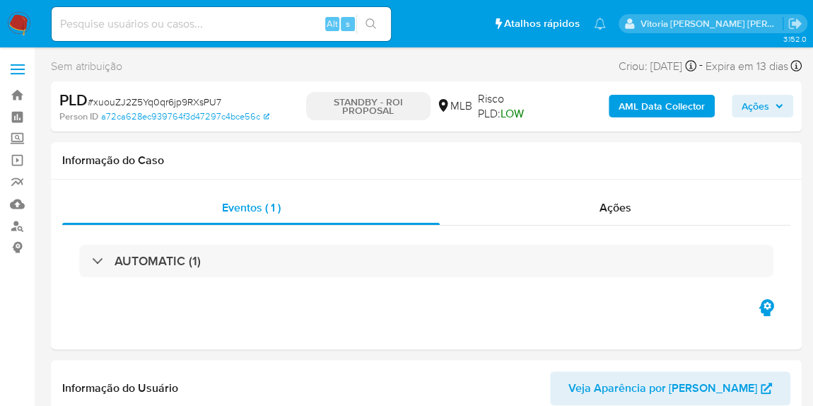
select select "10"
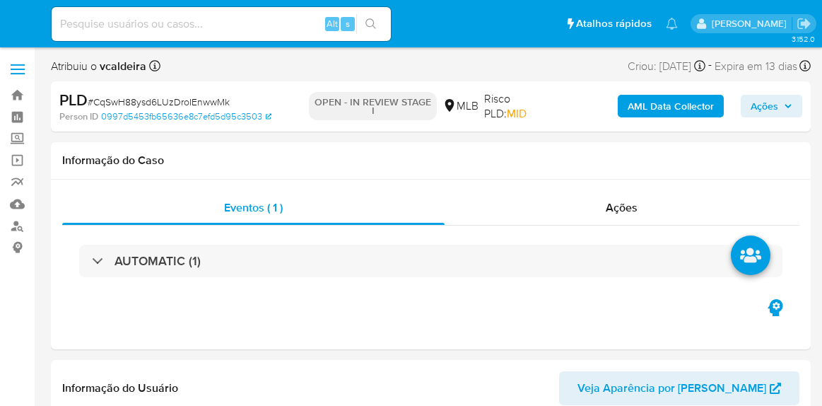
select select "10"
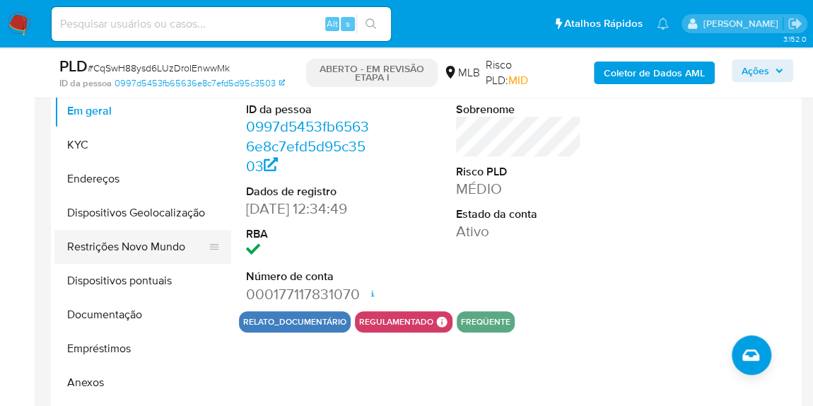
scroll to position [321, 0]
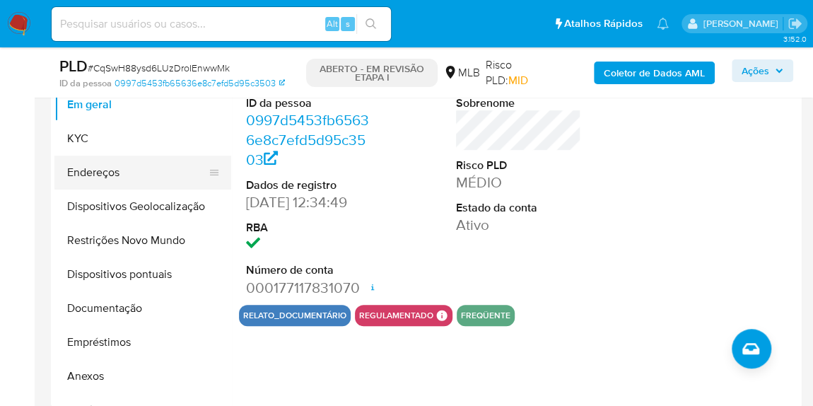
drag, startPoint x: 91, startPoint y: 138, endPoint x: 163, endPoint y: 166, distance: 76.8
click at [91, 138] on button "KYC" at bounding box center [142, 139] width 177 height 34
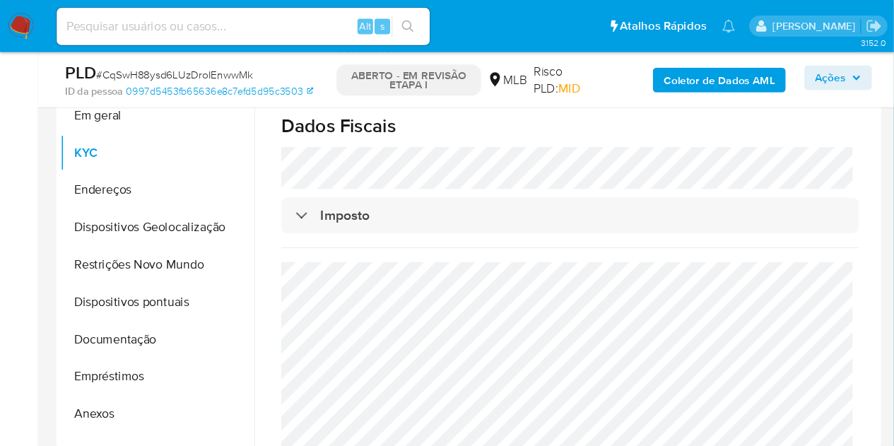
scroll to position [866, 0]
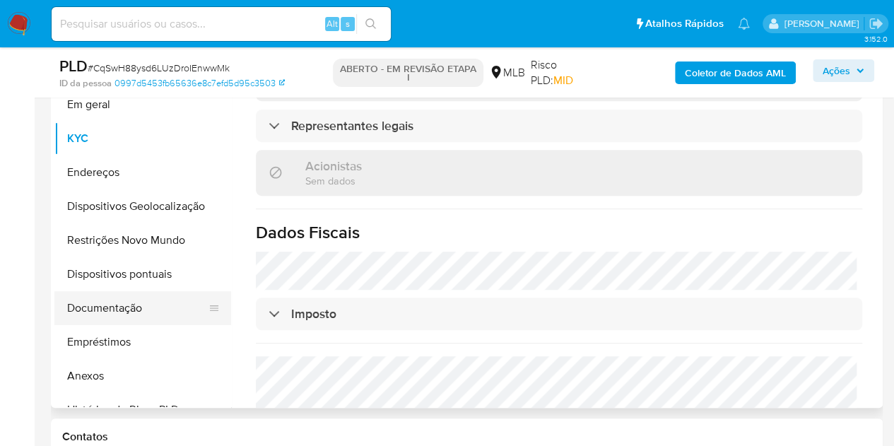
click at [134, 302] on button "Documentação" at bounding box center [136, 308] width 165 height 34
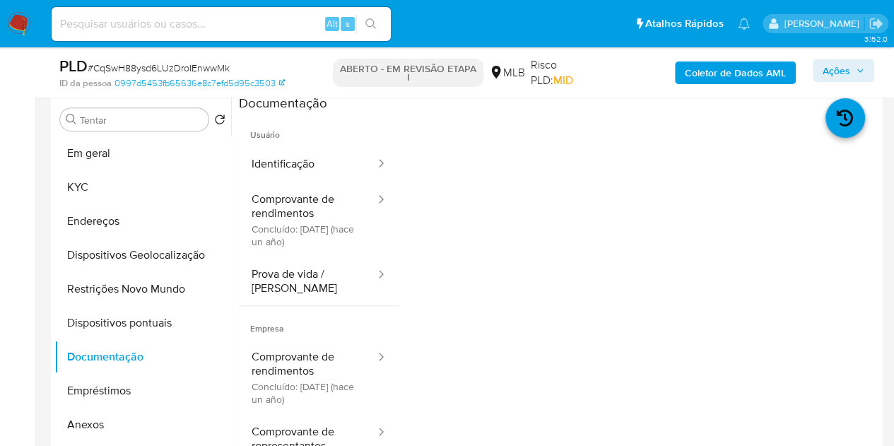
scroll to position [250, 0]
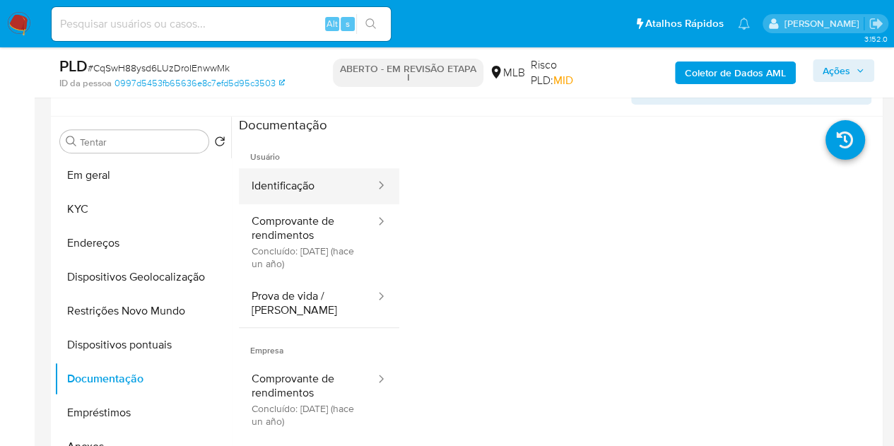
click at [331, 192] on button "Identificação" at bounding box center [308, 186] width 138 height 36
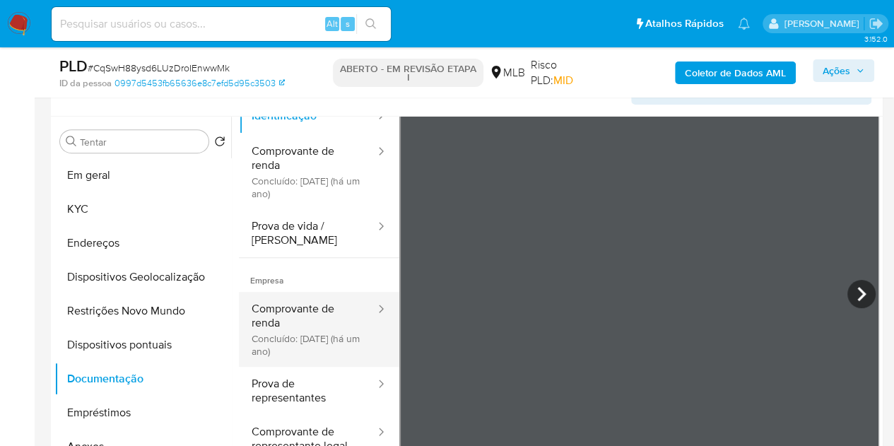
scroll to position [119, 0]
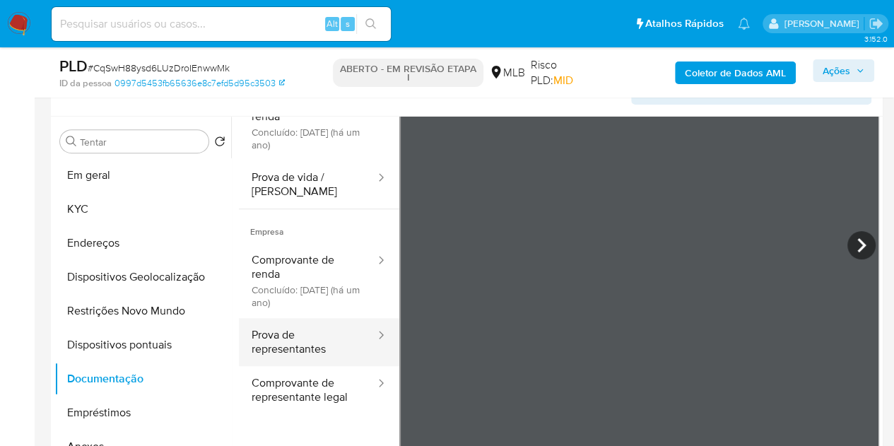
click at [310, 354] on button "Prova de representantes" at bounding box center [308, 342] width 138 height 48
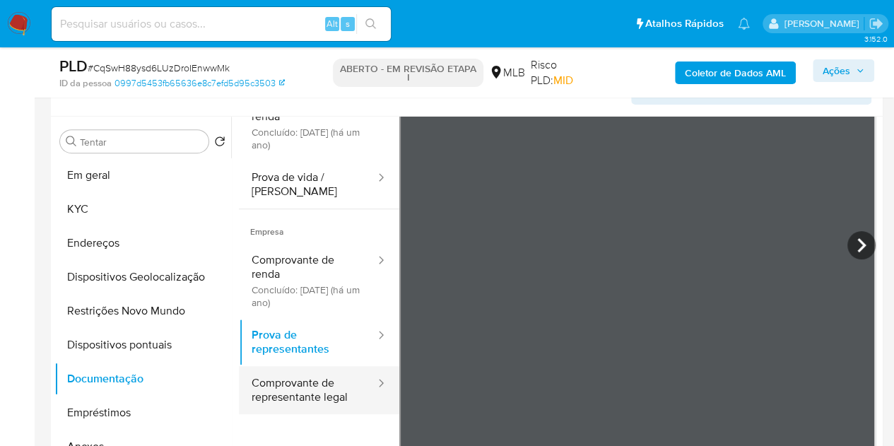
click at [317, 385] on button "Comprovante de representante legal" at bounding box center [308, 390] width 138 height 48
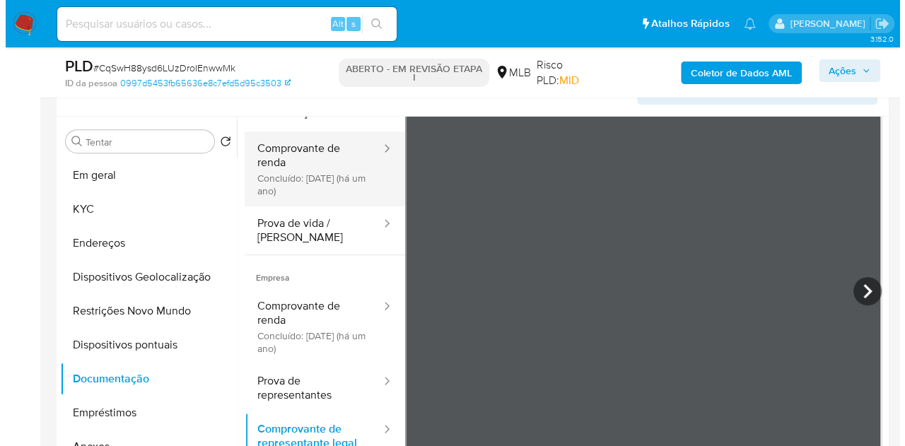
scroll to position [0, 0]
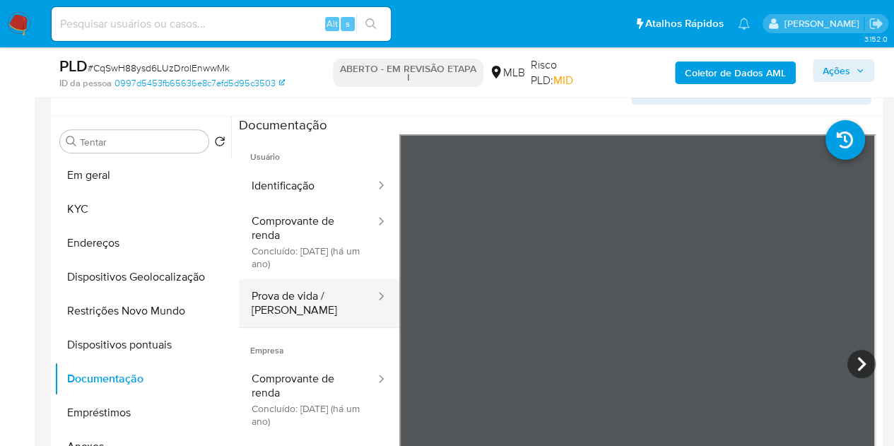
click at [297, 298] on button "Prova de vida / Selfie" at bounding box center [308, 303] width 138 height 48
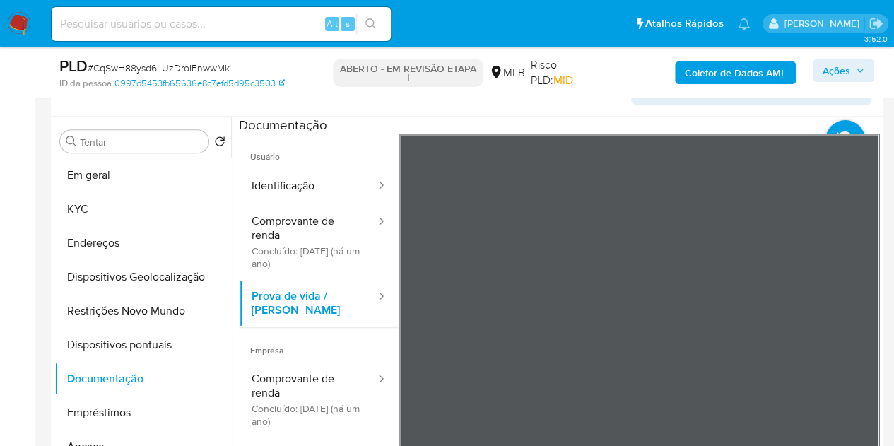
click at [767, 69] on font "Coletor de Dados AML" at bounding box center [735, 72] width 101 height 23
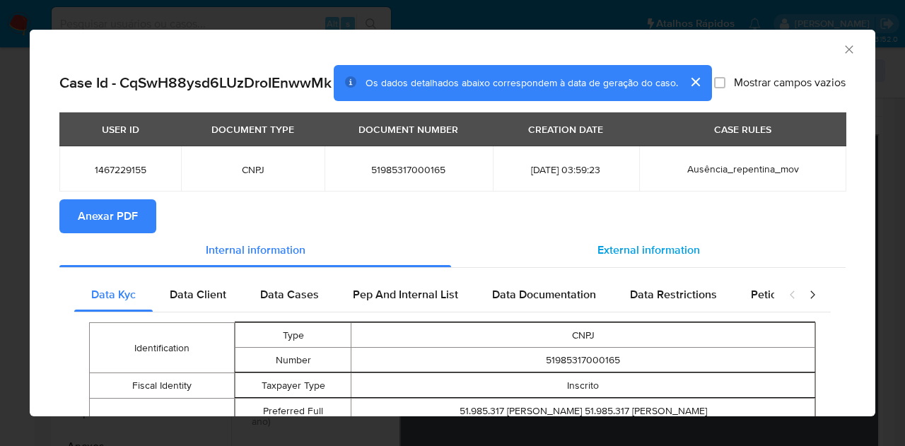
click at [624, 258] on span "External information" at bounding box center [648, 250] width 102 height 16
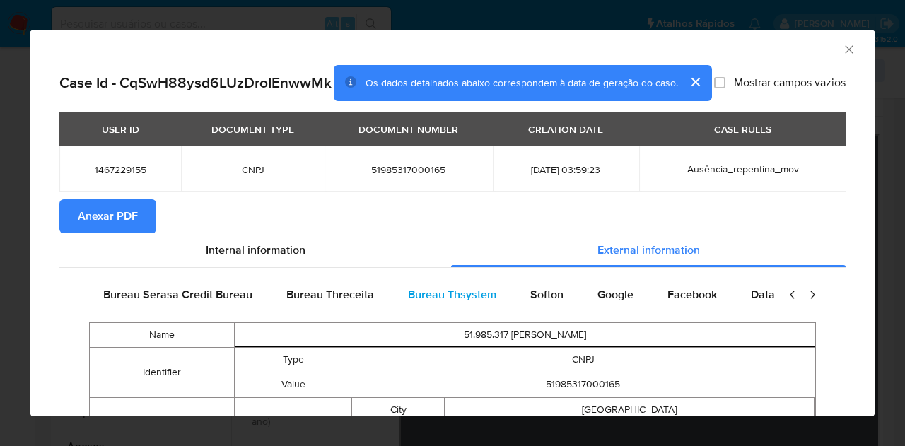
scroll to position [0, 297]
click at [609, 302] on span "Google" at bounding box center [608, 294] width 36 height 16
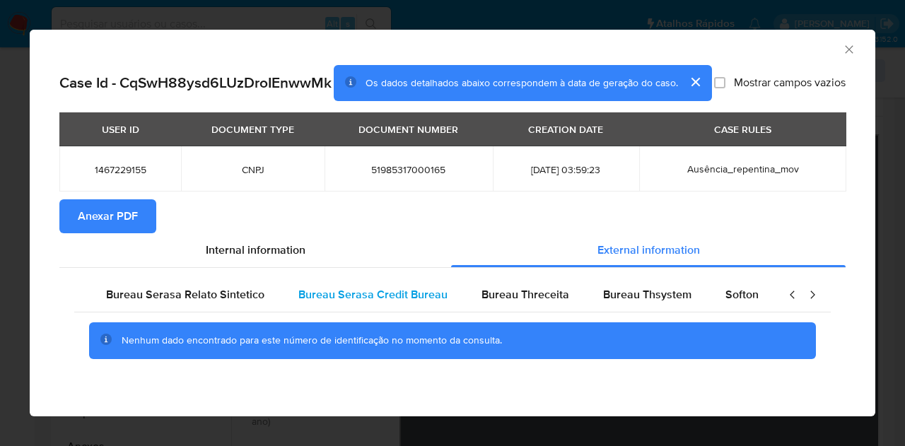
scroll to position [0, 0]
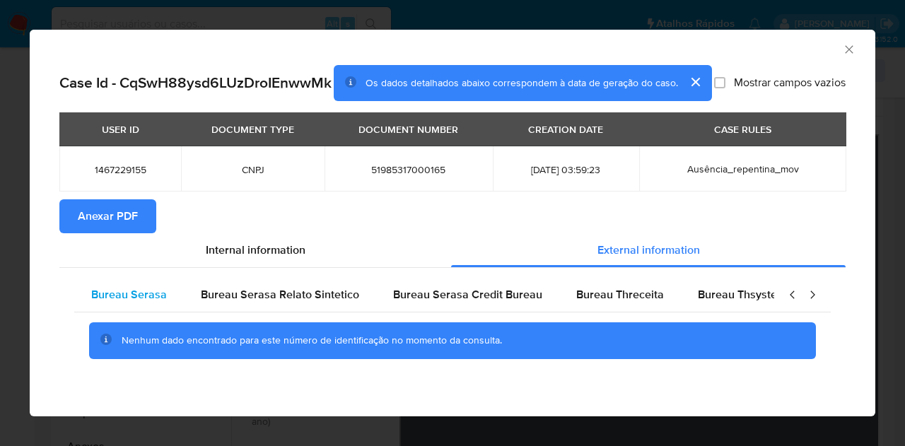
click at [153, 298] on span "Bureau Serasa" at bounding box center [129, 294] width 76 height 16
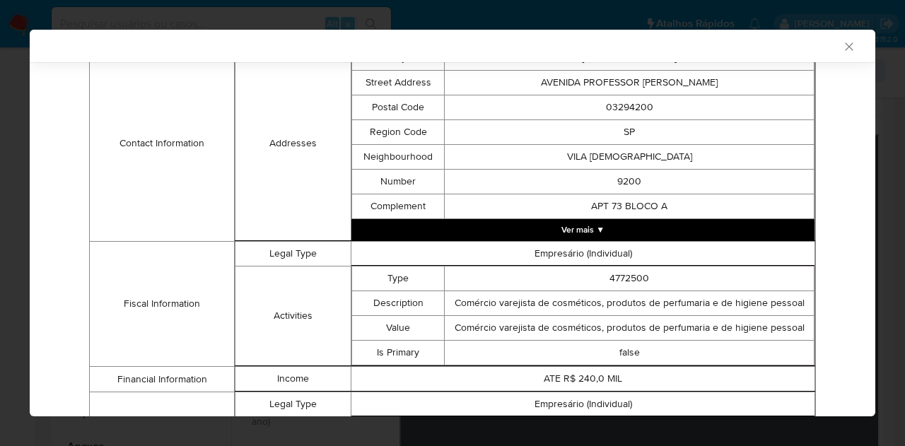
scroll to position [351, 0]
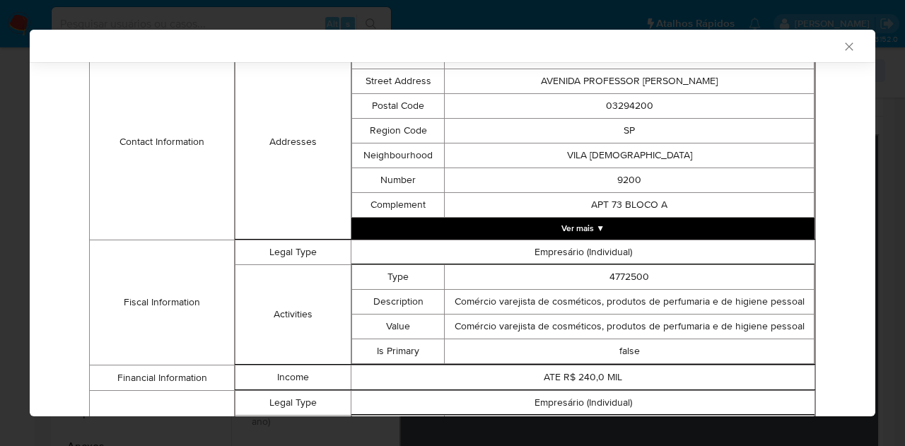
click at [821, 190] on div "Case Id - CqSwH88ysd6LUzDroIEnwwMk Os dados detalhados abaixo correspondem à da…" at bounding box center [452, 201] width 845 height 979
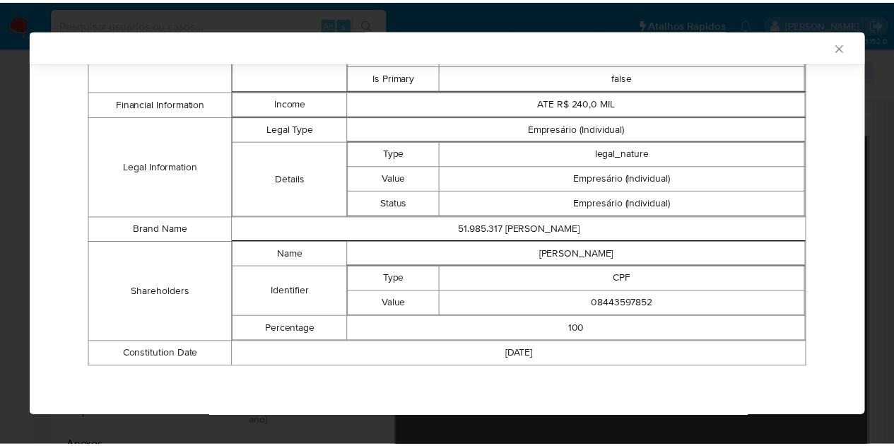
scroll to position [639, 0]
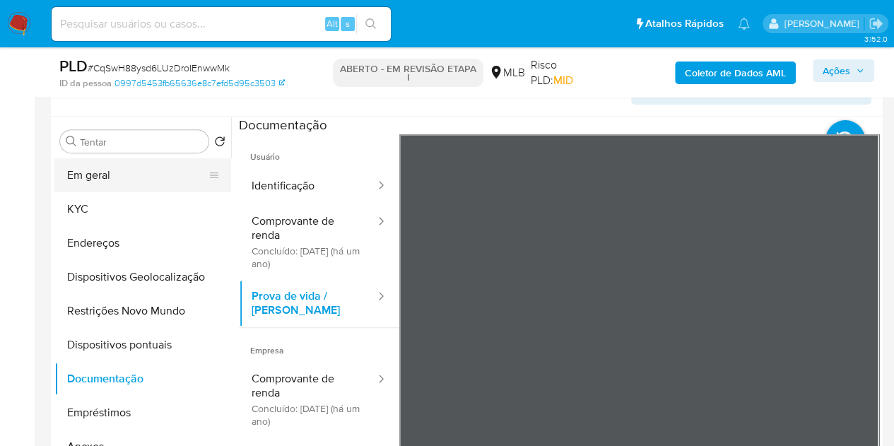
click at [136, 180] on button "Em geral" at bounding box center [136, 175] width 165 height 34
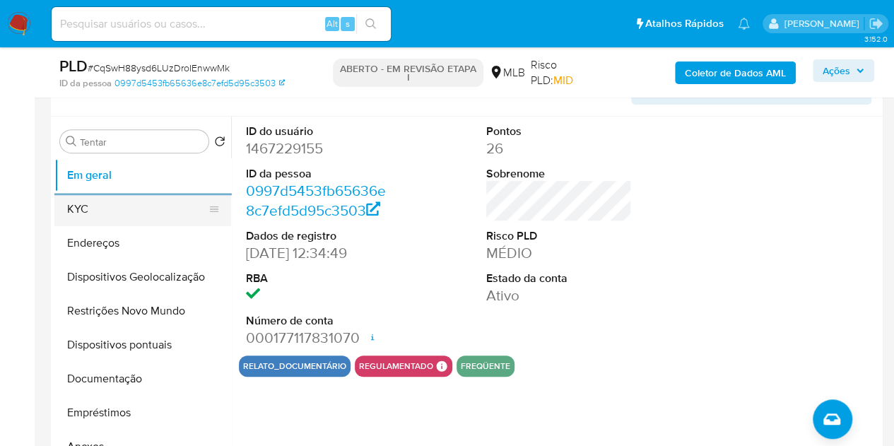
click at [79, 196] on button "KYC" at bounding box center [136, 209] width 165 height 34
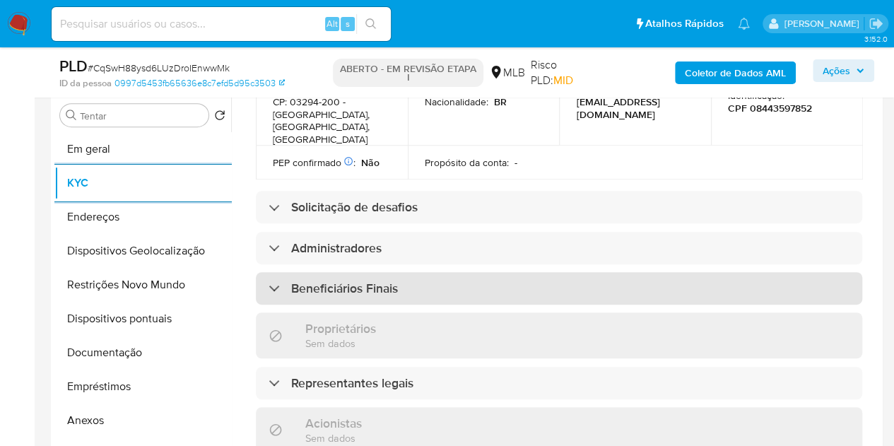
scroll to position [575, 0]
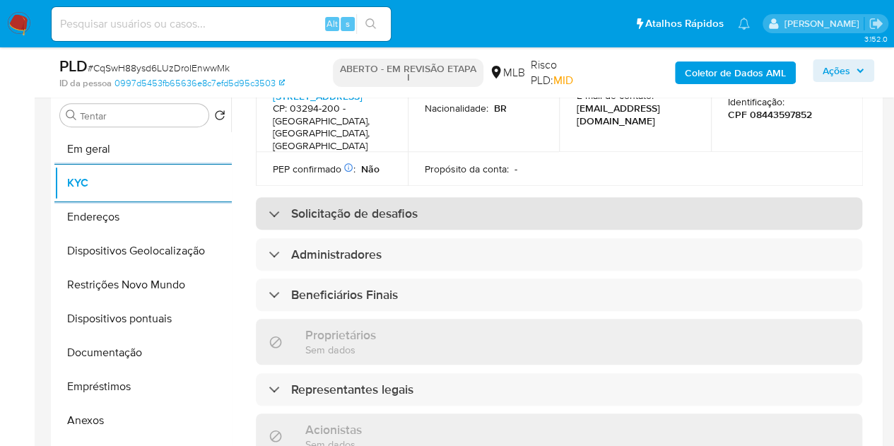
click at [343, 204] on font "Solicitação de desafios" at bounding box center [354, 213] width 126 height 18
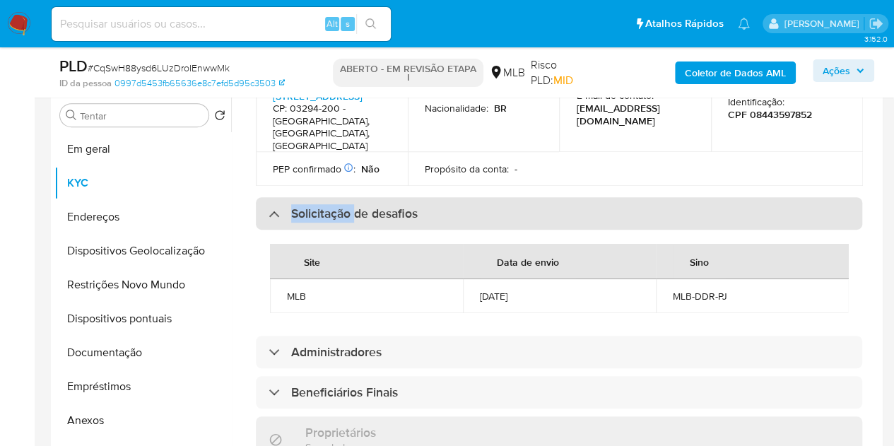
click at [343, 204] on font "Solicitação de desafios" at bounding box center [354, 213] width 126 height 18
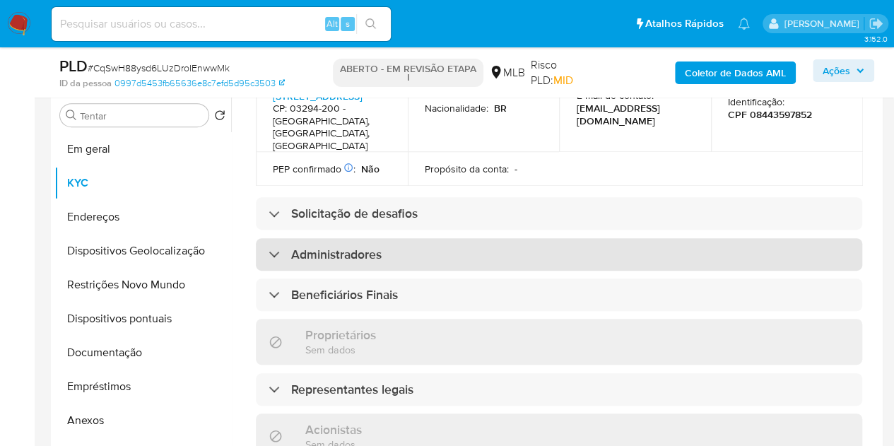
click at [320, 245] on font "Administradores" at bounding box center [336, 254] width 90 height 18
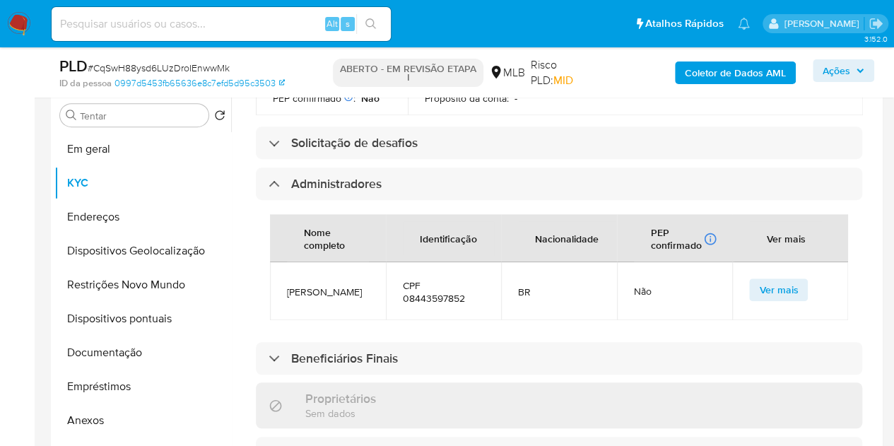
scroll to position [717, 0]
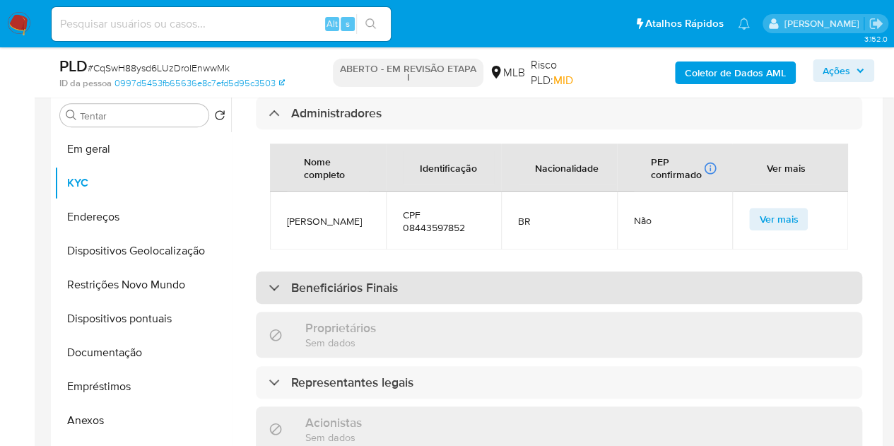
click at [325, 271] on div "Beneficiários Finais" at bounding box center [559, 287] width 606 height 33
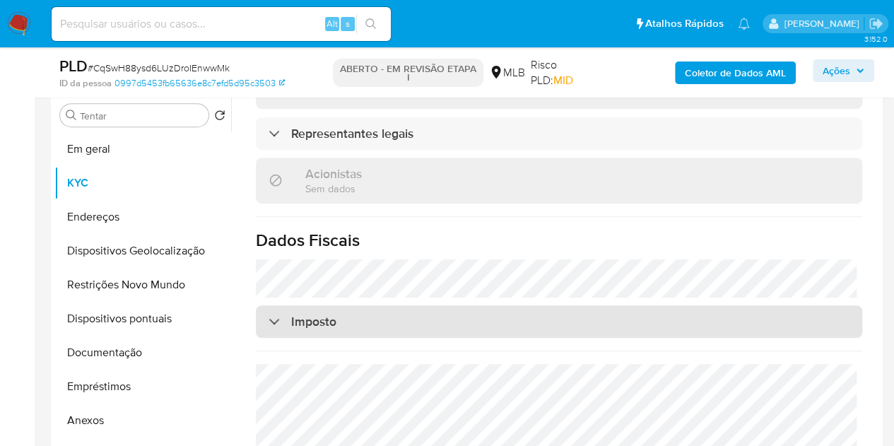
scroll to position [1139, 0]
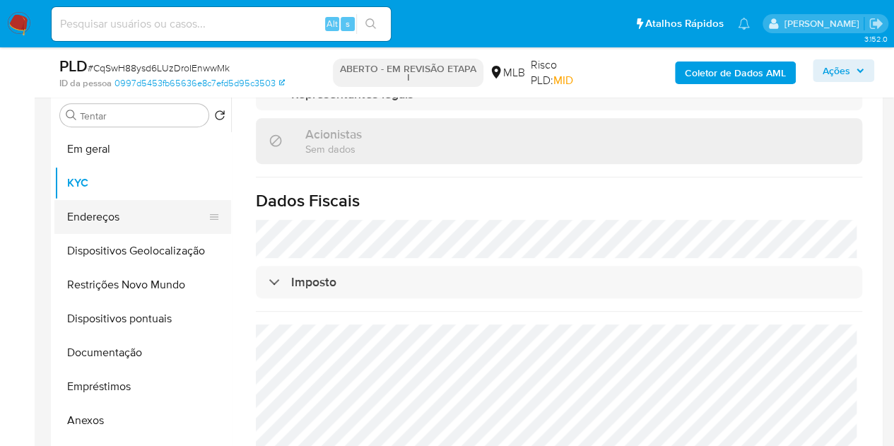
click at [126, 207] on button "Endereços" at bounding box center [136, 217] width 165 height 34
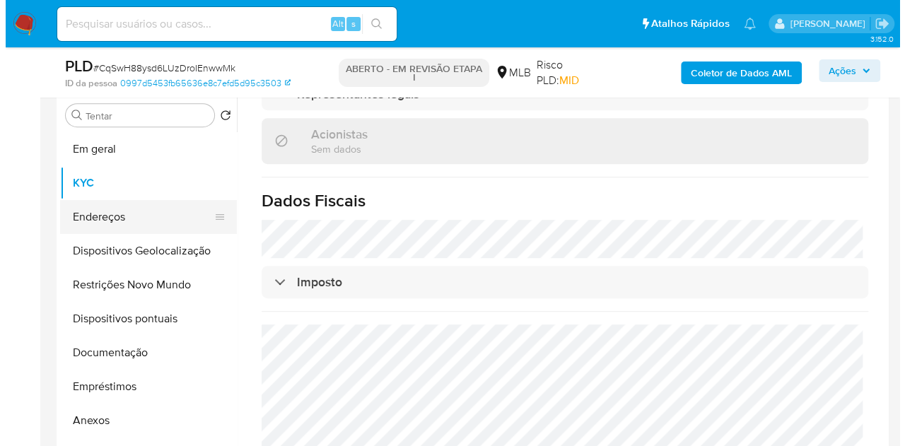
scroll to position [0, 0]
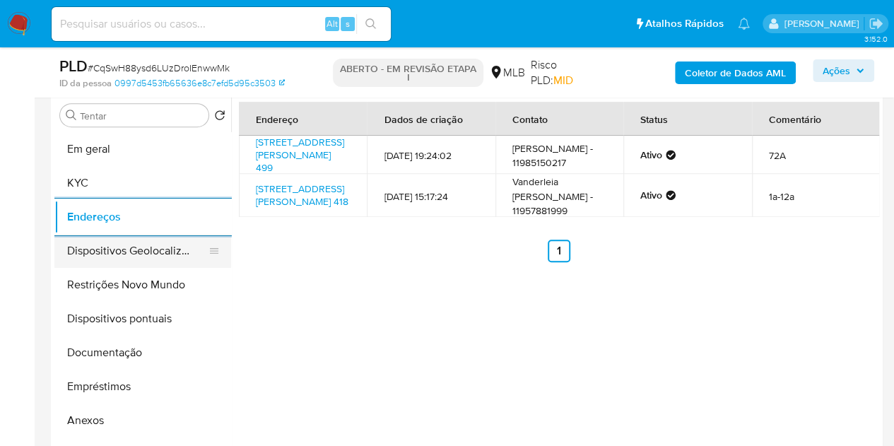
click at [131, 237] on button "Dispositivos Geolocalização" at bounding box center [136, 251] width 165 height 34
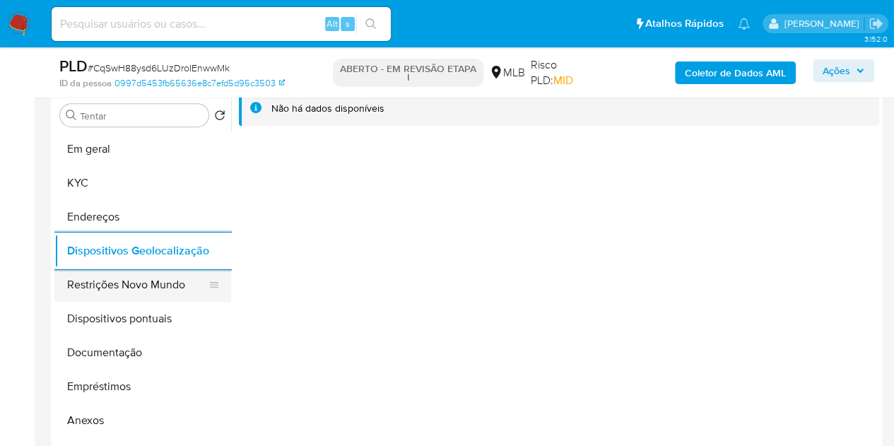
click at [113, 291] on button "Restrições Novo Mundo" at bounding box center [136, 285] width 165 height 34
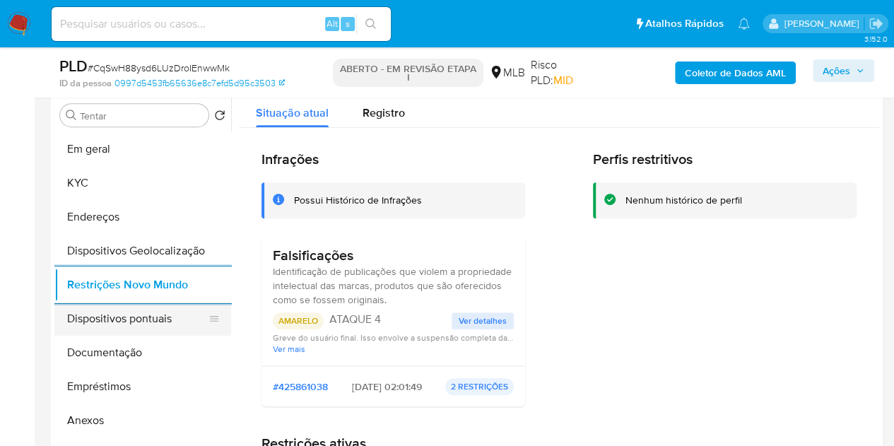
click at [91, 302] on button "Dispositivos pontuais" at bounding box center [136, 319] width 165 height 34
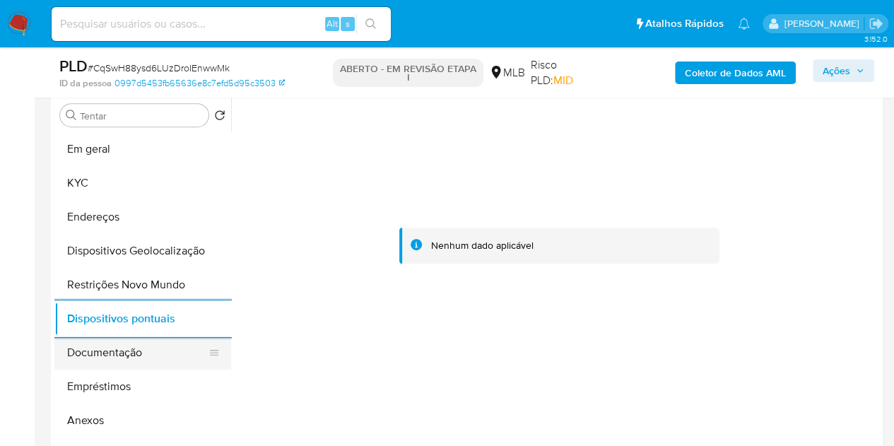
drag, startPoint x: 116, startPoint y: 350, endPoint x: 129, endPoint y: 350, distance: 13.4
click at [116, 351] on button "Documentação" at bounding box center [136, 353] width 165 height 34
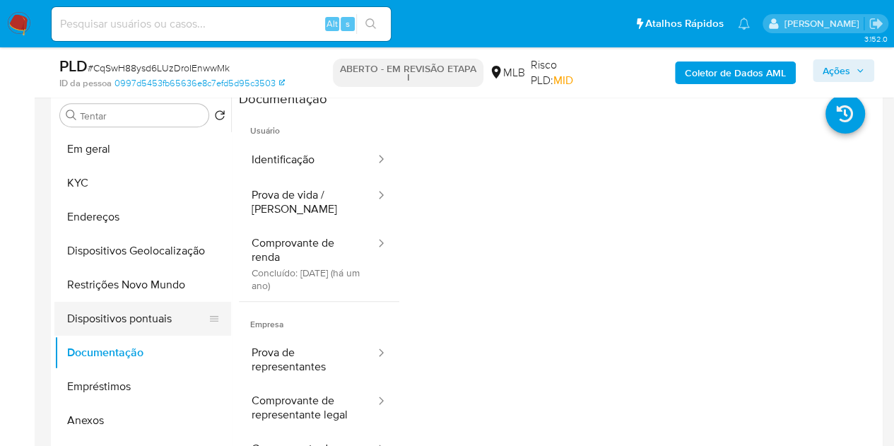
click at [149, 317] on button "Dispositivos pontuais" at bounding box center [136, 319] width 165 height 34
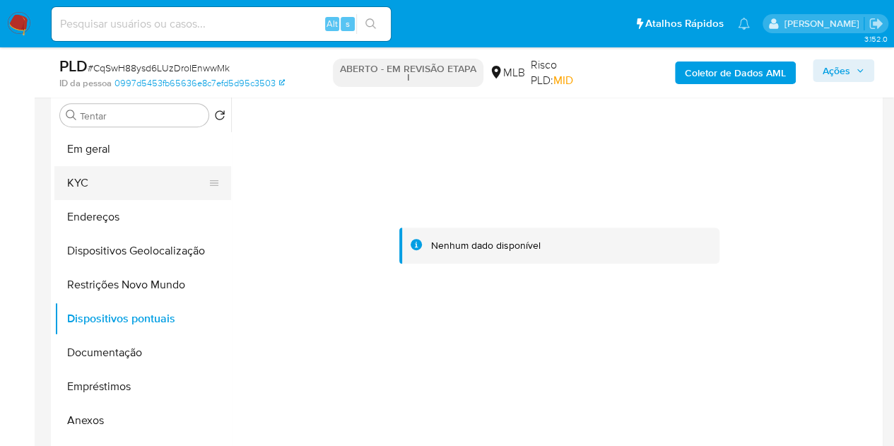
click at [119, 179] on button "KYC" at bounding box center [136, 183] width 165 height 34
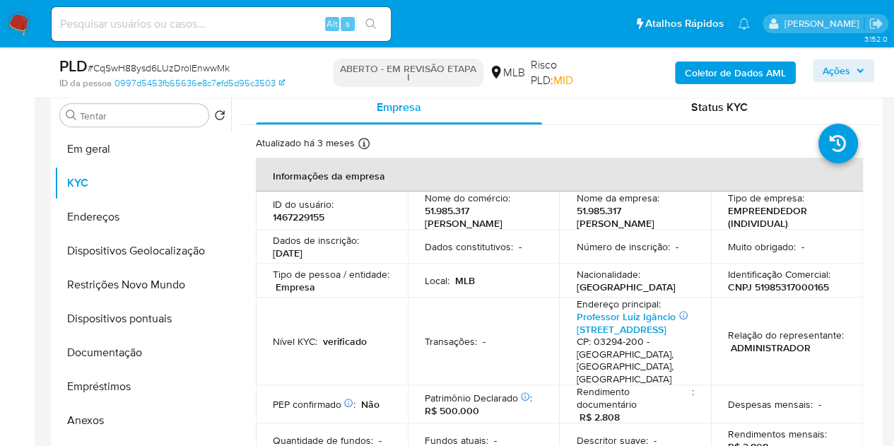
click at [779, 290] on font "CNPJ 51985317000165" at bounding box center [778, 287] width 101 height 14
copy font "51985317000165"
click at [821, 78] on font "Ações" at bounding box center [837, 70] width 28 height 23
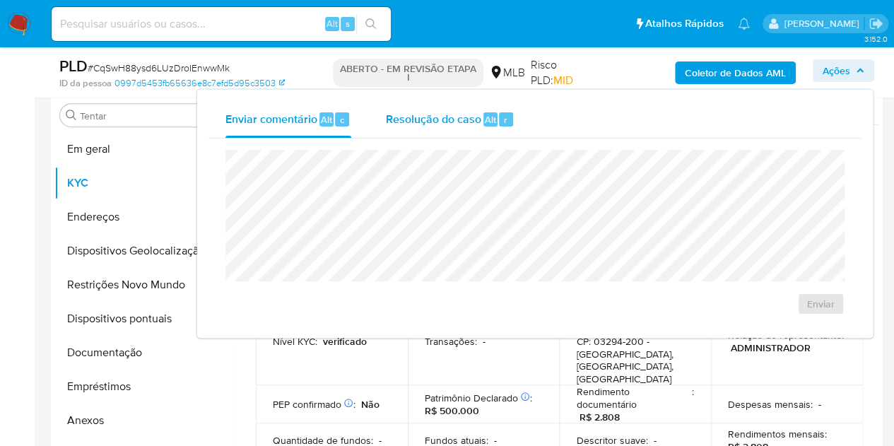
click at [473, 122] on font "Resolução do caso" at bounding box center [432, 119] width 95 height 16
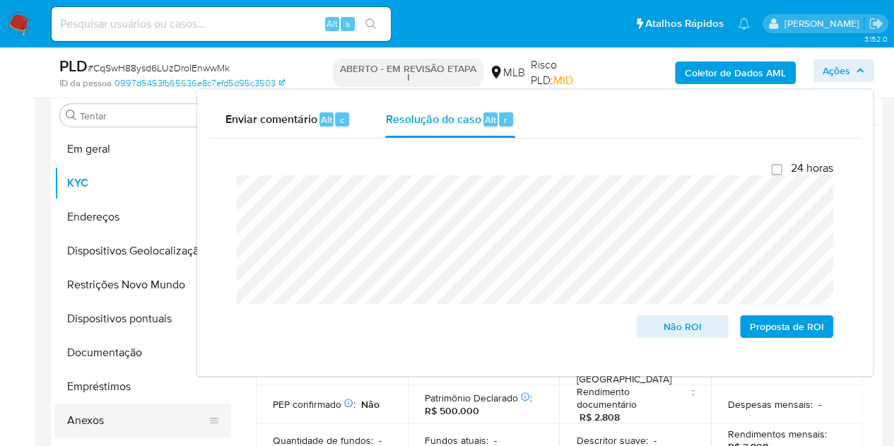
click at [126, 405] on button "Anexos" at bounding box center [136, 421] width 165 height 34
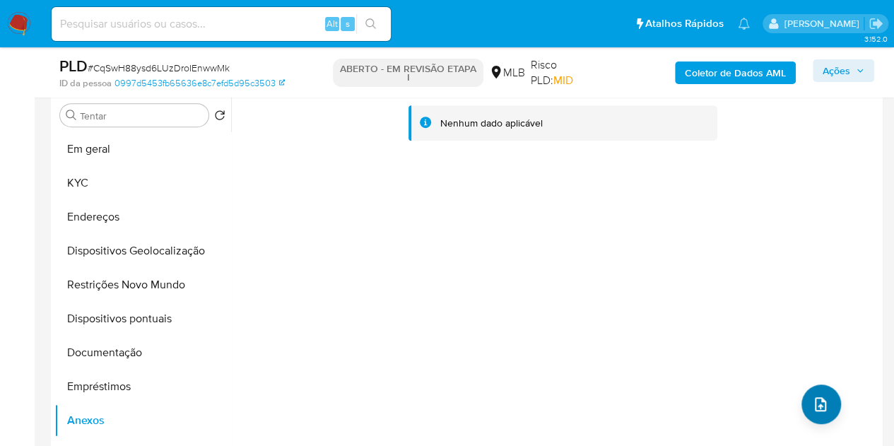
click at [813, 402] on icon "upload de arquivo" at bounding box center [820, 404] width 17 height 17
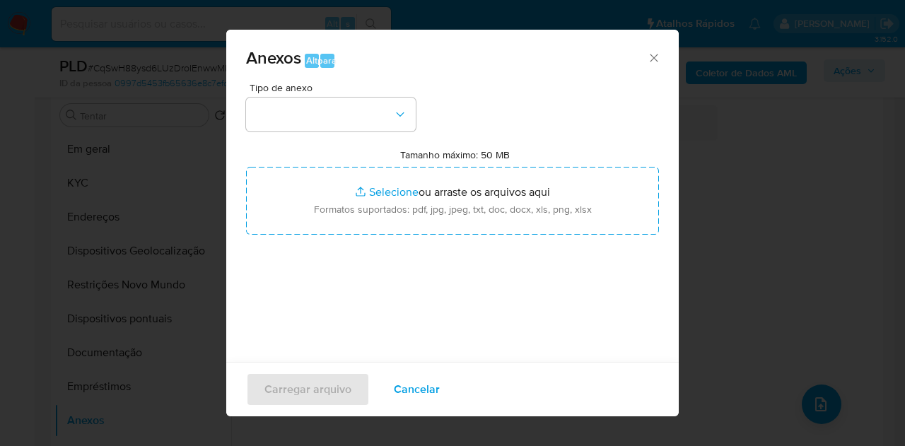
click at [382, 94] on div "Tipo de anexo" at bounding box center [331, 107] width 170 height 49
click at [376, 105] on button "button" at bounding box center [331, 115] width 170 height 34
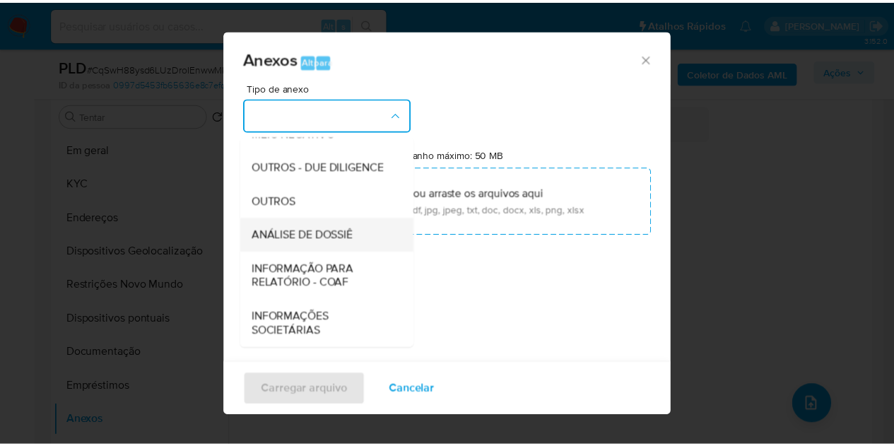
scroll to position [212, 0]
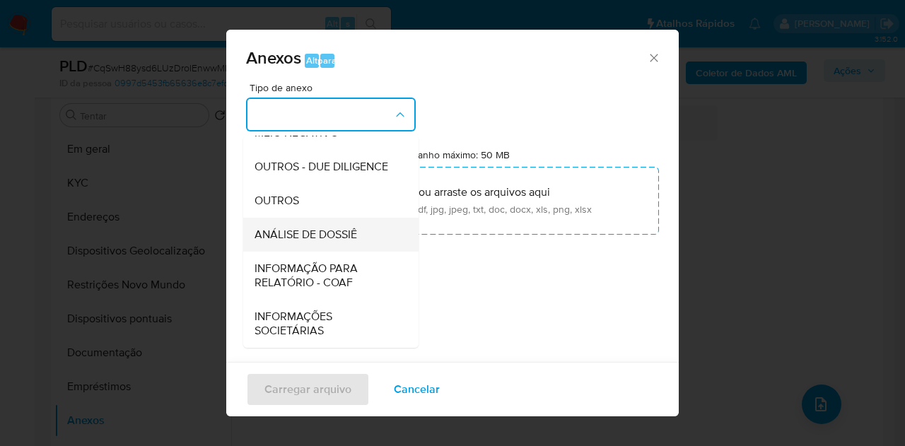
click at [319, 242] on font "ANÁLISE DE DOSSIÊ" at bounding box center [305, 234] width 102 height 16
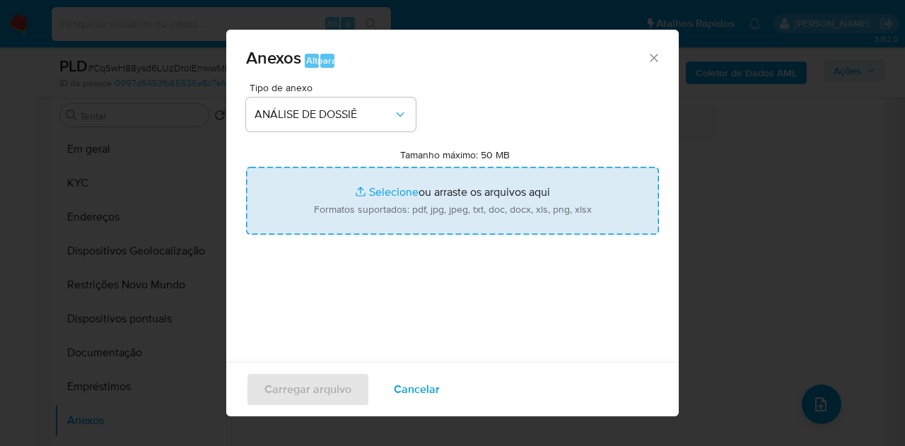
type input "C:\fakepath\Mulan 1467229155_2025_08_12_07_56_56.pdf"
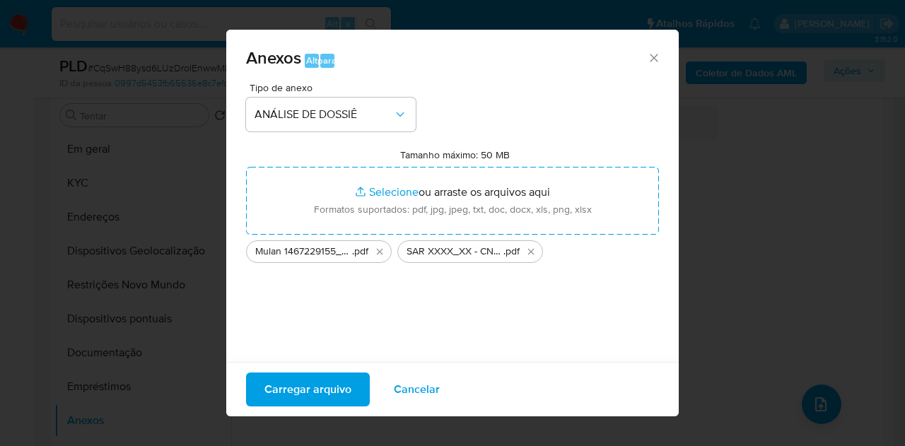
click at [330, 385] on font "Carregar arquivo" at bounding box center [307, 389] width 87 height 34
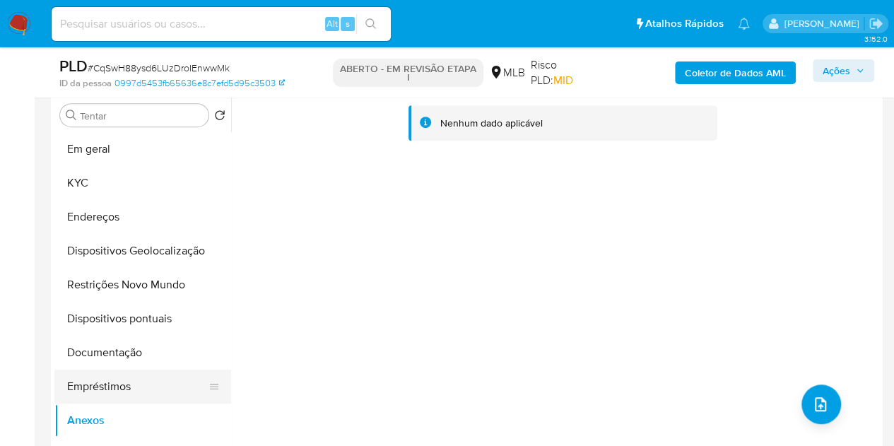
click at [105, 389] on button "Empréstimos" at bounding box center [136, 387] width 165 height 34
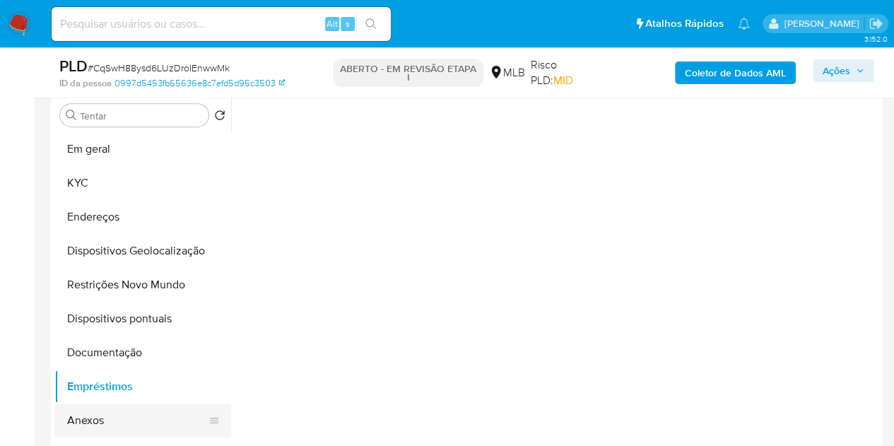
click at [98, 405] on button "Anexos" at bounding box center [136, 421] width 165 height 34
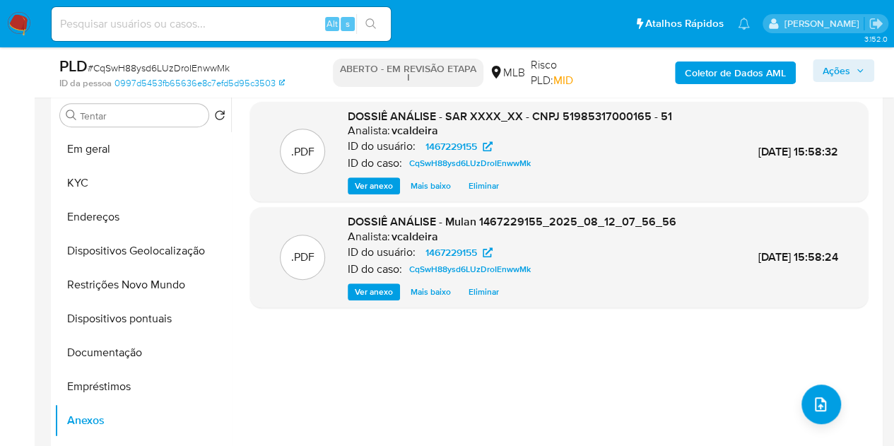
click at [821, 72] on font "Ações" at bounding box center [837, 70] width 28 height 23
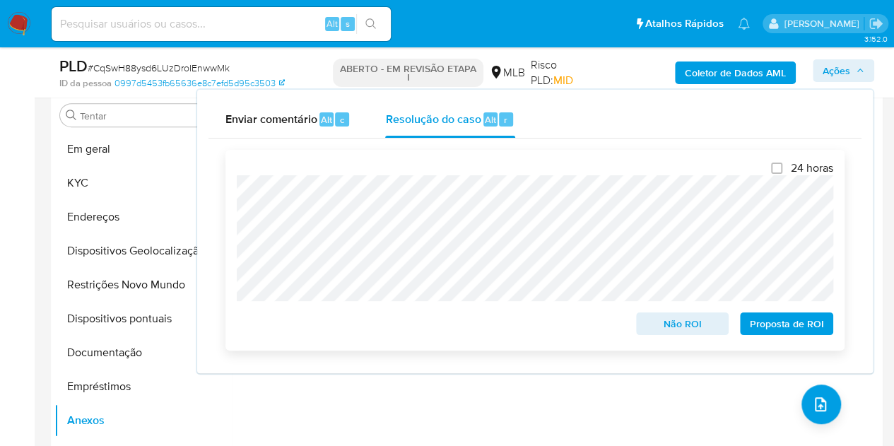
click at [780, 328] on font "Proposta de ROI" at bounding box center [787, 323] width 74 height 23
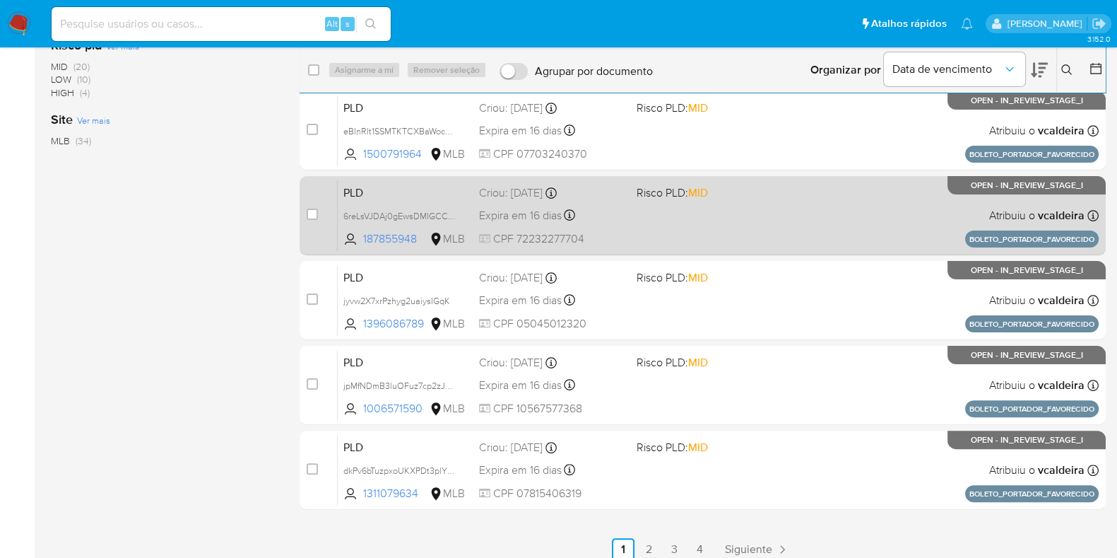
scroll to position [442, 0]
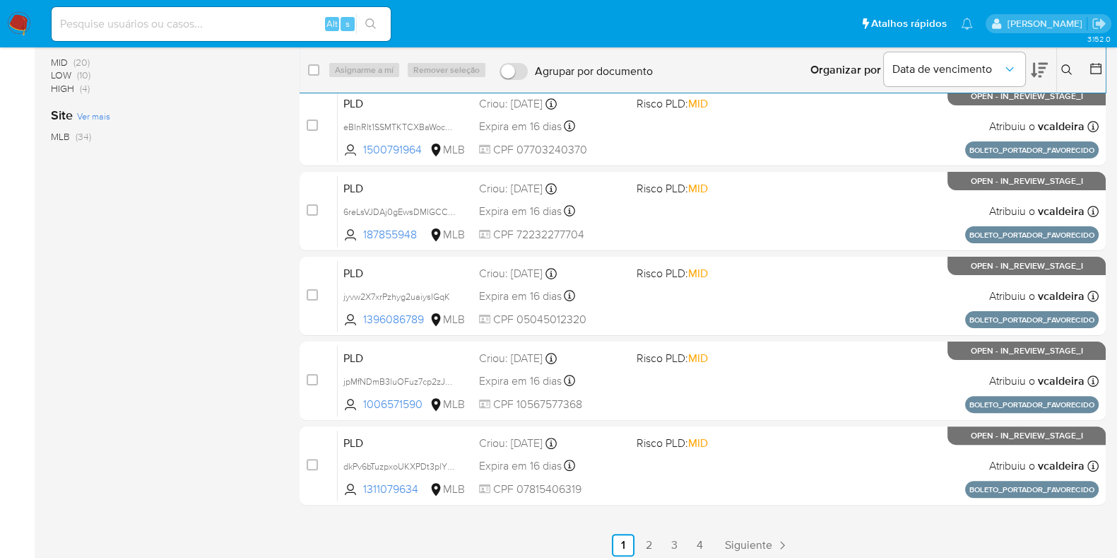
click at [249, 40] on div "Alt s" at bounding box center [221, 24] width 339 height 34
click at [192, 23] on input at bounding box center [221, 24] width 339 height 18
paste input "QOlceV9dxuQwr6GXHLATdkqW_2025_08_12_07_59_37"
drag, startPoint x: 206, startPoint y: 20, endPoint x: 0, endPoint y: 15, distance: 205.7
click at [0, 15] on nav "Pausado Ver notificaciones QOlceV9dxuQwr6GXHLATdkqW_2025_08_12_07_59_37 Alt s A…" at bounding box center [558, 23] width 1117 height 47
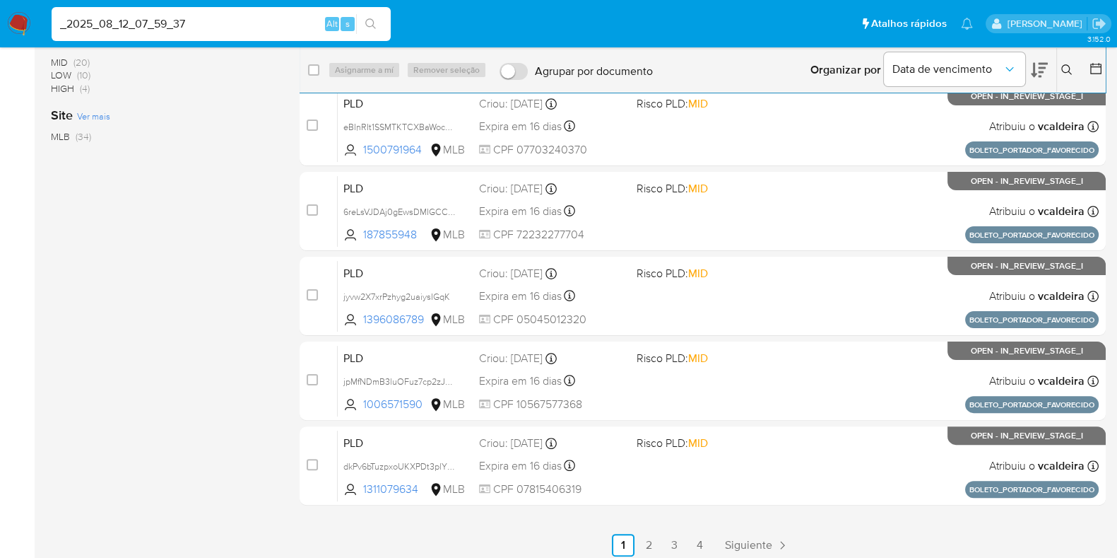
drag, startPoint x: 199, startPoint y: 23, endPoint x: 0, endPoint y: 12, distance: 199.6
click at [0, 12] on nav "Pausado Ver notificaciones _2025_08_12_07_59_37 Alt s Atalhos rápidos Presiona …" at bounding box center [558, 23] width 1117 height 47
paste input "QOlceV9dxuQwr6GXHLATdkqW"
type input "QOlceV9dxuQwr6GXHLATdkqW"
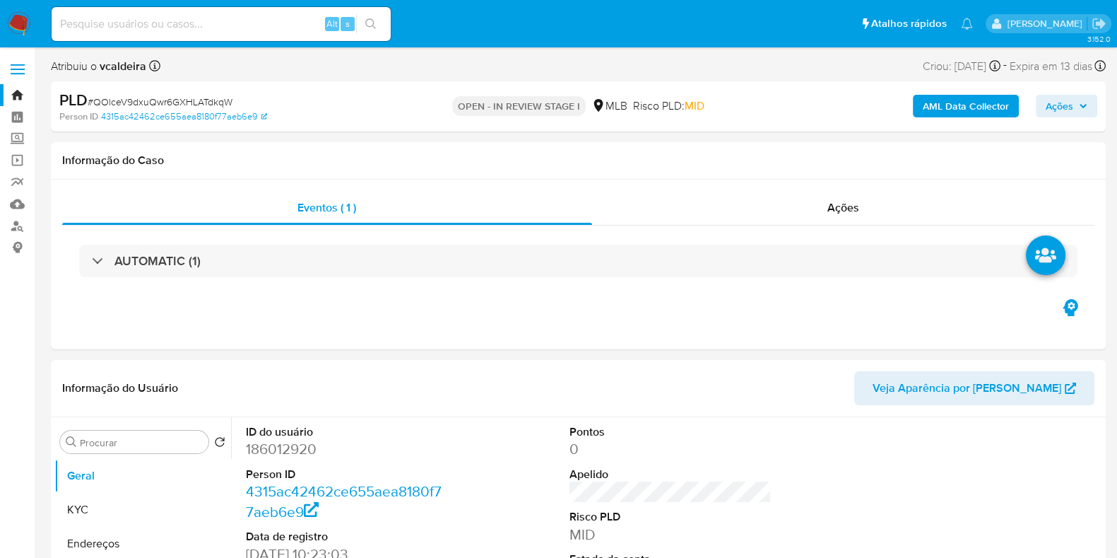
select select "10"
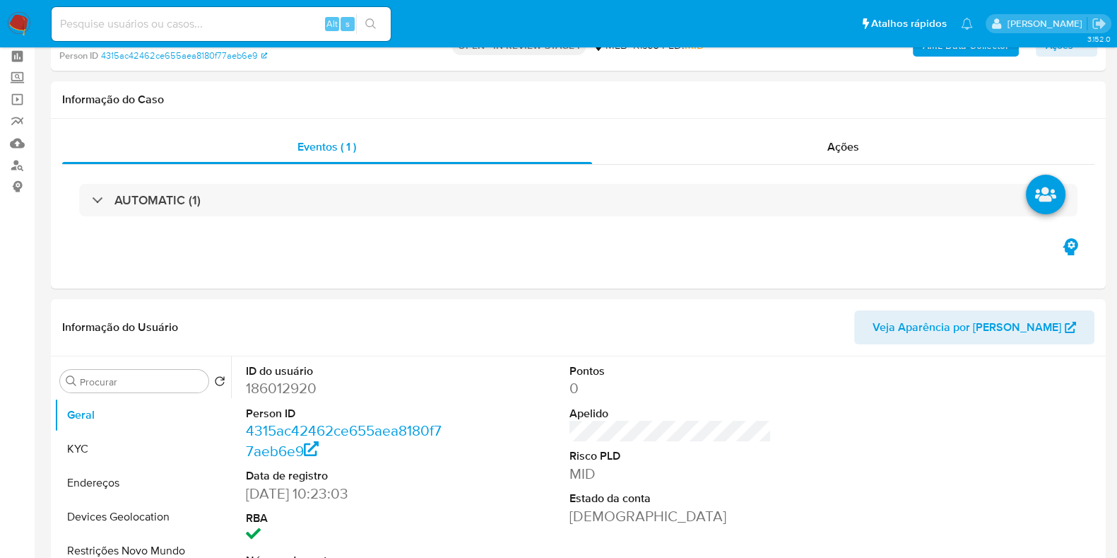
scroll to position [88, 0]
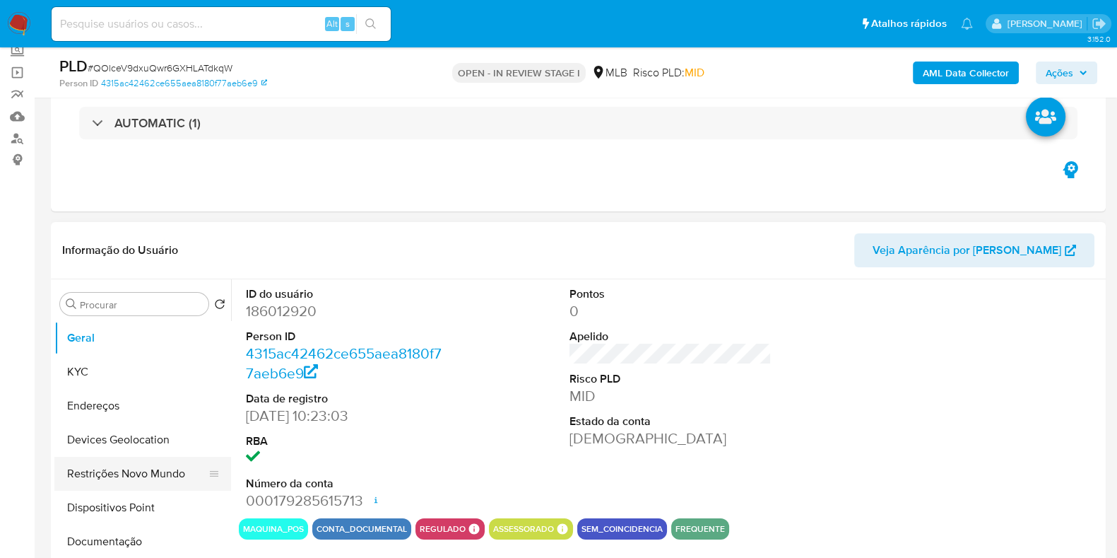
click at [104, 479] on button "Restrições Novo Mundo" at bounding box center [136, 474] width 165 height 34
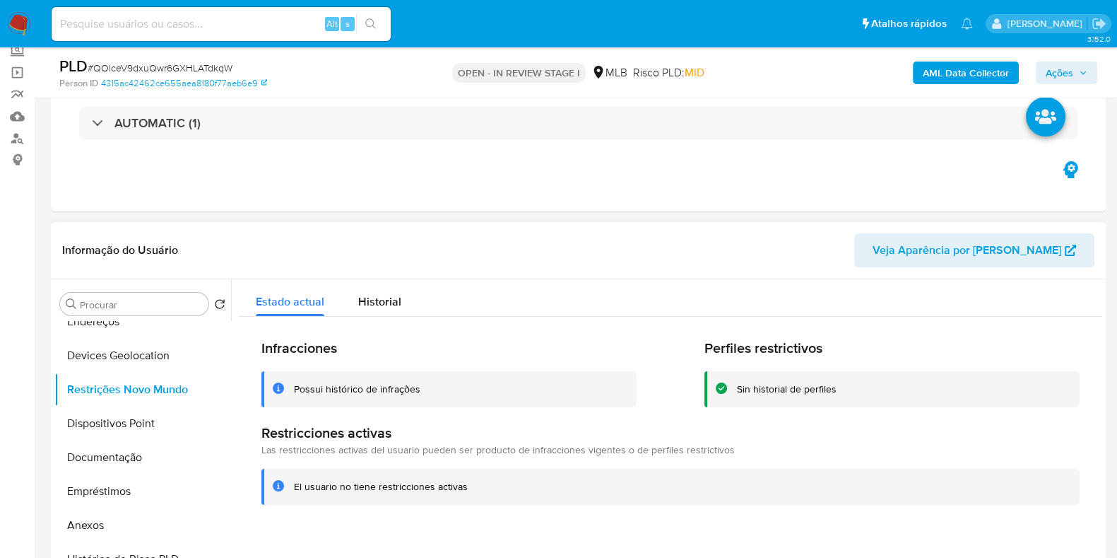
scroll to position [176, 0]
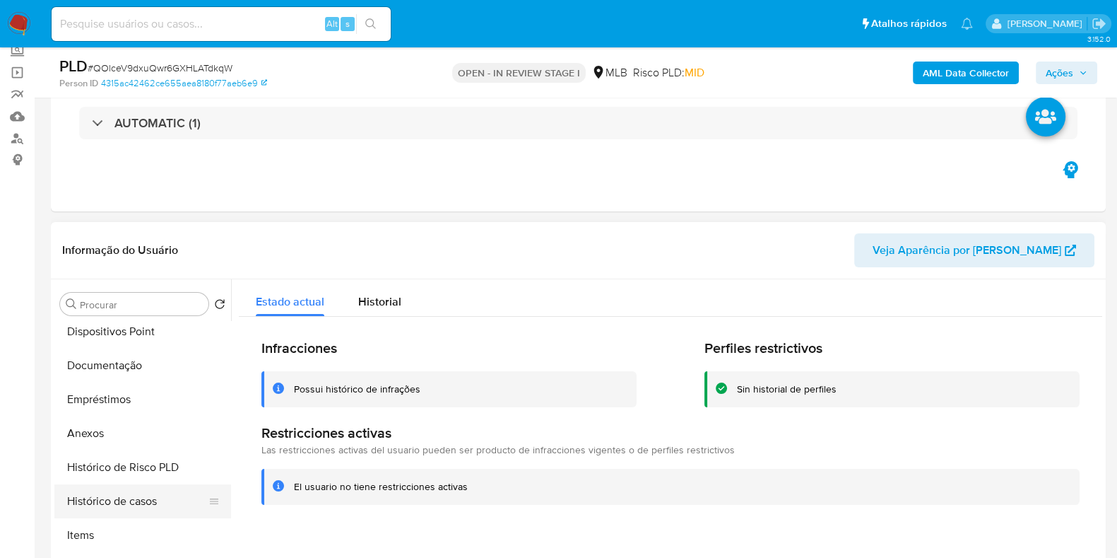
click at [129, 486] on button "Histórico de casos" at bounding box center [136, 501] width 165 height 34
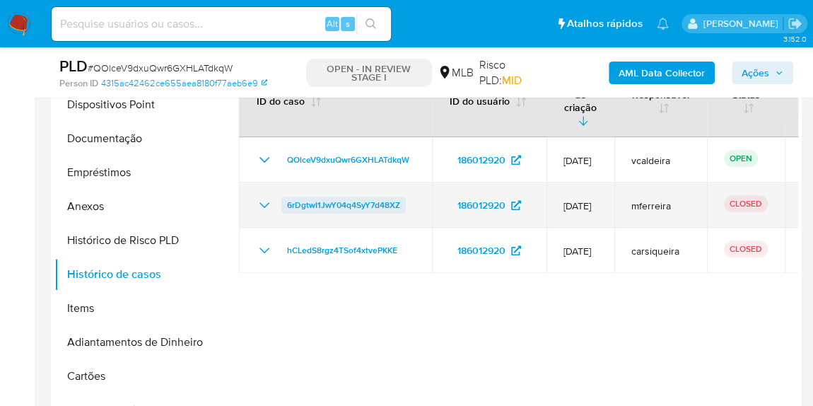
click at [296, 196] on span "6rDgtwI1JwY04q4SyY7d48XZ" at bounding box center [343, 204] width 113 height 17
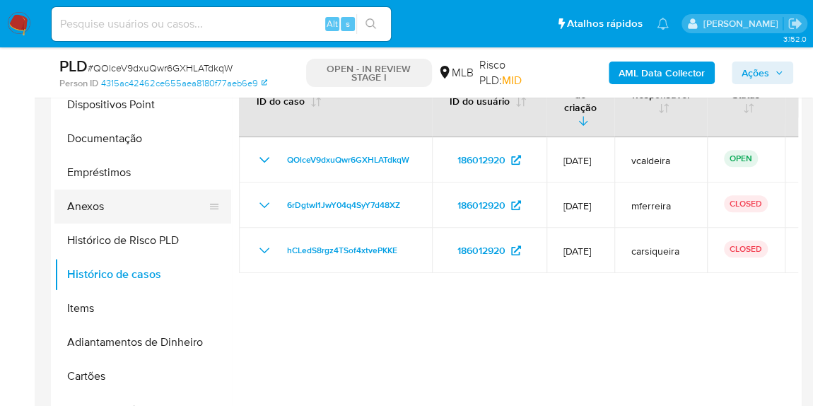
click at [83, 202] on button "Anexos" at bounding box center [136, 206] width 165 height 34
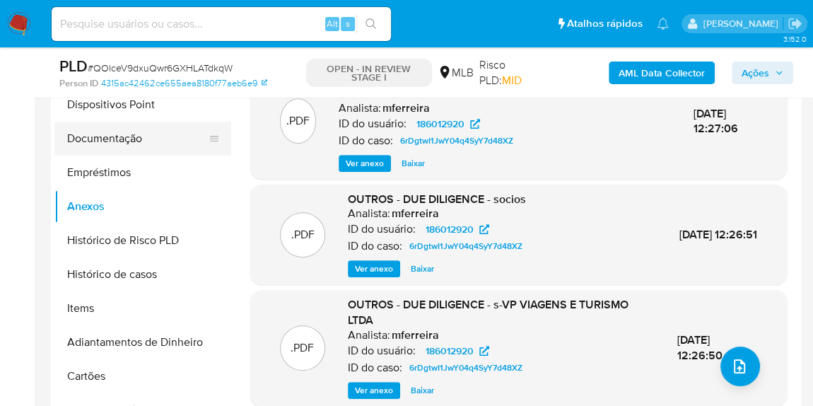
click at [110, 139] on button "Documentação" at bounding box center [136, 139] width 165 height 34
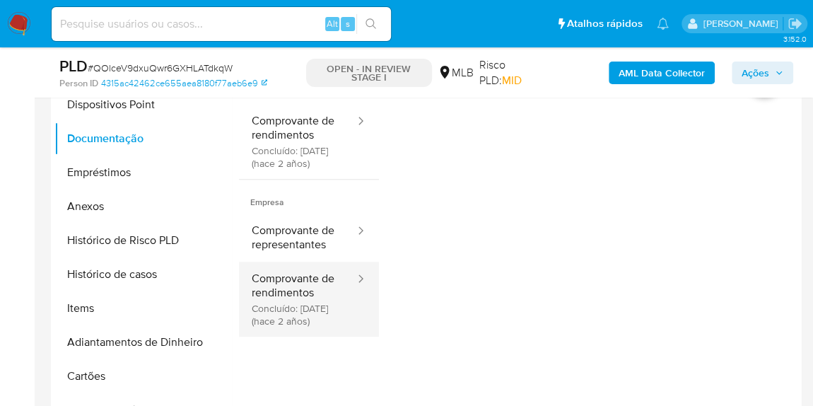
click at [309, 336] on button "Comprovante de rendimentos Concluído: [DATE] (hace 2 años)" at bounding box center [297, 298] width 117 height 75
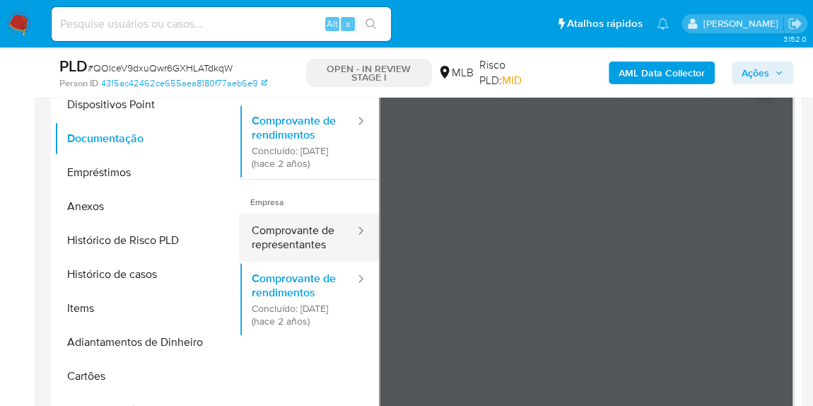
click at [327, 247] on button "Comprovante de representantes" at bounding box center [297, 237] width 117 height 48
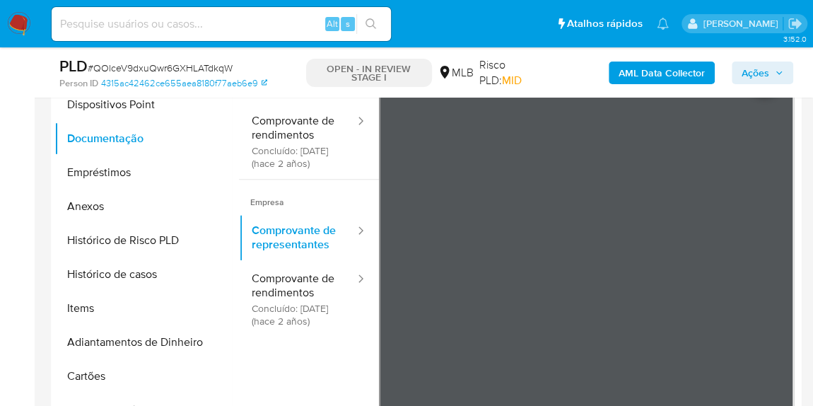
click at [746, 68] on span "Ações" at bounding box center [755, 72] width 28 height 23
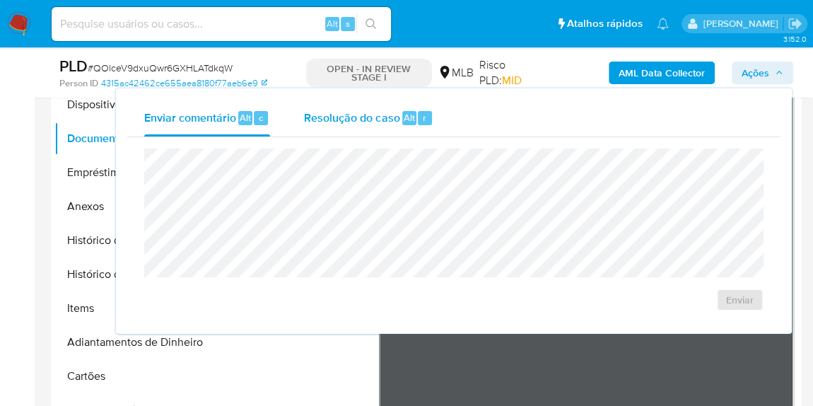
click at [372, 117] on span "Resolução do caso" at bounding box center [351, 117] width 95 height 16
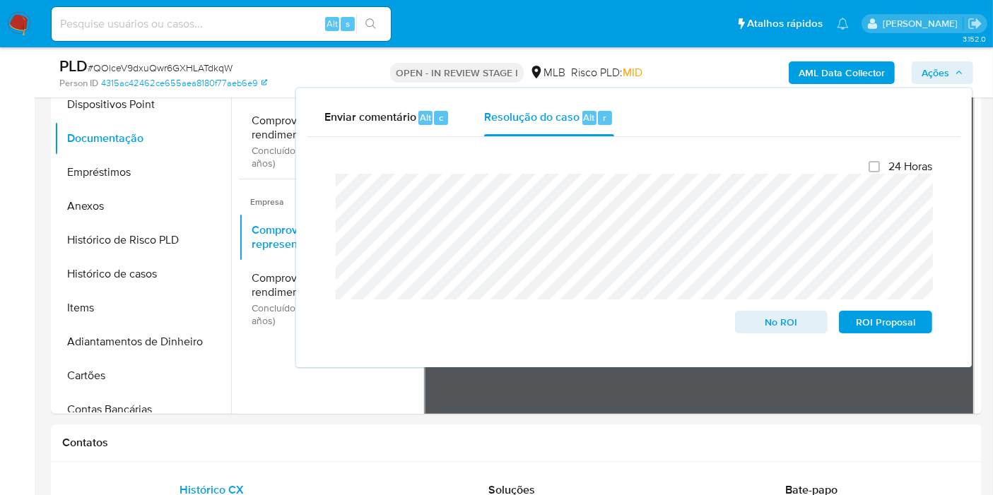
click at [318, 158] on div "Fechamento do caso 24 Horas No ROI ROI Proposal" at bounding box center [633, 246] width 653 height 219
drag, startPoint x: 95, startPoint y: 204, endPoint x: 116, endPoint y: 233, distance: 36.5
click at [95, 203] on button "Anexos" at bounding box center [142, 206] width 177 height 34
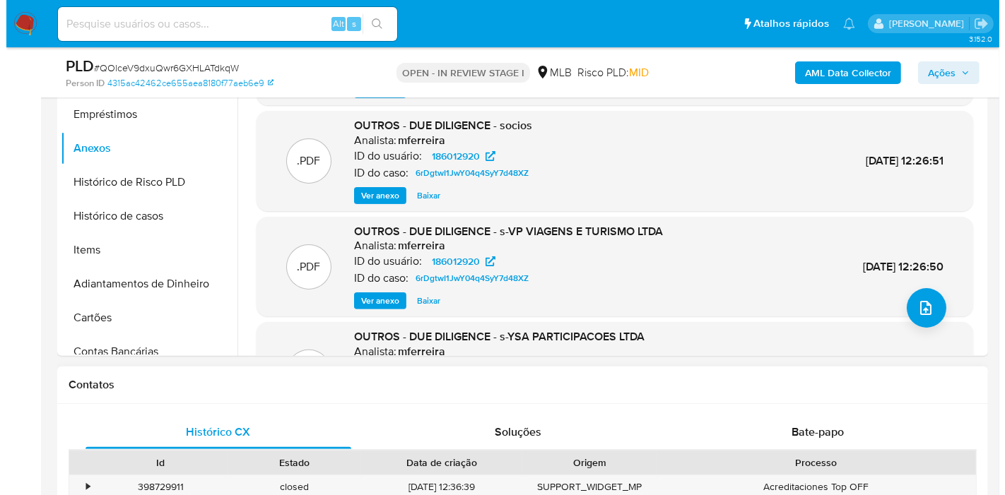
scroll to position [393, 0]
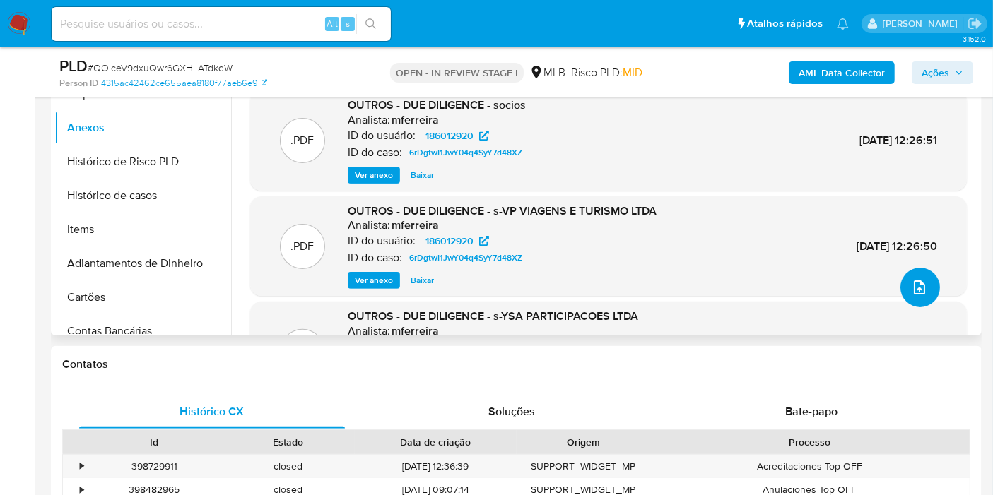
click at [920, 286] on icon "upload-file" at bounding box center [919, 287] width 17 height 17
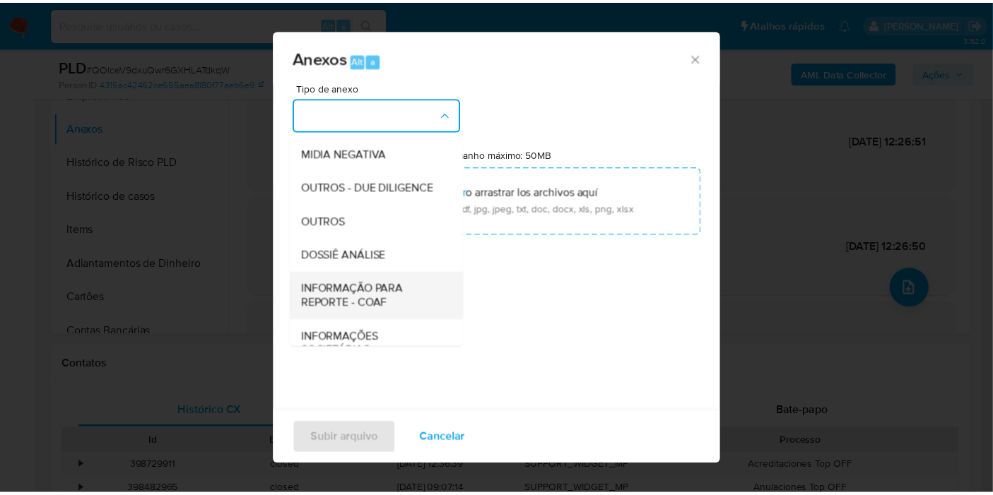
scroll to position [217, 0]
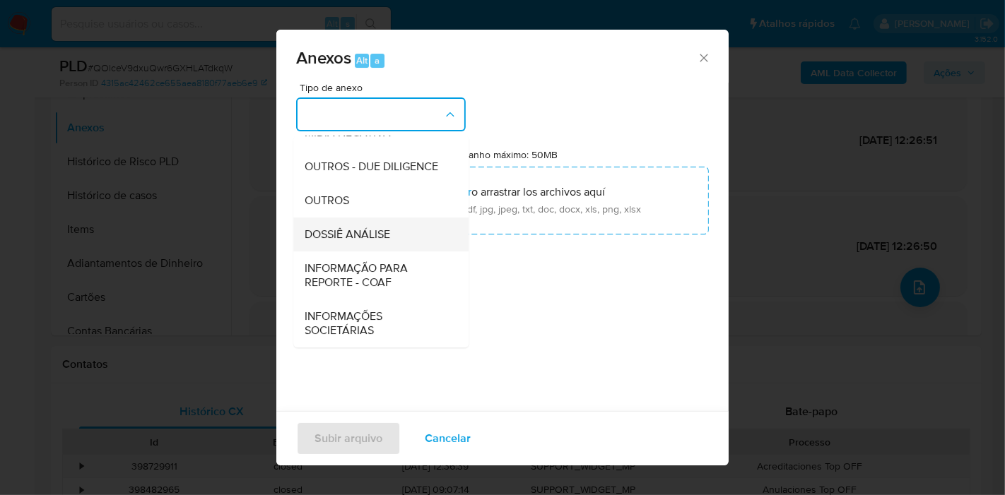
click at [350, 235] on span "DOSSIÊ ANÁLISE" at bounding box center [348, 235] width 86 height 14
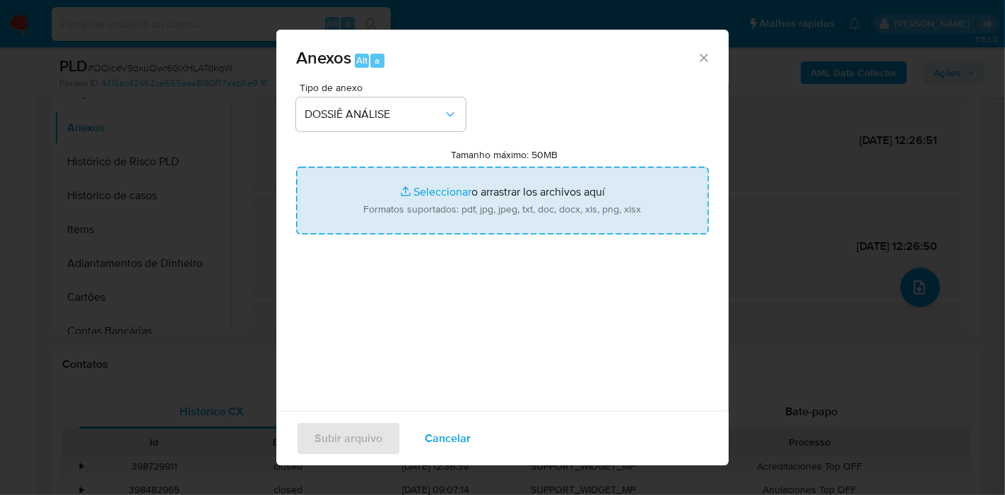
type input "C:\fakepath\Mulan 186012920_2025_08_12_07_57_49.pdf"
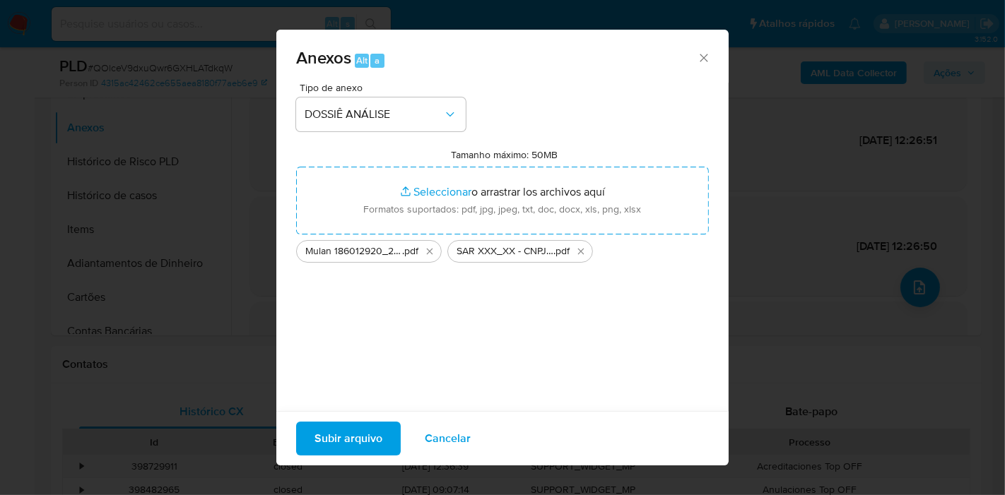
click at [345, 437] on span "Subir arquivo" at bounding box center [348, 438] width 68 height 31
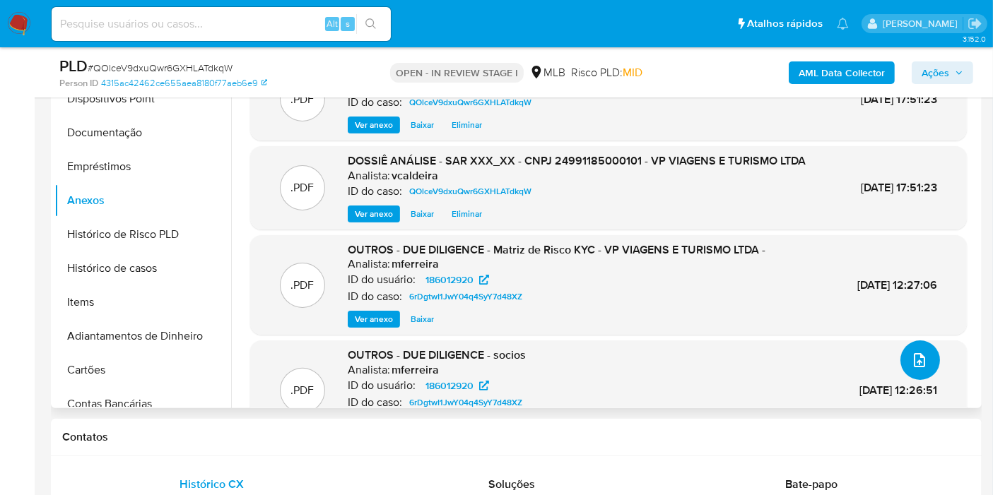
scroll to position [236, 0]
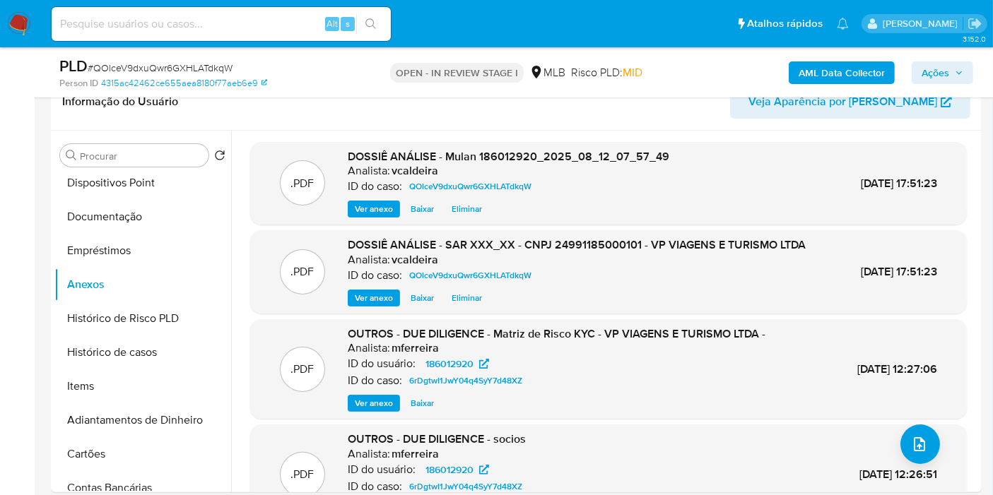
click at [951, 71] on span "Ações" at bounding box center [943, 73] width 42 height 20
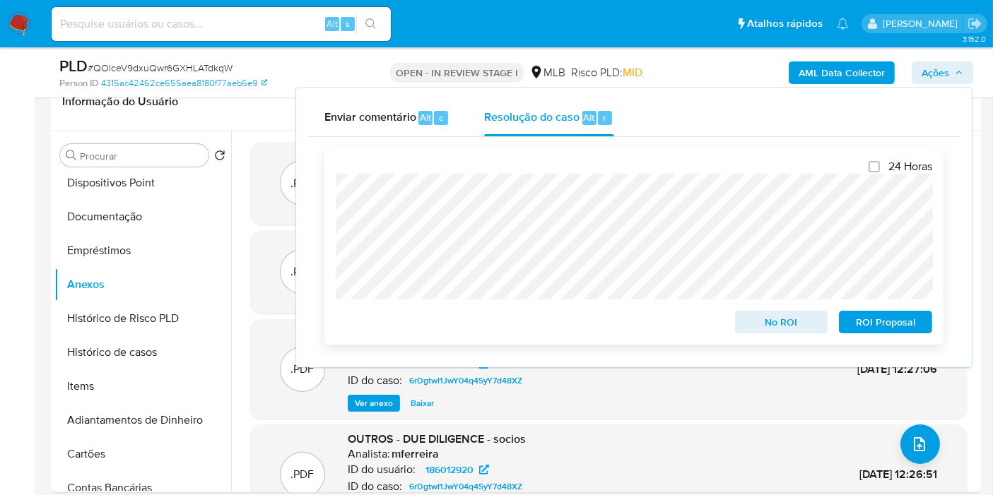
click at [888, 322] on span "ROI Proposal" at bounding box center [885, 322] width 73 height 20
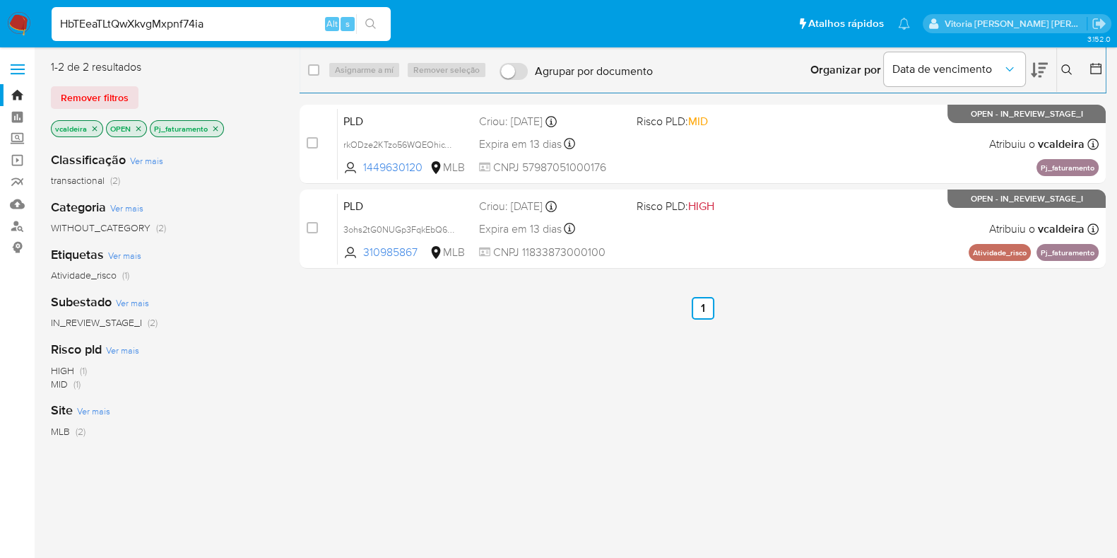
type input "HbTEeaTLtQwXkvgMxpnf74ia"
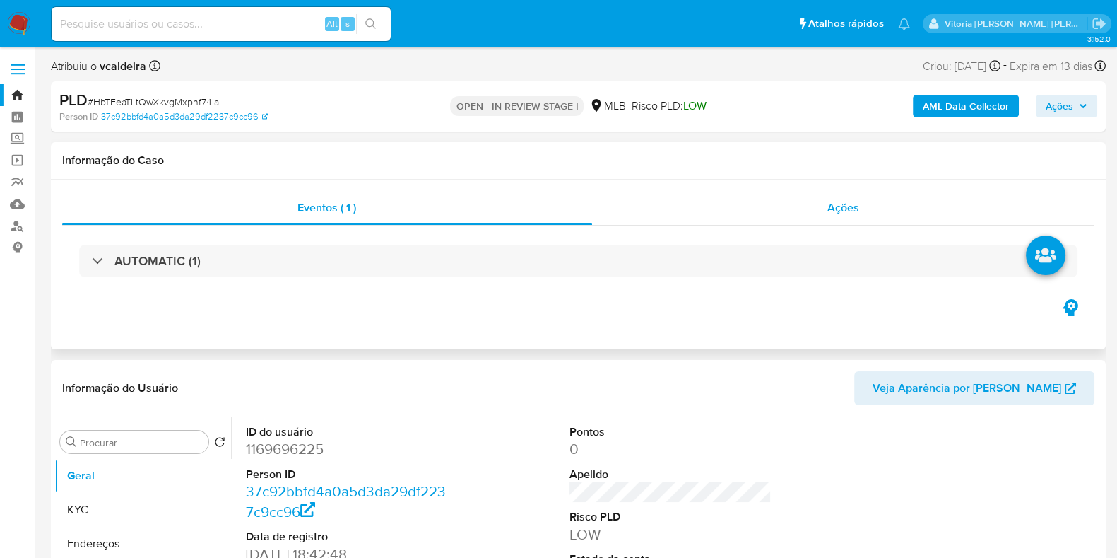
click at [849, 213] on span "Ações" at bounding box center [844, 207] width 32 height 16
select select "10"
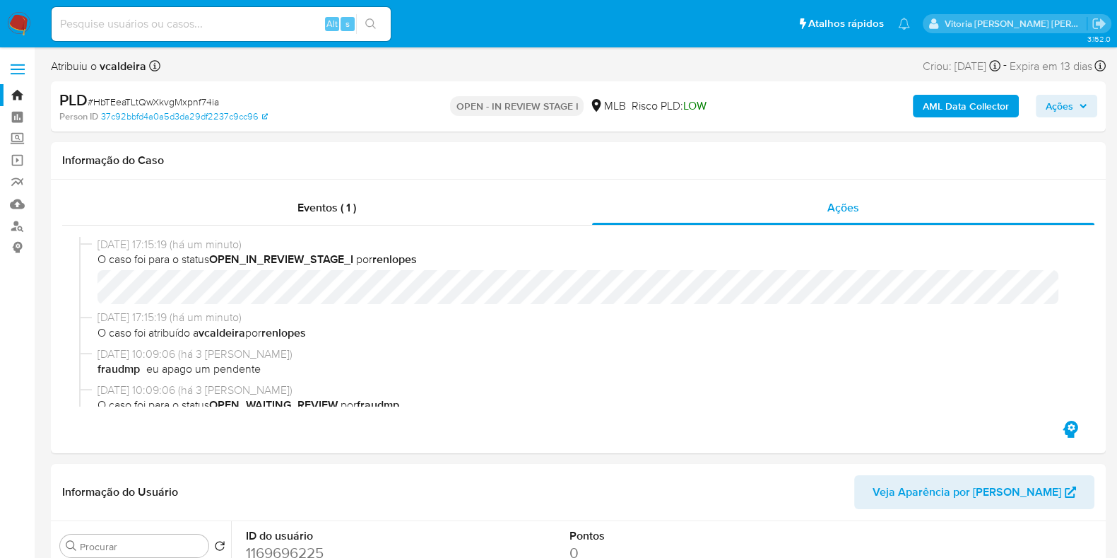
click at [1048, 100] on span "Ações" at bounding box center [1060, 106] width 28 height 23
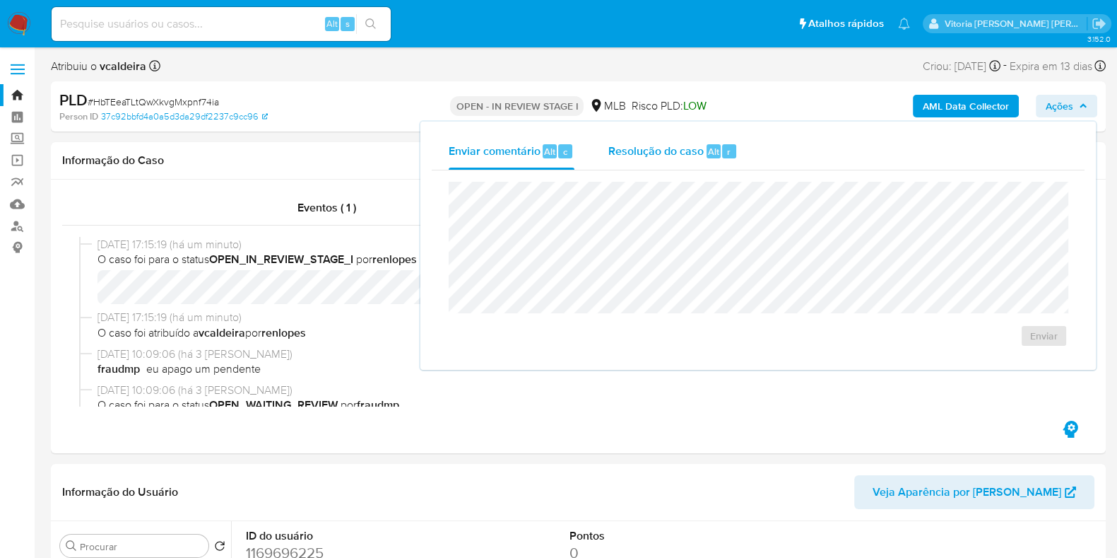
click at [660, 158] on span "Resolução do caso" at bounding box center [655, 151] width 95 height 16
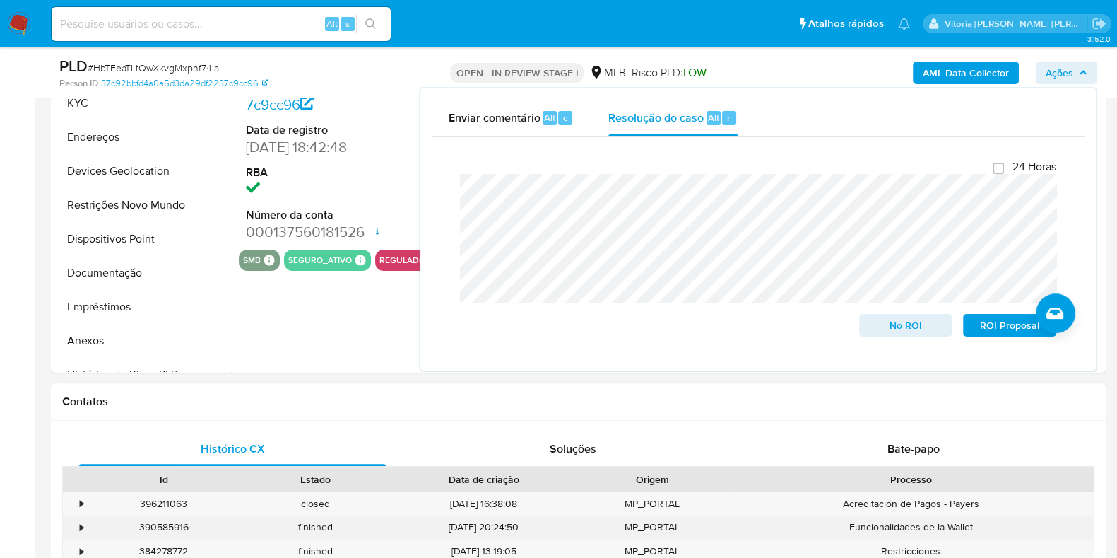
scroll to position [442, 0]
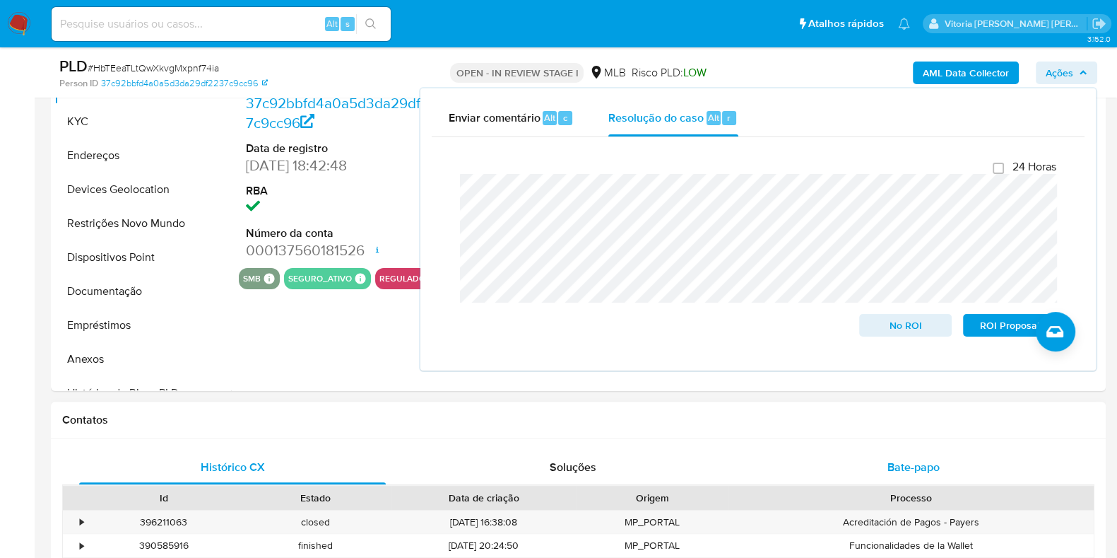
click at [916, 475] on div "Bate-papo" at bounding box center [913, 467] width 307 height 34
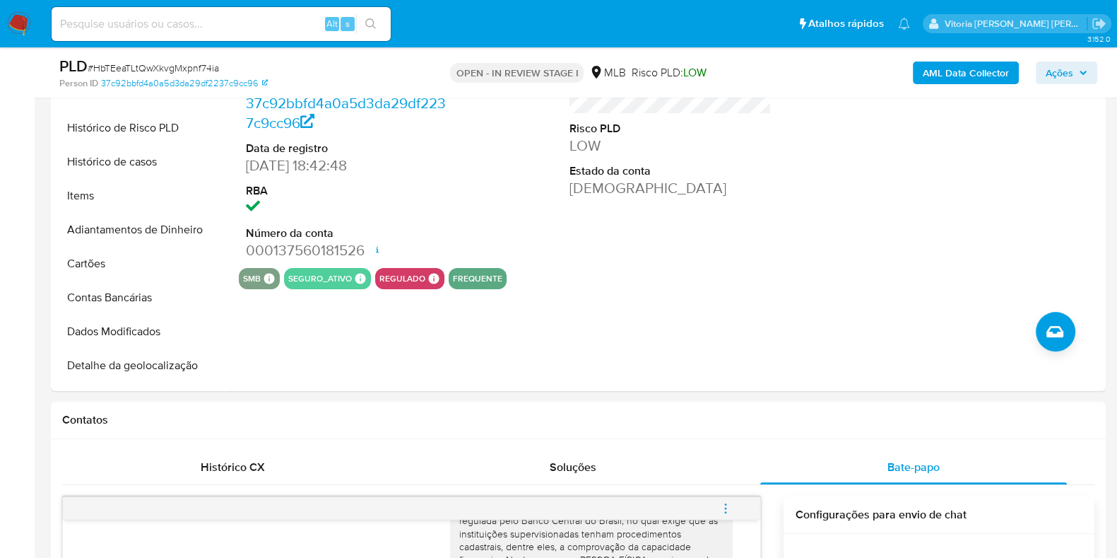
click at [1093, 71] on button "Ações" at bounding box center [1066, 72] width 61 height 23
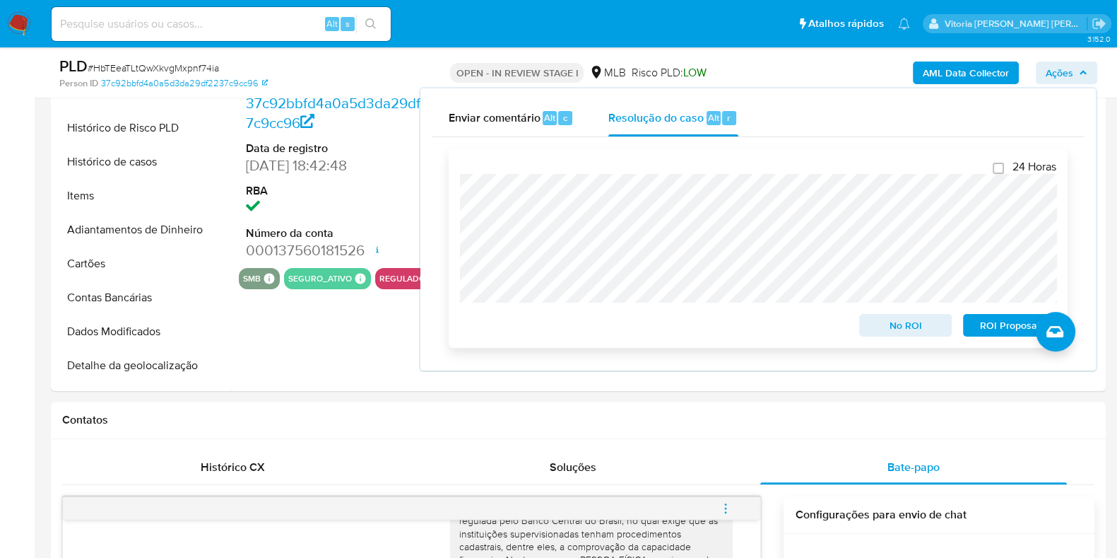
click at [978, 328] on span "ROI Proposal" at bounding box center [1009, 325] width 73 height 20
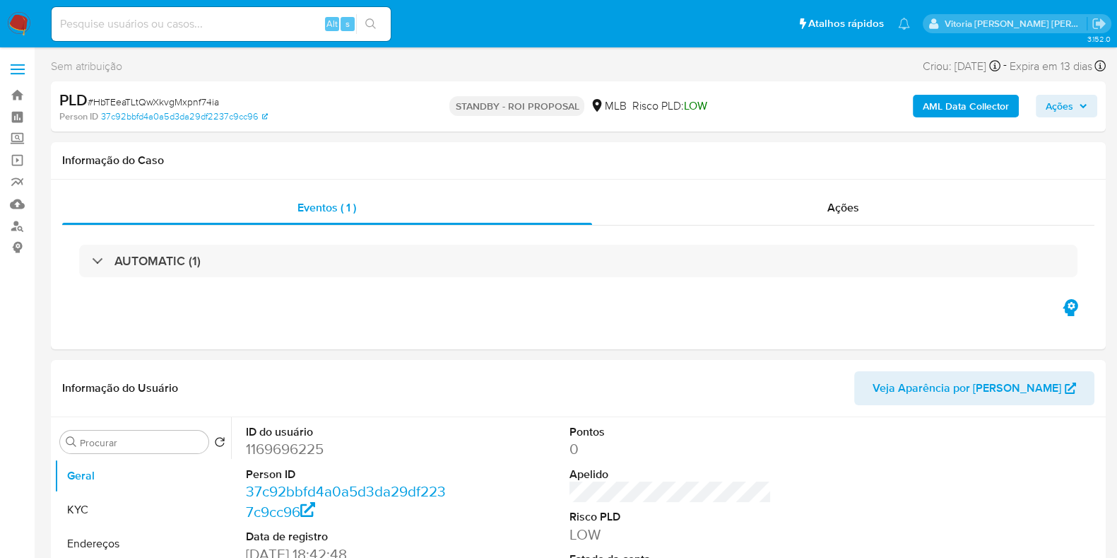
select select "10"
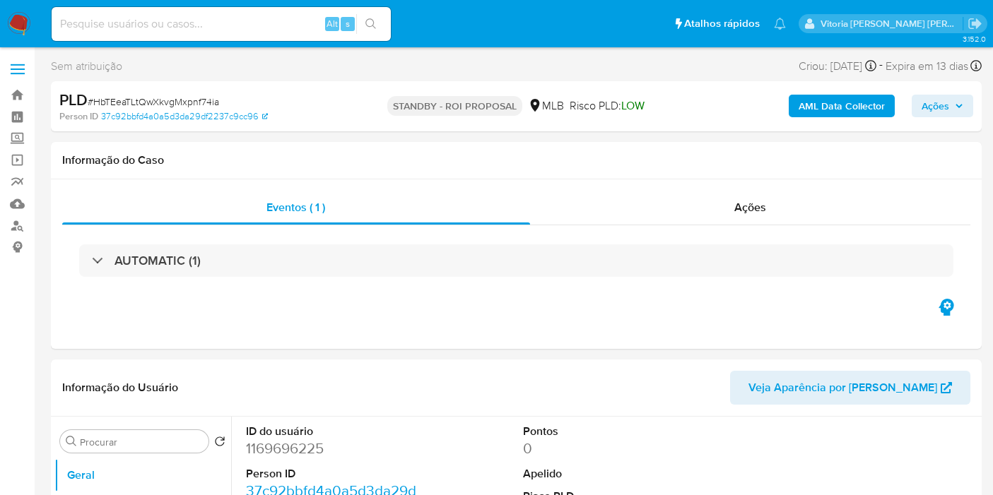
select select "10"
click at [227, 19] on input at bounding box center [221, 24] width 339 height 18
click at [197, 17] on input at bounding box center [221, 24] width 339 height 18
paste input "7Lp3D8A3utr5cFqiqTlrHcs3"
type input "7Lp3D8A3utr5cFqiqTlrHcs3"
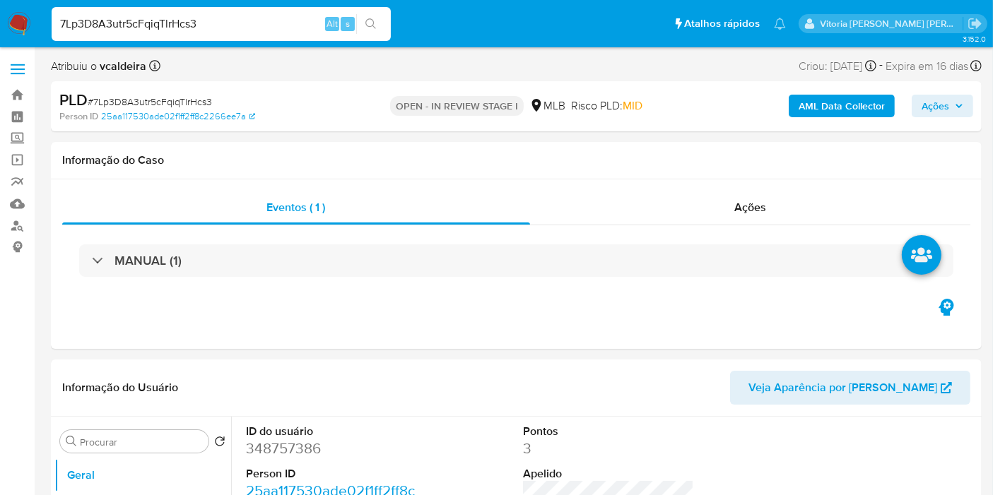
select select "10"
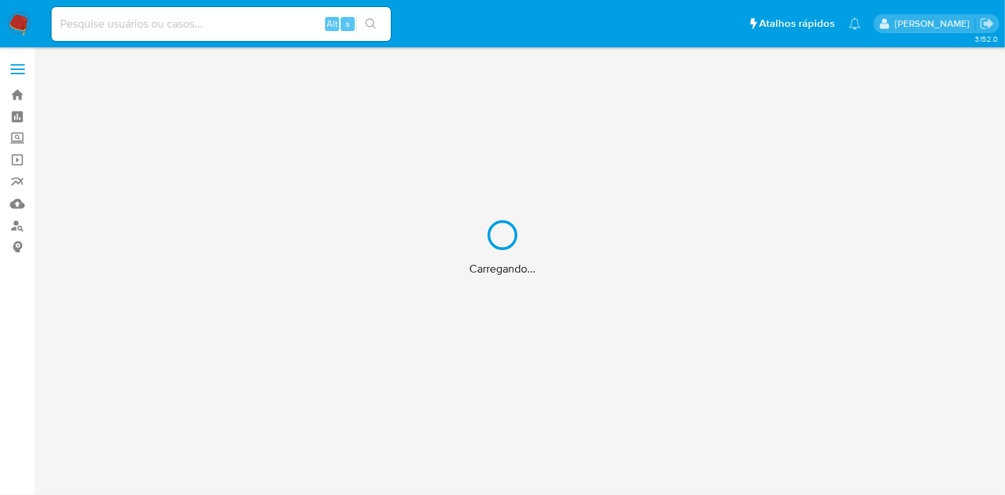
click at [173, 29] on div "Carregando..." at bounding box center [502, 247] width 1005 height 495
click at [179, 19] on div "Carregando..." at bounding box center [502, 247] width 1005 height 495
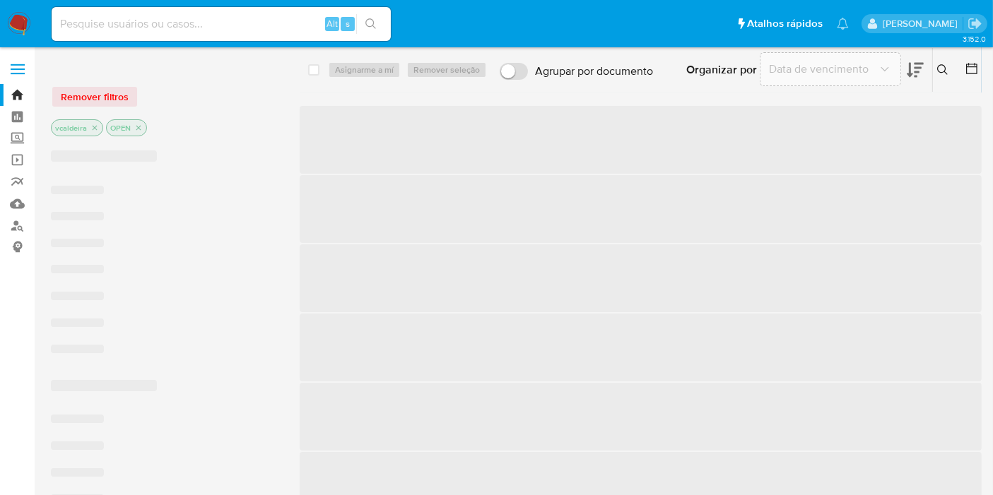
click at [210, 25] on input at bounding box center [221, 24] width 339 height 18
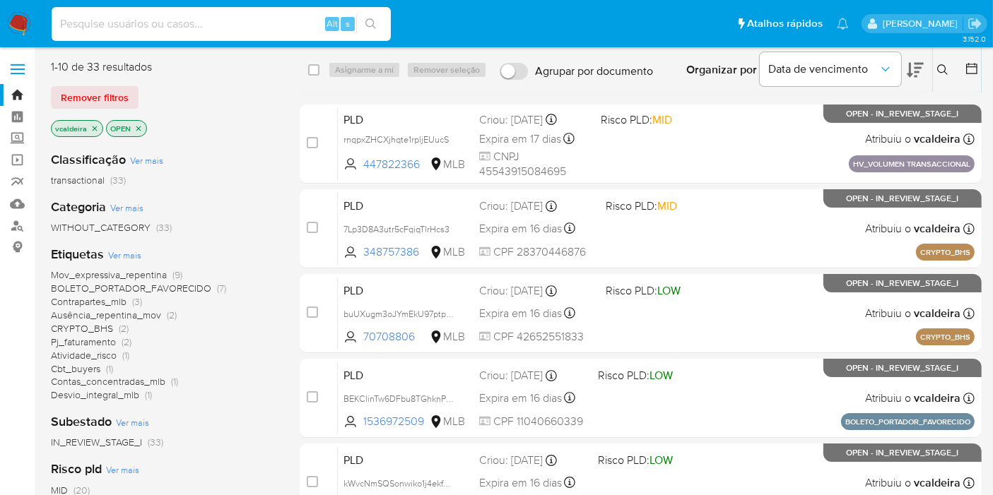
paste input "cX6zvhWyJUn5eu7jsr3OMbpH"
type input "cX6zvhWyJUn5eu7jsr3OMbpH"
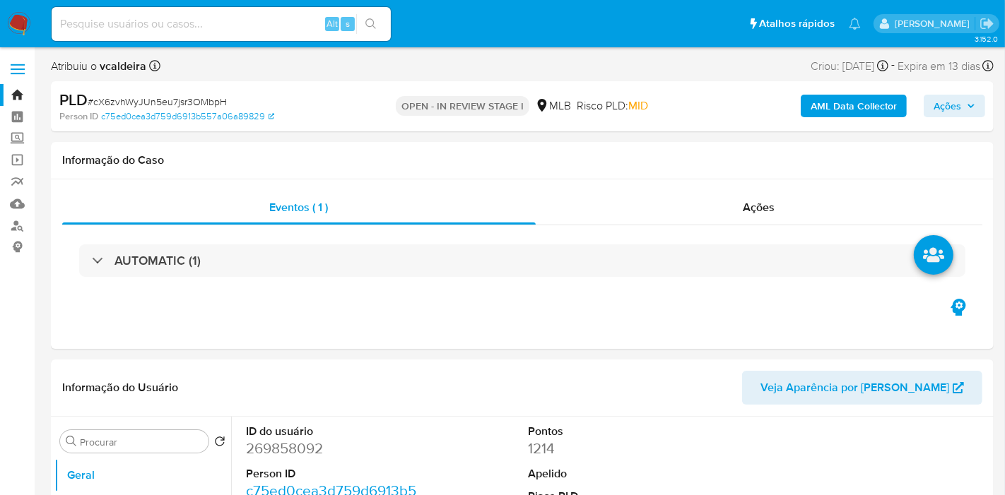
select select "10"
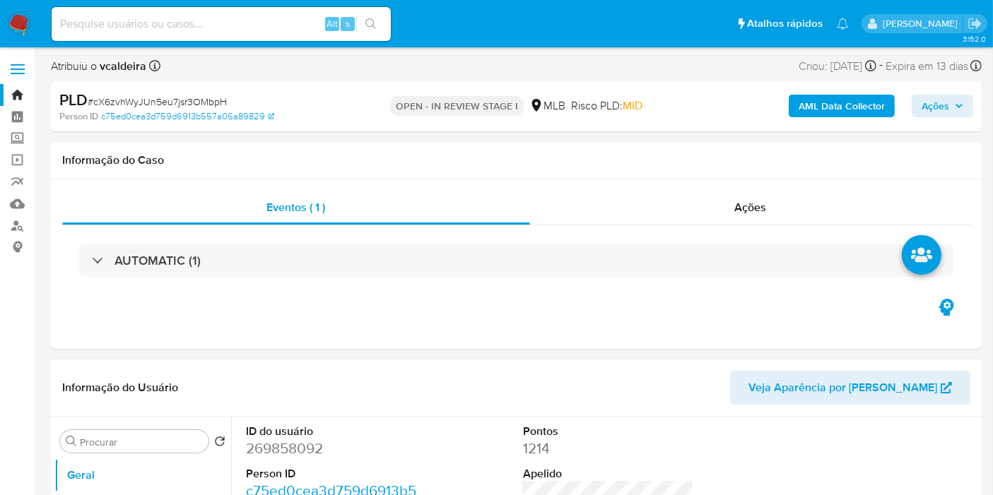
click at [271, 452] on dd "269858092" at bounding box center [331, 449] width 171 height 20
copy dd "269858092"
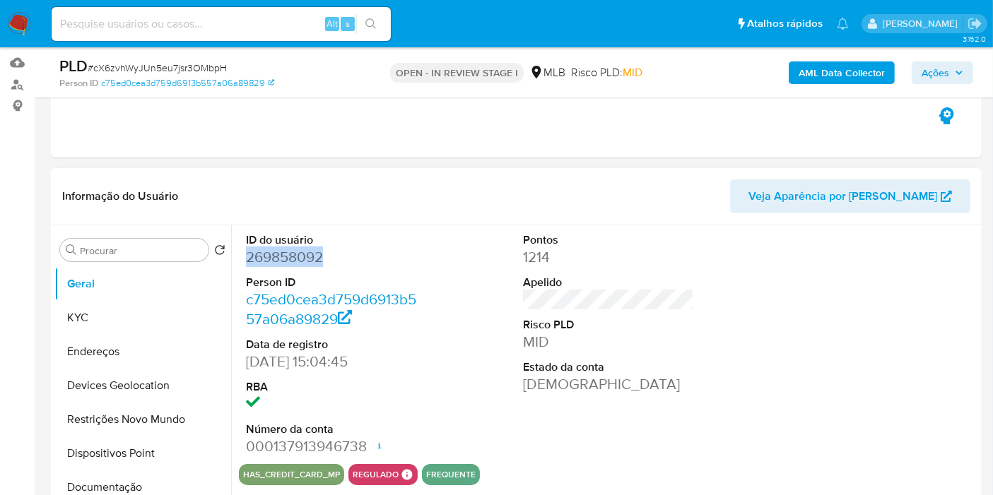
scroll to position [235, 0]
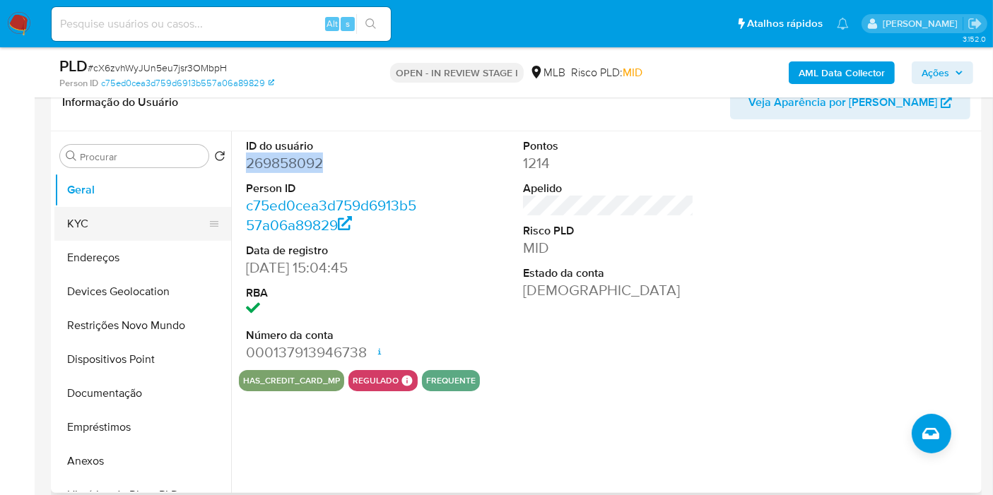
click at [100, 229] on button "KYC" at bounding box center [136, 224] width 165 height 34
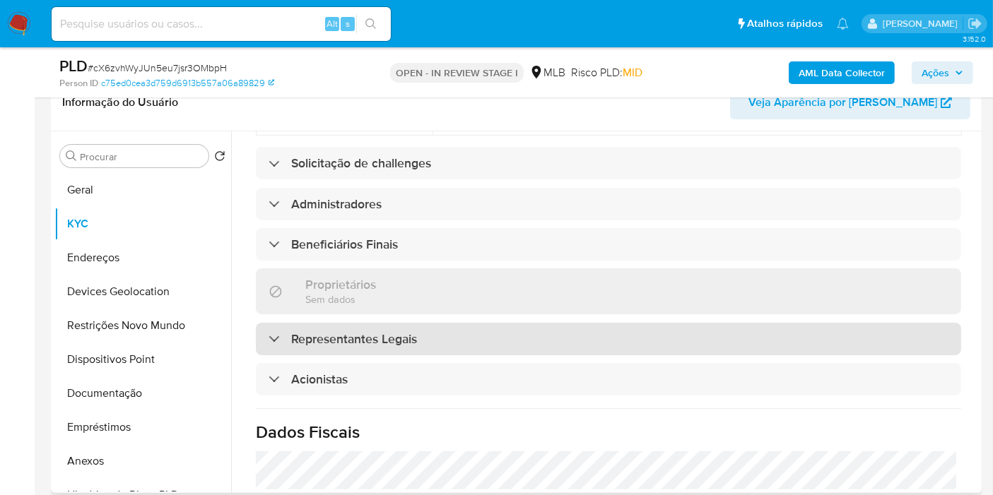
scroll to position [785, 0]
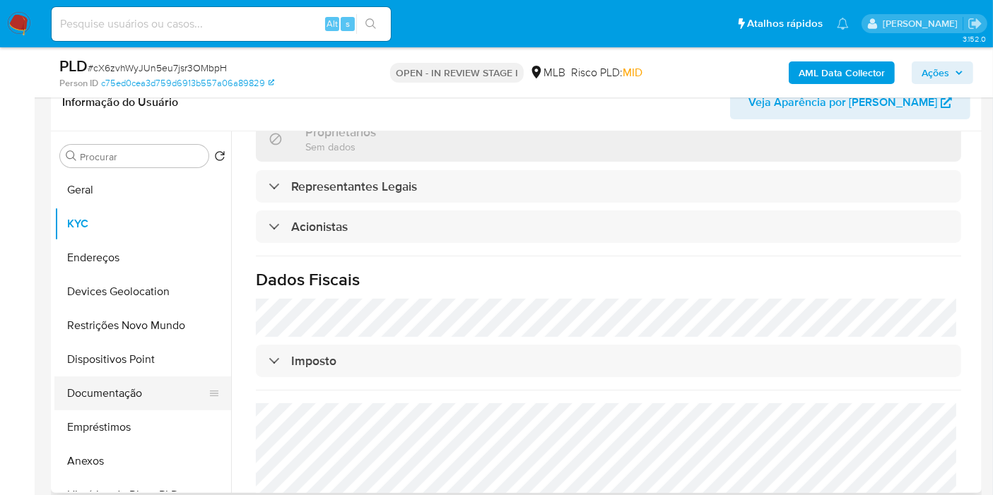
click at [151, 390] on button "Documentação" at bounding box center [136, 394] width 165 height 34
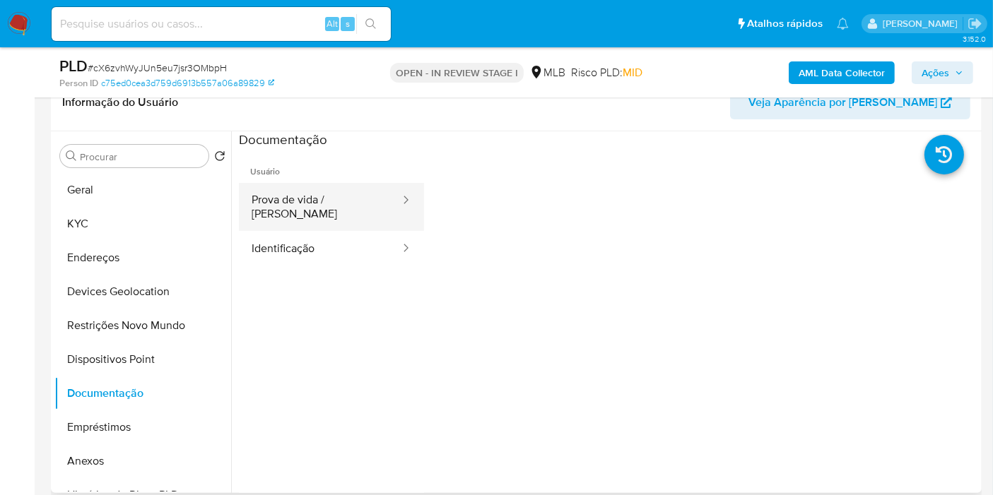
click at [338, 208] on button "Prova de vida / [PERSON_NAME]" at bounding box center [320, 207] width 163 height 48
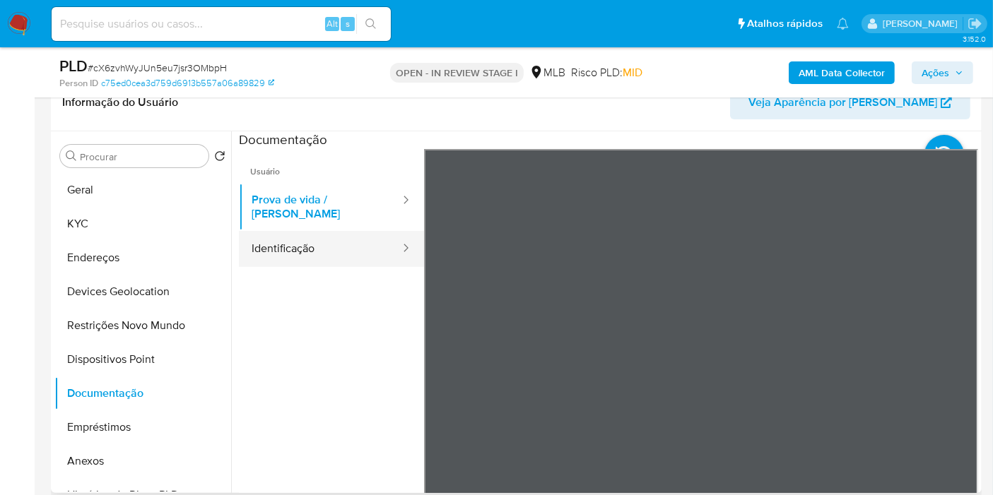
click at [311, 232] on button "Identificação" at bounding box center [320, 249] width 163 height 36
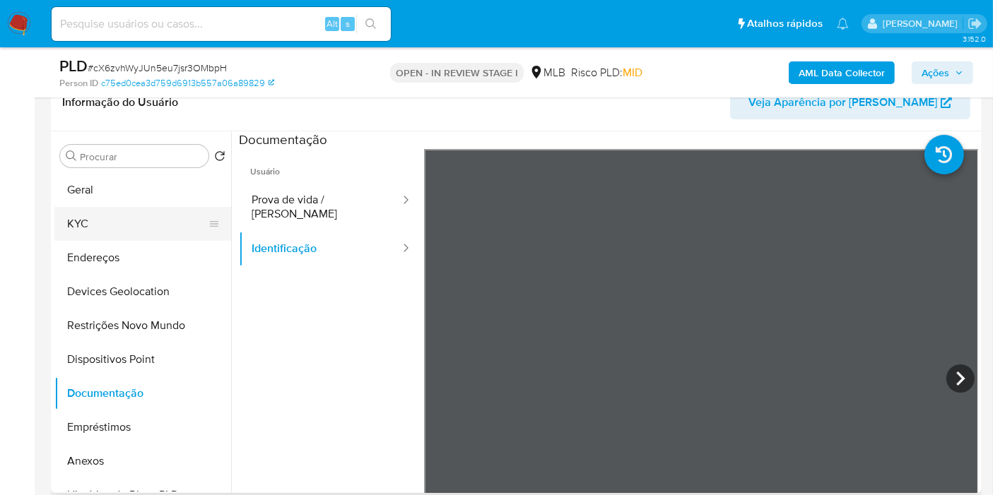
click at [143, 218] on button "KYC" at bounding box center [136, 224] width 165 height 34
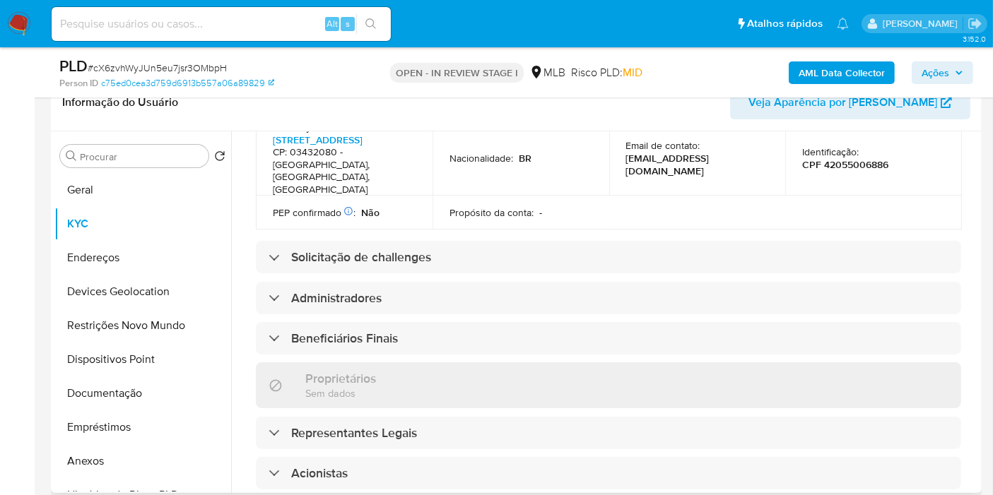
scroll to position [707, 0]
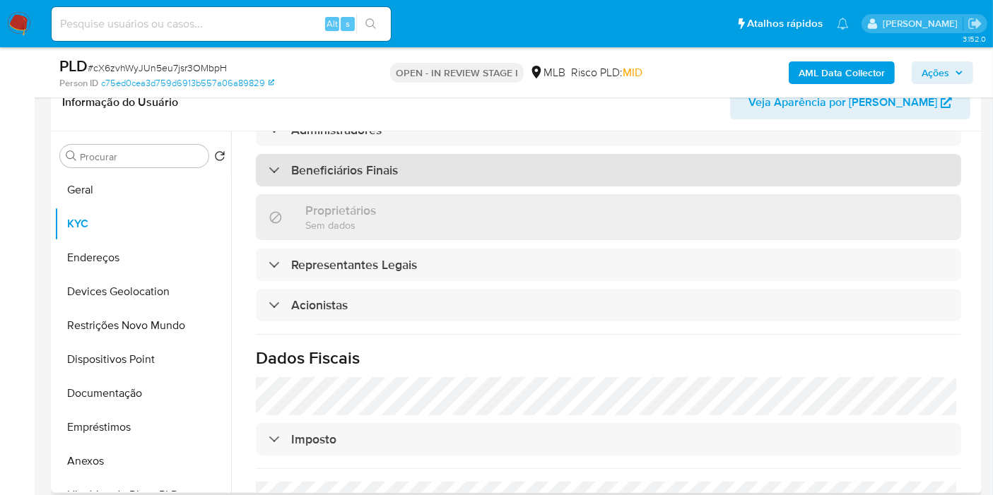
click at [354, 163] on h3 "Beneficiários Finais" at bounding box center [344, 171] width 107 height 16
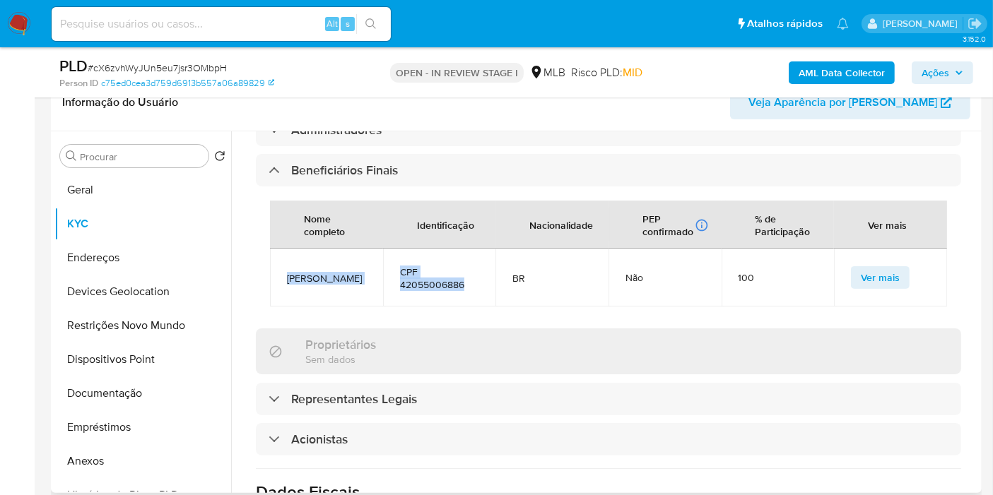
drag, startPoint x: 476, startPoint y: 259, endPoint x: 281, endPoint y: 240, distance: 196.7
click at [281, 249] on tr "Wilker Cabral de Moraes CPF 42055006886 BR Não 100 Ver mais" at bounding box center [608, 278] width 677 height 58
copy tr "Wilker Cabral de Moraes CPF 42055006886"
click at [109, 194] on button "Geral" at bounding box center [136, 190] width 165 height 34
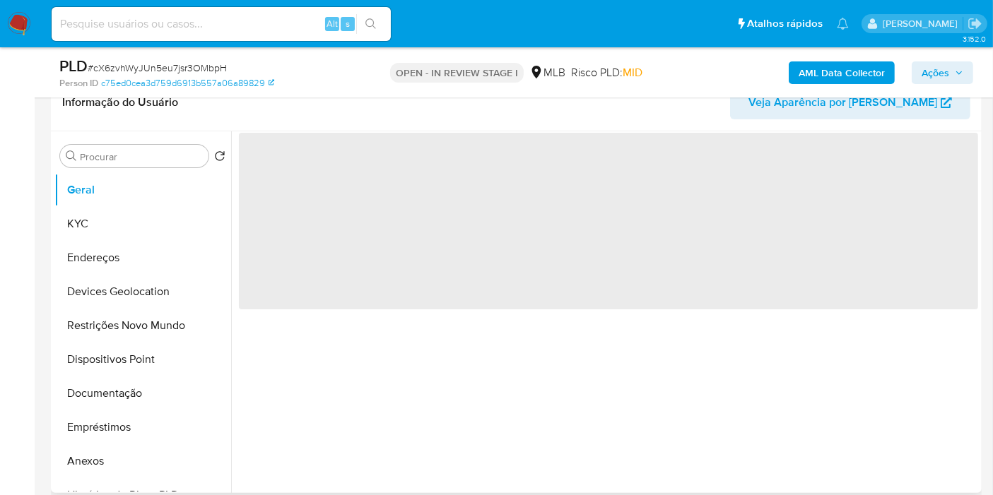
scroll to position [0, 0]
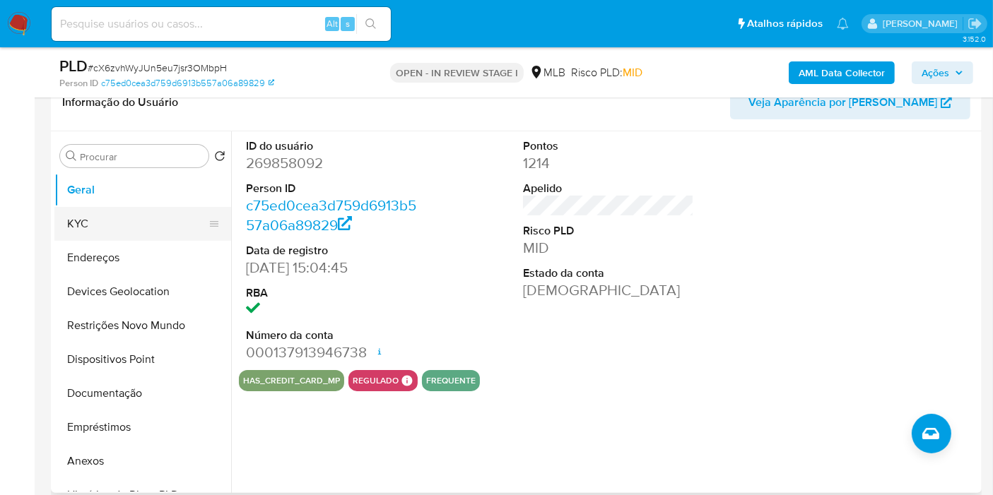
click at [101, 218] on button "KYC" at bounding box center [136, 224] width 165 height 34
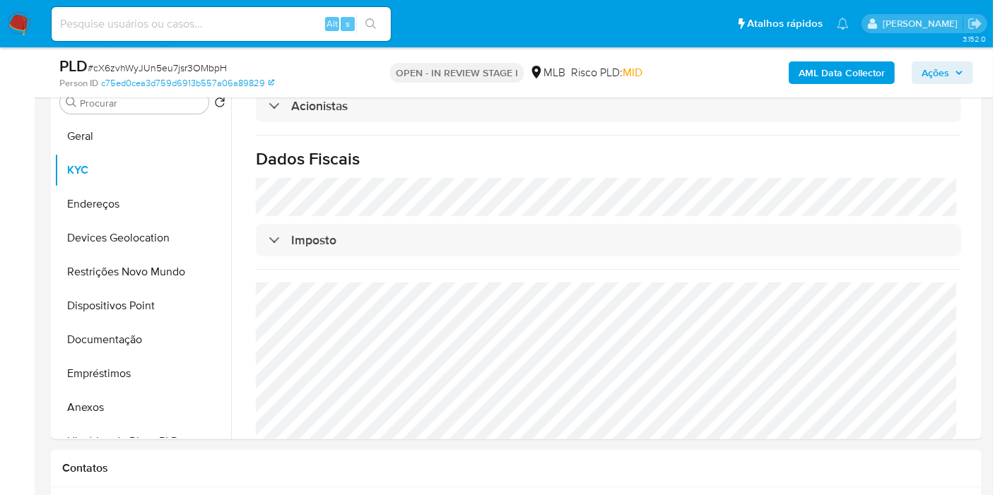
scroll to position [314, 0]
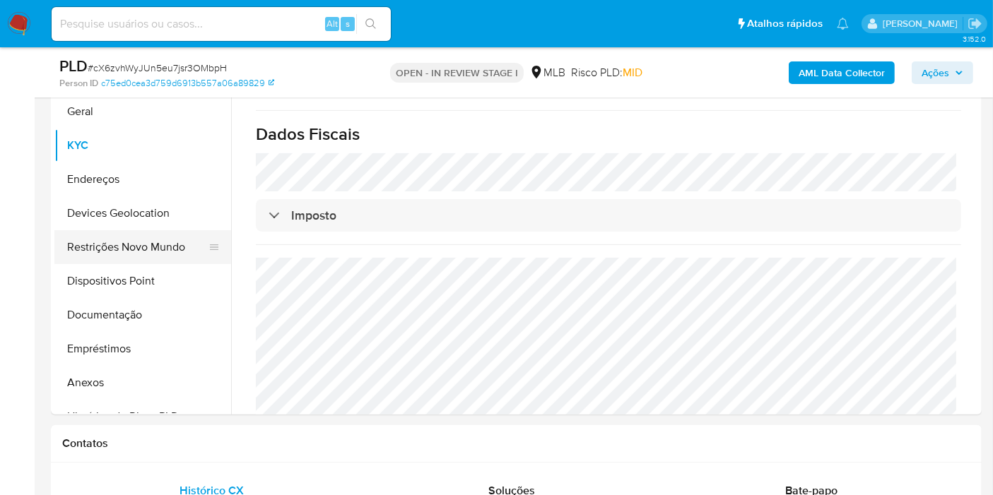
click at [137, 246] on button "Restrições Novo Mundo" at bounding box center [136, 247] width 165 height 34
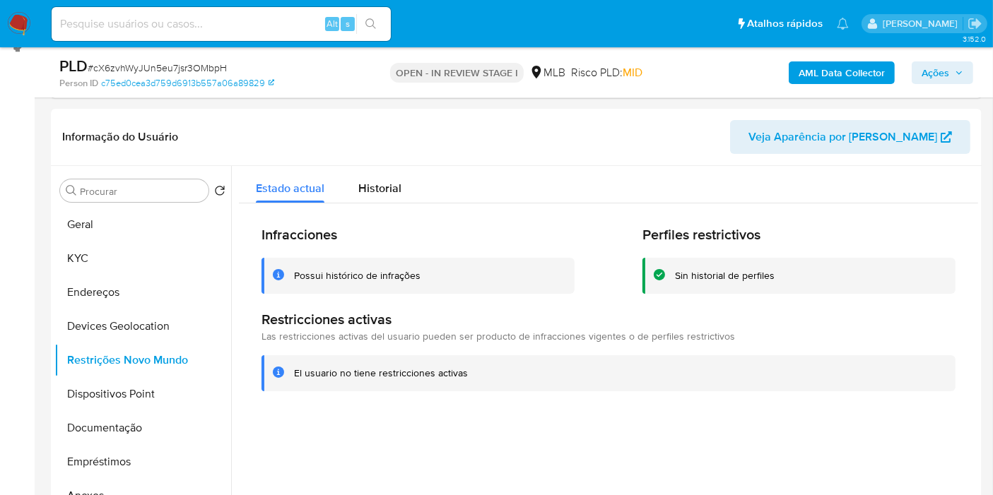
scroll to position [235, 0]
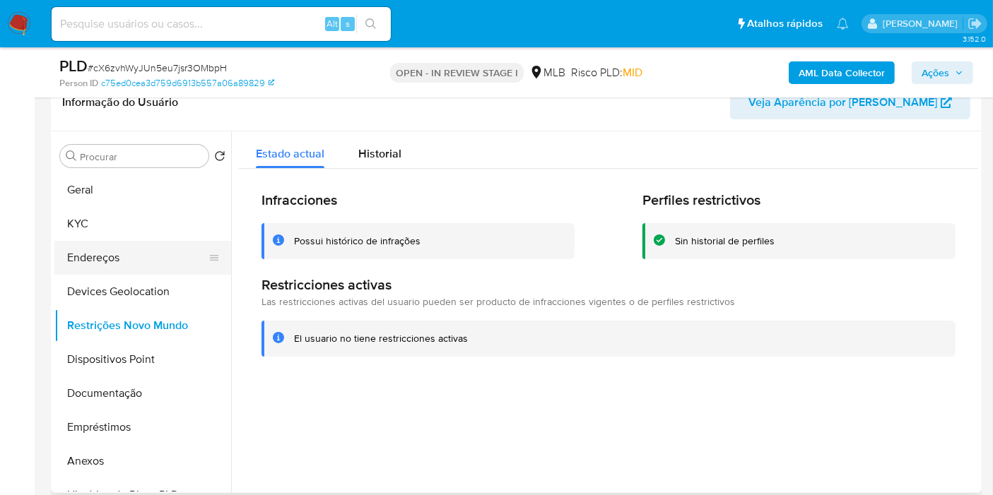
click at [105, 261] on button "Endereços" at bounding box center [136, 258] width 165 height 34
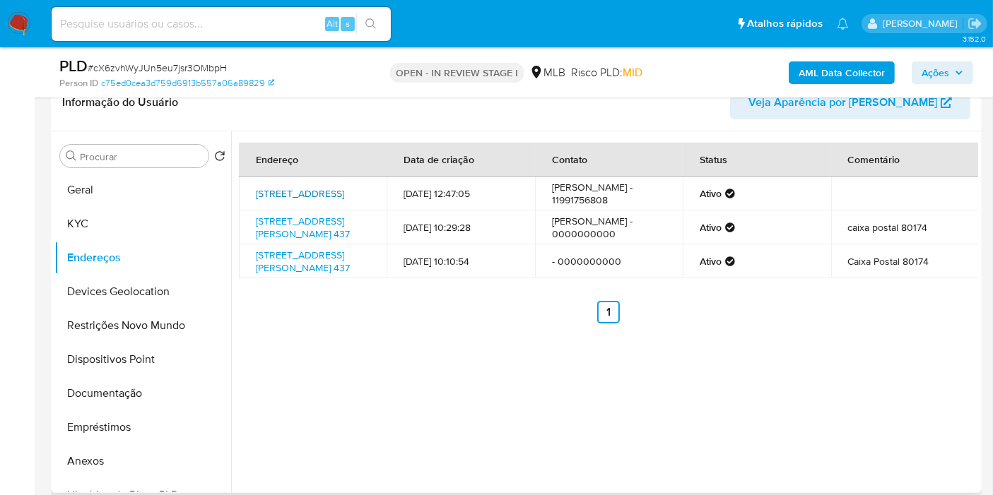
click at [296, 201] on link "Rua Cangioca 146, São Paulo, São Paulo, 03432080, Brasil 146" at bounding box center [300, 194] width 88 height 14
click at [79, 219] on button "KYC" at bounding box center [136, 224] width 165 height 34
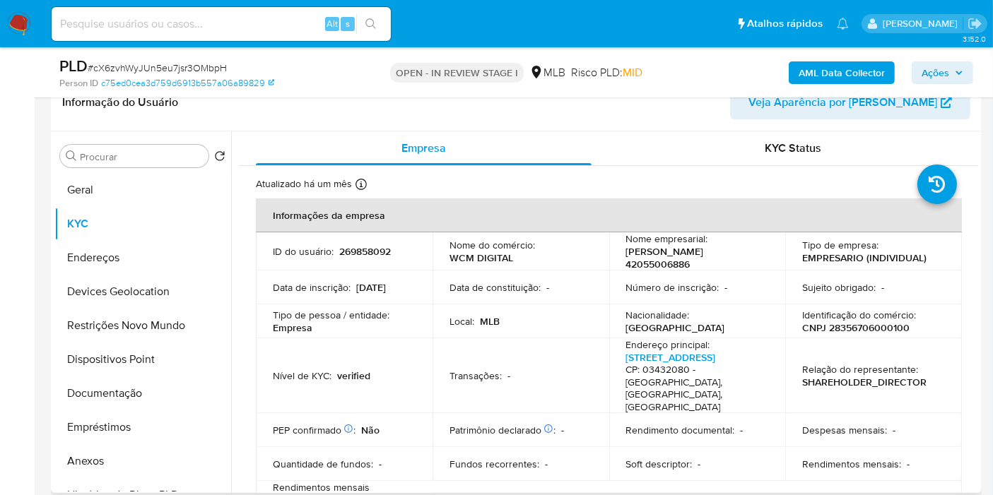
click at [654, 264] on p "WILKER CABRAL DE MORAES 42055006886" at bounding box center [694, 257] width 137 height 25
click at [789, 273] on td "Sujeito obrigado : -" at bounding box center [873, 288] width 177 height 34
click at [855, 332] on p "CNPJ 28356706000100" at bounding box center [855, 328] width 107 height 13
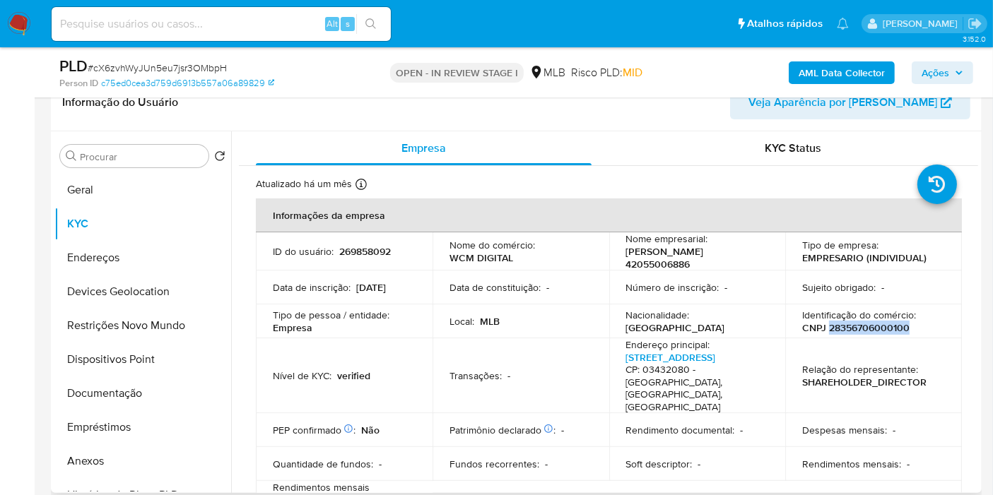
click at [855, 332] on p "CNPJ 28356706000100" at bounding box center [855, 328] width 107 height 13
copy p "28356706000100"
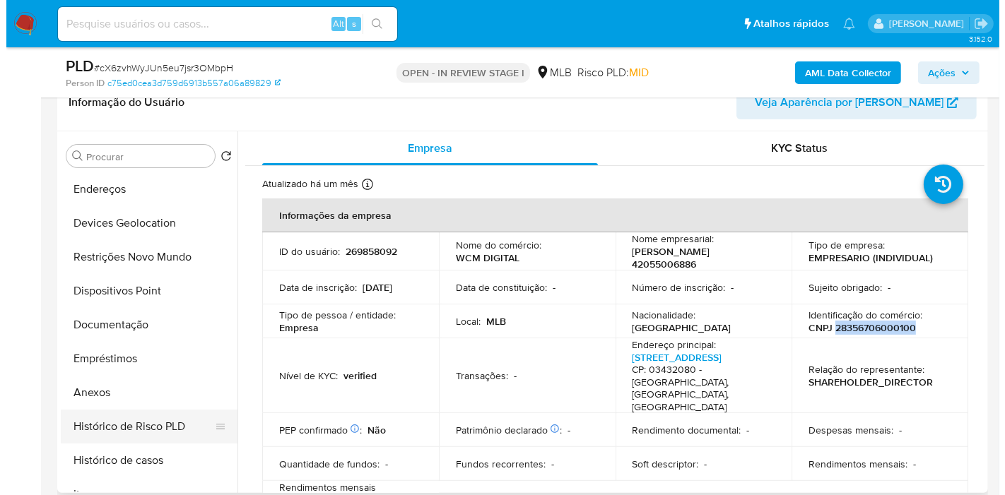
scroll to position [157, 0]
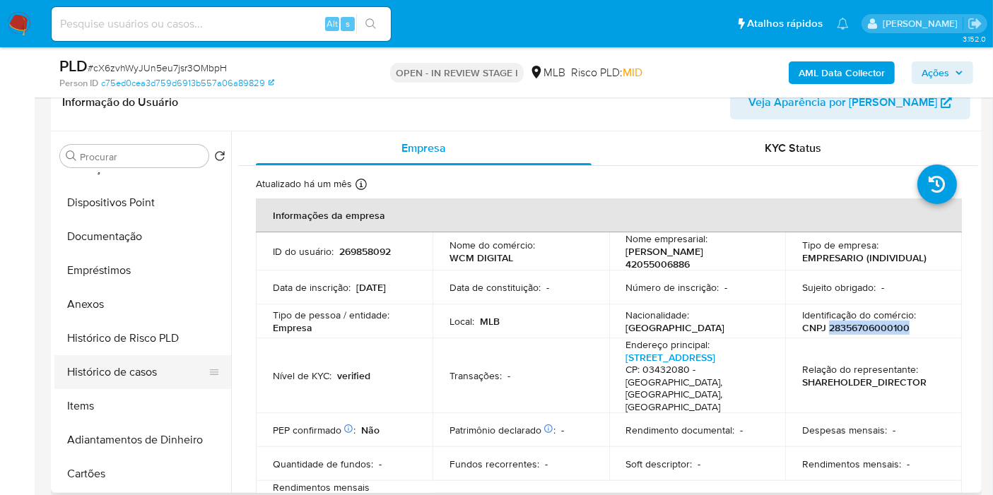
click at [151, 387] on button "Histórico de casos" at bounding box center [136, 372] width 165 height 34
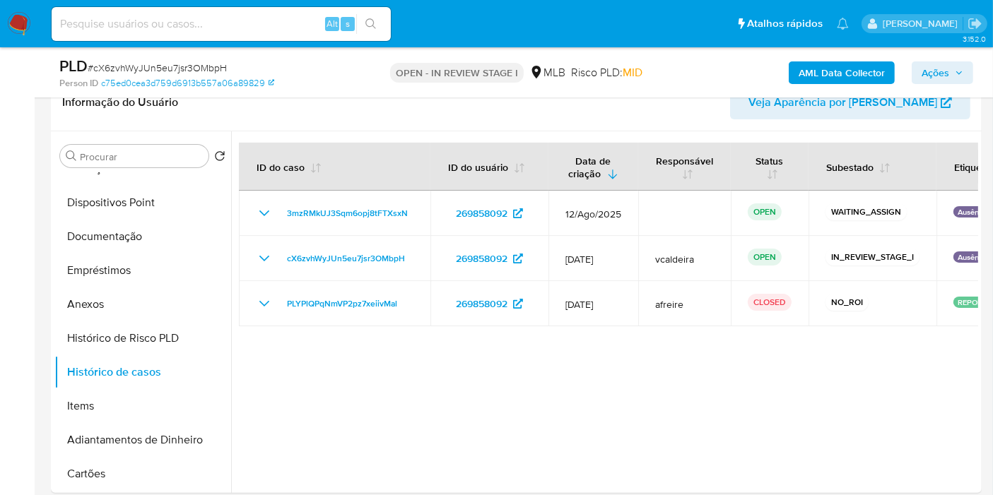
click at [808, 80] on b "AML Data Collector" at bounding box center [842, 72] width 86 height 23
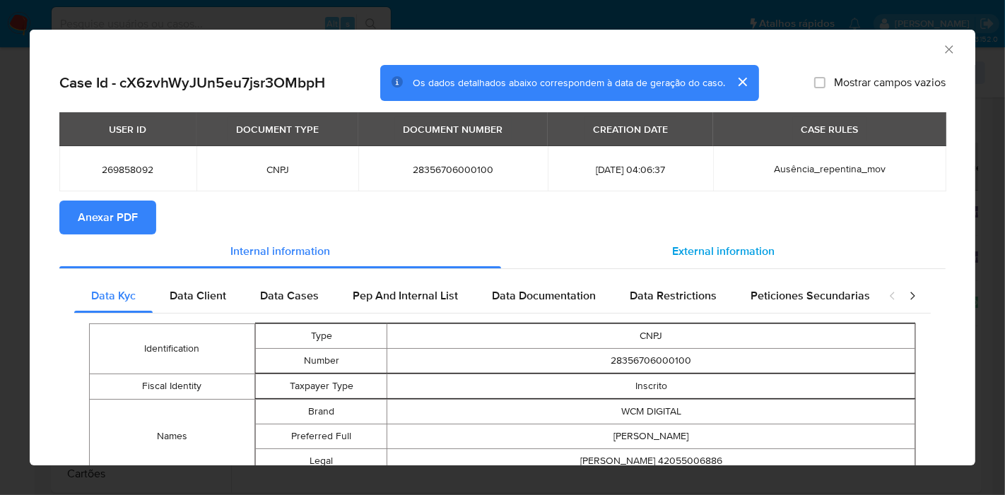
click at [652, 255] on div "External information" at bounding box center [723, 252] width 444 height 34
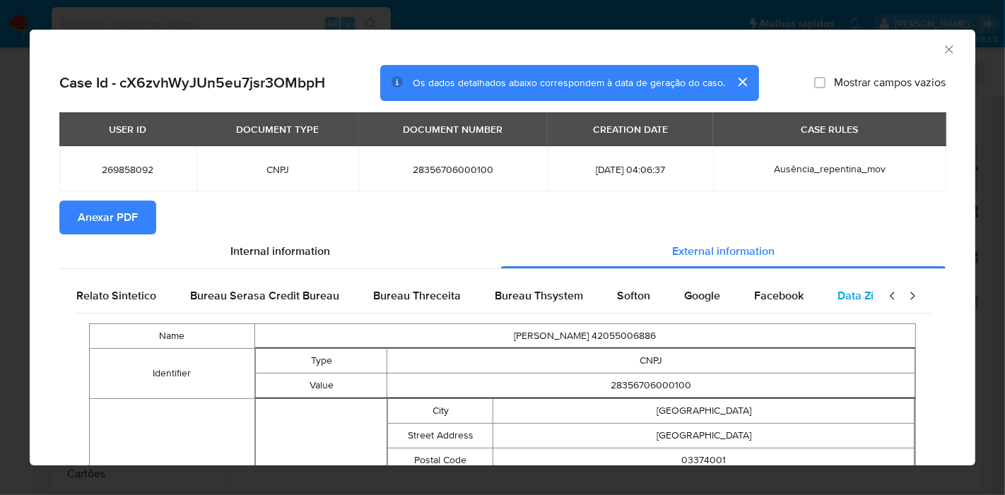
scroll to position [0, 475]
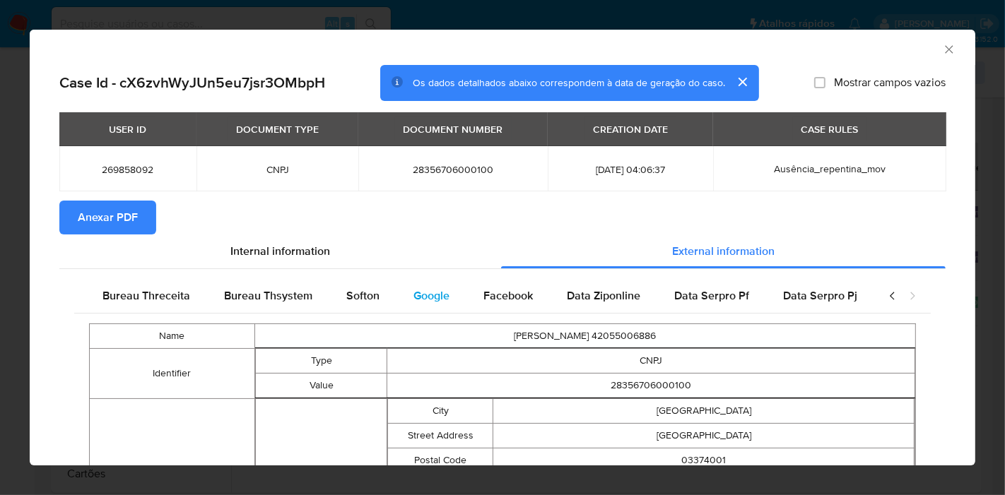
click at [436, 292] on span "Google" at bounding box center [431, 296] width 36 height 16
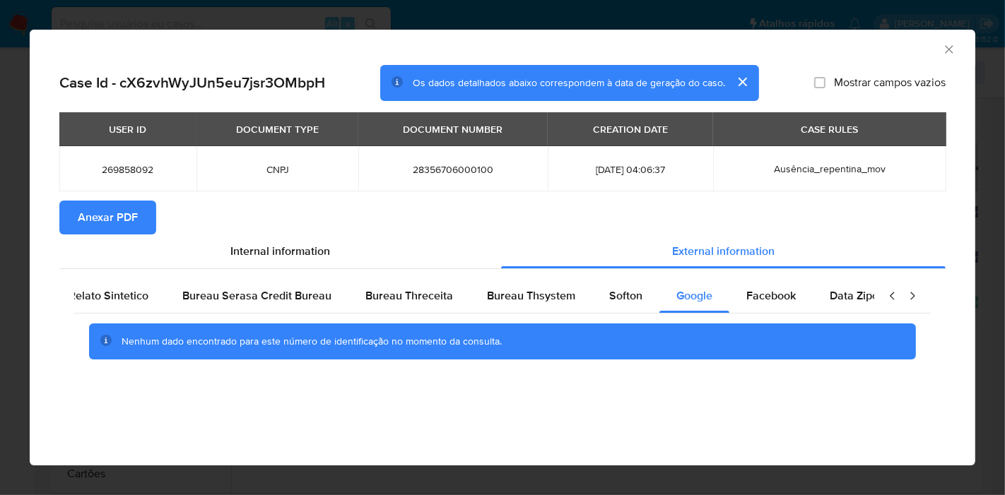
scroll to position [0, 0]
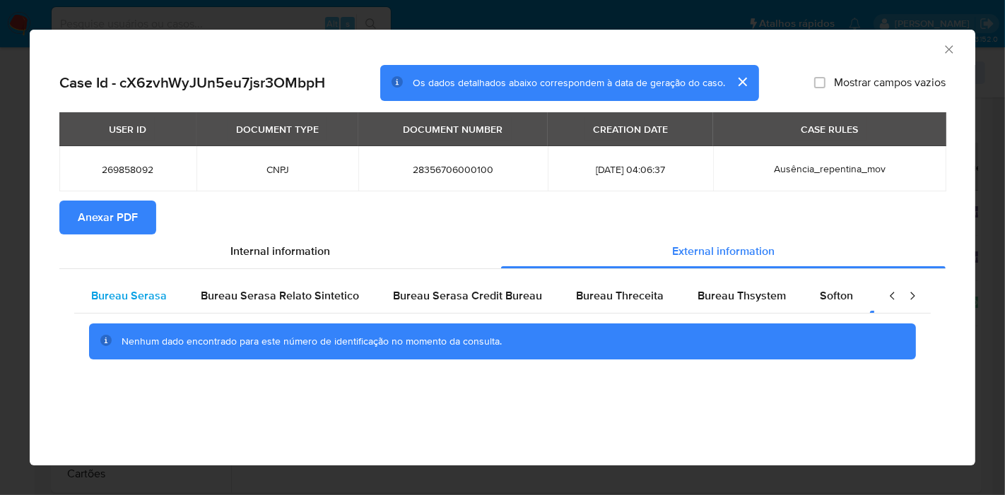
click at [112, 296] on span "Bureau Serasa" at bounding box center [129, 296] width 76 height 16
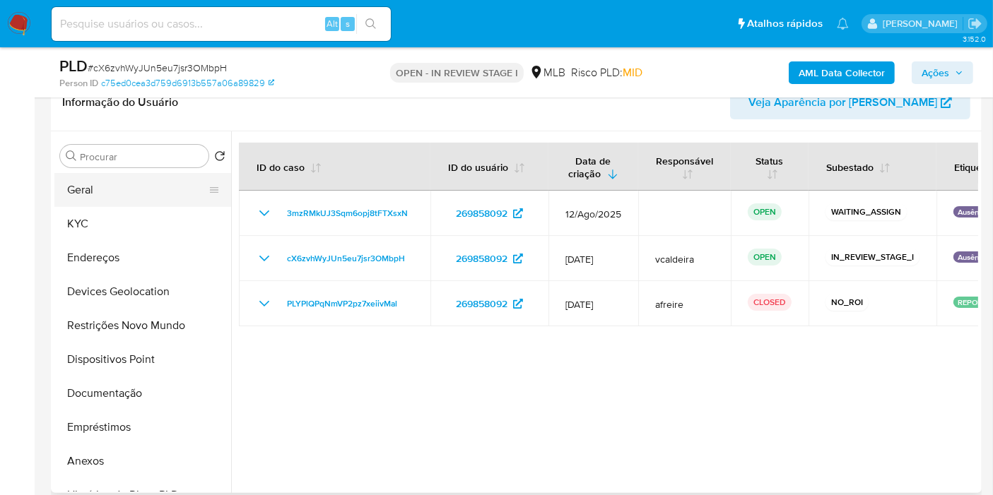
click at [111, 197] on button "Geral" at bounding box center [136, 190] width 165 height 34
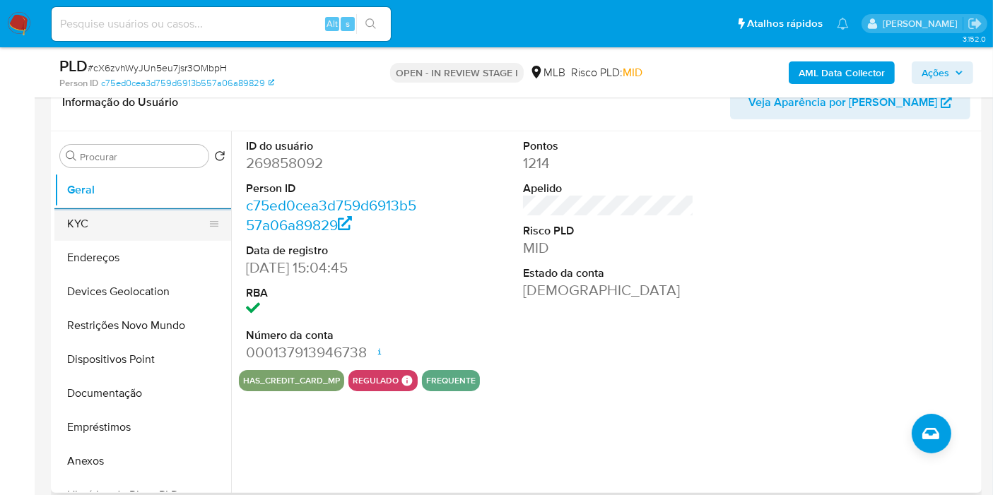
click at [100, 224] on button "KYC" at bounding box center [136, 224] width 165 height 34
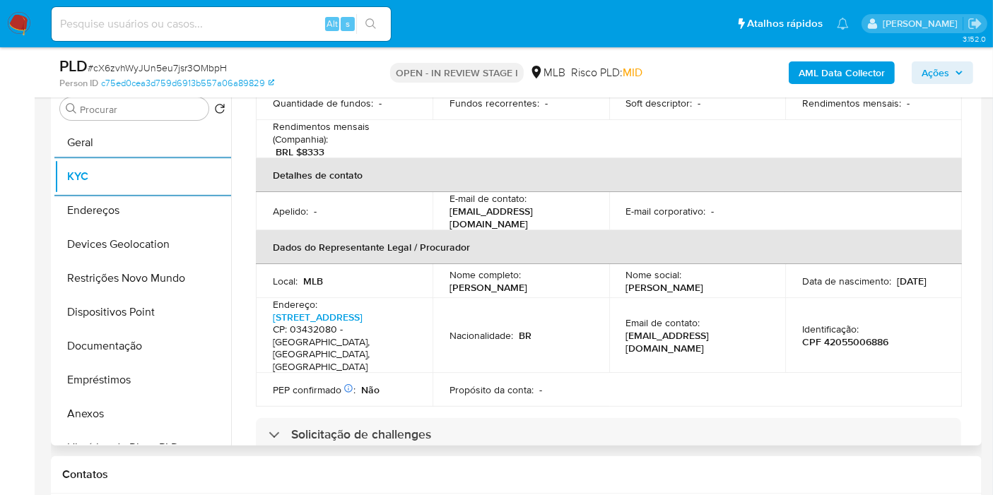
scroll to position [392, 0]
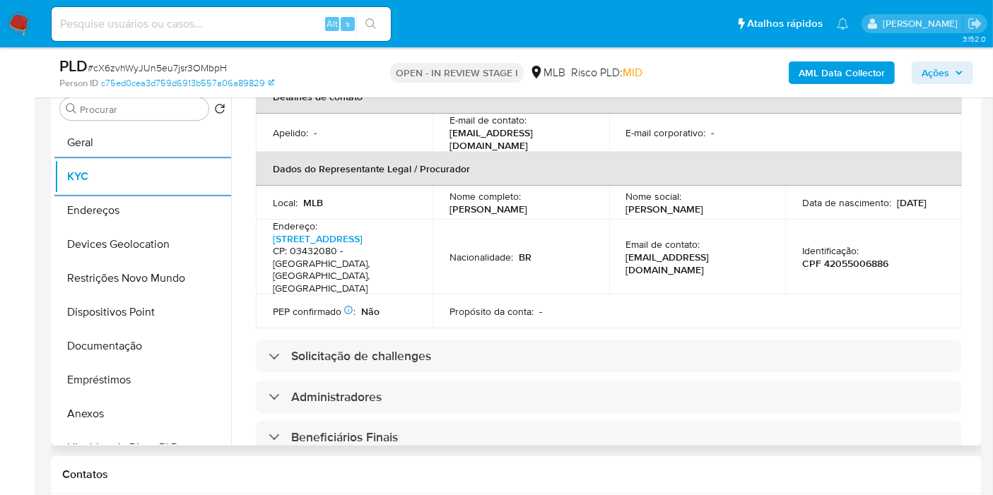
click at [573, 295] on td "Propósito da conta : -" at bounding box center [520, 312] width 177 height 34
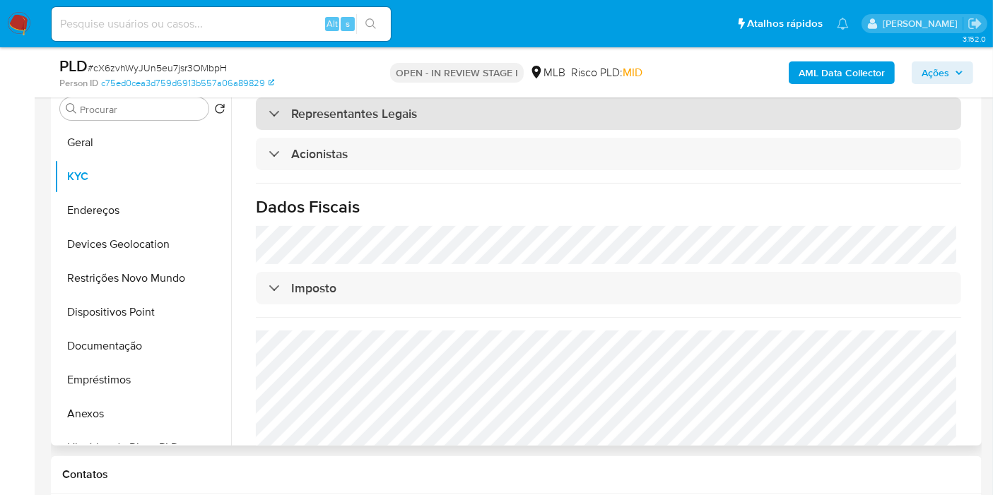
scroll to position [852, 0]
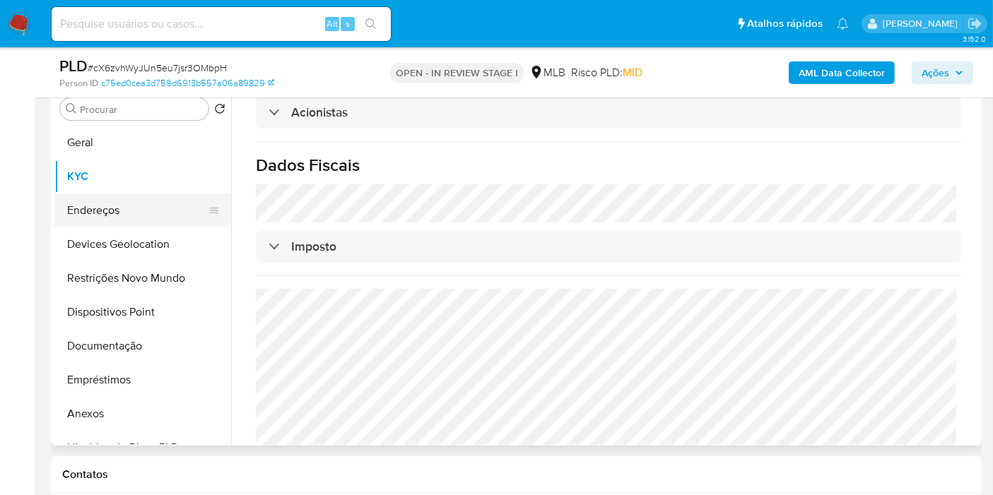
click at [72, 208] on button "Endereços" at bounding box center [136, 211] width 165 height 34
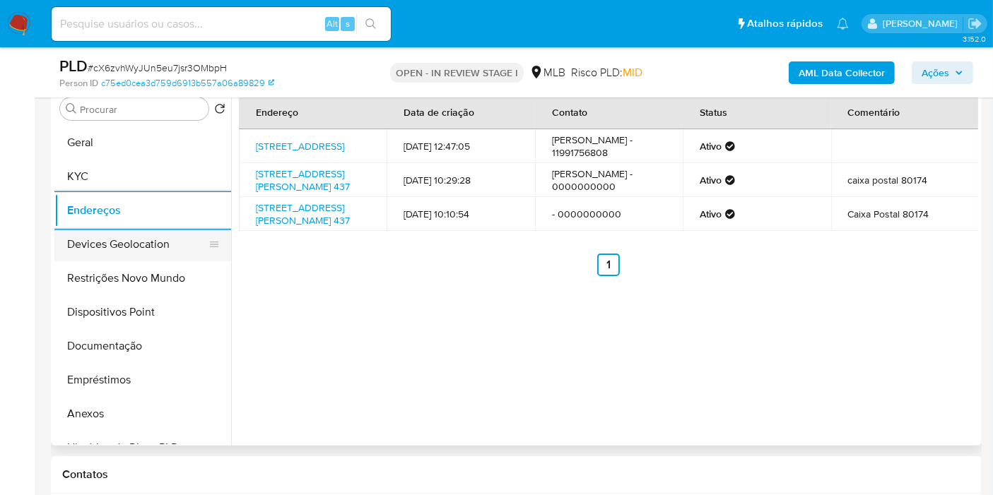
click at [135, 249] on button "Devices Geolocation" at bounding box center [136, 245] width 165 height 34
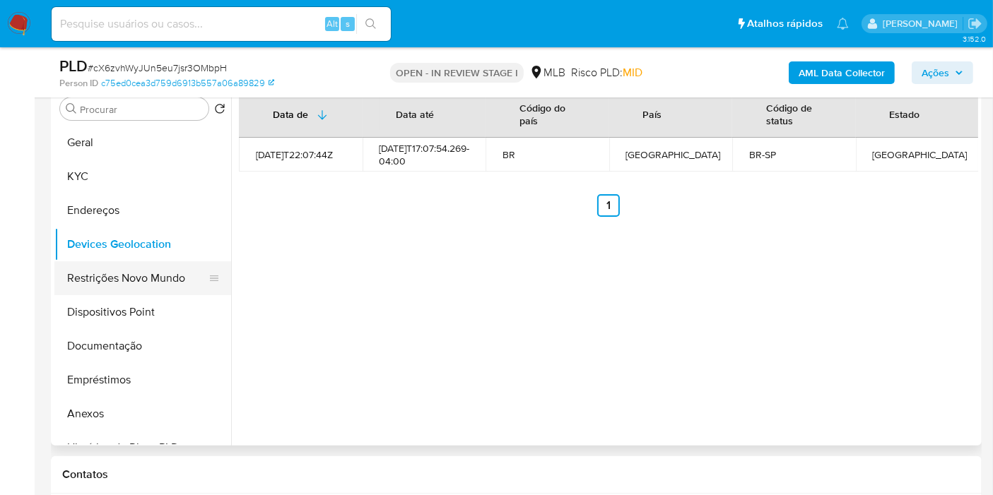
click at [91, 276] on button "Restrições Novo Mundo" at bounding box center [136, 278] width 165 height 34
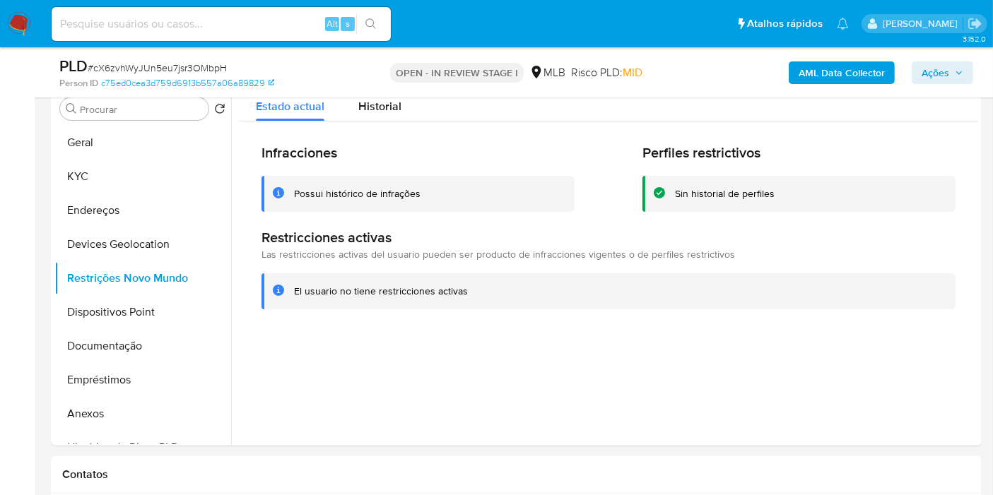
click at [417, 144] on h2 "Infracciones" at bounding box center [417, 153] width 313 height 18
click at [118, 310] on button "Dispositivos Point" at bounding box center [136, 312] width 165 height 34
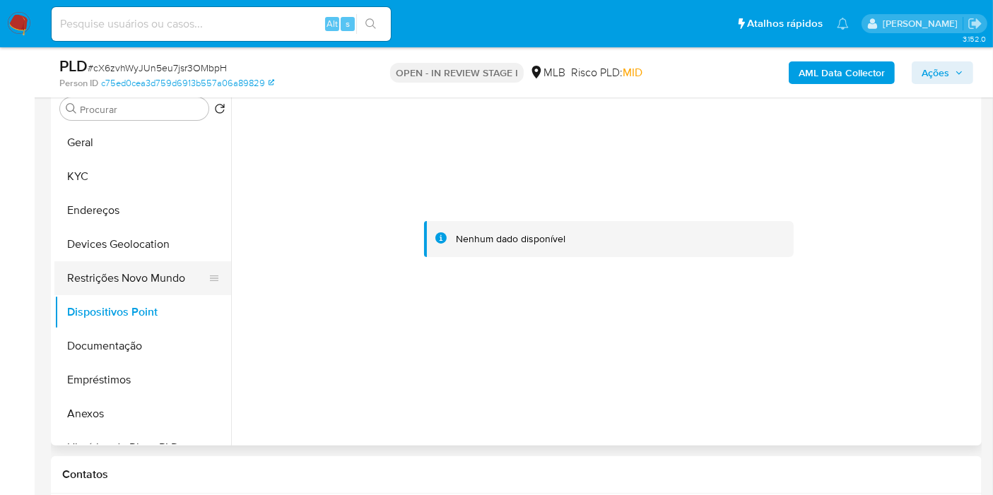
click at [111, 273] on button "Restrições Novo Mundo" at bounding box center [136, 278] width 165 height 34
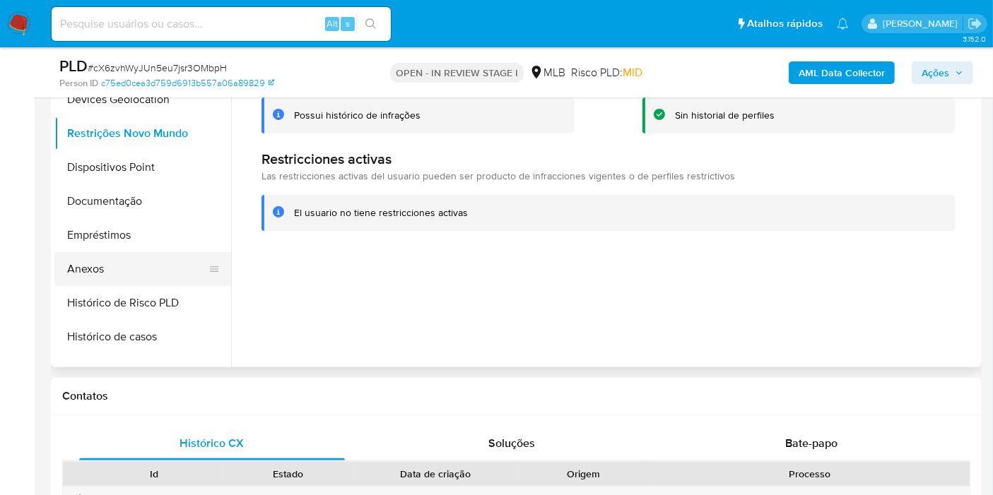
scroll to position [235, 0]
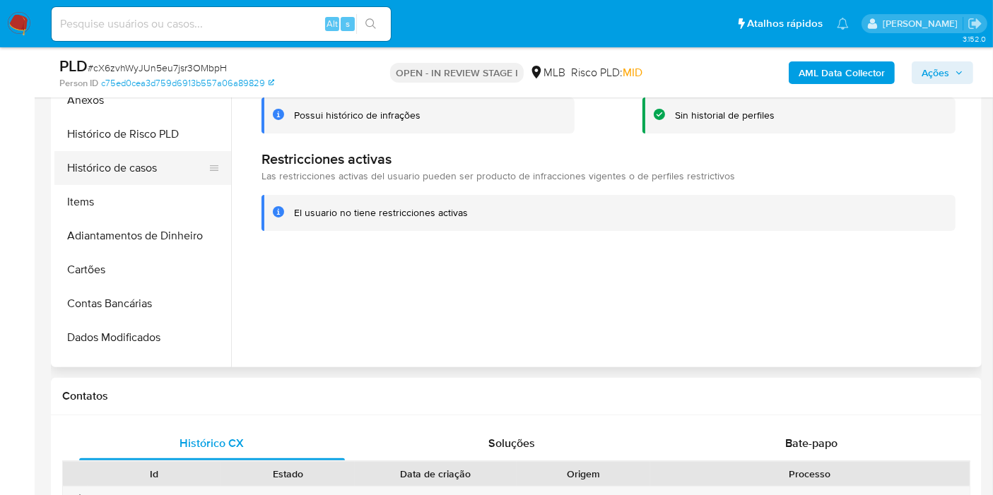
click at [139, 163] on button "Histórico de casos" at bounding box center [136, 168] width 165 height 34
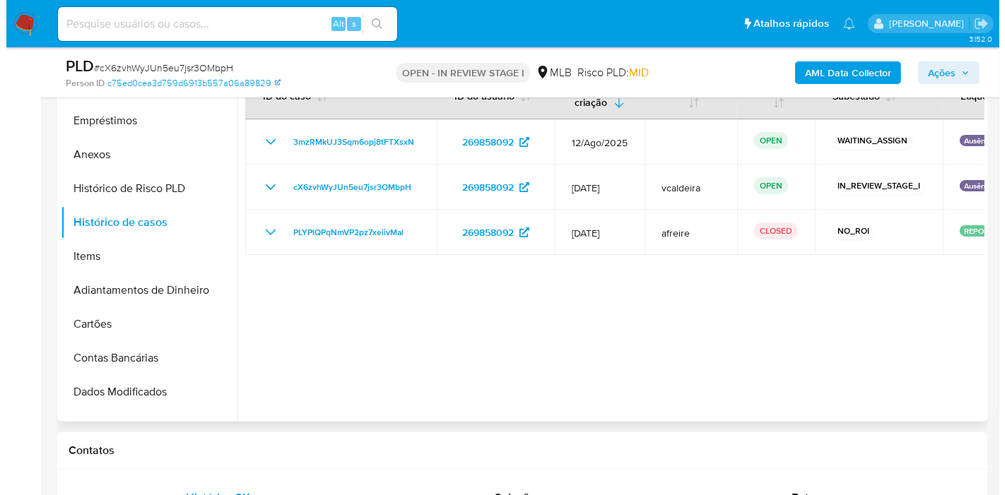
scroll to position [283, 0]
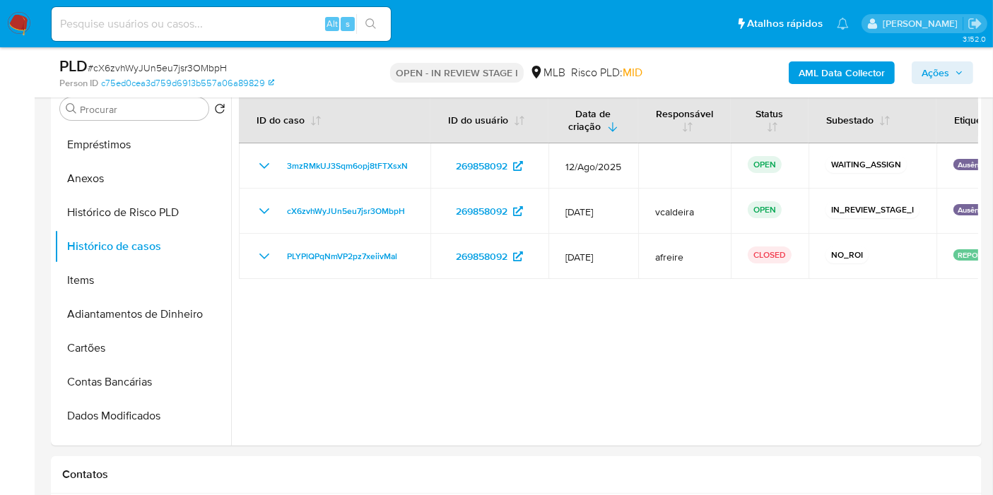
click at [942, 71] on span "Ações" at bounding box center [936, 72] width 28 height 23
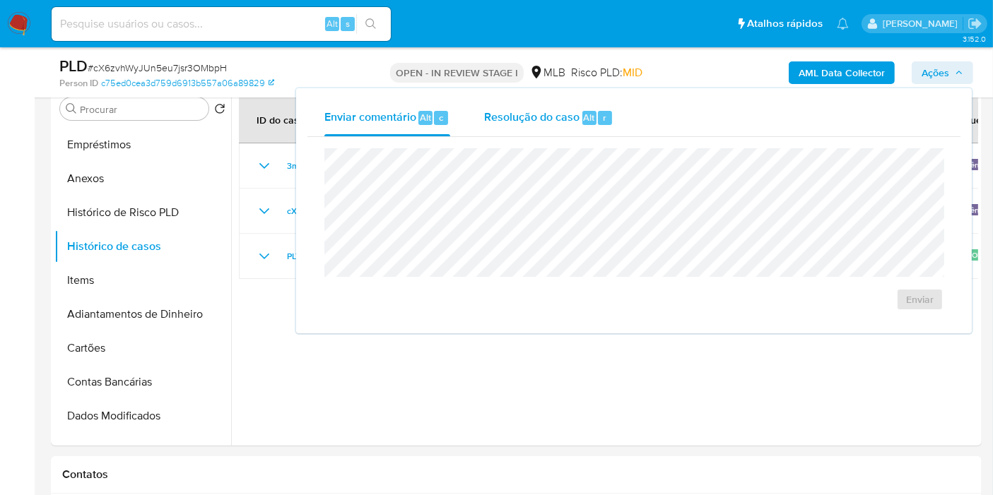
click at [515, 122] on span "Resolução do caso" at bounding box center [531, 117] width 95 height 16
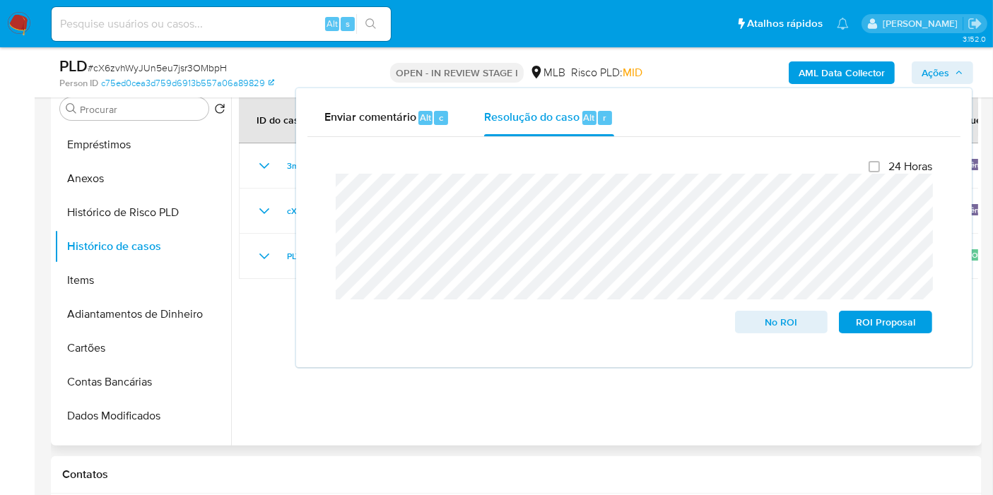
click at [402, 402] on div at bounding box center [604, 265] width 747 height 362
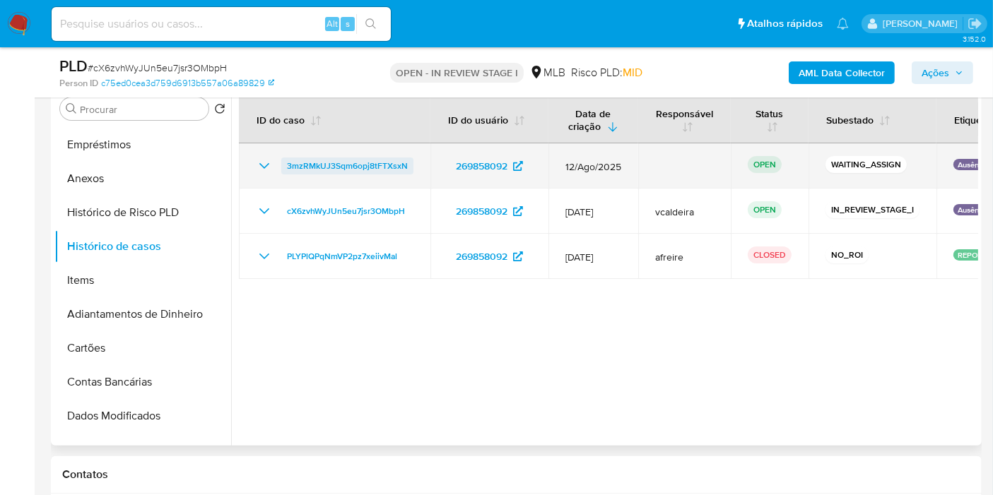
click at [358, 166] on span "3mzRMkUJ3Sqm6opj8tFTXsxN" at bounding box center [347, 166] width 121 height 17
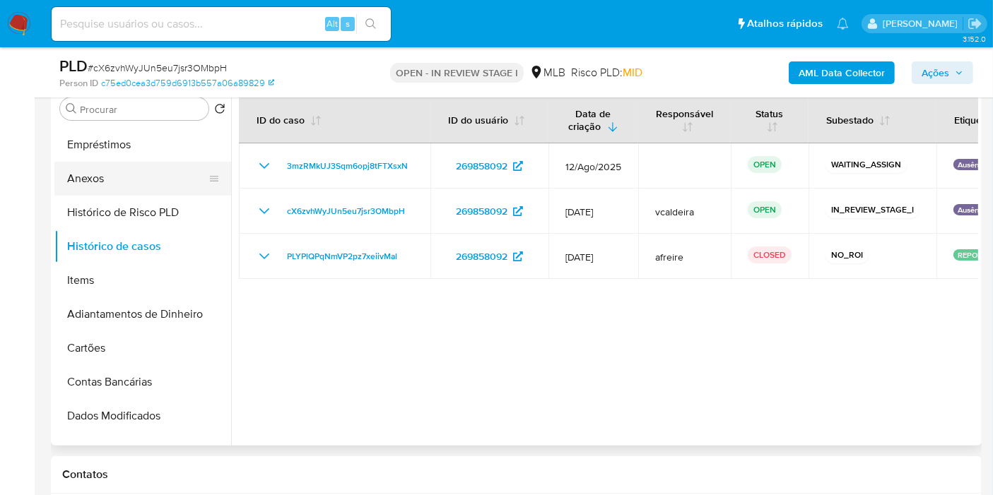
click at [109, 186] on button "Anexos" at bounding box center [136, 179] width 165 height 34
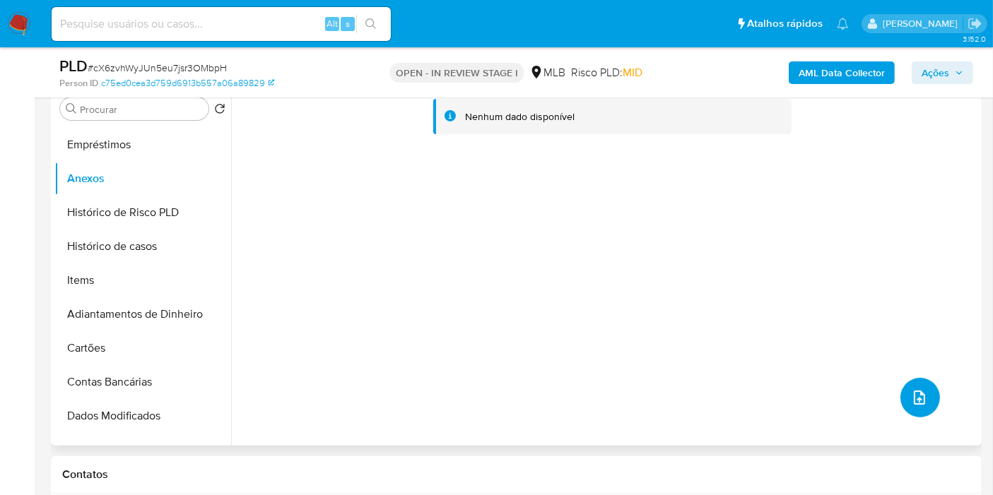
click at [917, 401] on icon "upload-file" at bounding box center [919, 397] width 17 height 17
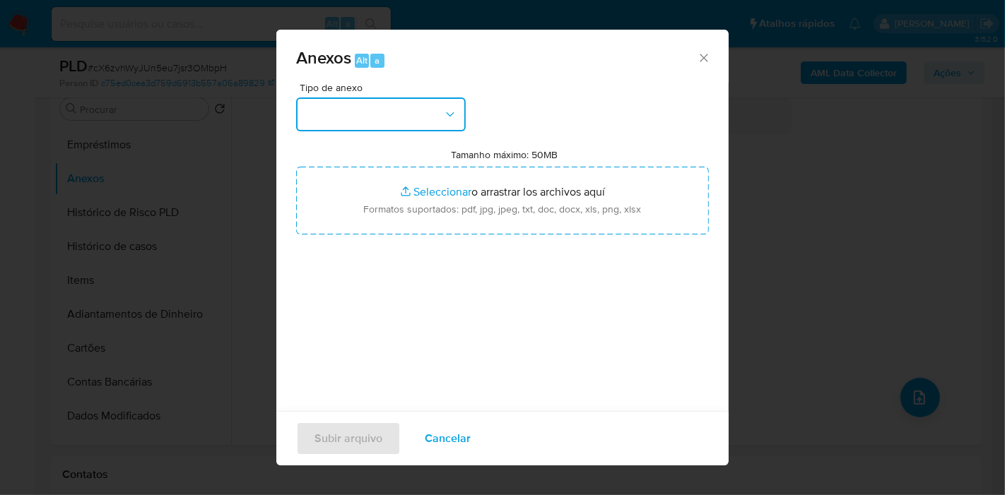
click at [413, 115] on button "button" at bounding box center [381, 115] width 170 height 34
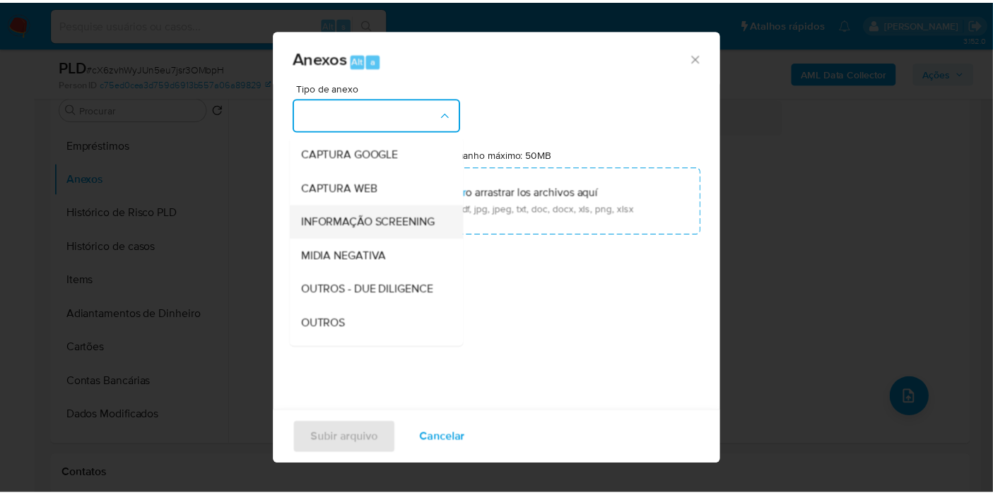
scroll to position [157, 0]
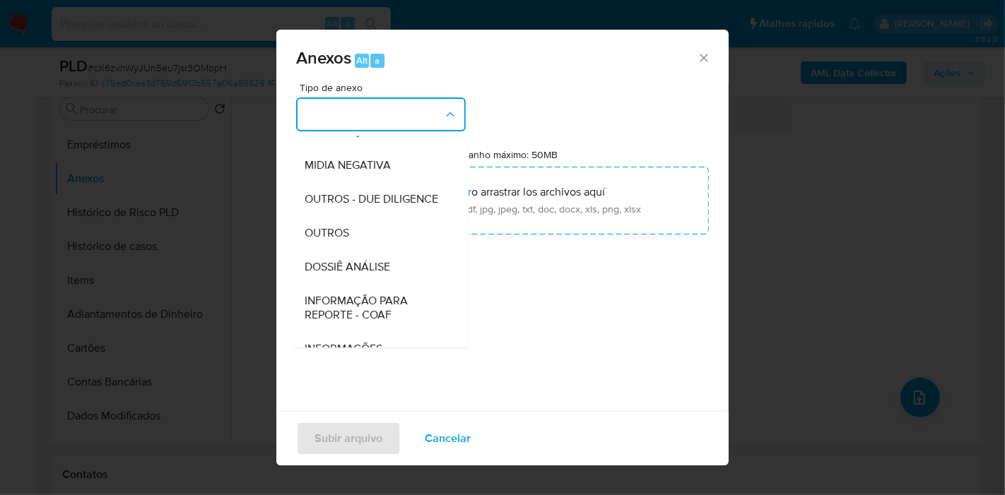
click at [351, 284] on div "DOSSIÊ ANÁLISE" at bounding box center [377, 267] width 144 height 34
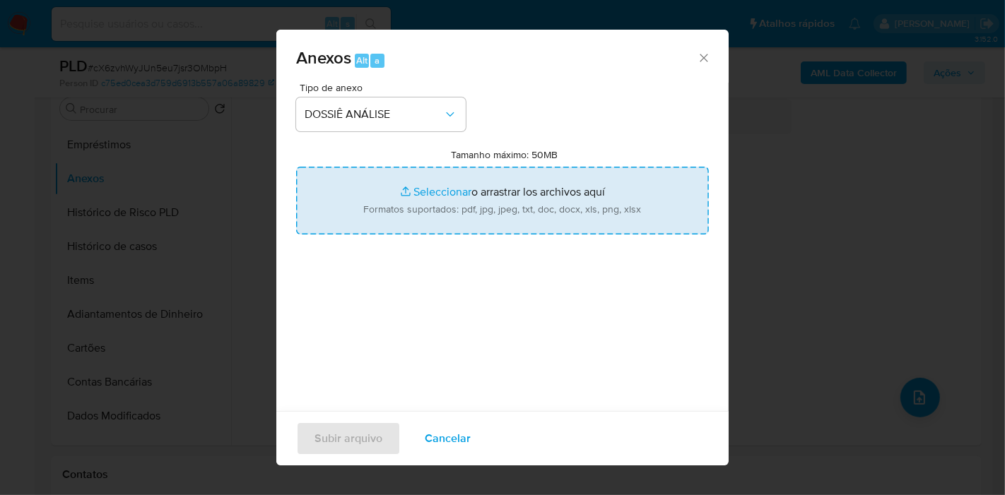
type input "C:\fakepath\Mulan 269858092_2025_08_12_07_57_05.pdf"
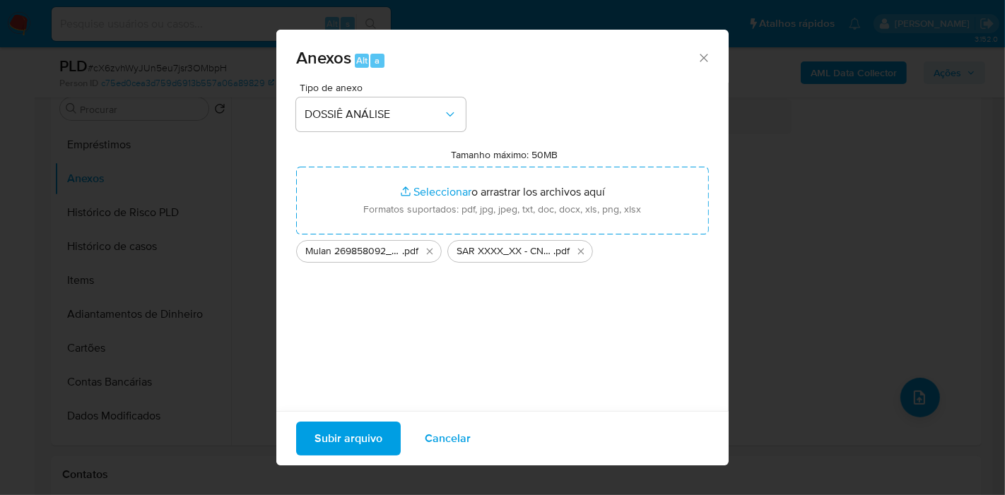
click at [363, 427] on span "Subir arquivo" at bounding box center [348, 438] width 68 height 31
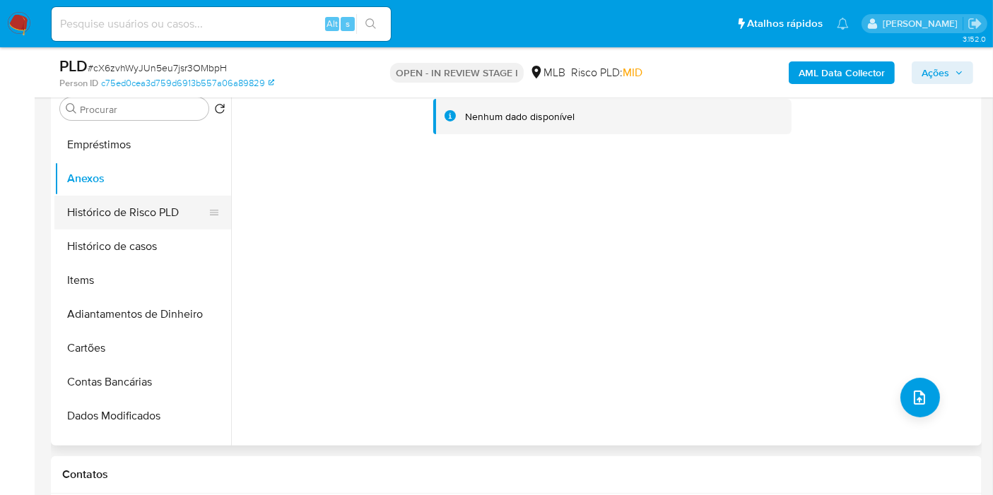
click at [81, 208] on button "Histórico de Risco PLD" at bounding box center [136, 213] width 165 height 34
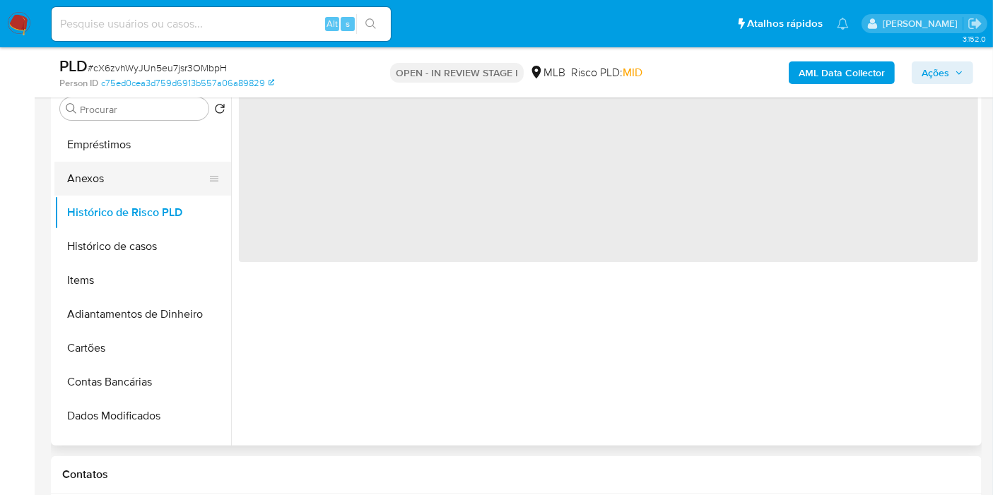
click at [83, 162] on button "Anexos" at bounding box center [136, 179] width 165 height 34
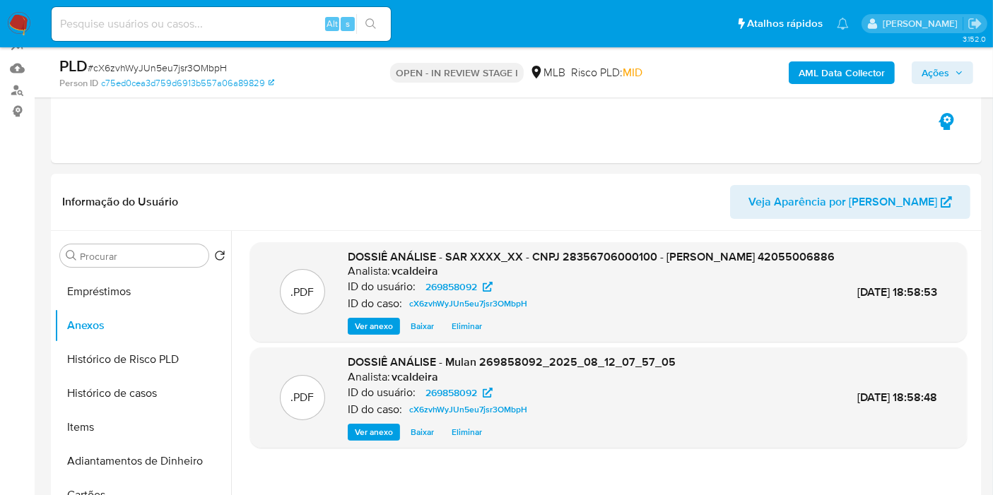
scroll to position [125, 0]
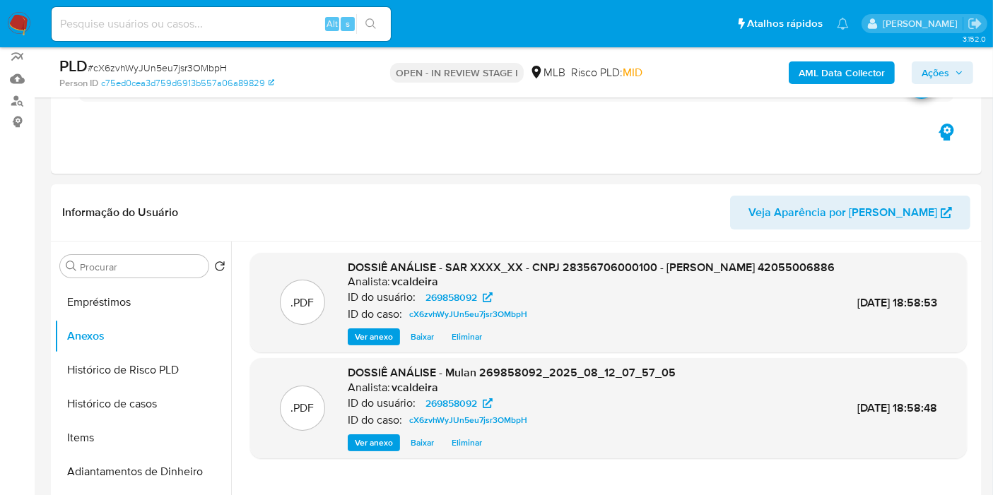
click at [946, 76] on span "Ações" at bounding box center [936, 72] width 28 height 23
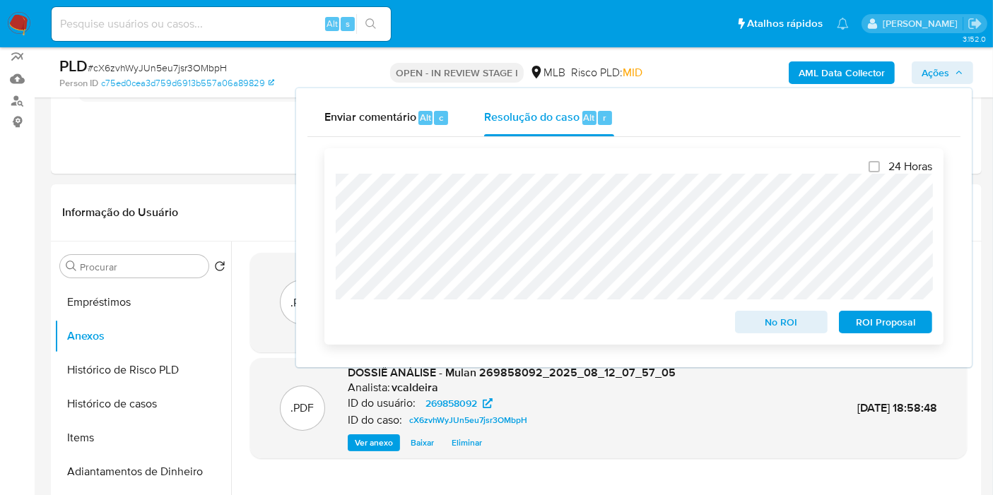
drag, startPoint x: 864, startPoint y: 322, endPoint x: 860, endPoint y: 310, distance: 13.2
click at [864, 322] on span "ROI Proposal" at bounding box center [885, 322] width 73 height 20
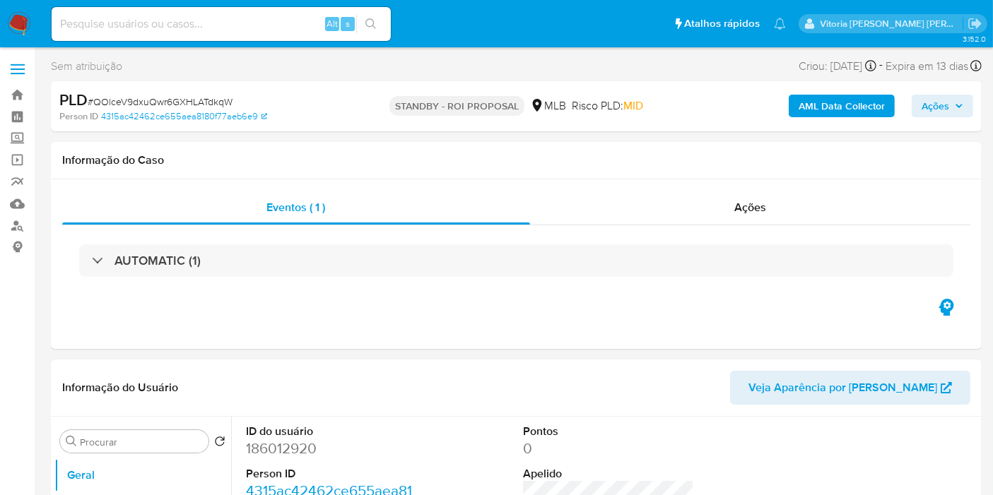
select select "10"
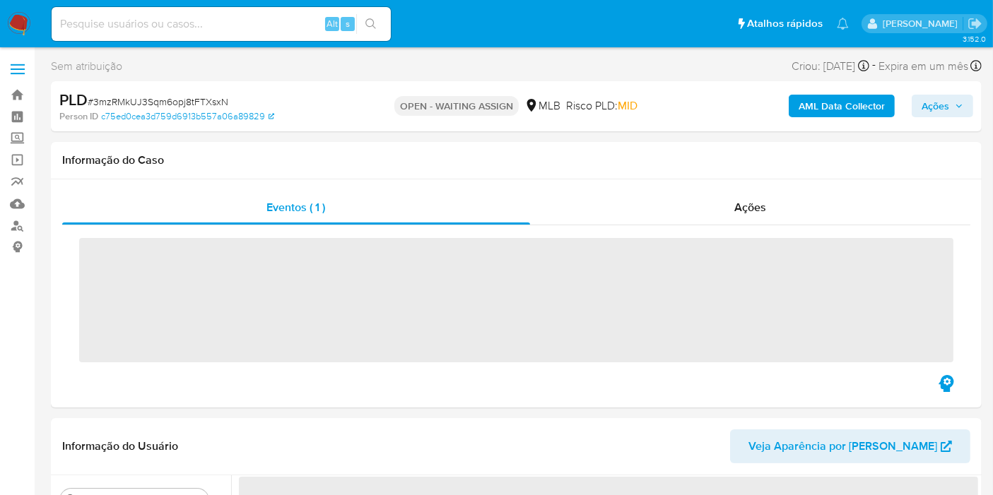
click at [25, 23] on img at bounding box center [19, 24] width 24 height 24
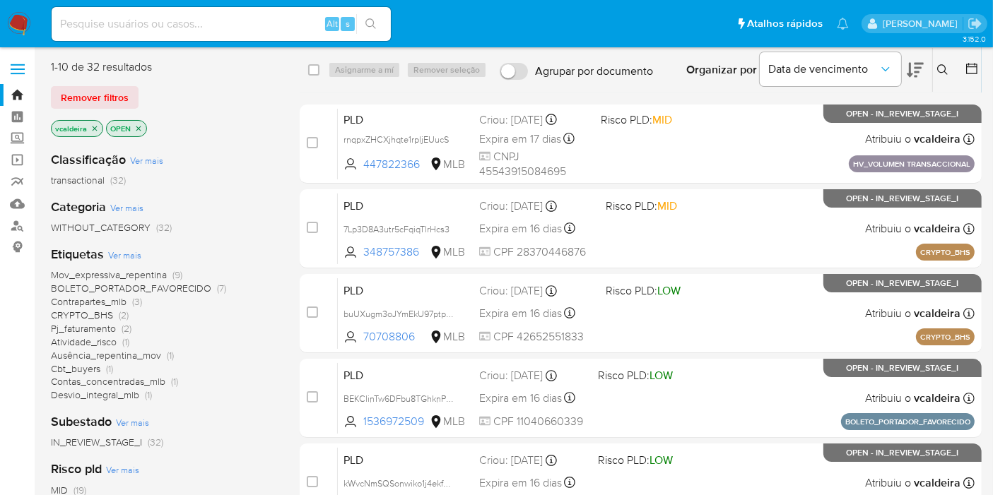
click at [944, 73] on icon at bounding box center [942, 69] width 11 height 11
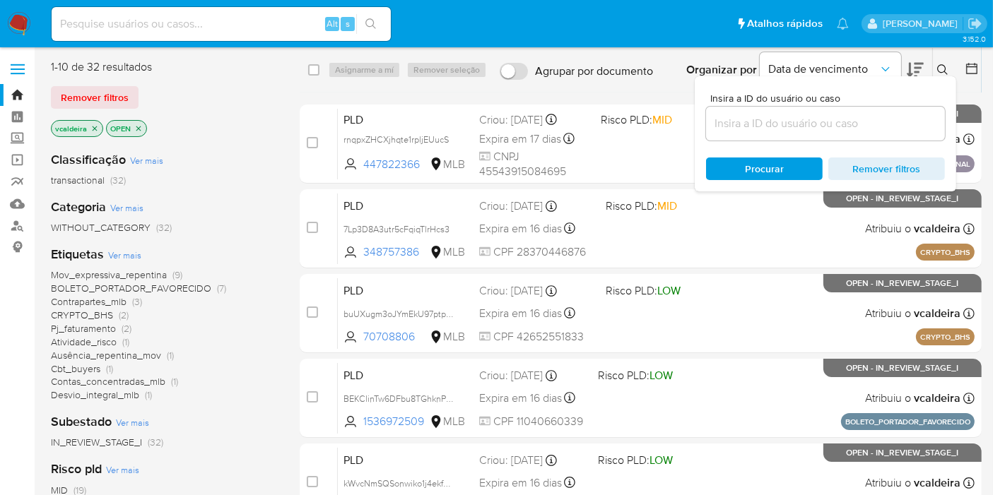
click at [800, 122] on input at bounding box center [825, 123] width 239 height 18
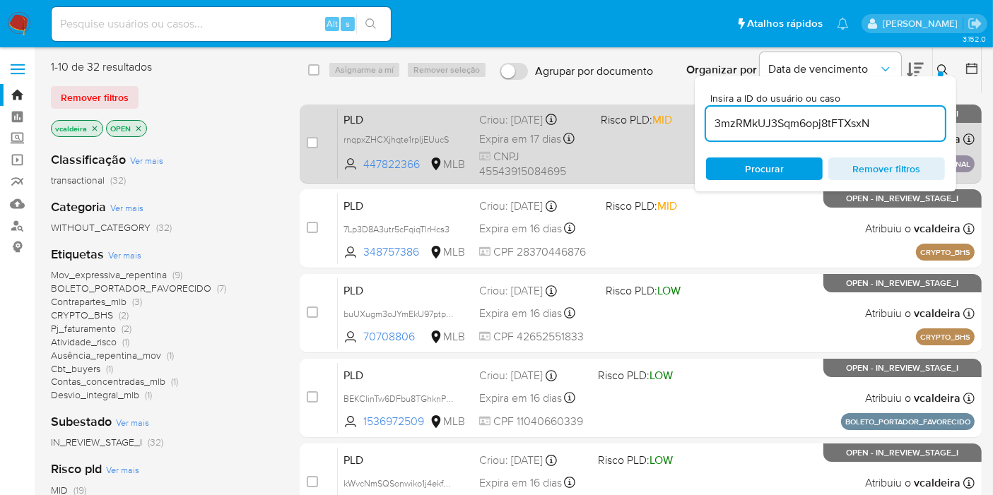
type input "3mzRMkUJ3Sqm6opj8tFTXsxN"
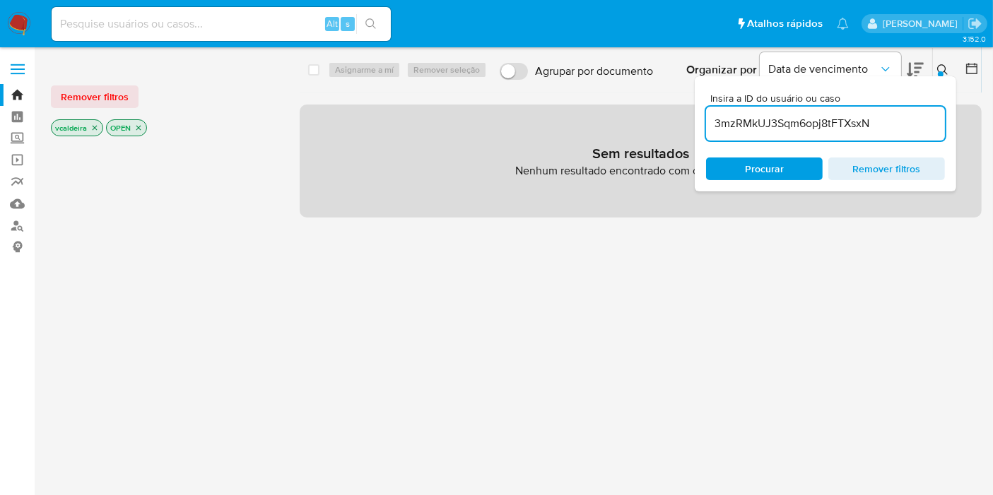
click at [95, 124] on icon "close-filter" at bounding box center [94, 128] width 8 height 8
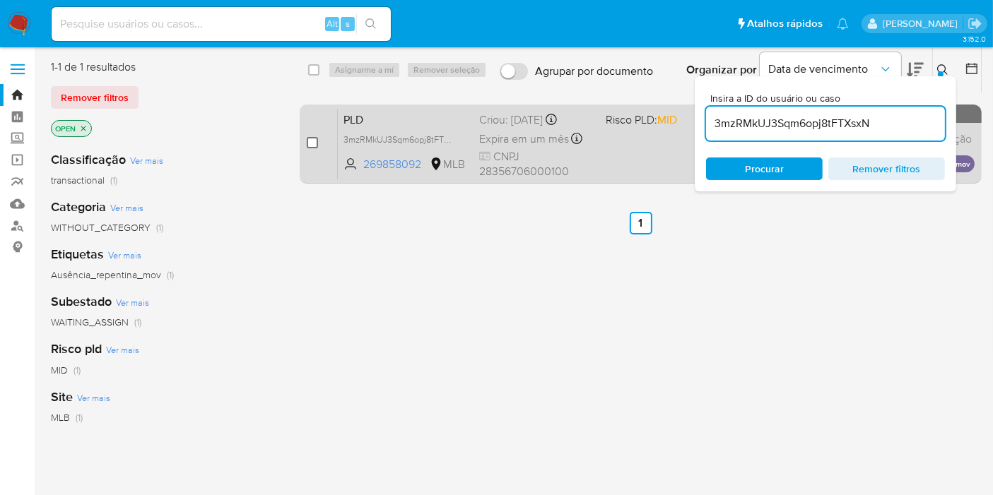
click at [312, 141] on input "checkbox" at bounding box center [312, 142] width 11 height 11
checkbox input "true"
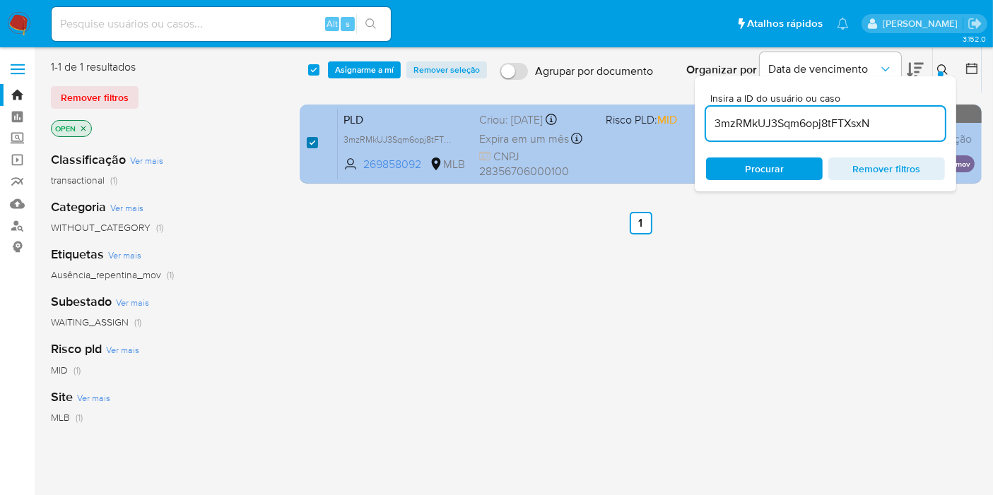
checkbox input "true"
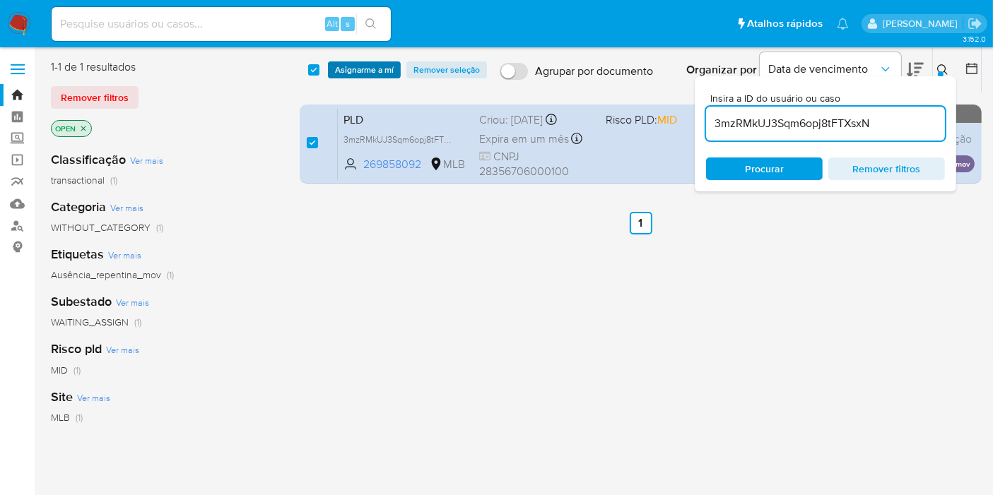
click at [356, 71] on span "Asignarme a mí" at bounding box center [364, 70] width 59 height 14
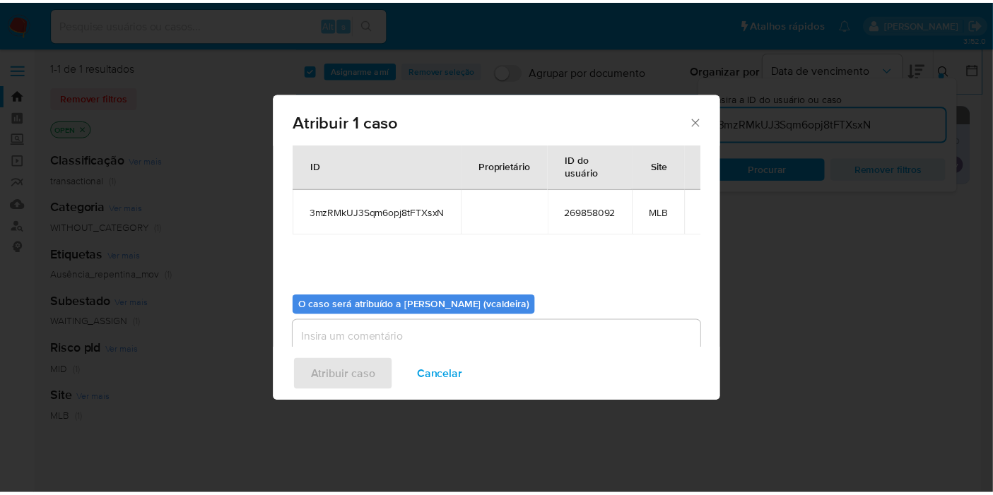
scroll to position [72, 0]
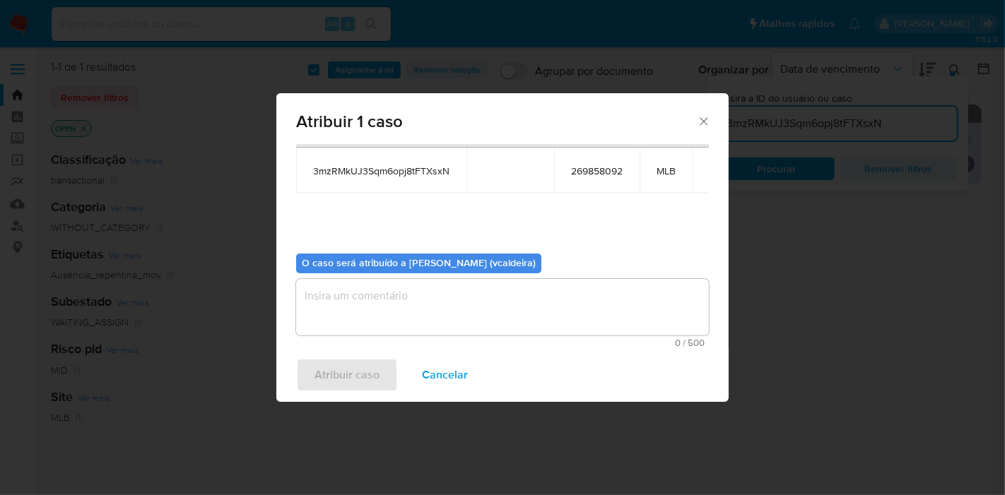
click at [399, 309] on textarea "assign-modal" at bounding box center [502, 307] width 413 height 57
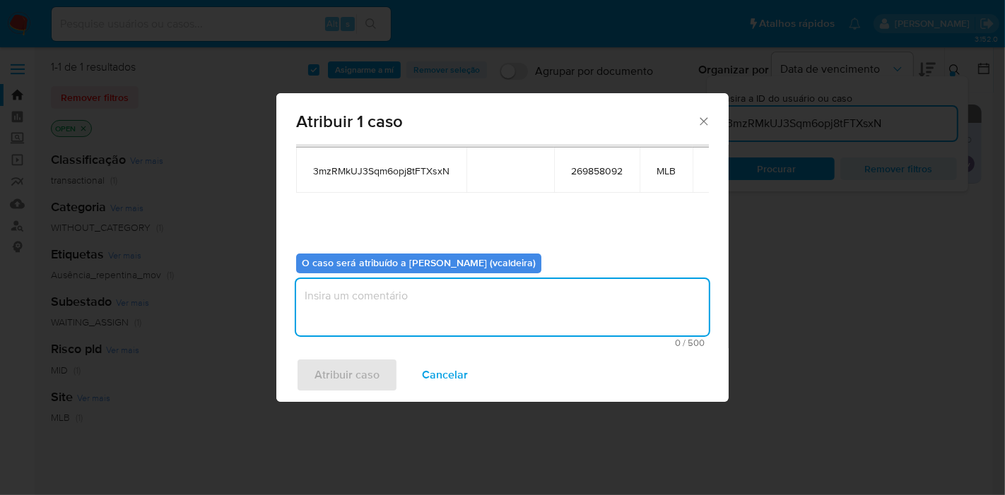
click at [356, 307] on textarea "assign-modal" at bounding box center [502, 307] width 413 height 57
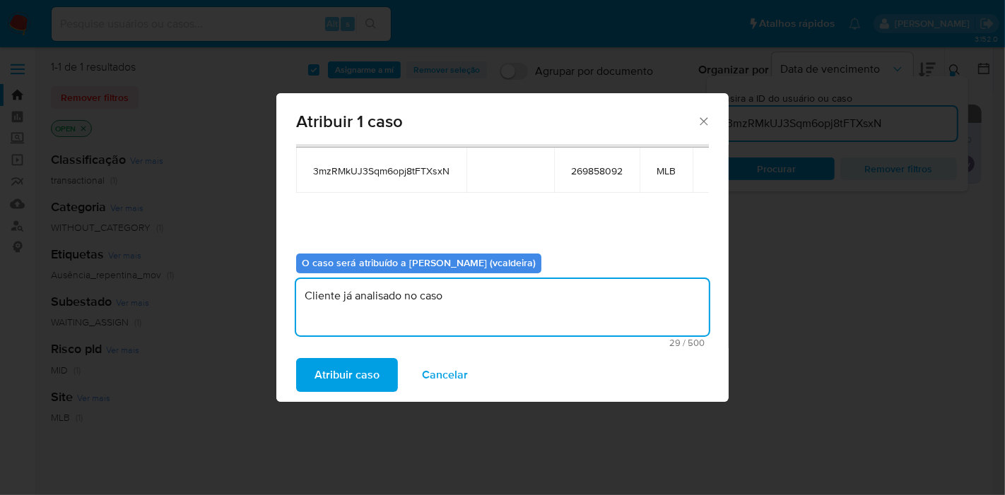
paste textarea "cX6zvhWyJUn5eu7jsr3OMbpH"
drag, startPoint x: 546, startPoint y: 286, endPoint x: 272, endPoint y: 280, distance: 273.6
click at [272, 280] on div "Atribuir 1 caso Casos para atribuir: ID Proprietário ID do usuário Site 3mzRMkU…" at bounding box center [502, 247] width 1005 height 495
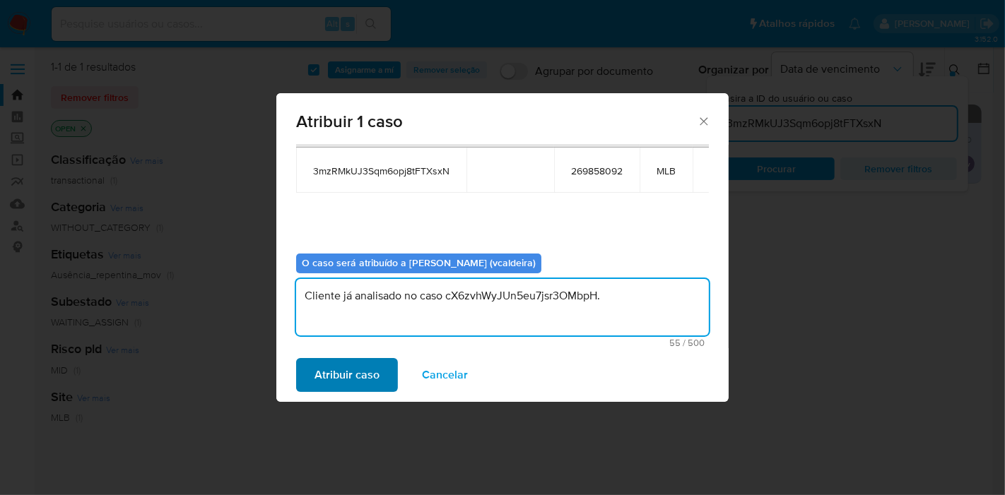
type textarea "Cliente já analisado no caso cX6zvhWyJUn5eu7jsr3OMbpH."
click at [362, 378] on span "Atribuir caso" at bounding box center [346, 375] width 65 height 31
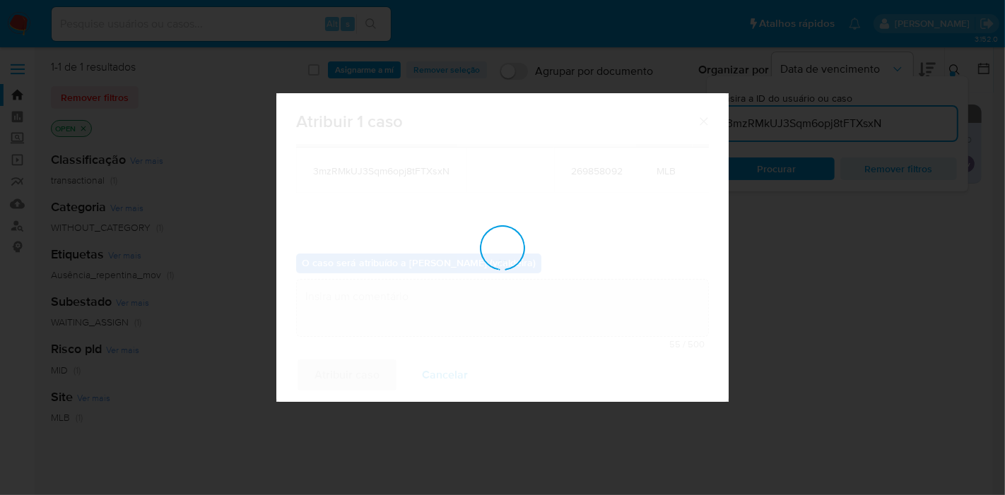
checkbox input "false"
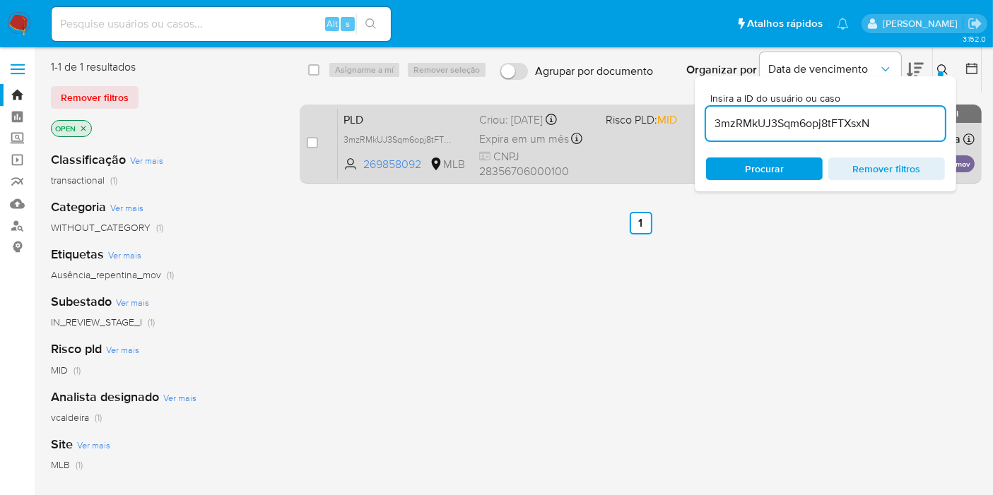
click at [416, 120] on span "PLD" at bounding box center [405, 119] width 124 height 18
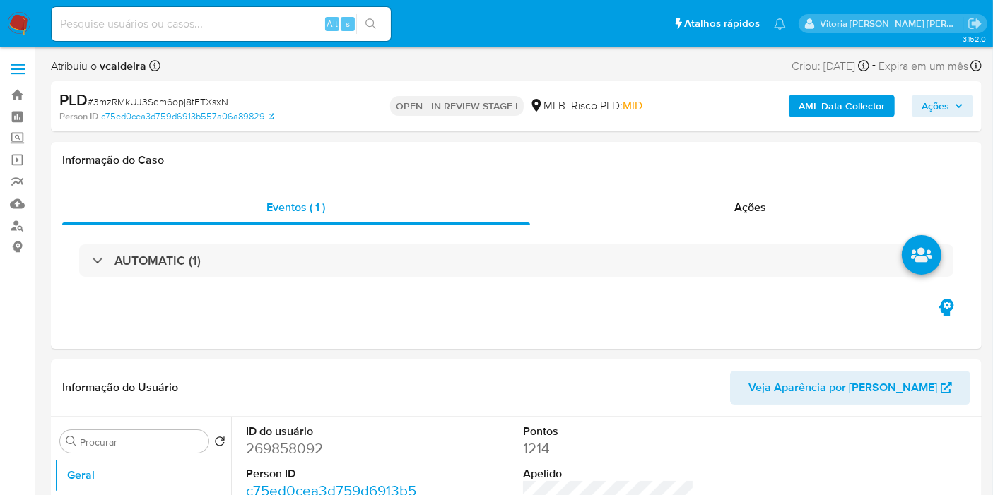
select select "10"
click at [238, 17] on input at bounding box center [221, 24] width 339 height 18
paste input "Cliente já analisado no caso cX6zvhWyJUn5eu7jsr3OMbpH."
type input "Cliente já analisado no caso cX6zvhWyJUn5eu7jsr3OMbpH."
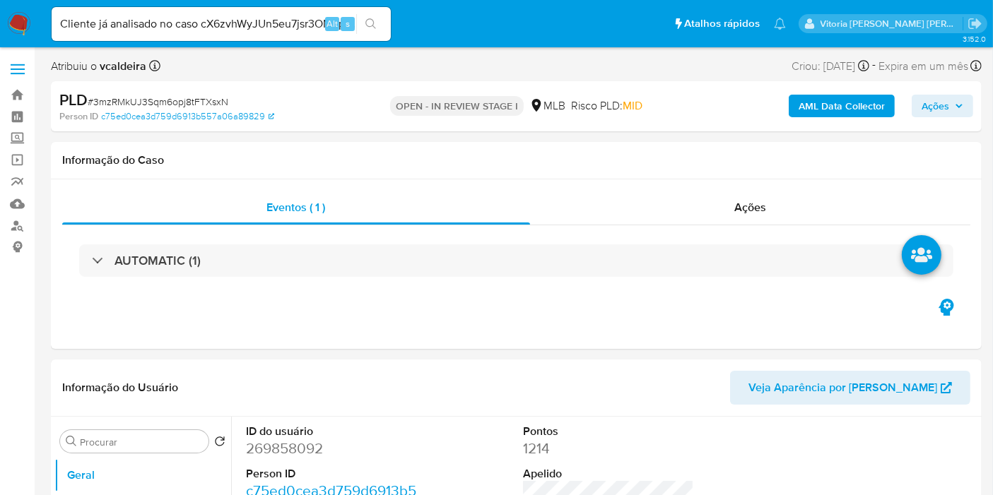
click at [943, 102] on span "Ações" at bounding box center [936, 106] width 28 height 23
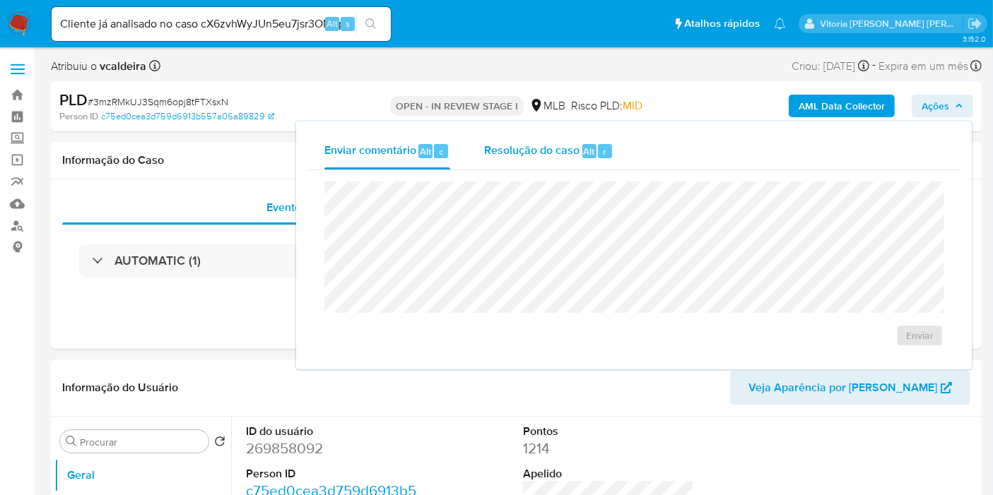
click at [556, 158] on div "Resolução do caso Alt r" at bounding box center [548, 151] width 129 height 37
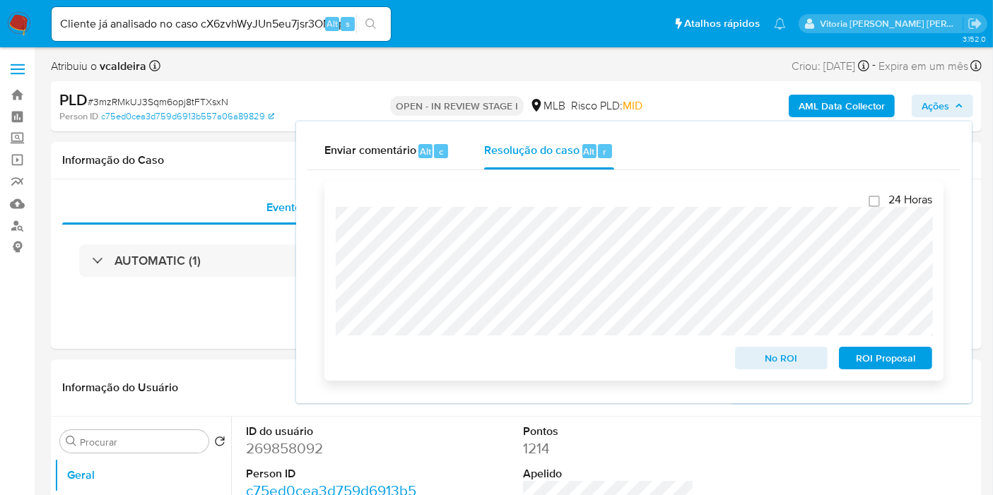
click at [768, 360] on span "No ROI" at bounding box center [781, 358] width 73 height 20
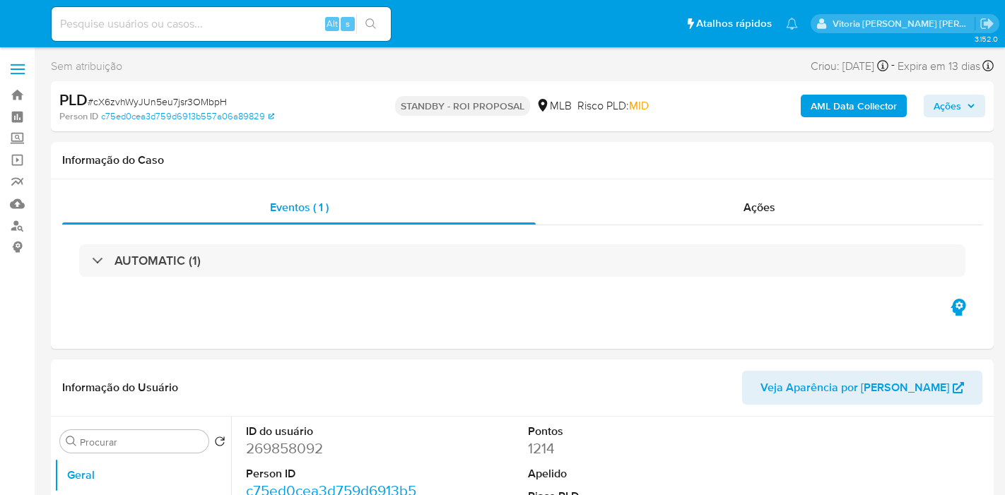
select select "10"
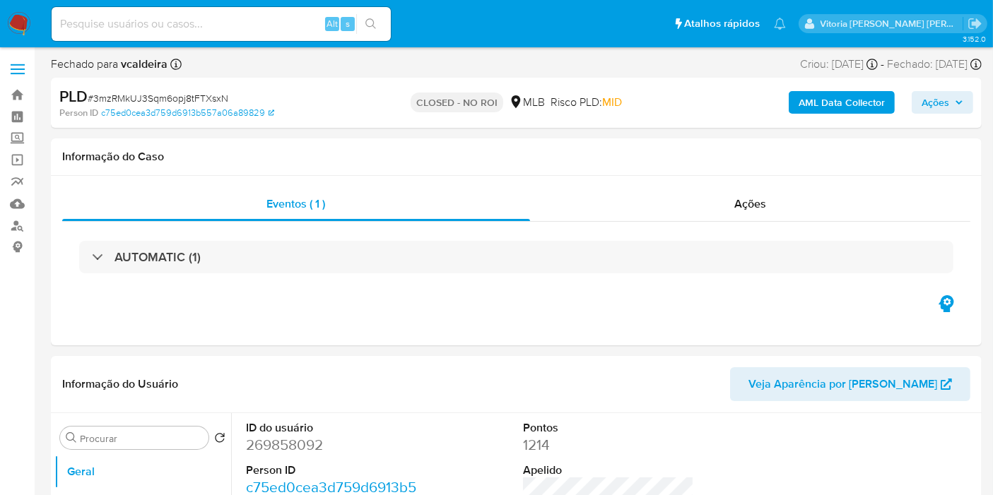
select select "10"
click at [307, 28] on input at bounding box center [221, 24] width 339 height 18
paste input "3ohs2tG0NUGp3FqkEbQ6G6K5"
type input "3ohs2tG0NUGp3FqkEbQ6G6K5"
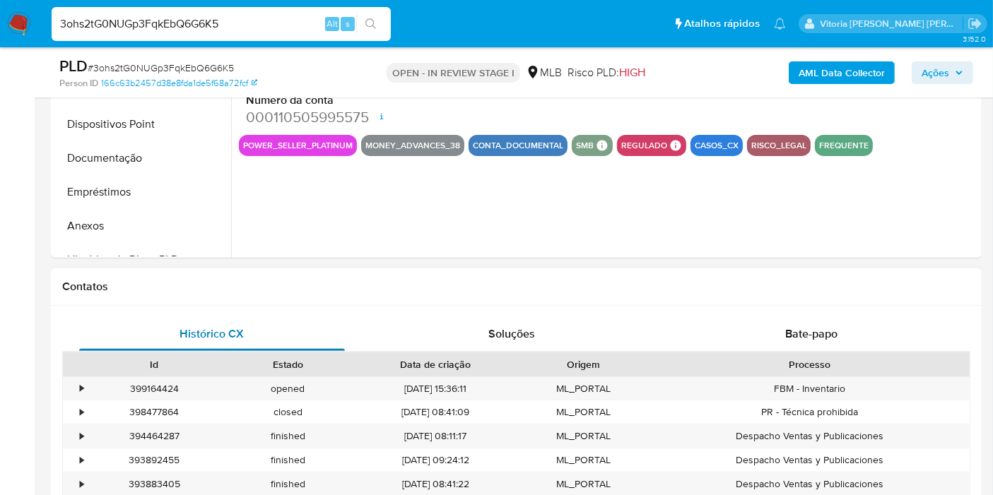
select select "10"
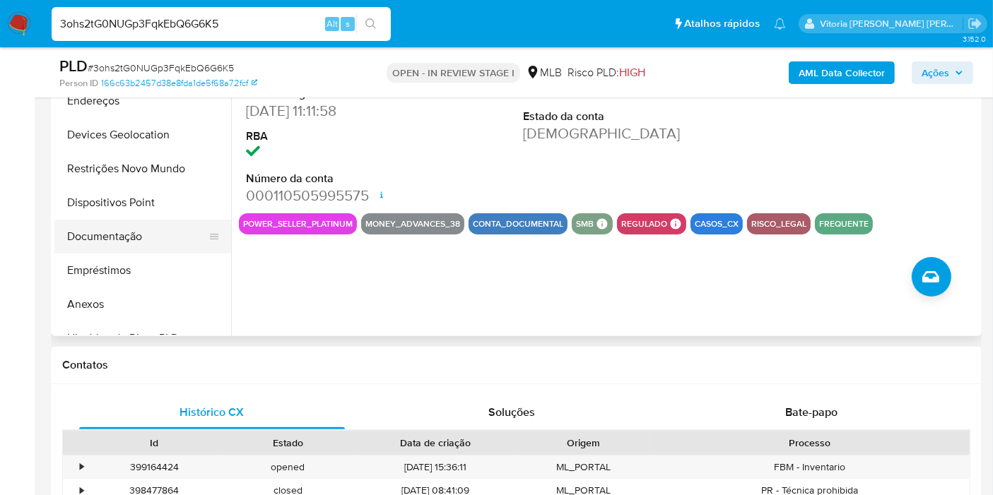
scroll to position [157, 0]
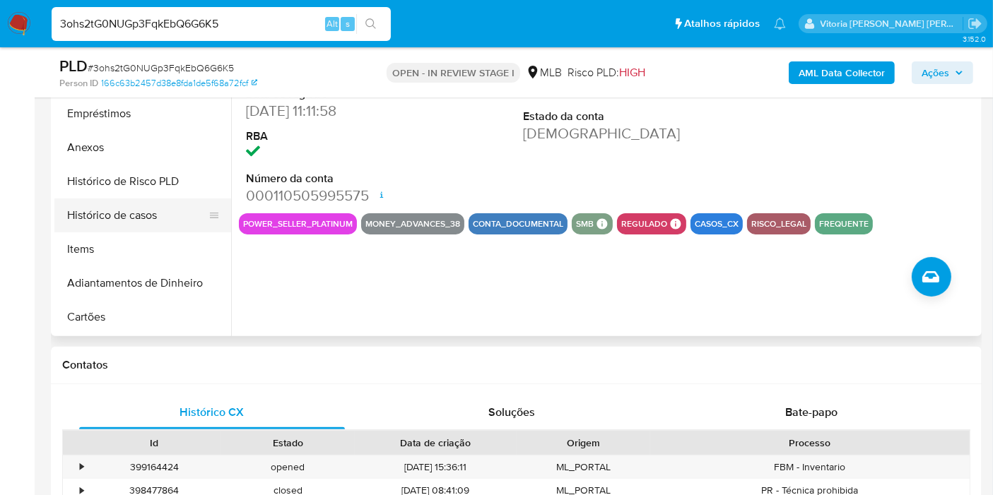
click at [123, 218] on button "Histórico de casos" at bounding box center [136, 216] width 165 height 34
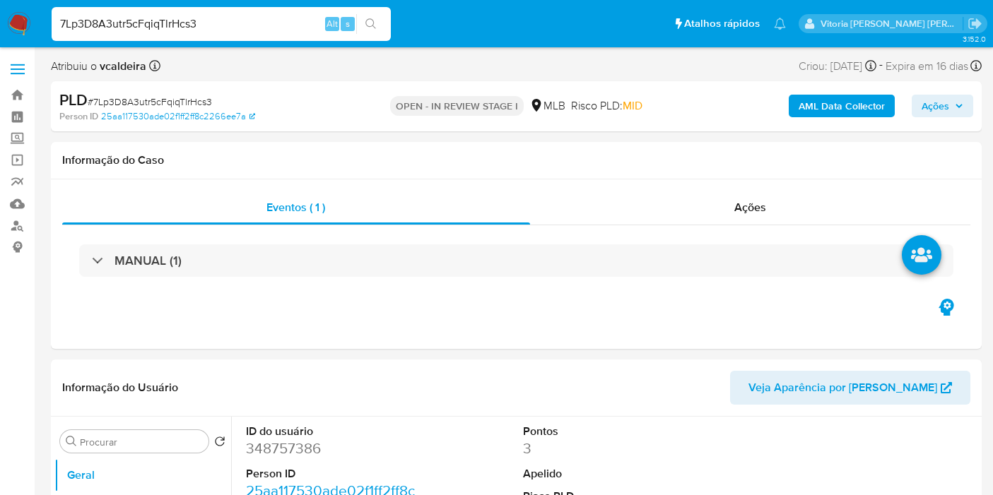
select select "10"
drag, startPoint x: 23, startPoint y: 25, endPoint x: 10, endPoint y: 35, distance: 16.1
click at [22, 25] on img at bounding box center [19, 24] width 24 height 24
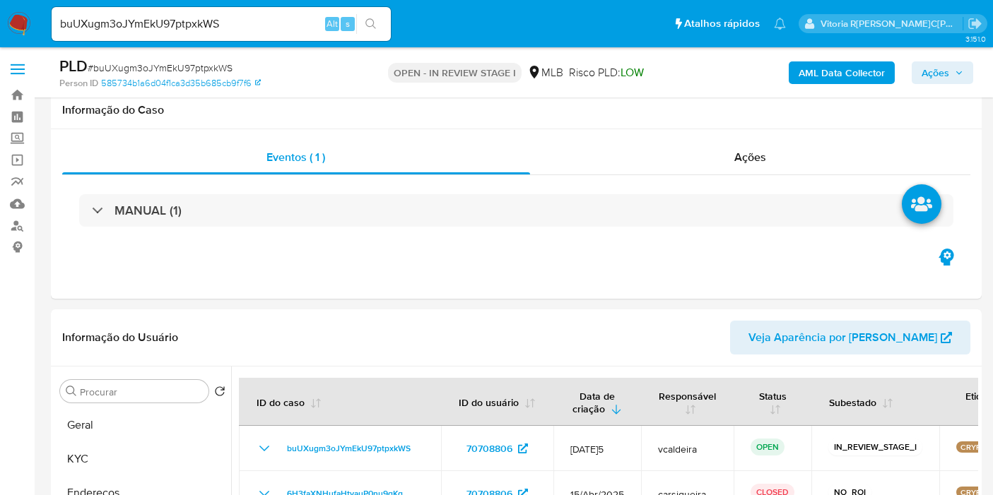
select select "10"
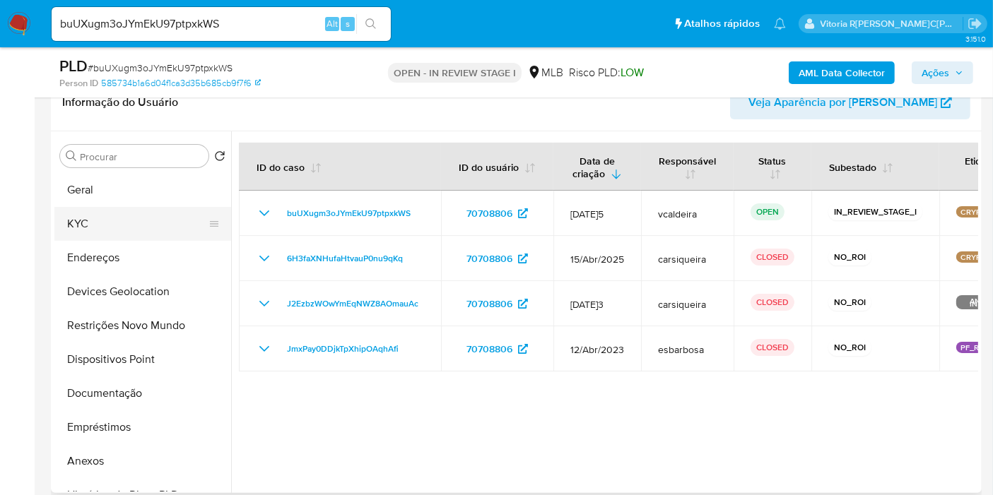
click at [93, 231] on button "KYC" at bounding box center [136, 224] width 165 height 34
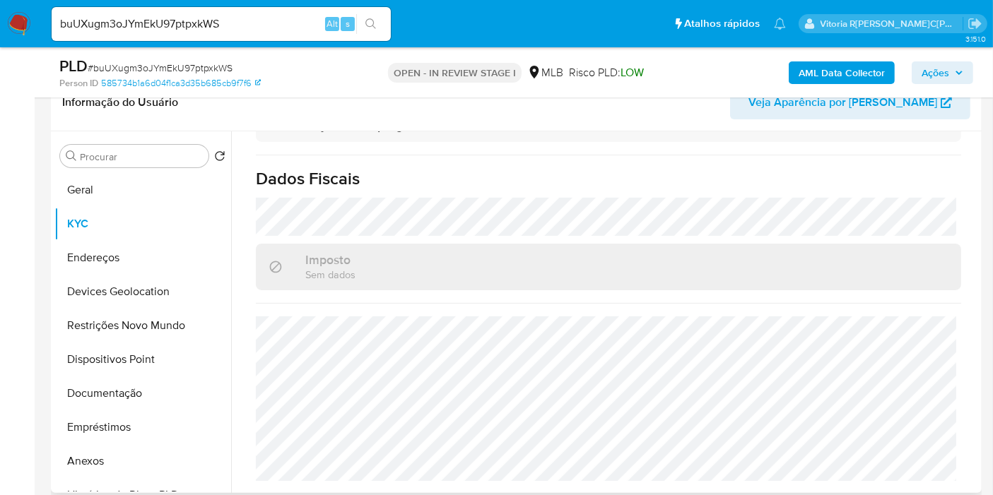
scroll to position [646, 0]
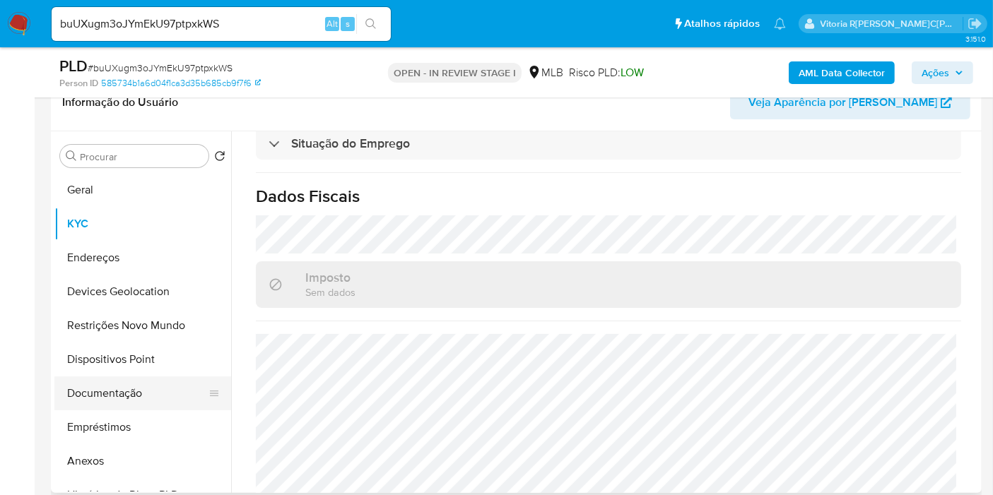
click at [127, 390] on button "Documentação" at bounding box center [136, 394] width 165 height 34
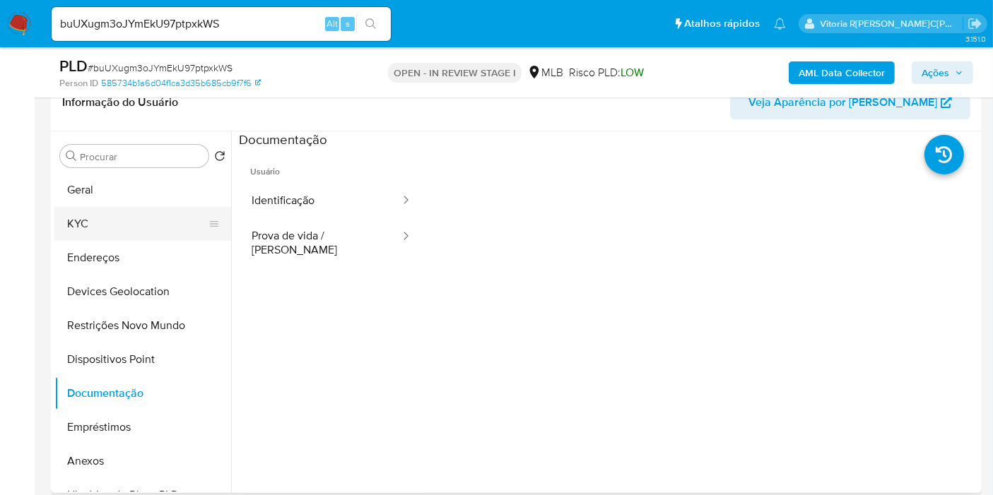
click at [137, 215] on button "KYC" at bounding box center [136, 224] width 165 height 34
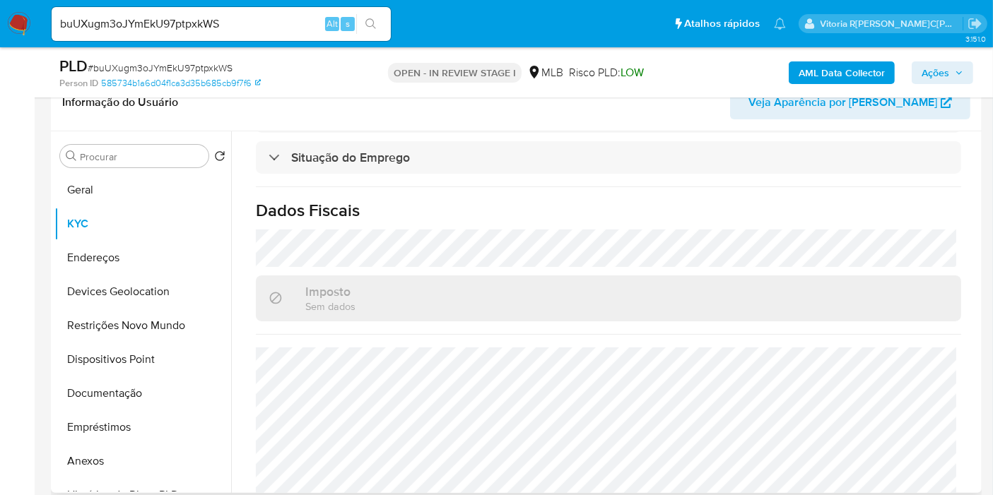
scroll to position [614, 0]
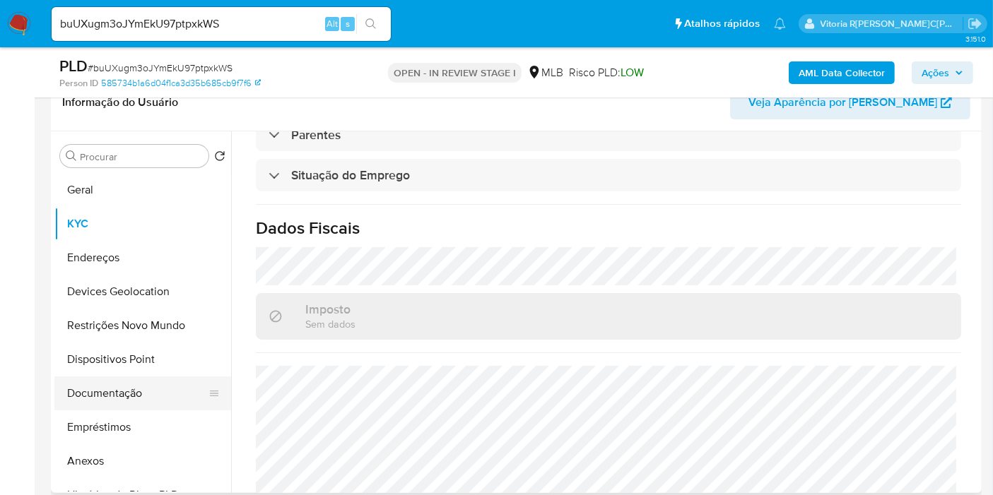
click at [117, 394] on button "Documentação" at bounding box center [136, 394] width 165 height 34
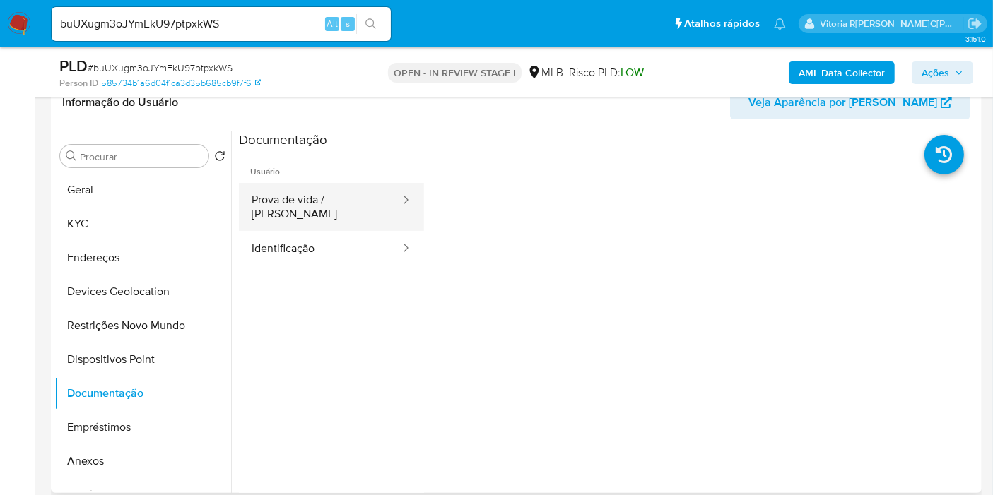
click at [305, 210] on button "Prova de vida / [PERSON_NAME]" at bounding box center [320, 207] width 163 height 48
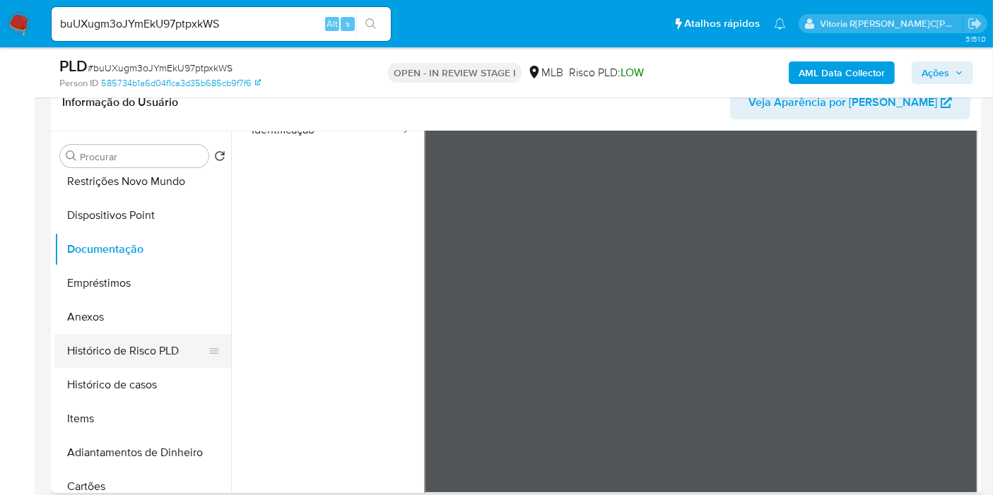
scroll to position [157, 0]
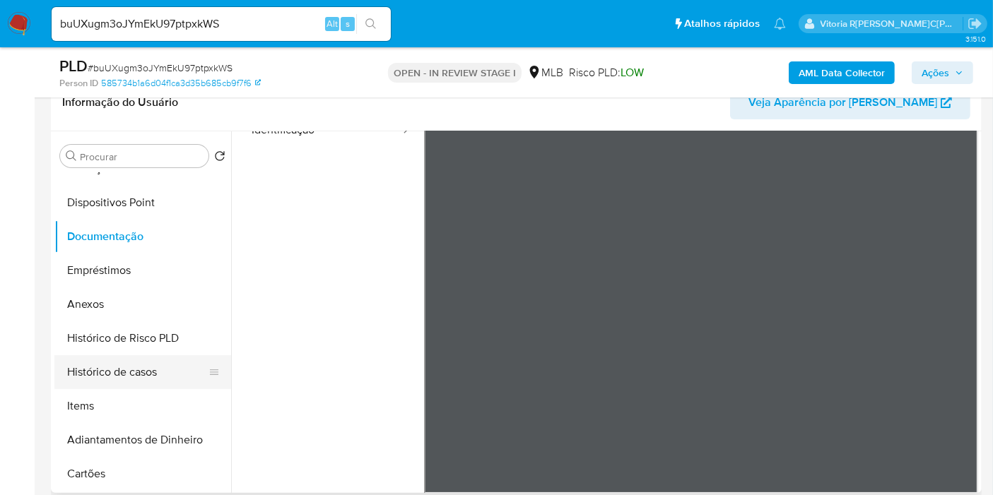
click at [127, 372] on button "Histórico de casos" at bounding box center [136, 372] width 165 height 34
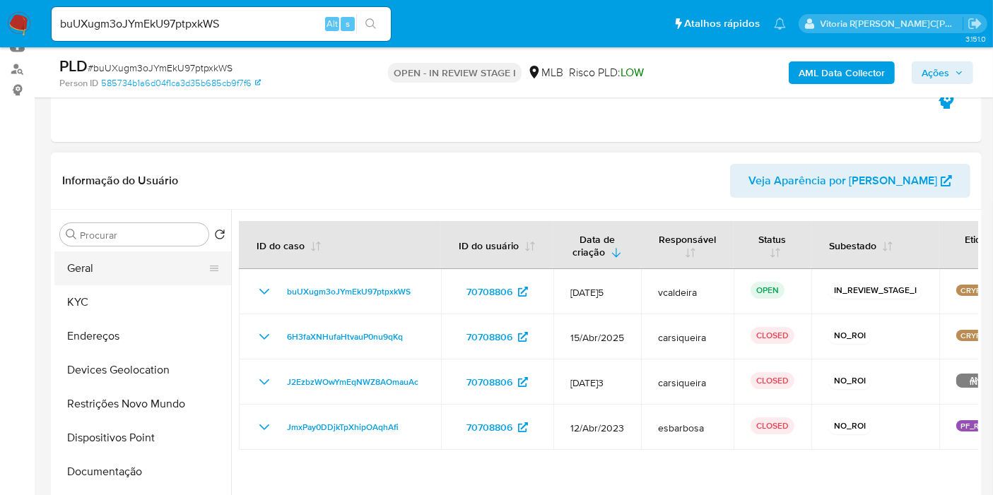
click at [102, 271] on button "Geral" at bounding box center [136, 269] width 165 height 34
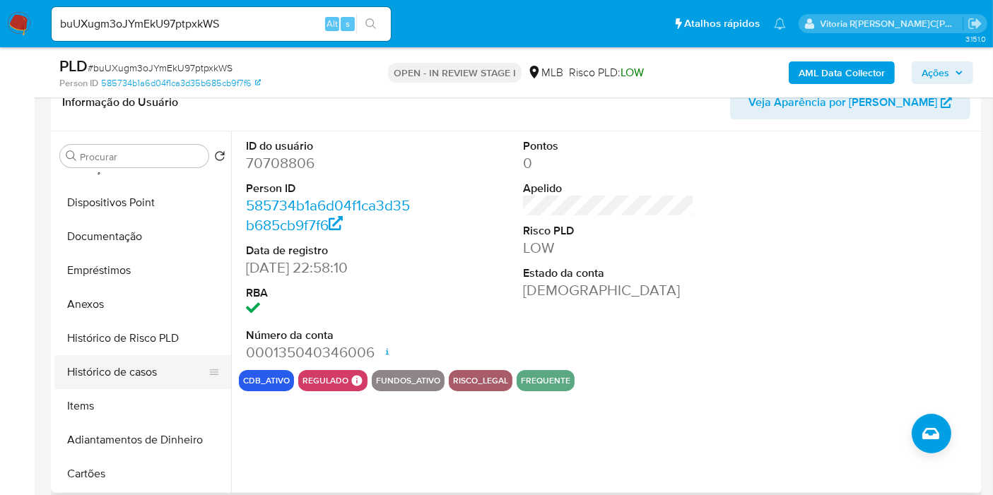
click at [108, 379] on button "Histórico de casos" at bounding box center [136, 372] width 165 height 34
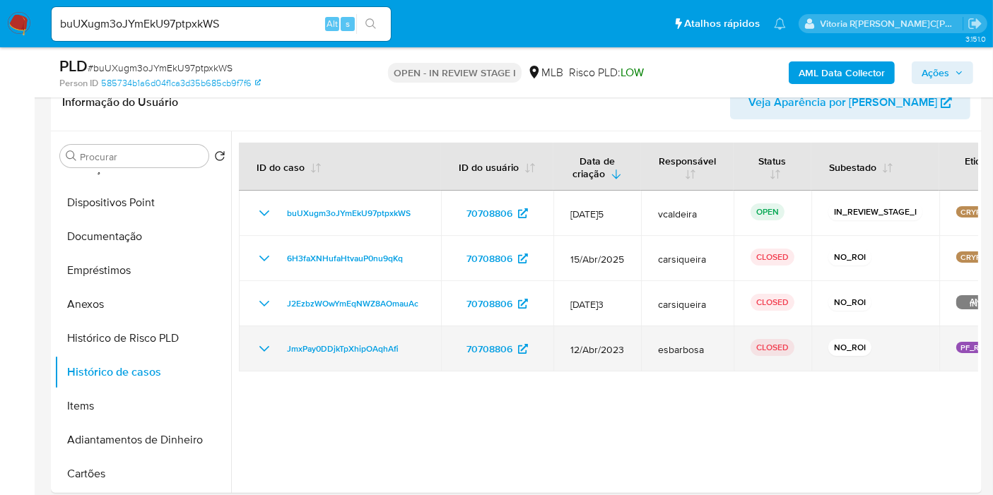
click at [250, 355] on td "JmxPay0DDjkTpXhipOAqhAfi" at bounding box center [340, 348] width 202 height 45
click at [259, 351] on icon "Mostrar/Ocultar" at bounding box center [264, 349] width 17 height 17
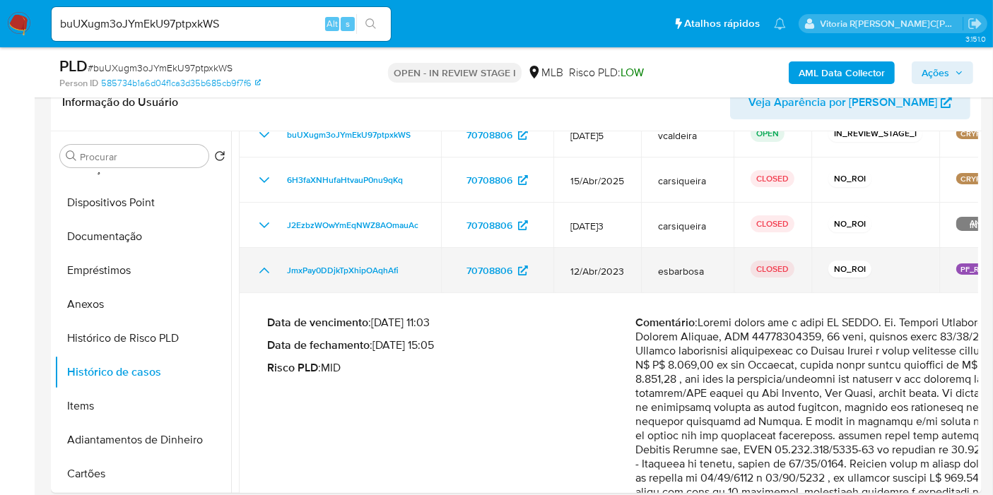
scroll to position [0, 0]
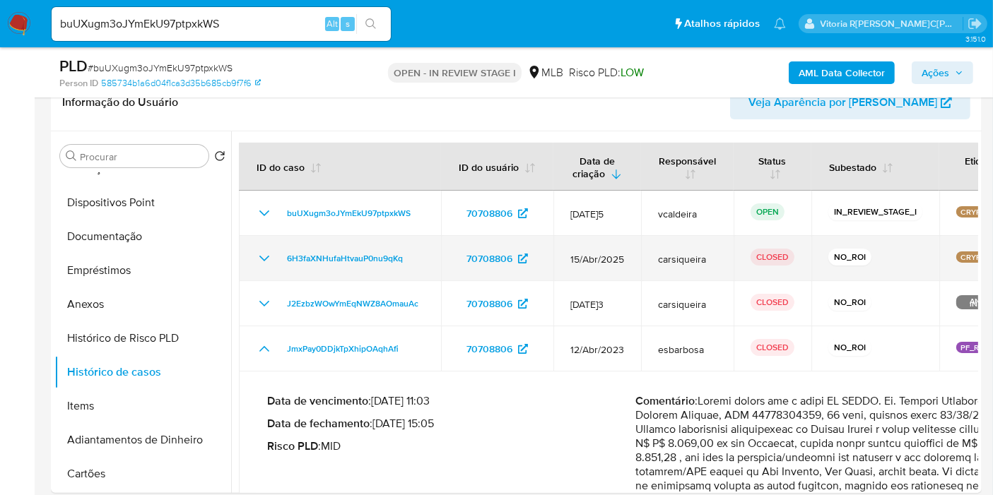
click at [256, 262] on td "6H3faXNHufaHtvauP0nu9qKq" at bounding box center [340, 258] width 202 height 45
click at [265, 259] on icon "Mostrar/Ocultar" at bounding box center [264, 258] width 17 height 17
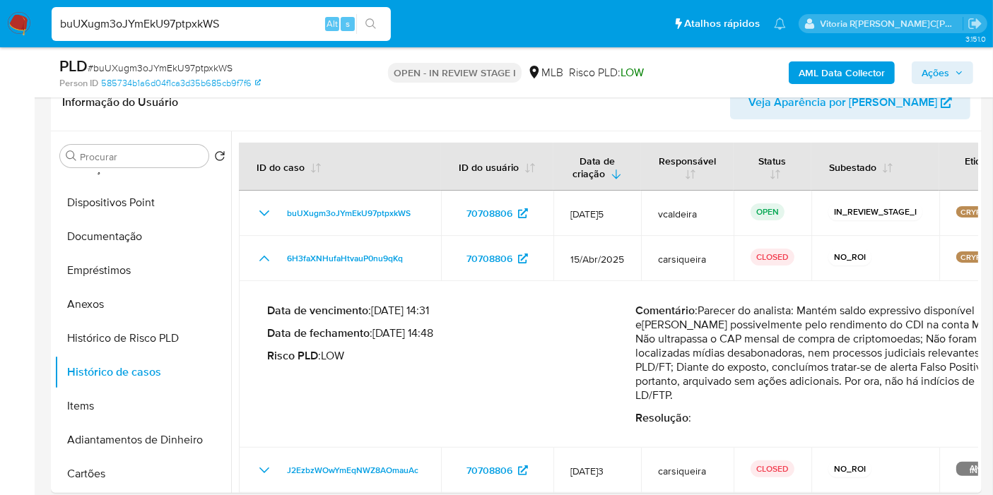
click at [116, 22] on input "buUXugm3oJYmEkU97ptpxkWS" at bounding box center [221, 24] width 339 height 18
click at [943, 73] on span "Ações" at bounding box center [936, 72] width 28 height 23
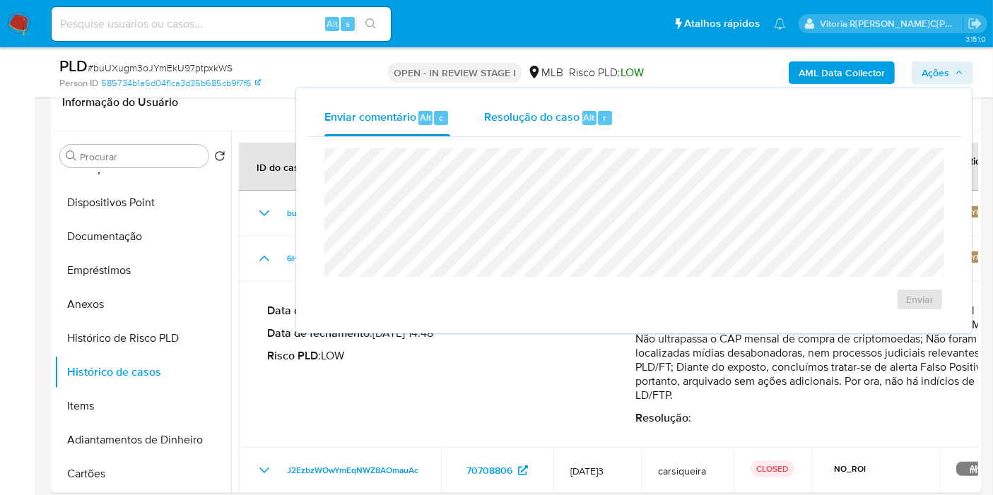
click at [529, 121] on span "Resolução do caso" at bounding box center [531, 117] width 95 height 16
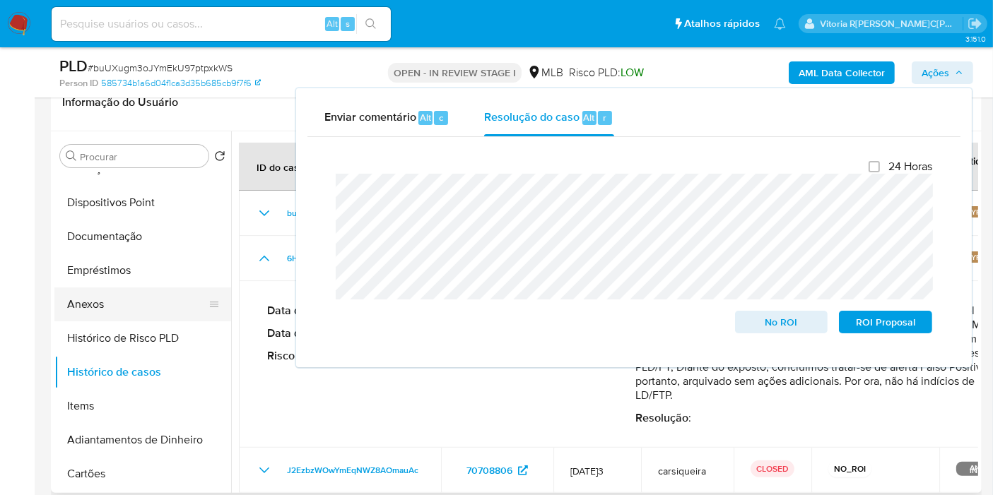
click at [97, 300] on button "Anexos" at bounding box center [136, 305] width 165 height 34
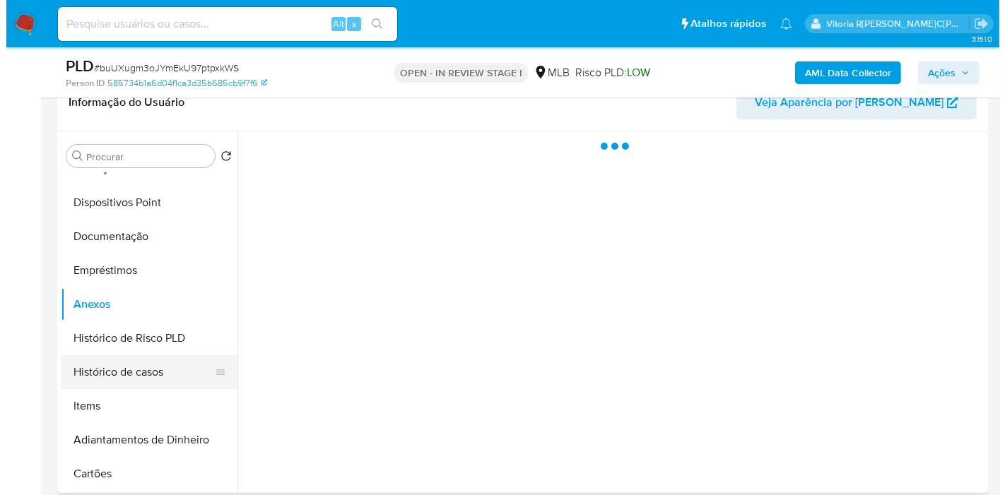
scroll to position [270, 0]
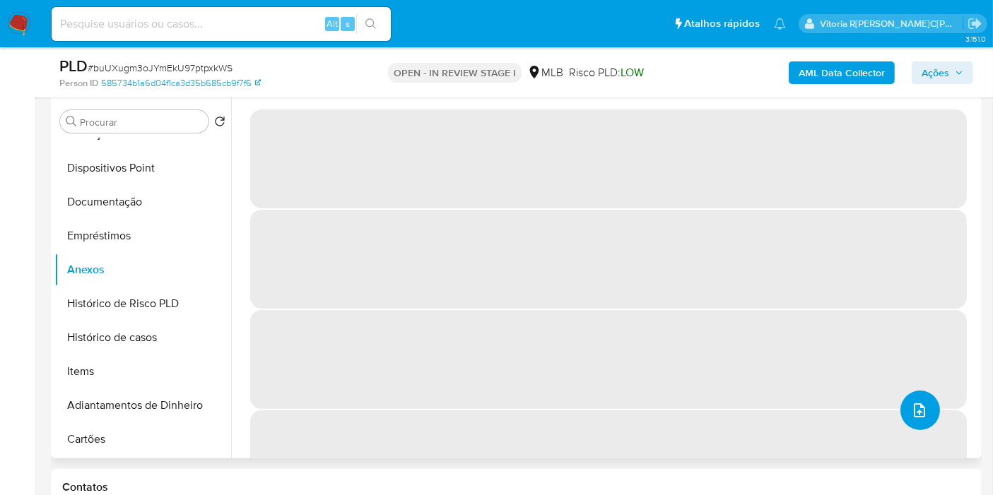
click at [919, 415] on icon "upload-file" at bounding box center [919, 410] width 17 height 17
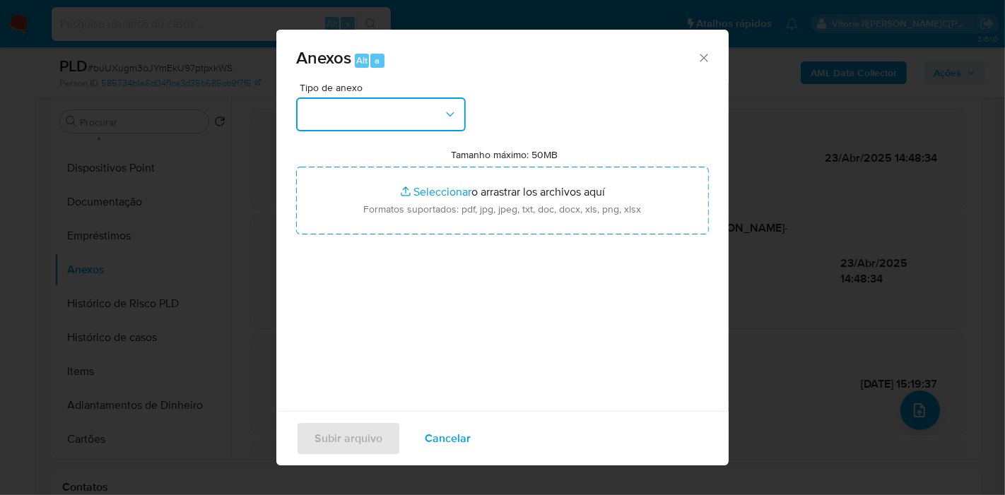
click at [432, 112] on button "button" at bounding box center [381, 115] width 170 height 34
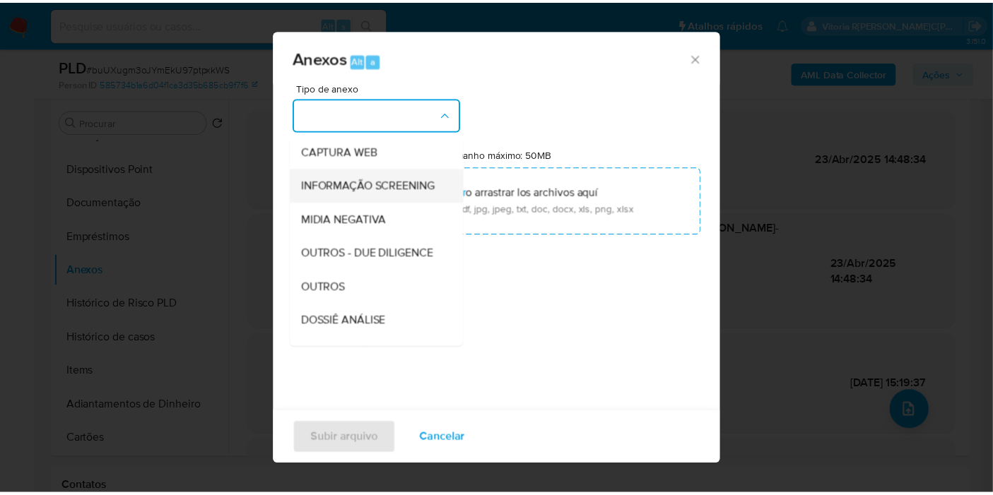
scroll to position [157, 0]
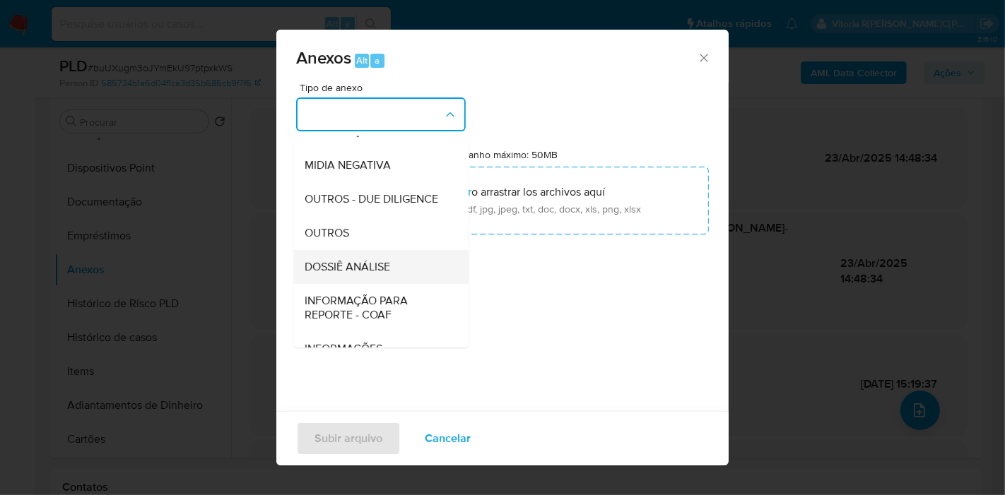
click at [379, 274] on span "DOSSIÊ ANÁLISE" at bounding box center [348, 267] width 86 height 14
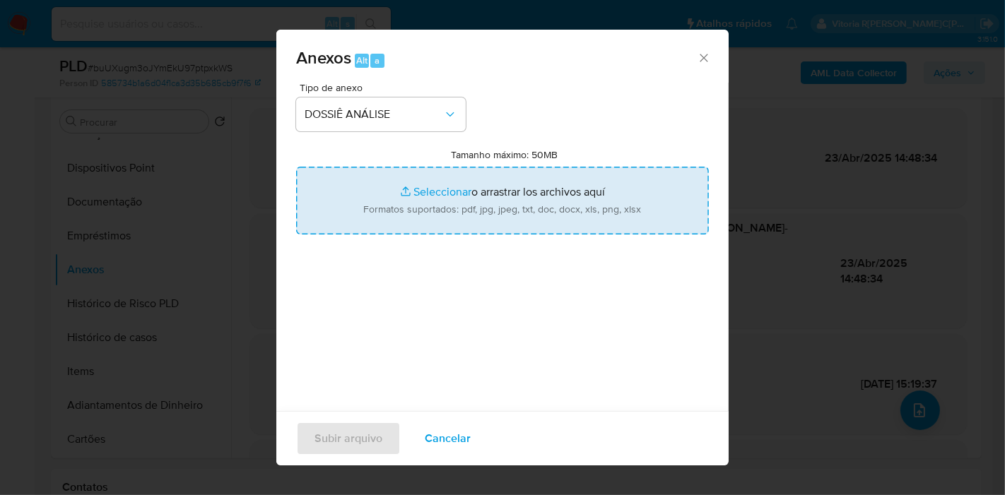
type input "C:\fakepath\Caselog buUXugm3oJYmEkU97ptpxkWS_2025_08_11_07_58_19.pdf"
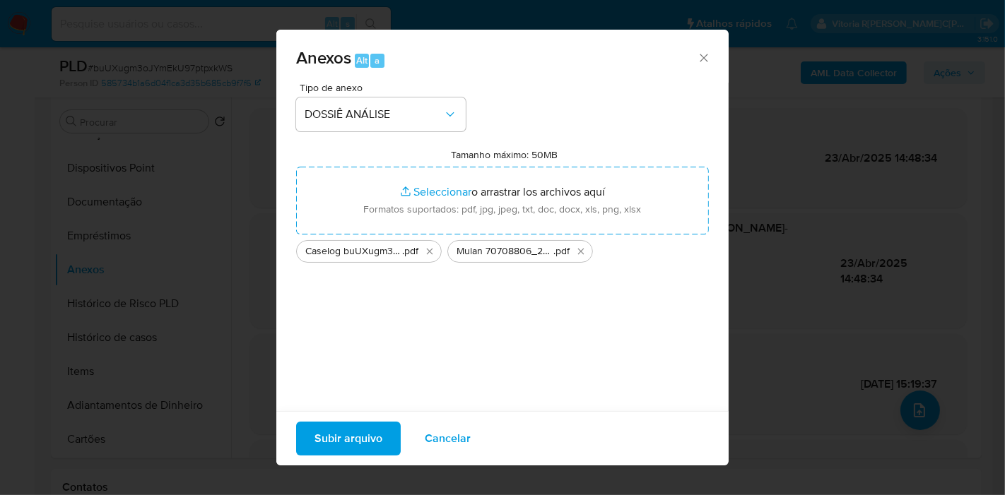
click at [325, 440] on span "Subir arquivo" at bounding box center [348, 438] width 68 height 31
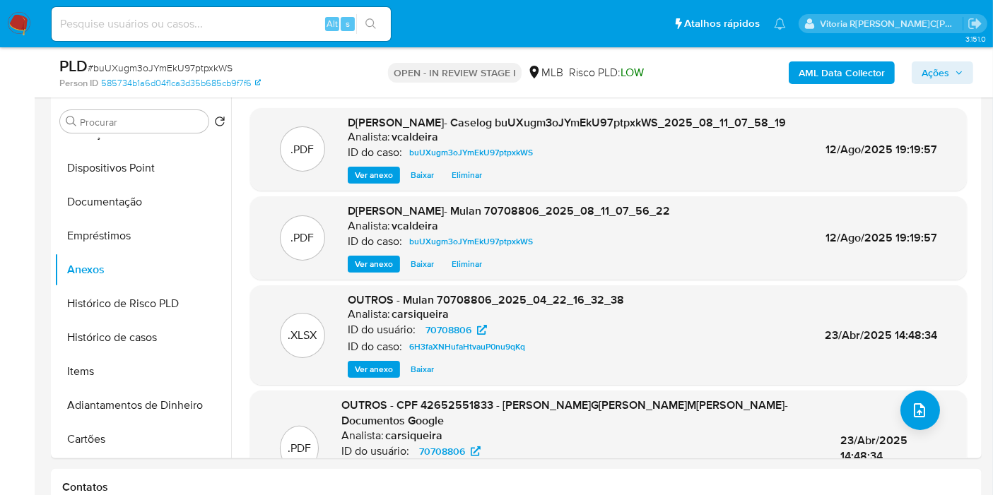
click at [932, 78] on span "Ações" at bounding box center [936, 72] width 28 height 23
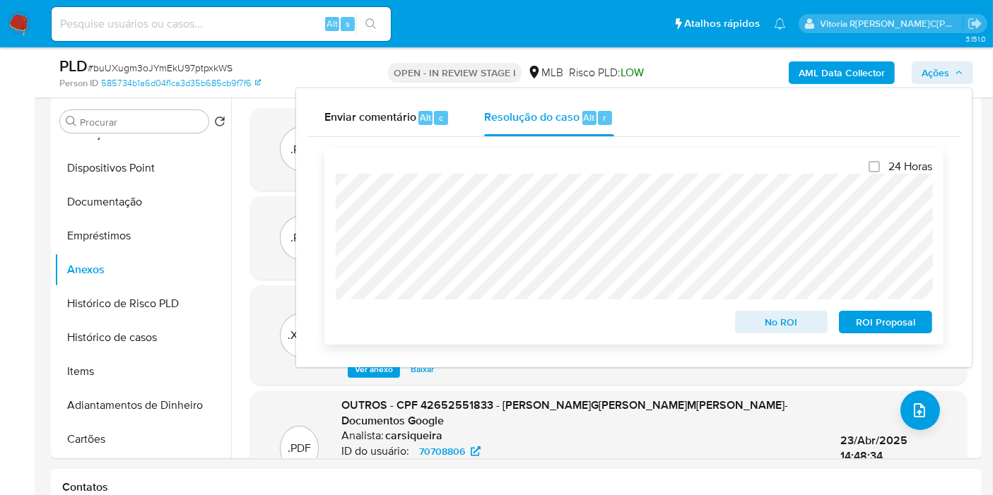
scroll to position [428, 0]
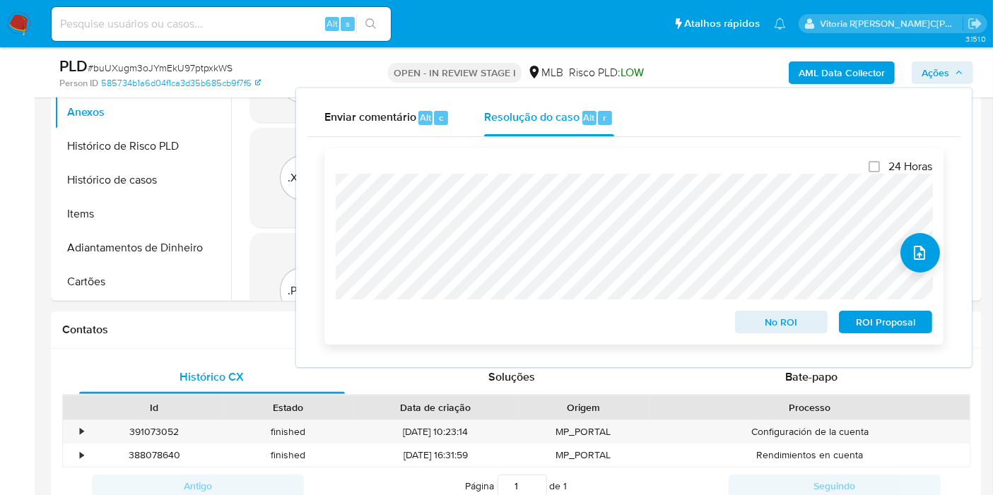
click at [789, 314] on span "No ROI" at bounding box center [781, 322] width 73 height 20
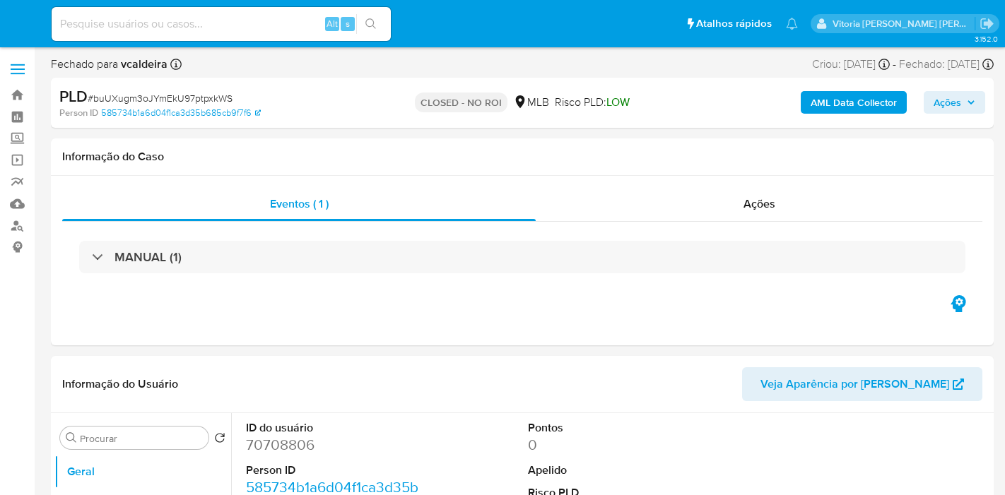
select select "10"
